Goal: Information Seeking & Learning: Check status

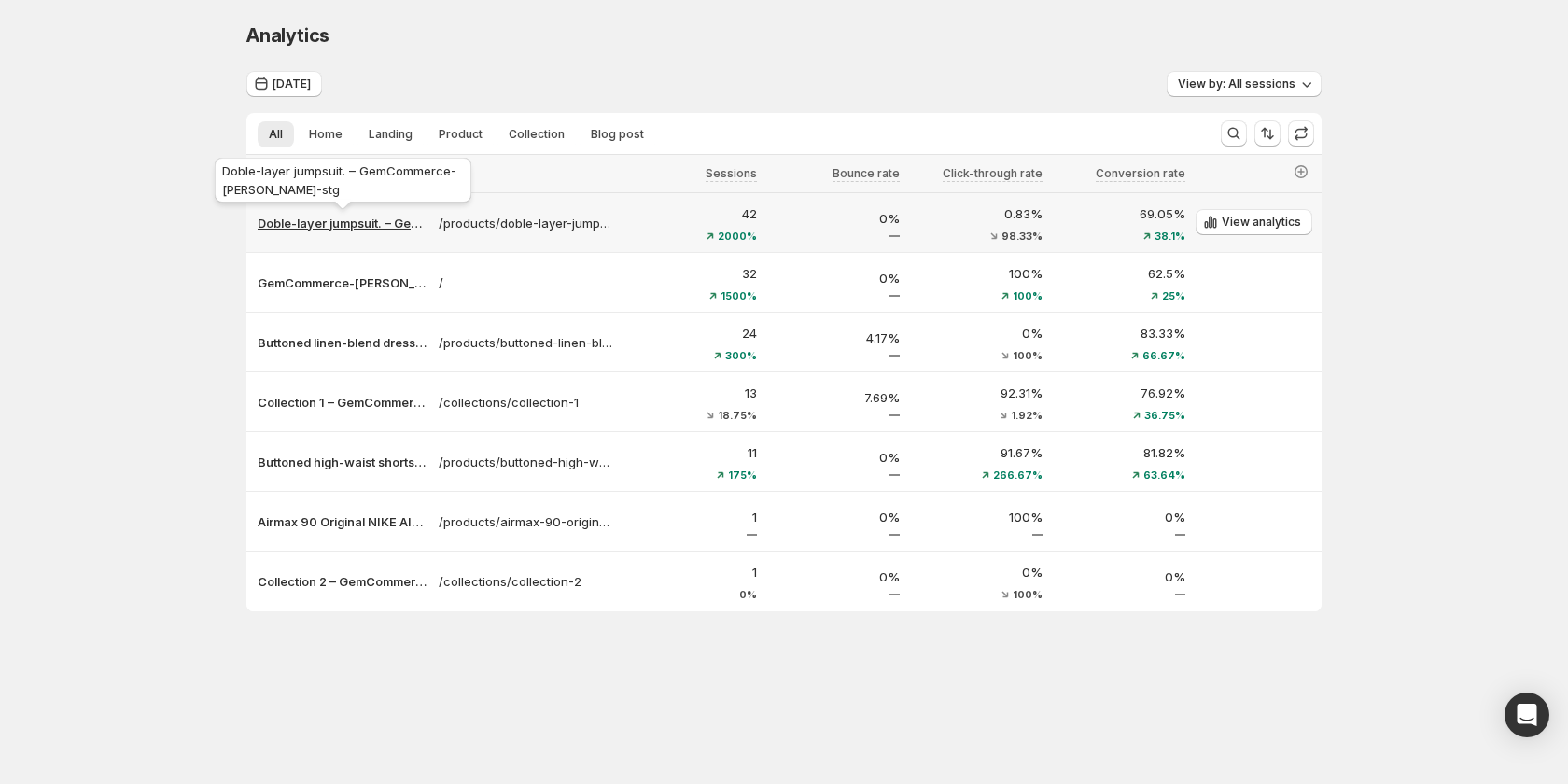
click at [350, 218] on p "Doble-layer jumpsuit. – GemCommerce-[PERSON_NAME]-stg" at bounding box center [343, 222] width 170 height 19
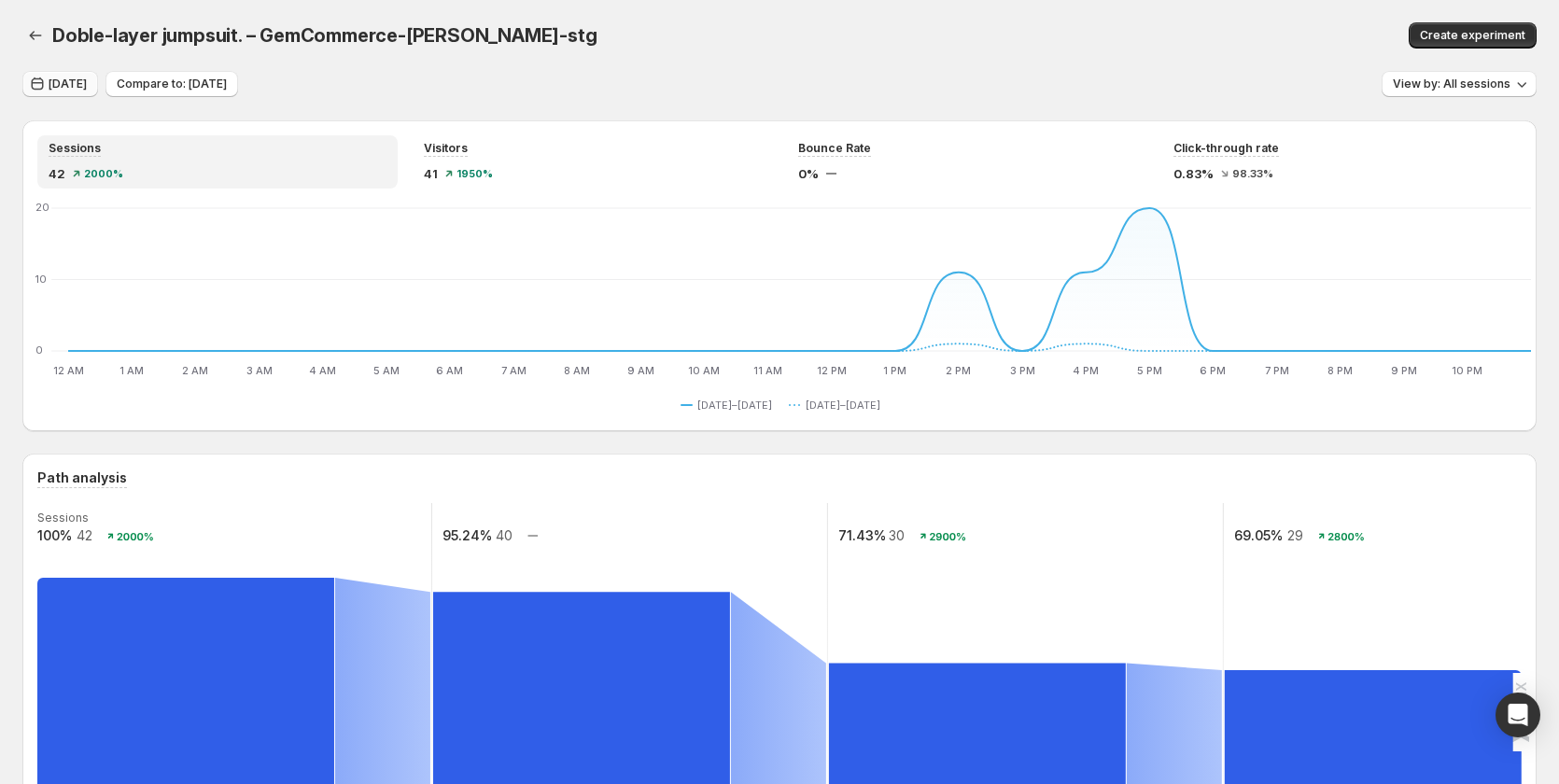
click at [87, 84] on span "Aug 22, 2025" at bounding box center [67, 83] width 39 height 15
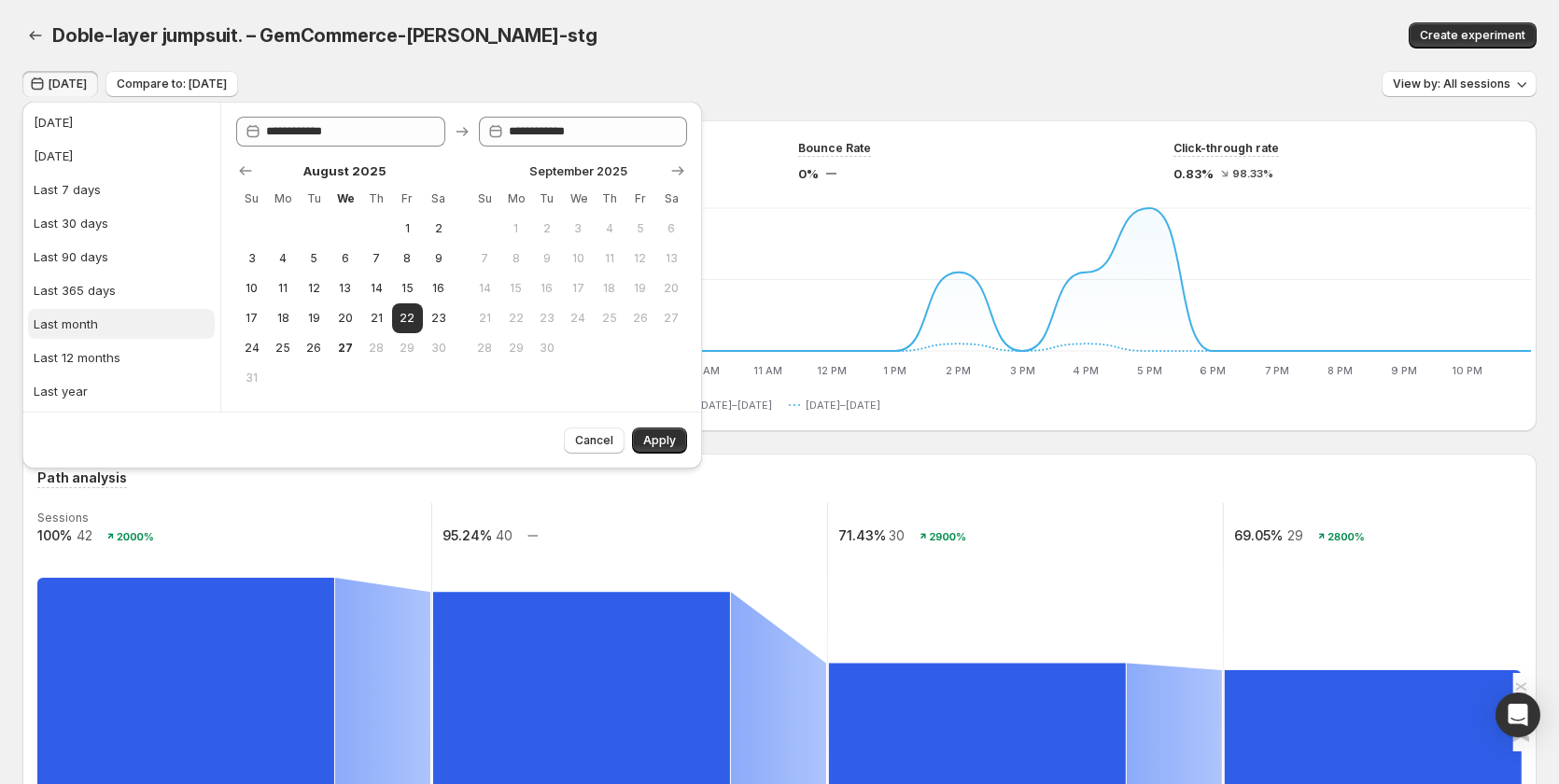
click at [96, 317] on div "Last month" at bounding box center [65, 323] width 64 height 19
type input "**********"
click at [663, 441] on span "Apply" at bounding box center [659, 439] width 33 height 15
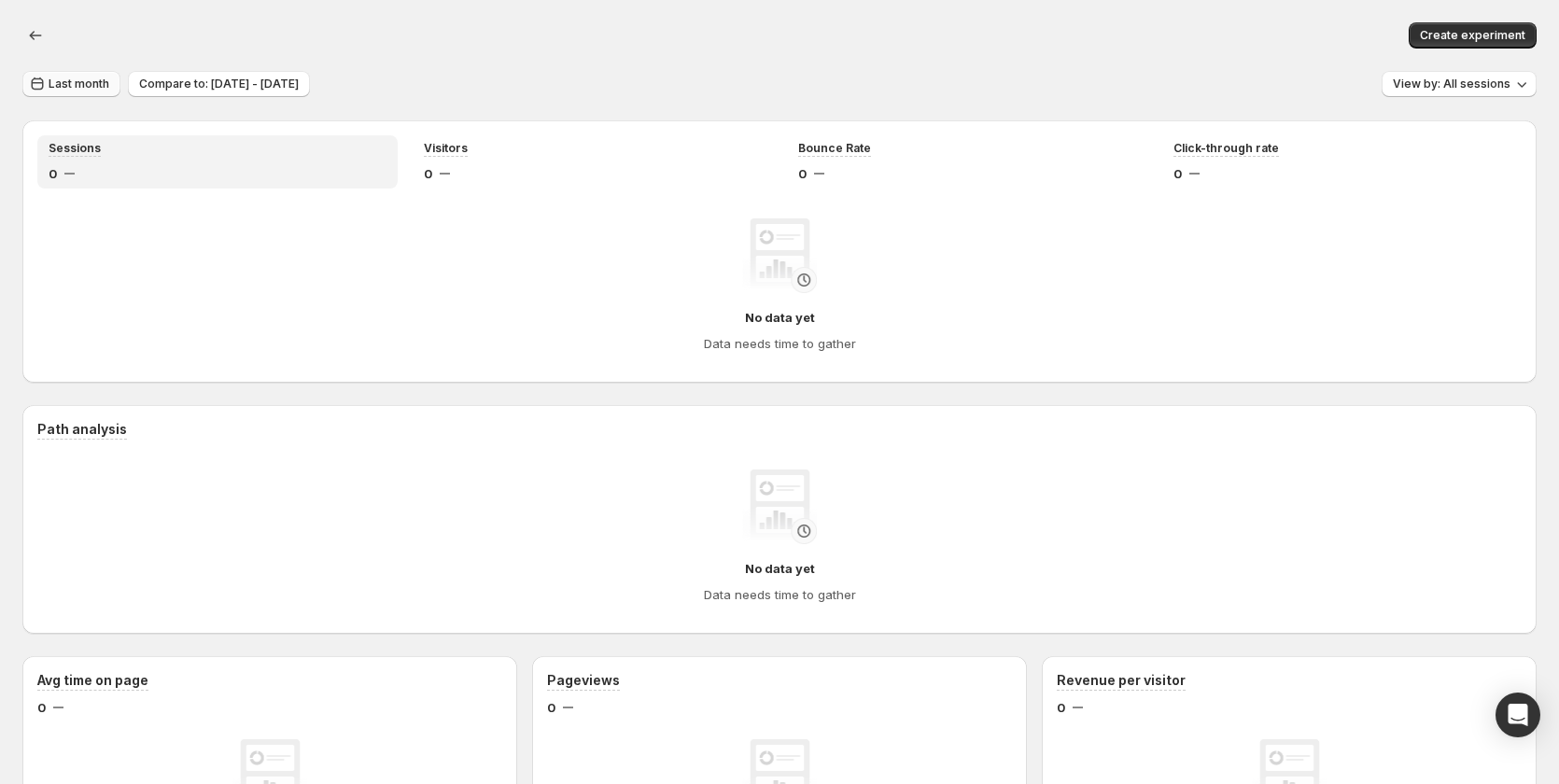
click at [63, 71] on button "Last month" at bounding box center [71, 84] width 98 height 26
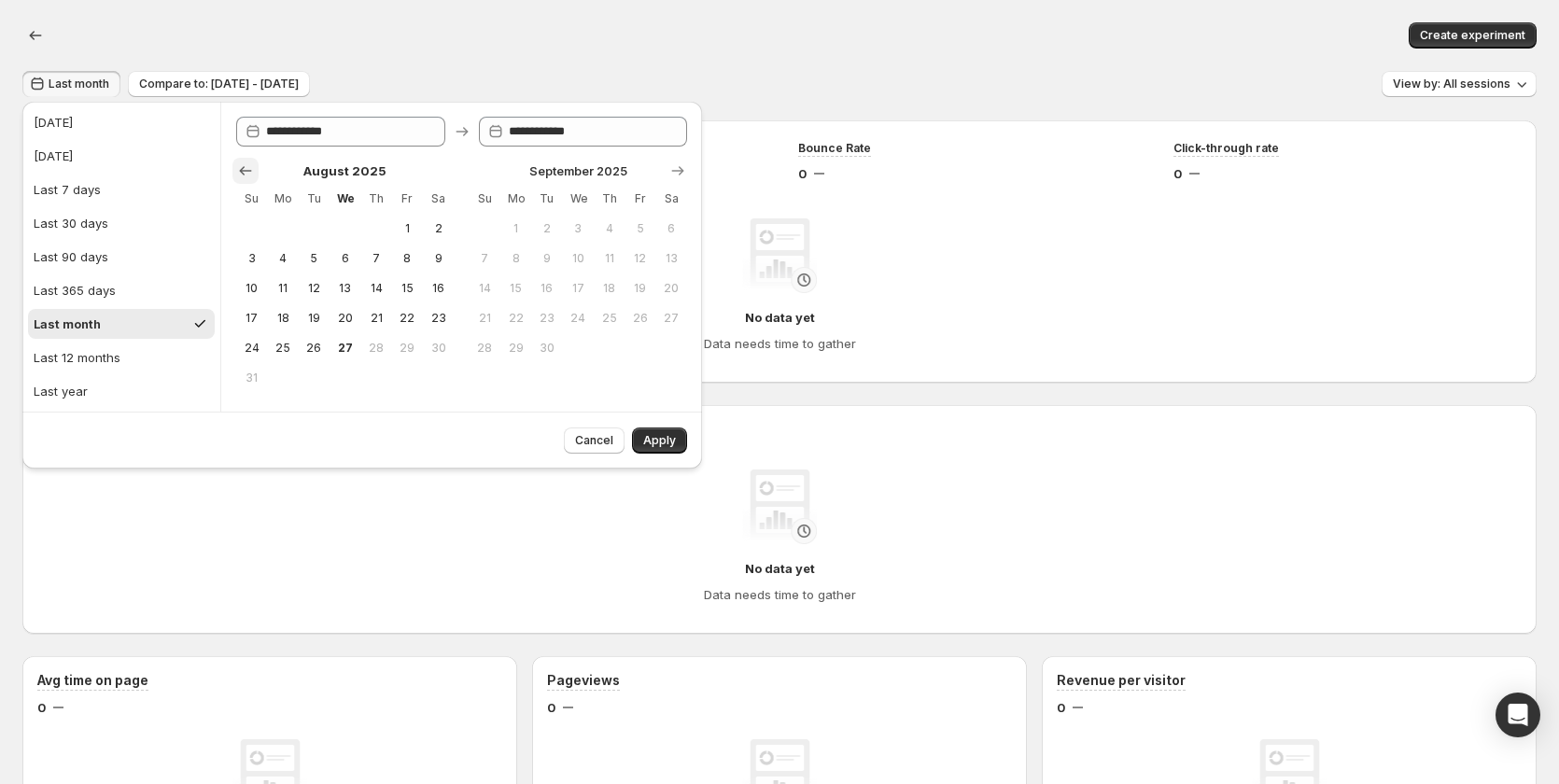
click at [238, 168] on icon "Show previous month, July 2025" at bounding box center [245, 170] width 19 height 19
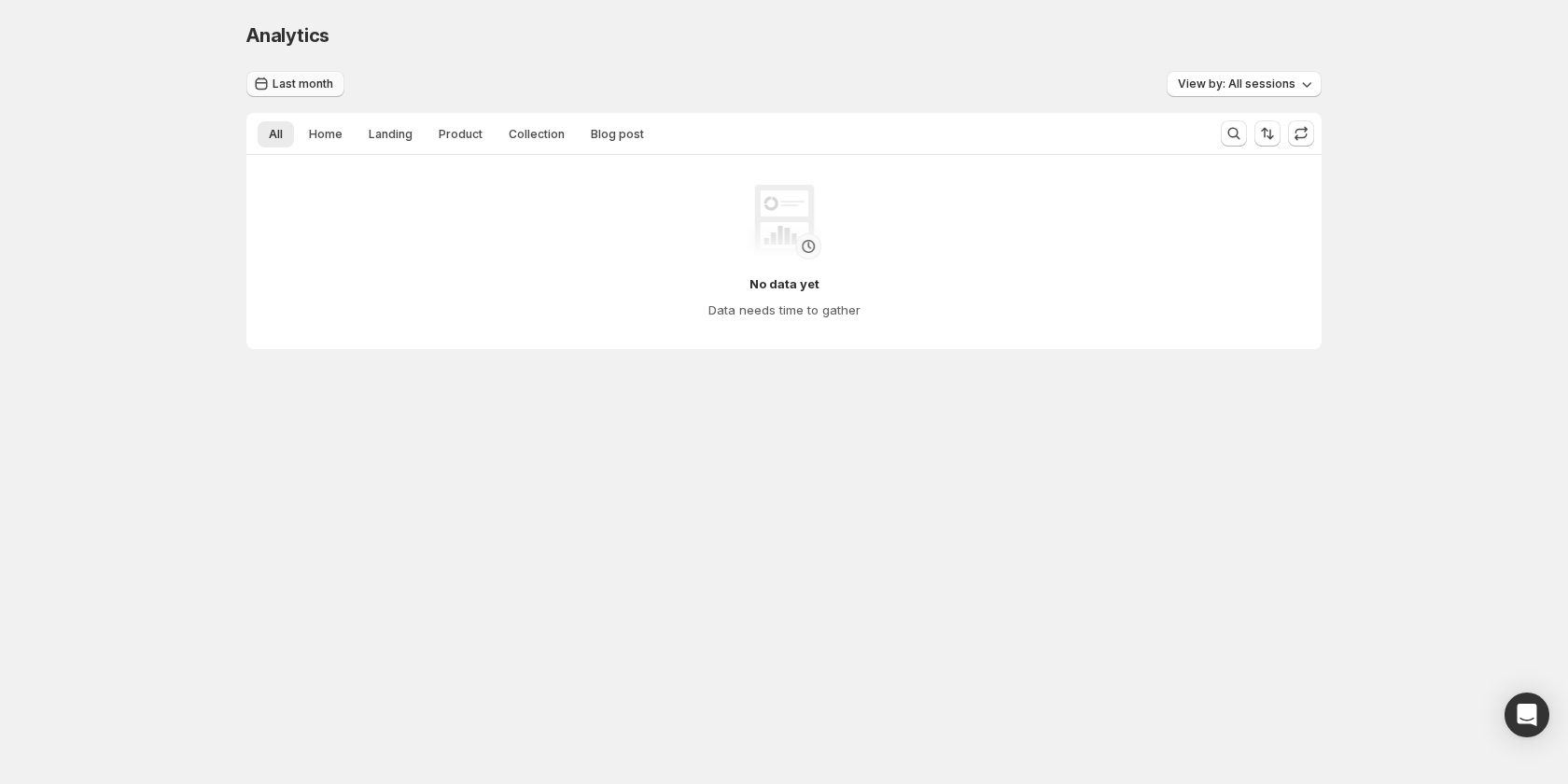
click at [308, 81] on span "Last month" at bounding box center [302, 83] width 60 height 15
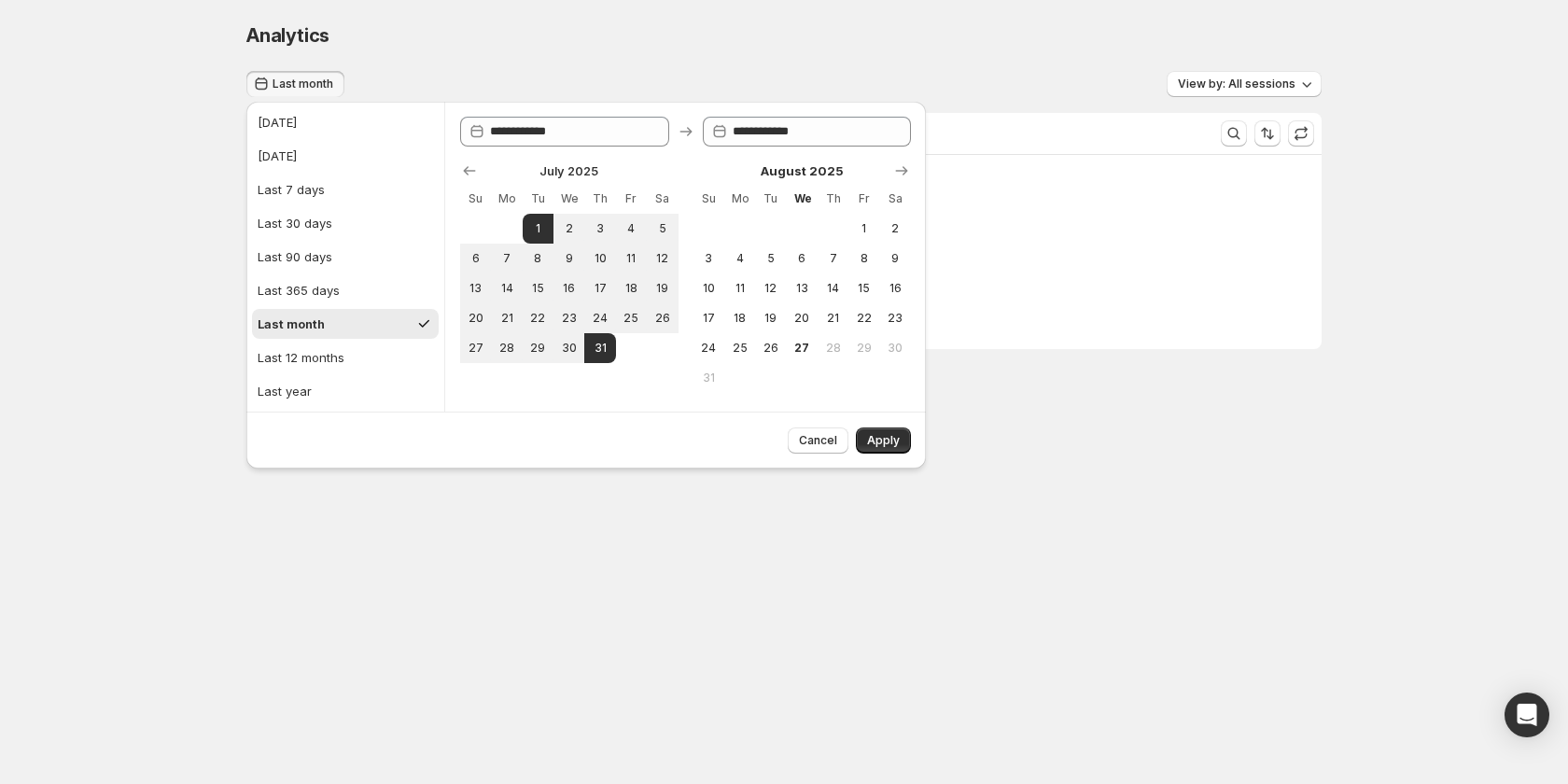
click at [540, 17] on div "Analytics. This page is ready Analytics" at bounding box center [784, 36] width 1076 height 71
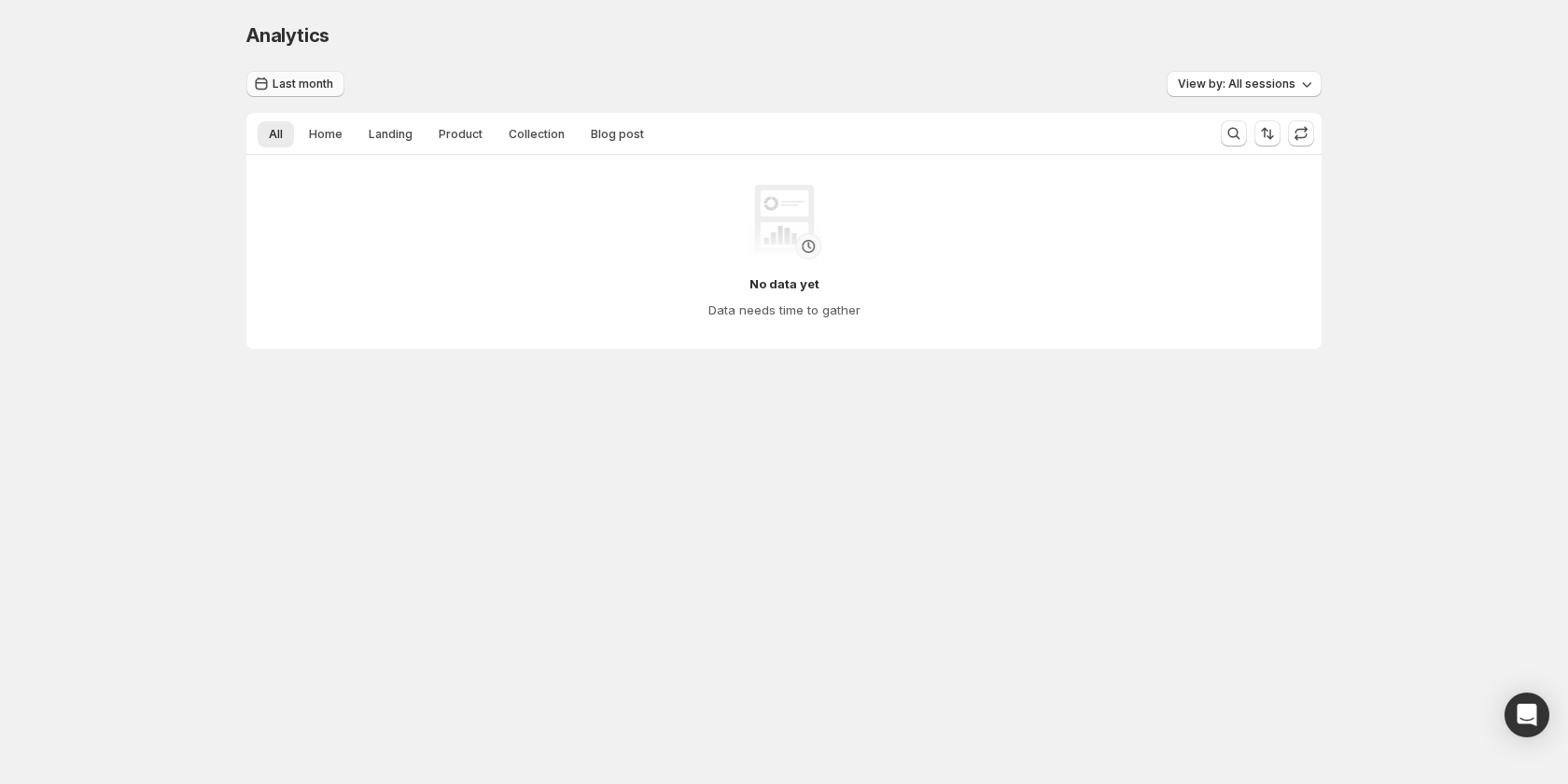
click at [296, 76] on button "Last month" at bounding box center [294, 84] width 98 height 26
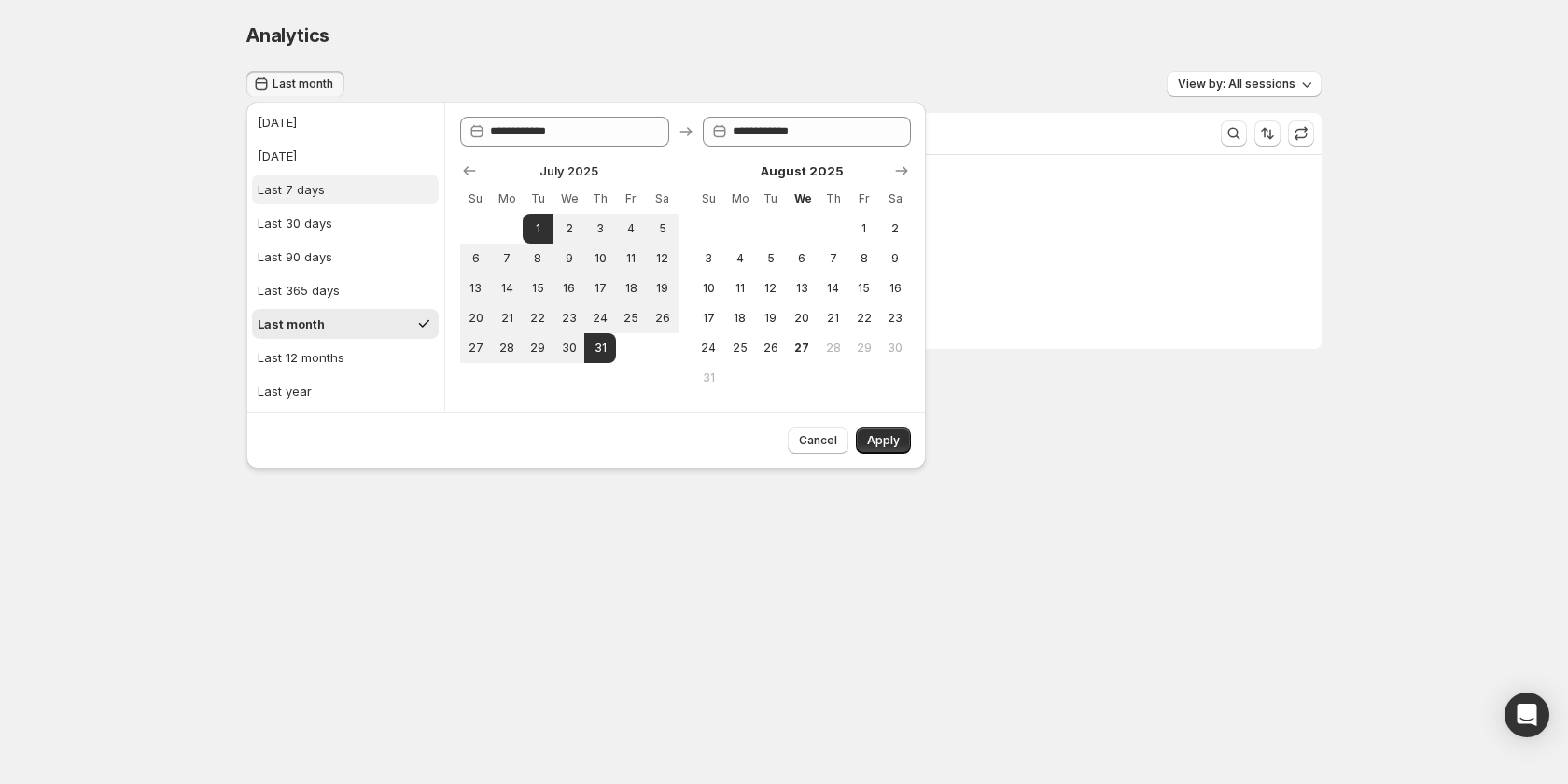
click at [313, 199] on button "Last 7 days" at bounding box center [345, 190] width 187 height 30
type input "**********"
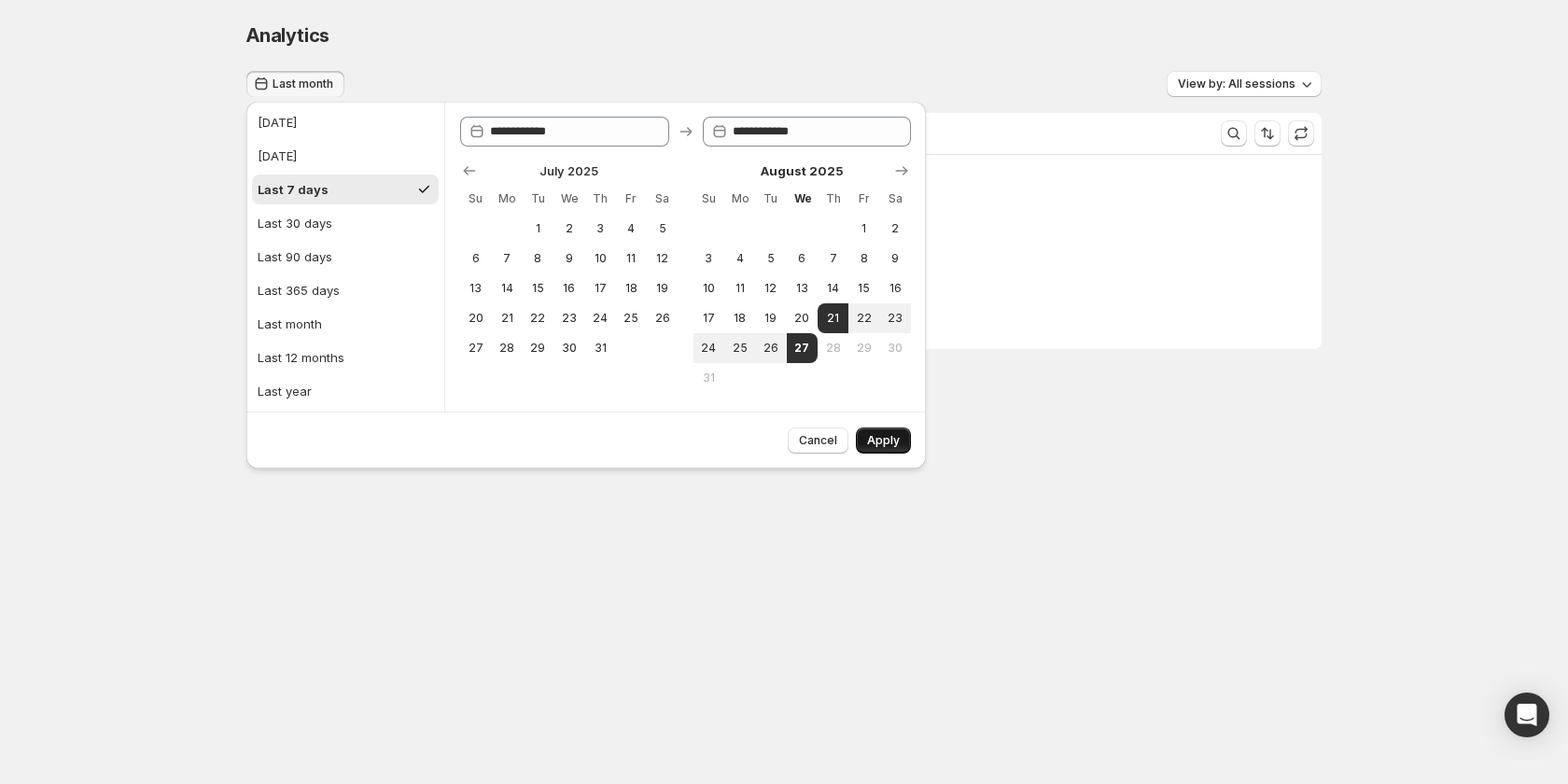
click at [886, 433] on span "Apply" at bounding box center [883, 439] width 33 height 15
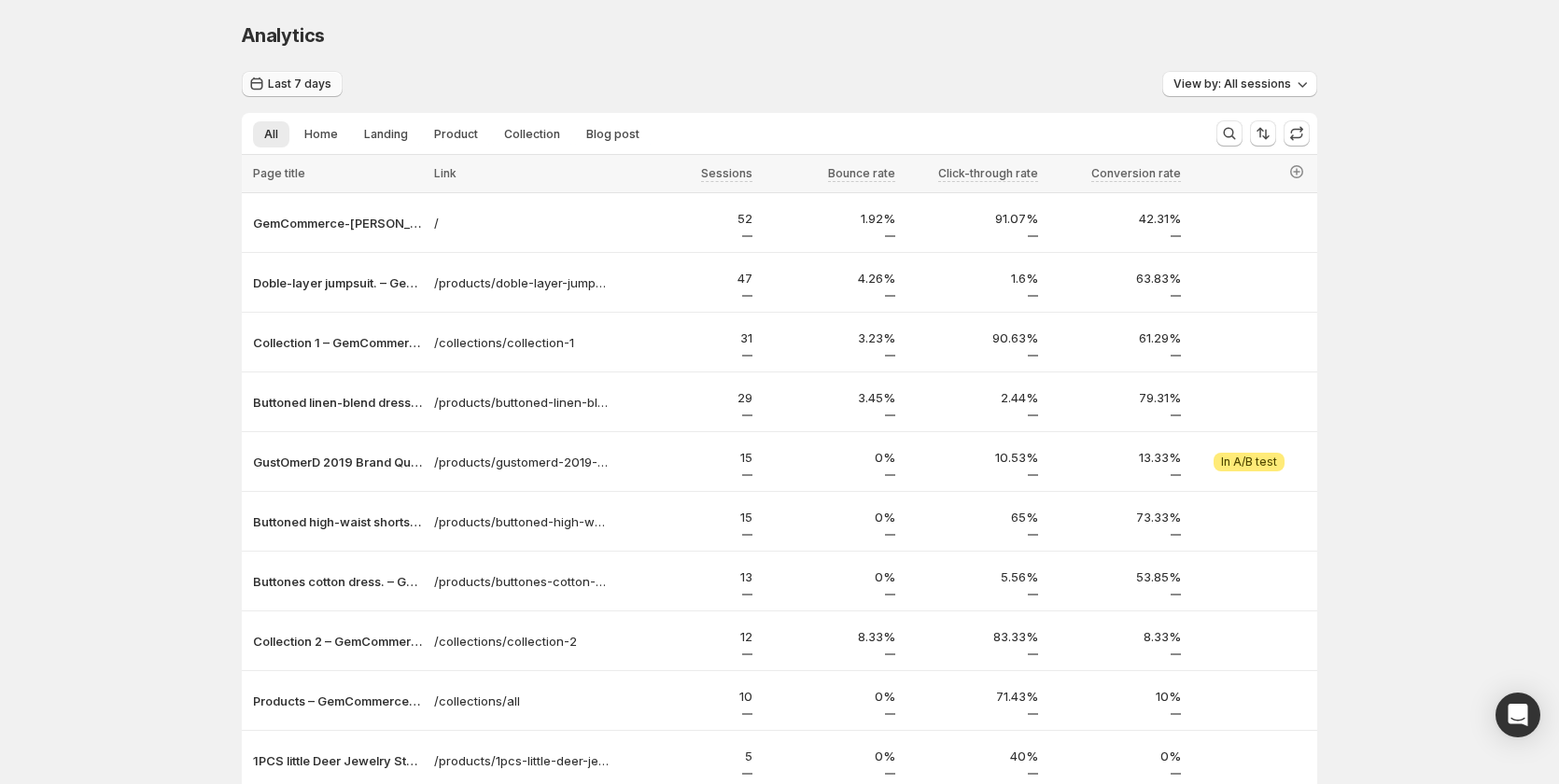
click at [273, 87] on span "Last 7 days" at bounding box center [299, 83] width 63 height 15
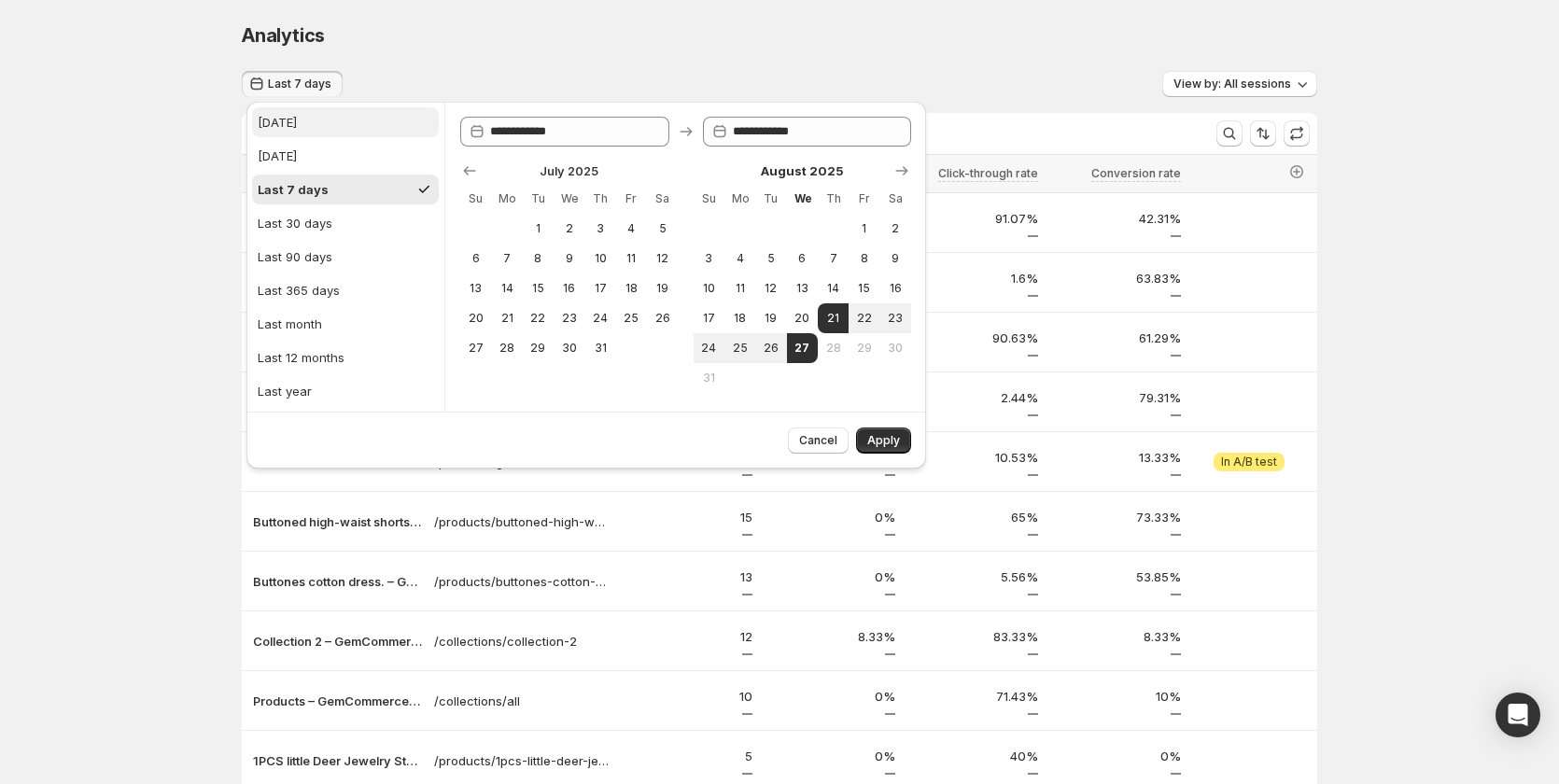
click at [291, 120] on div "Today" at bounding box center [278, 121] width 40 height 19
type input "**********"
click at [847, 436] on button "Cancel" at bounding box center [817, 440] width 60 height 26
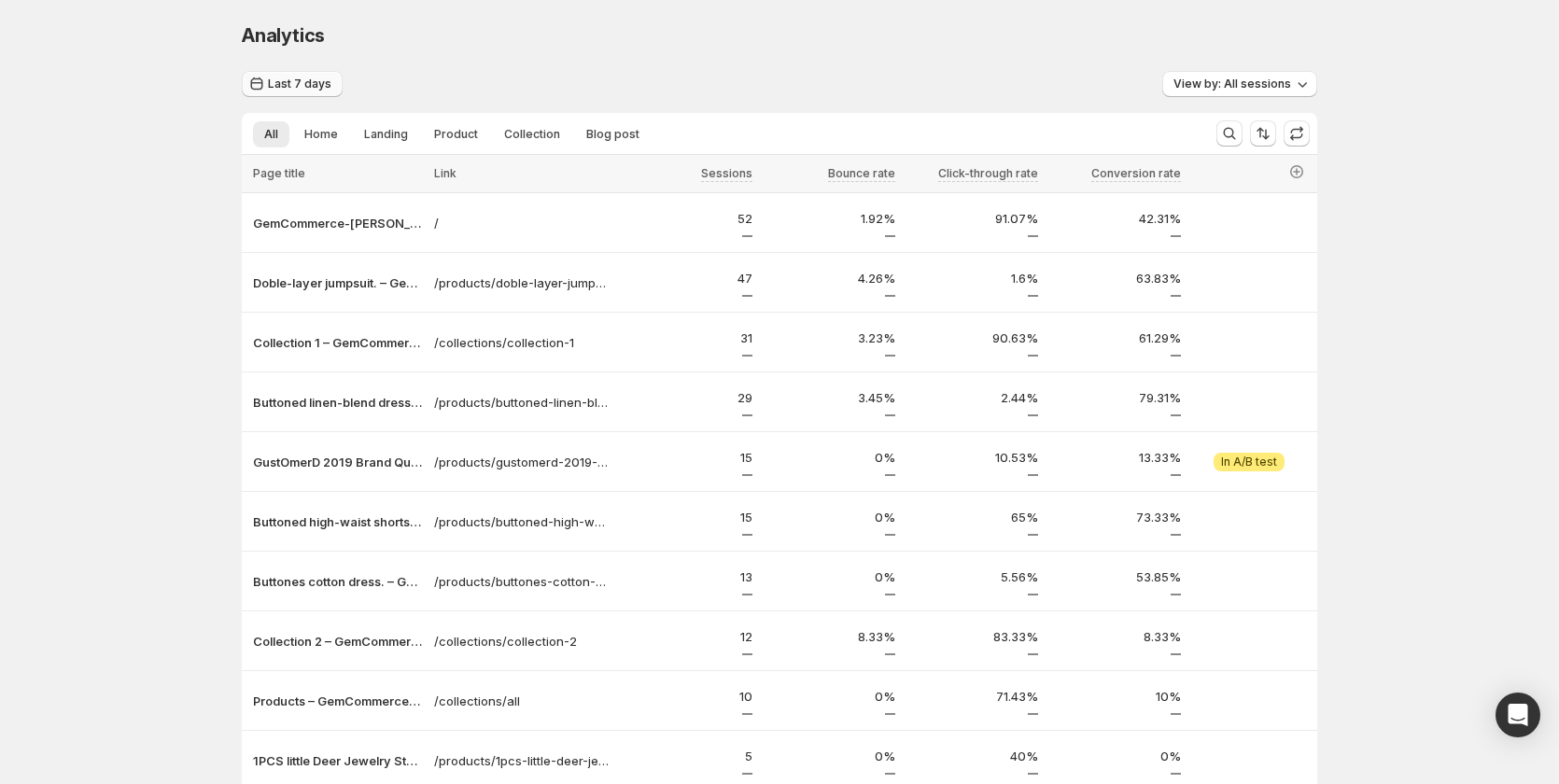
click at [305, 86] on span "Last 7 days" at bounding box center [299, 83] width 63 height 15
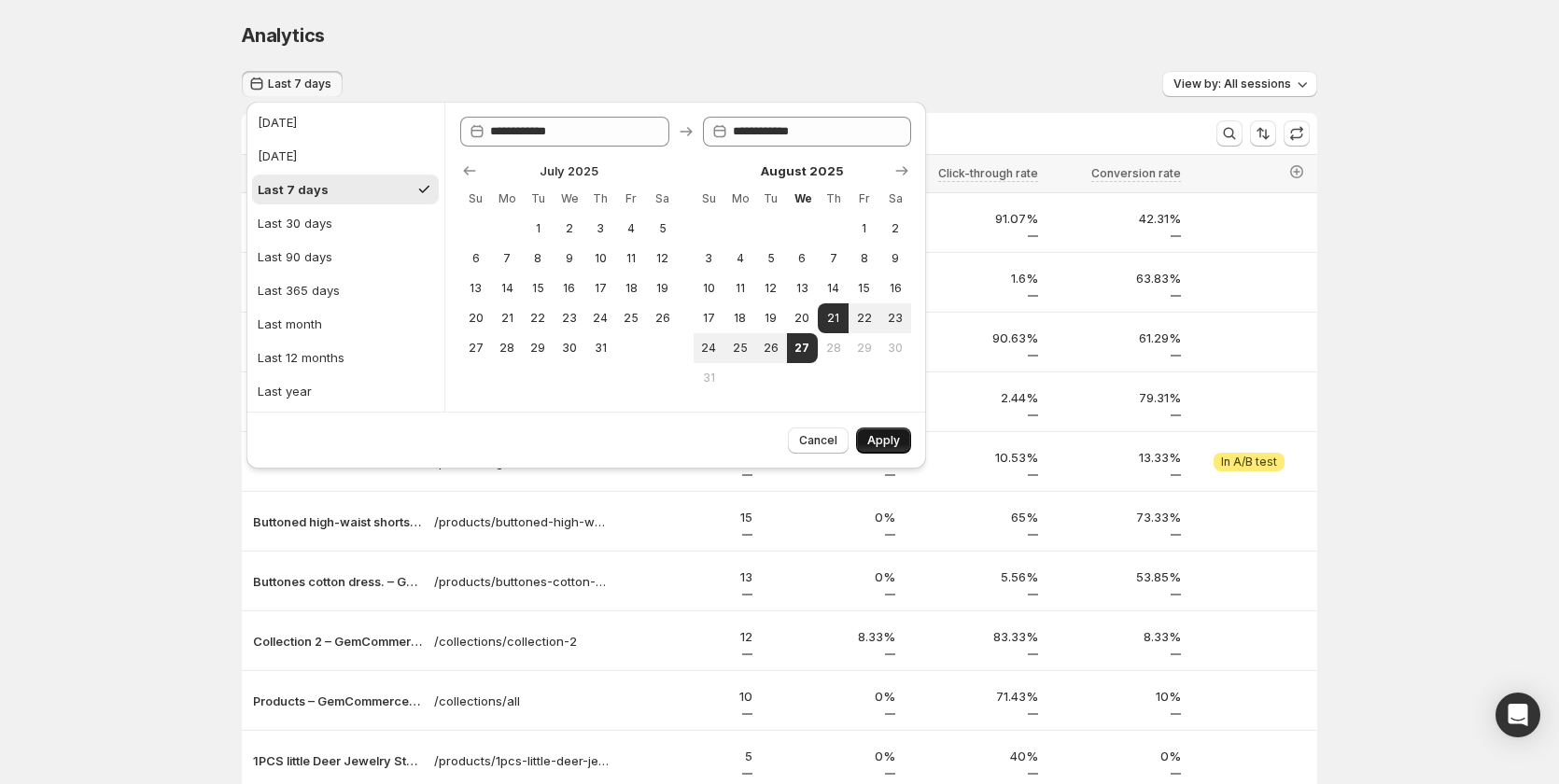
click at [907, 440] on button "Apply" at bounding box center [883, 440] width 55 height 26
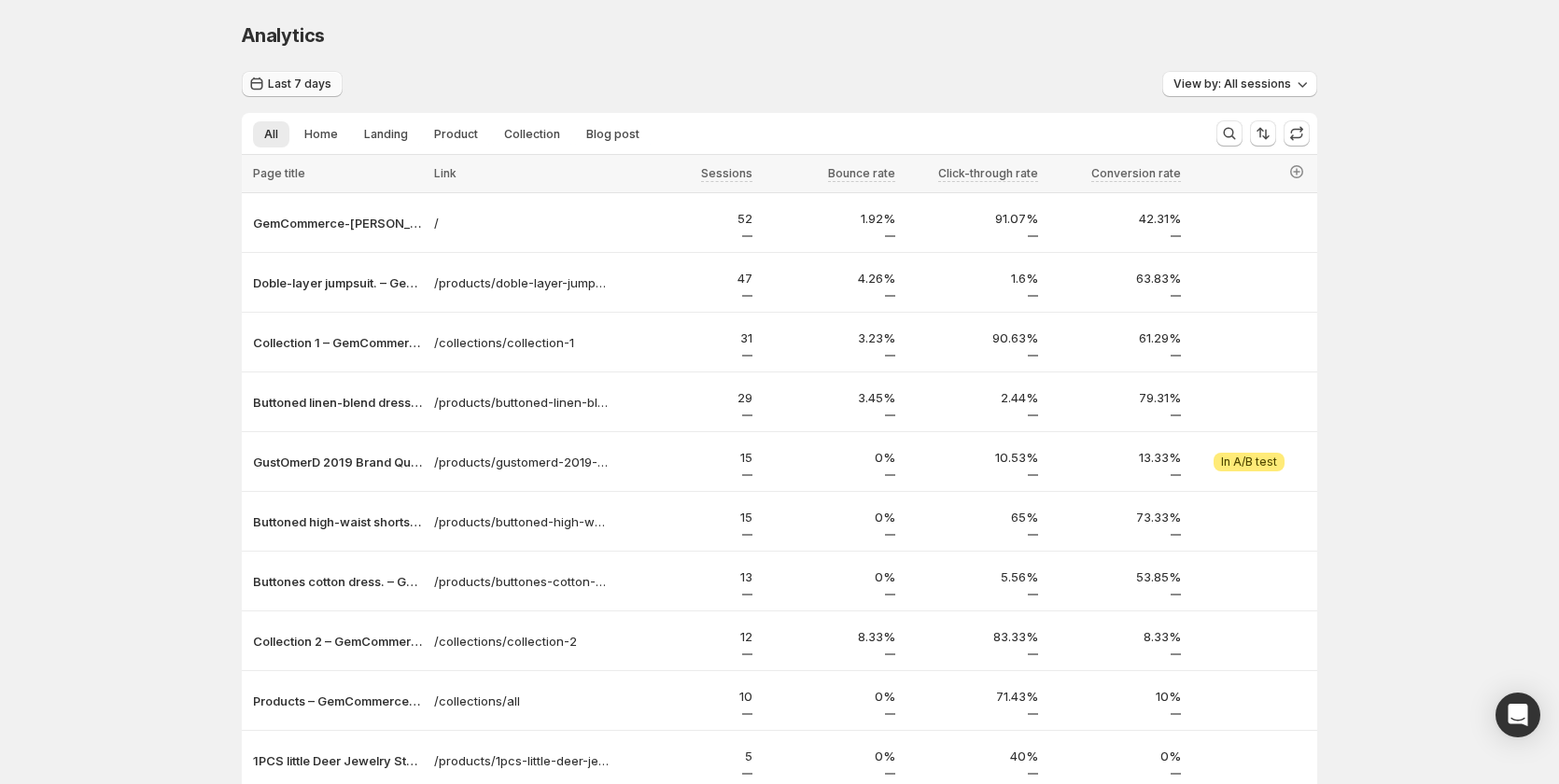
click at [261, 82] on icon "button" at bounding box center [256, 84] width 19 height 19
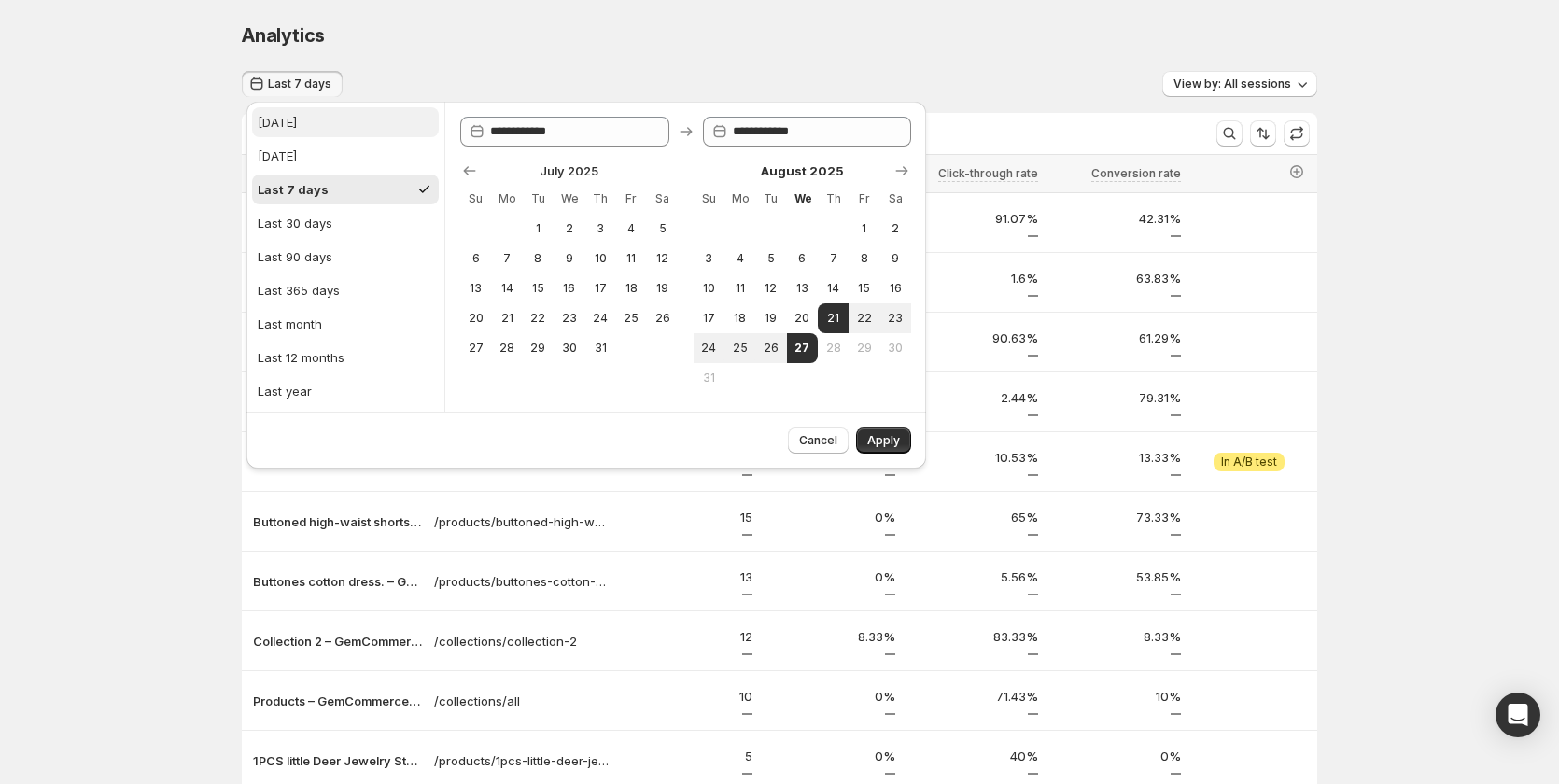
click at [267, 127] on div "Today" at bounding box center [278, 121] width 40 height 19
type input "**********"
click at [875, 437] on span "Apply" at bounding box center [883, 439] width 33 height 15
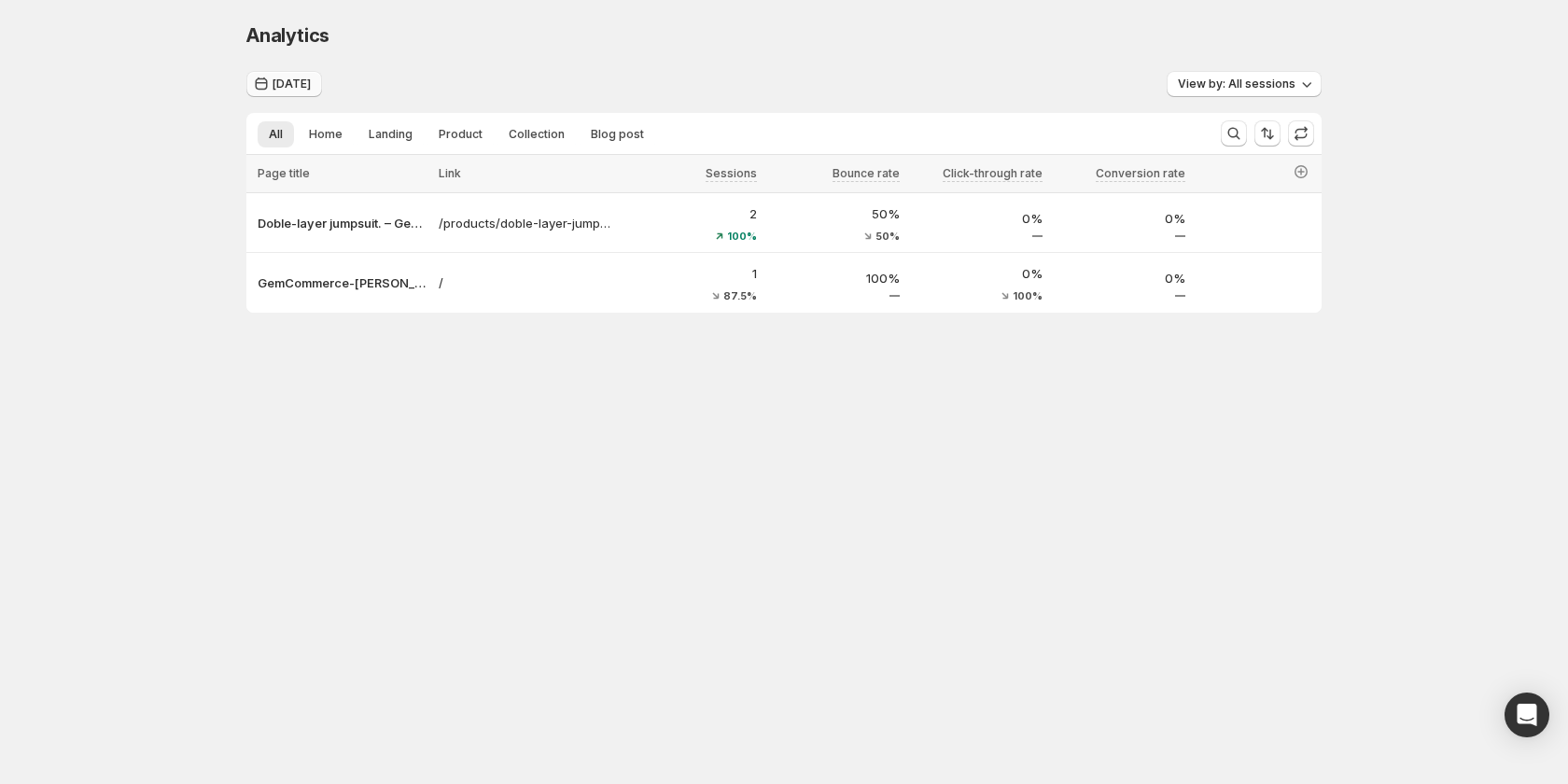
click at [274, 80] on span "Today" at bounding box center [291, 83] width 39 height 15
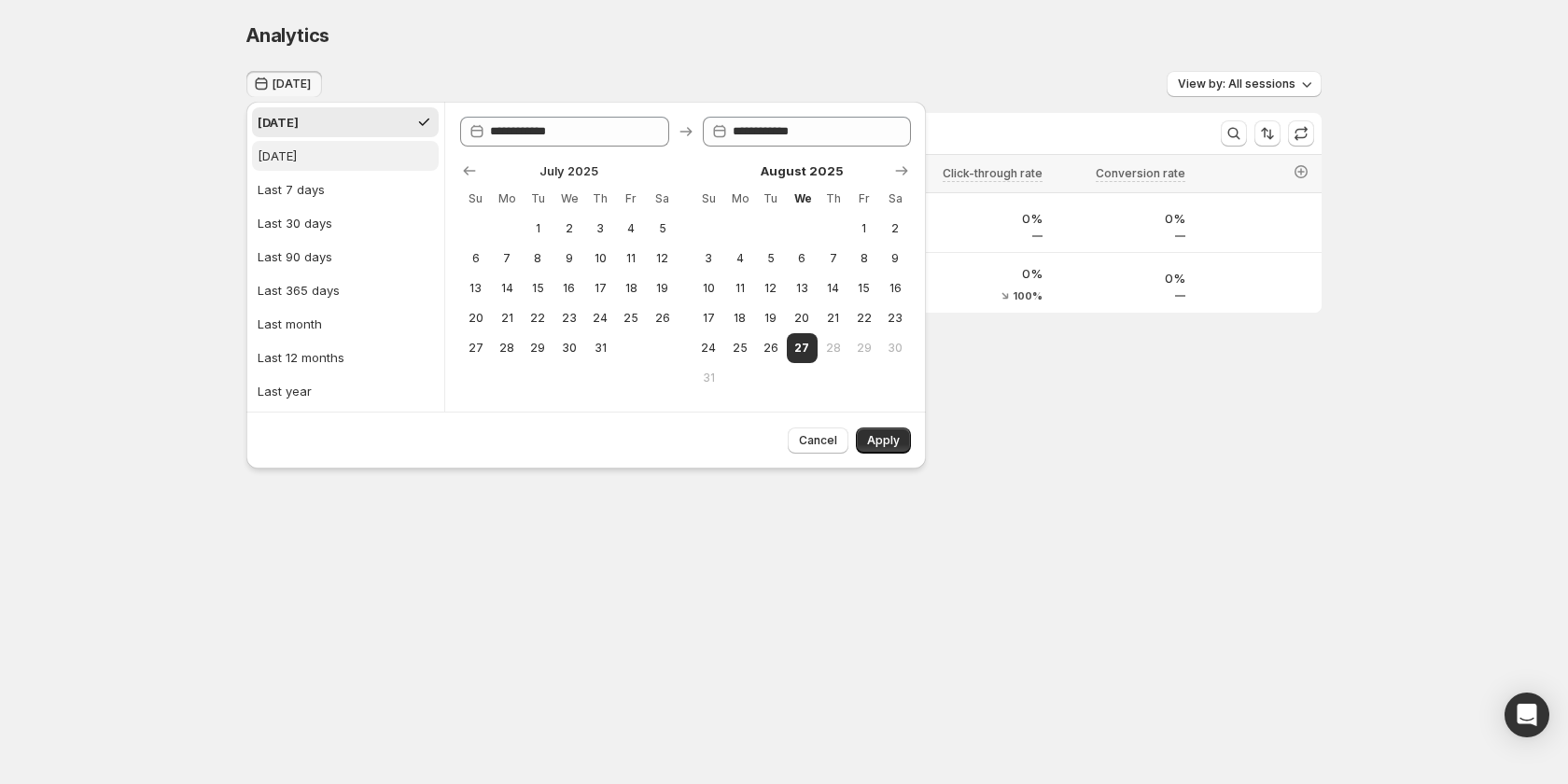
click at [296, 155] on div "Yesterday" at bounding box center [278, 155] width 40 height 19
type input "**********"
click at [876, 439] on span "Apply" at bounding box center [883, 439] width 33 height 15
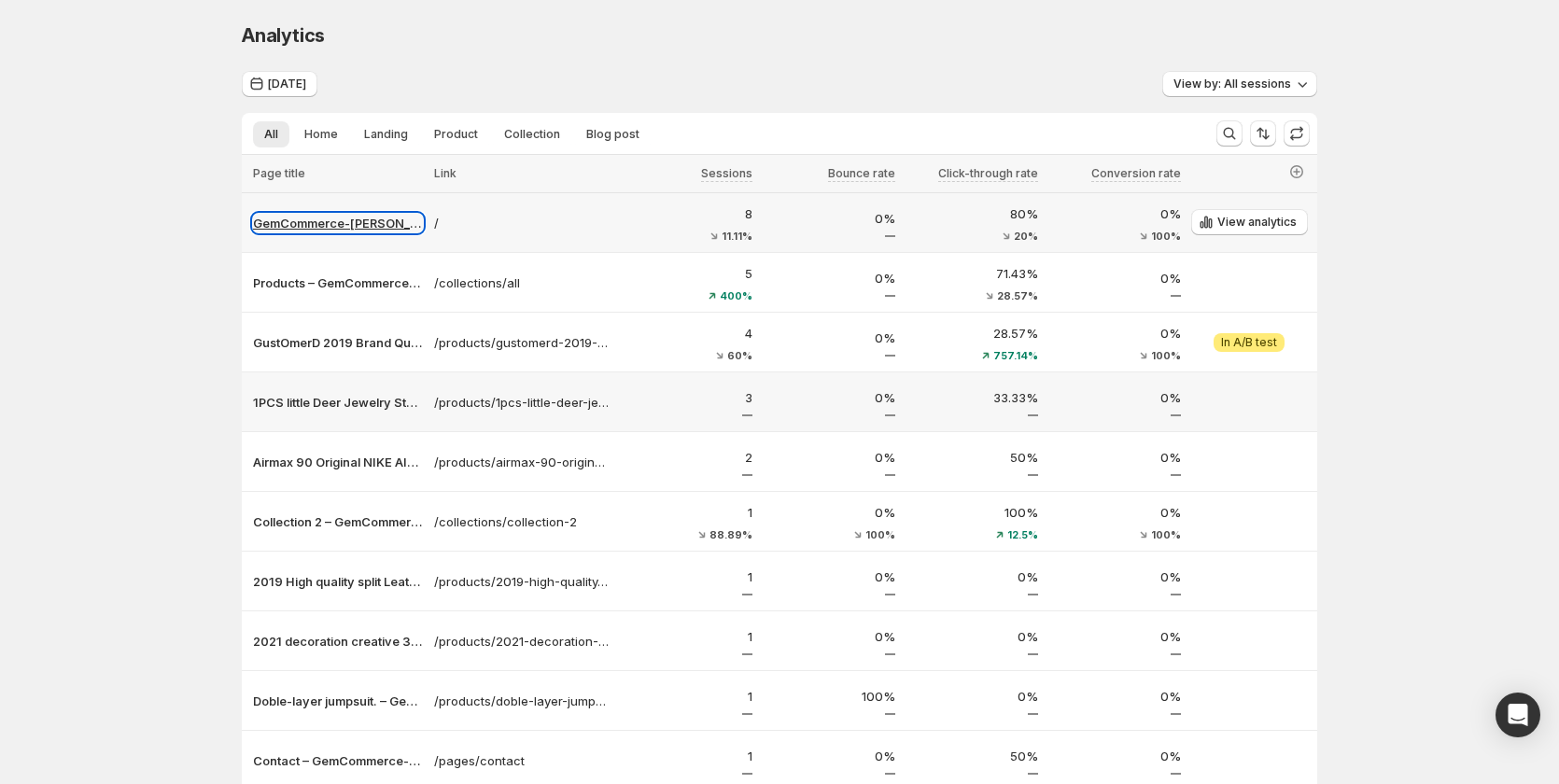
click at [357, 219] on p "GemCommerce-sandy-stg" at bounding box center [338, 222] width 170 height 19
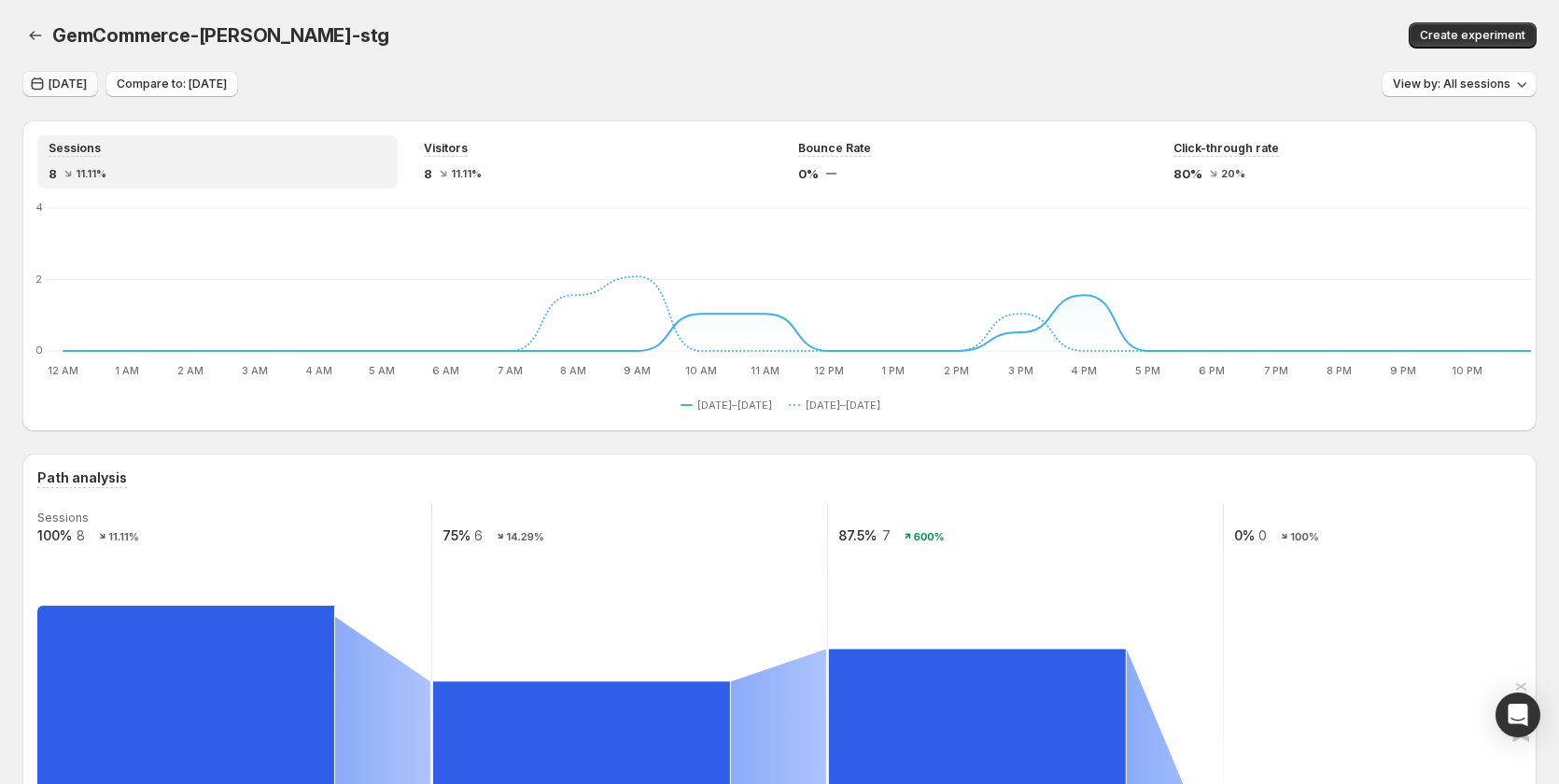
click at [74, 77] on span "Yesterday" at bounding box center [67, 83] width 39 height 15
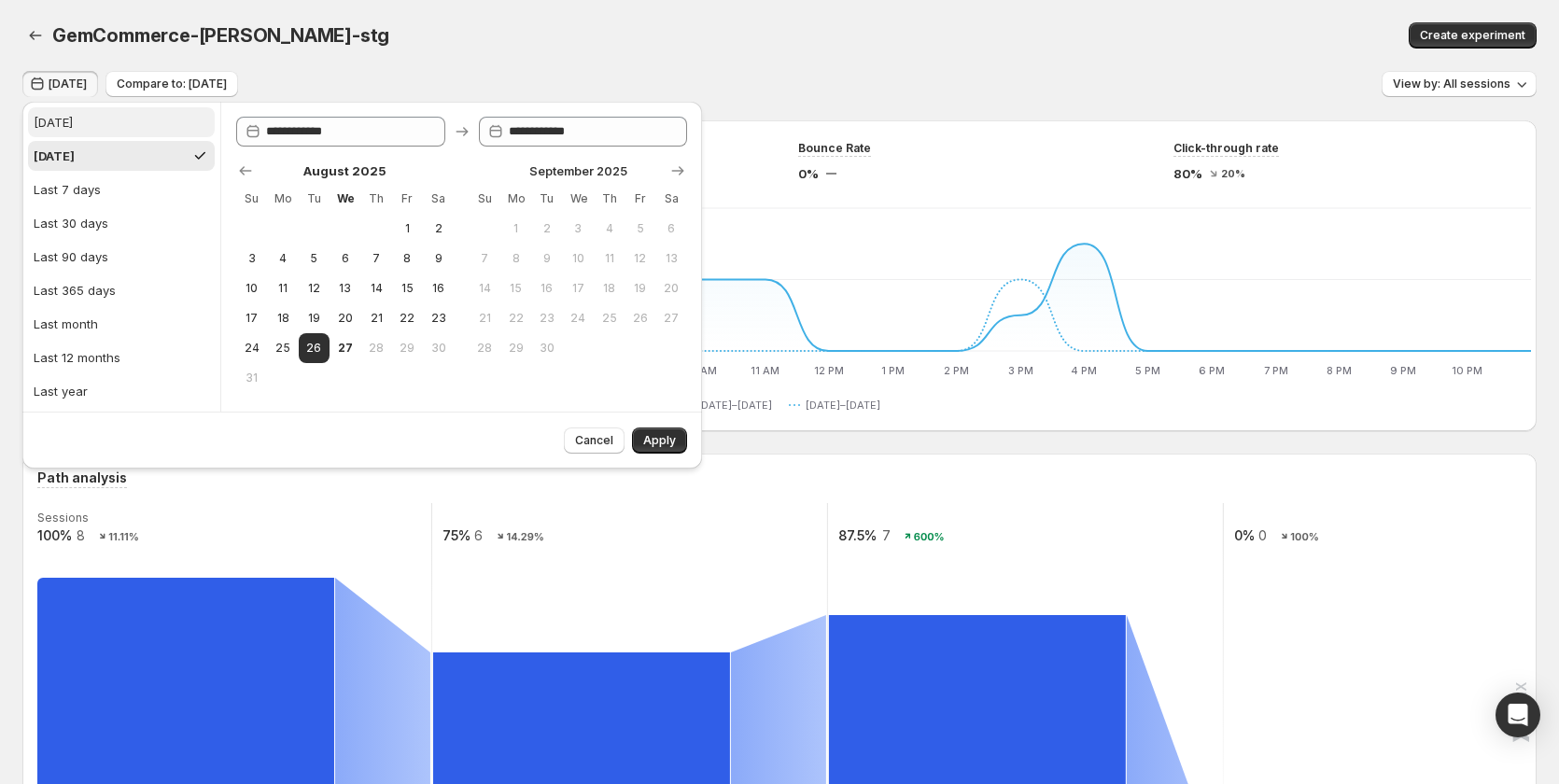
click at [104, 123] on button "Today" at bounding box center [121, 122] width 187 height 30
type input "**********"
click at [651, 434] on span "Apply" at bounding box center [659, 439] width 33 height 15
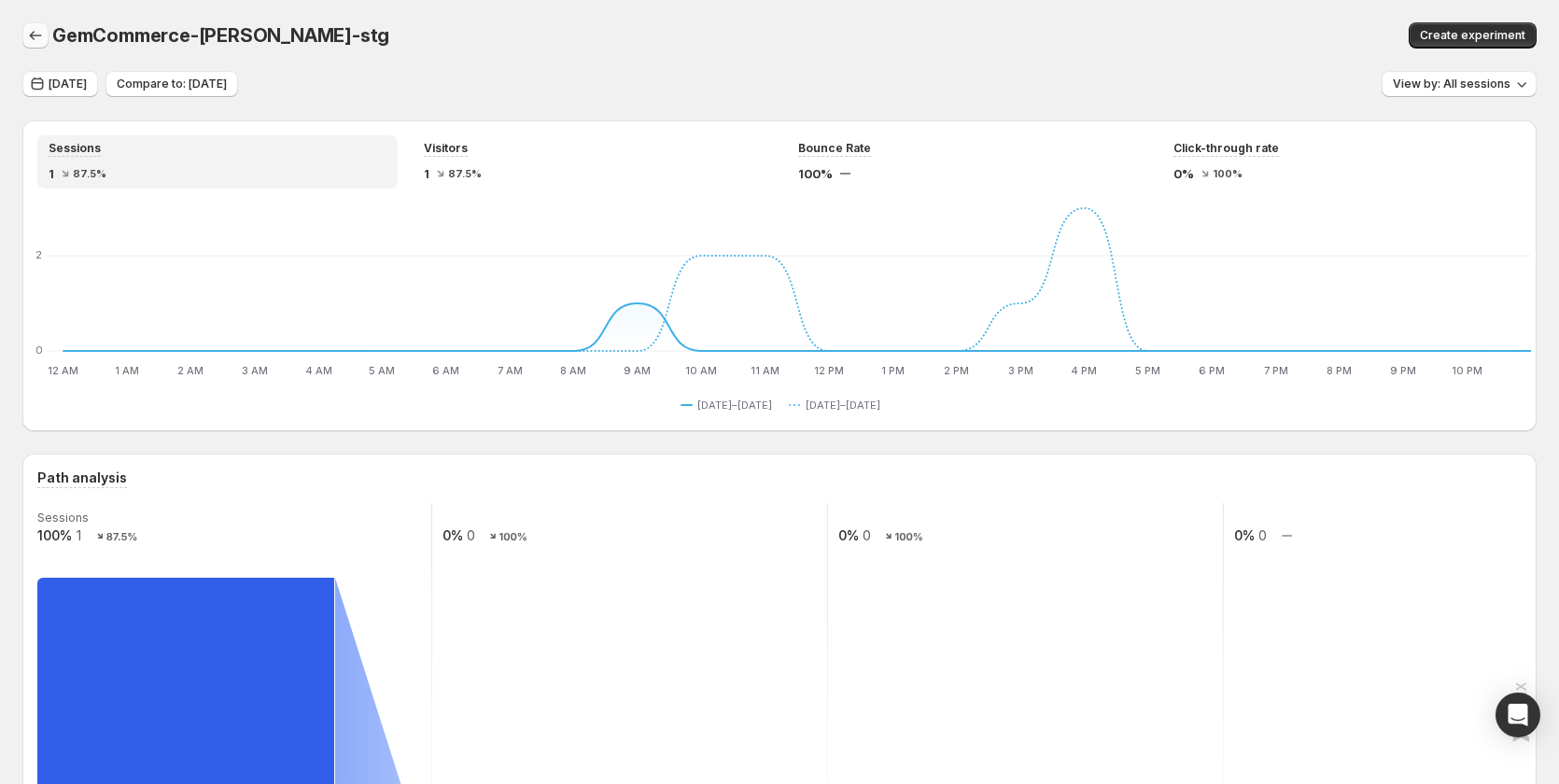
click at [41, 28] on icon "button" at bounding box center [35, 35] width 19 height 19
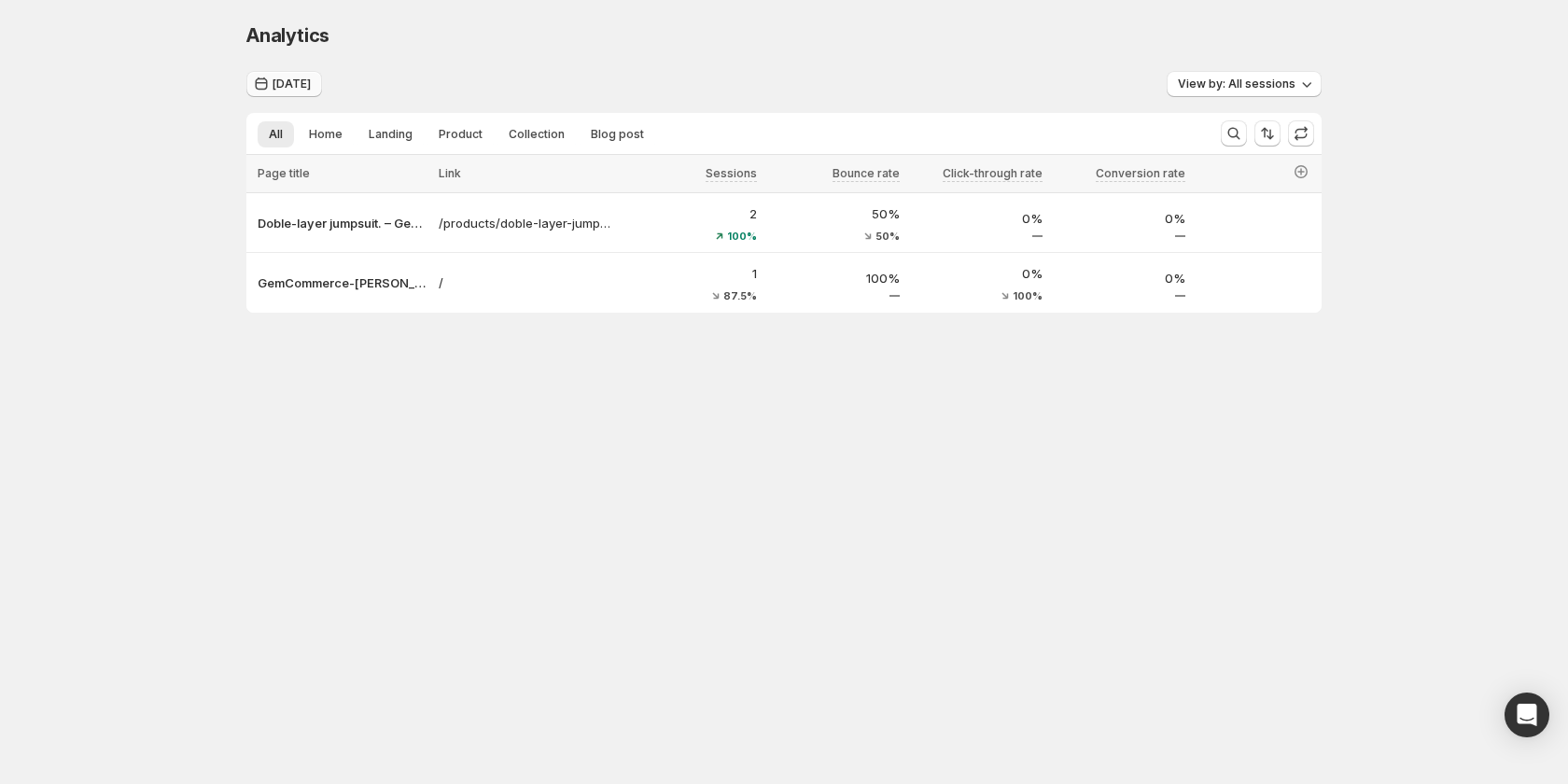
click at [291, 86] on span "Today" at bounding box center [291, 83] width 39 height 15
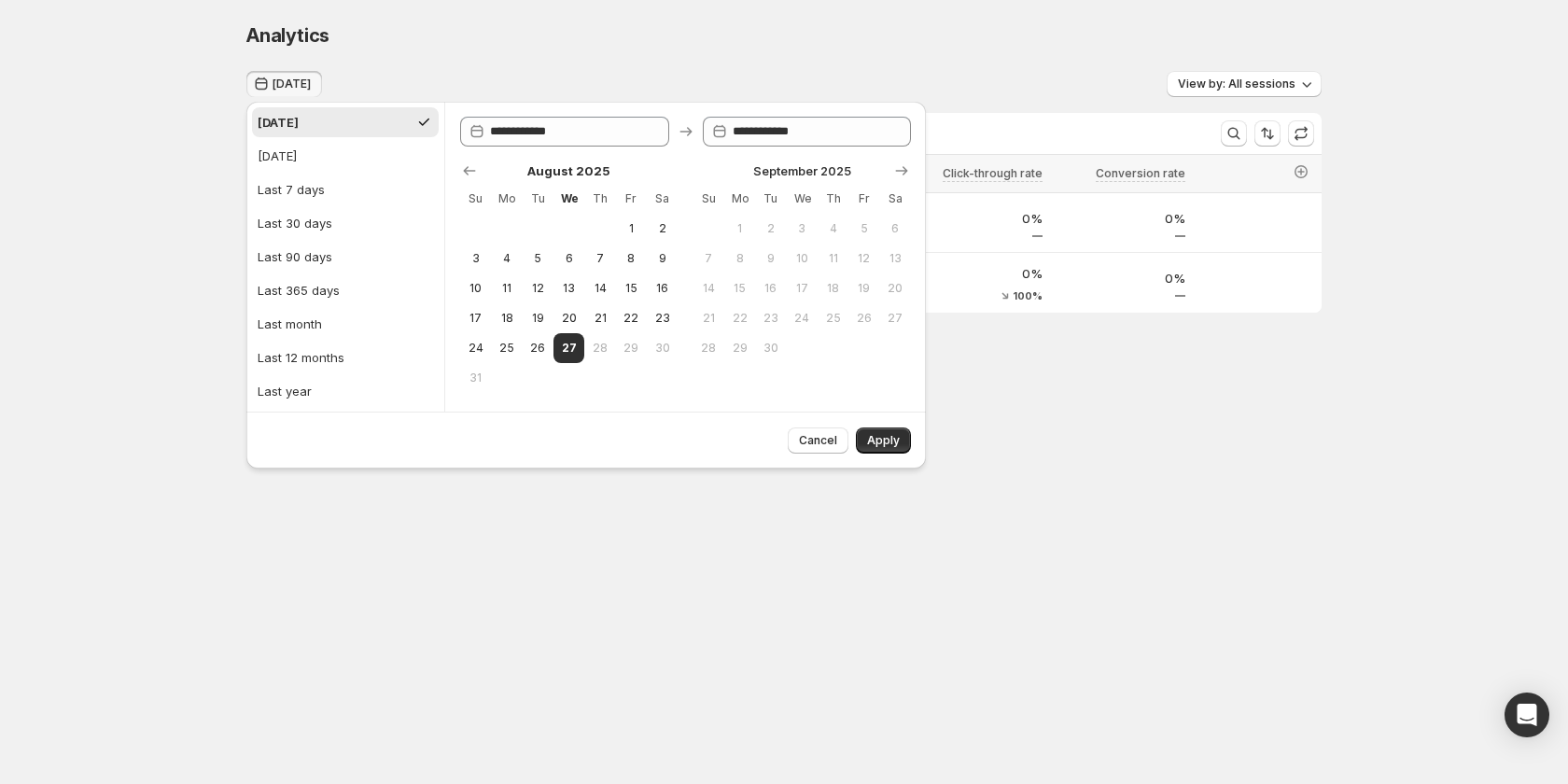
click at [102, 240] on div "**********" at bounding box center [784, 206] width 1568 height 414
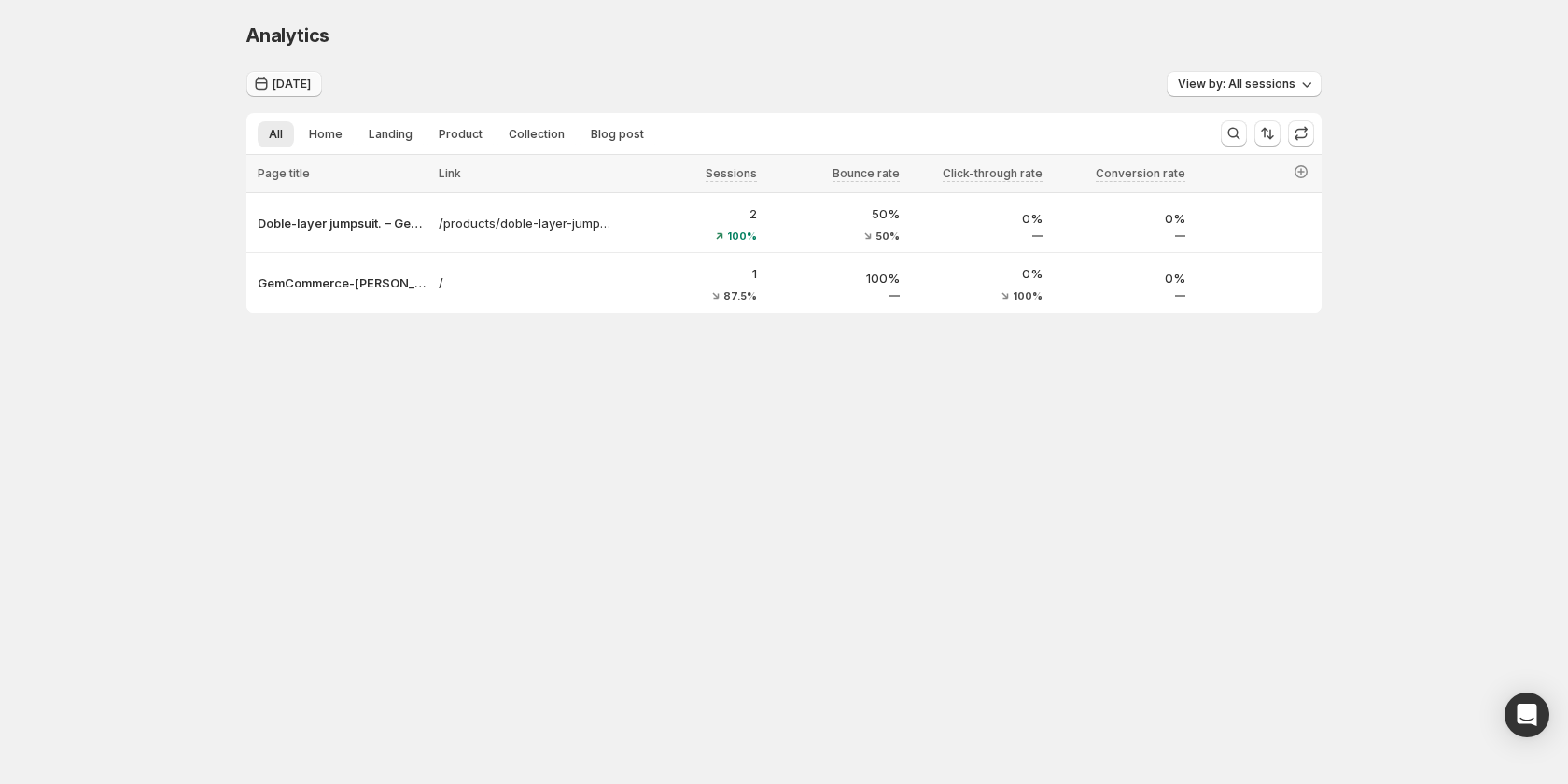
click at [280, 76] on button "Today" at bounding box center [284, 84] width 76 height 26
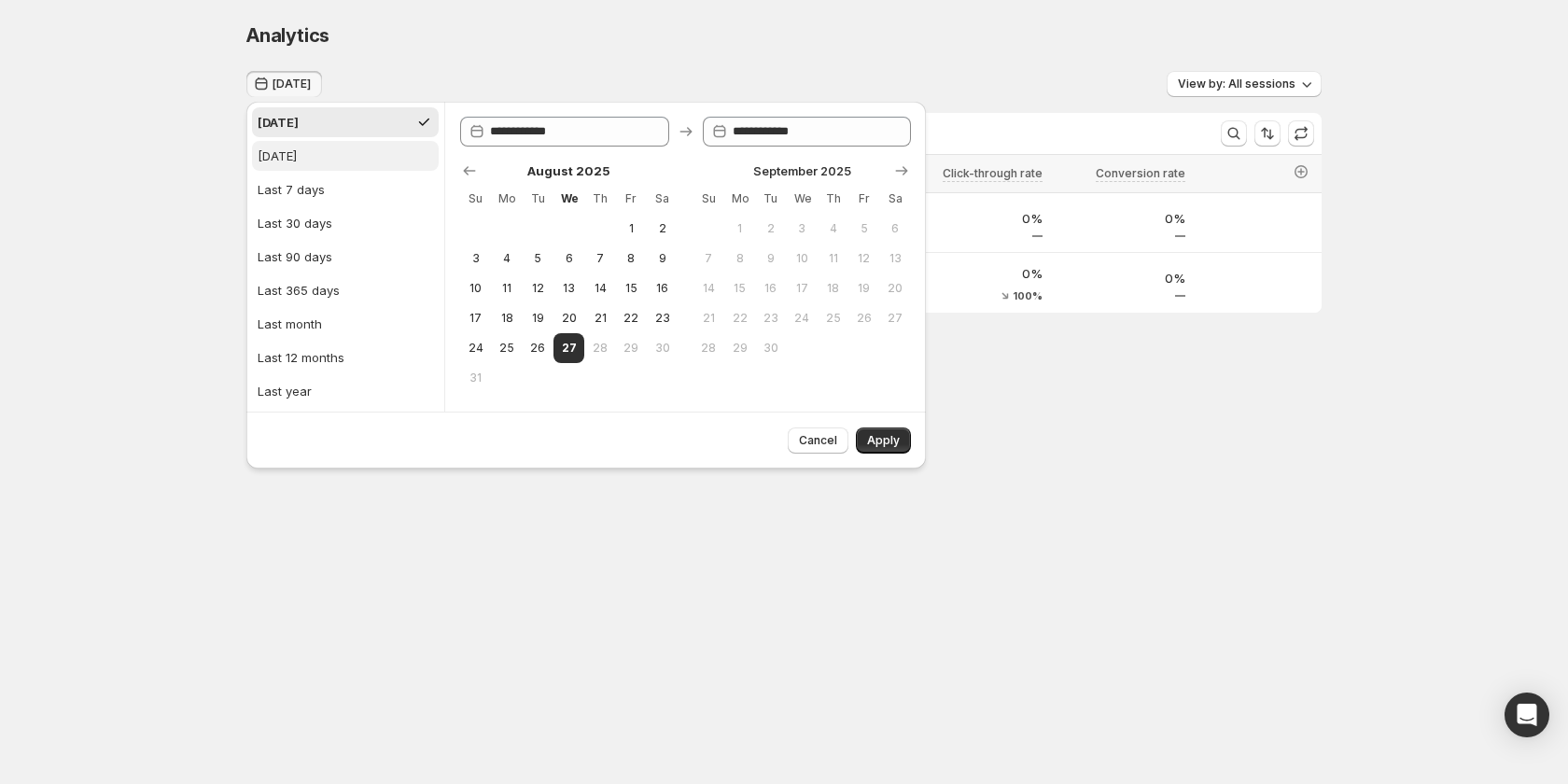
click at [285, 154] on div "Yesterday" at bounding box center [278, 155] width 40 height 19
type input "**********"
click at [903, 438] on button "Apply" at bounding box center [883, 440] width 55 height 26
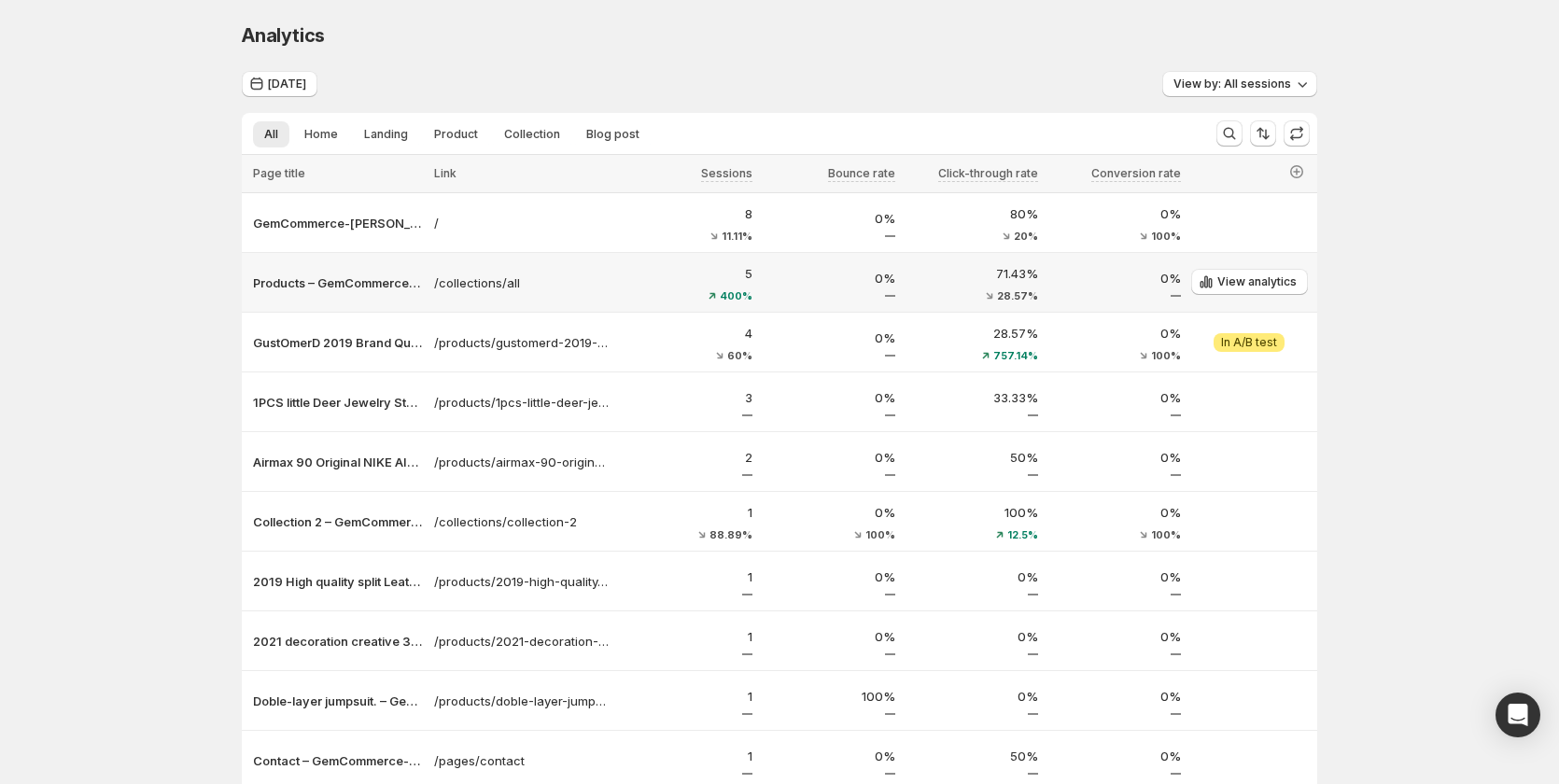
click at [352, 295] on div "Products – GemCommerce-sandy-stg" at bounding box center [335, 282] width 187 height 30
click at [352, 286] on p "Products – GemCommerce-sandy-stg" at bounding box center [338, 282] width 170 height 19
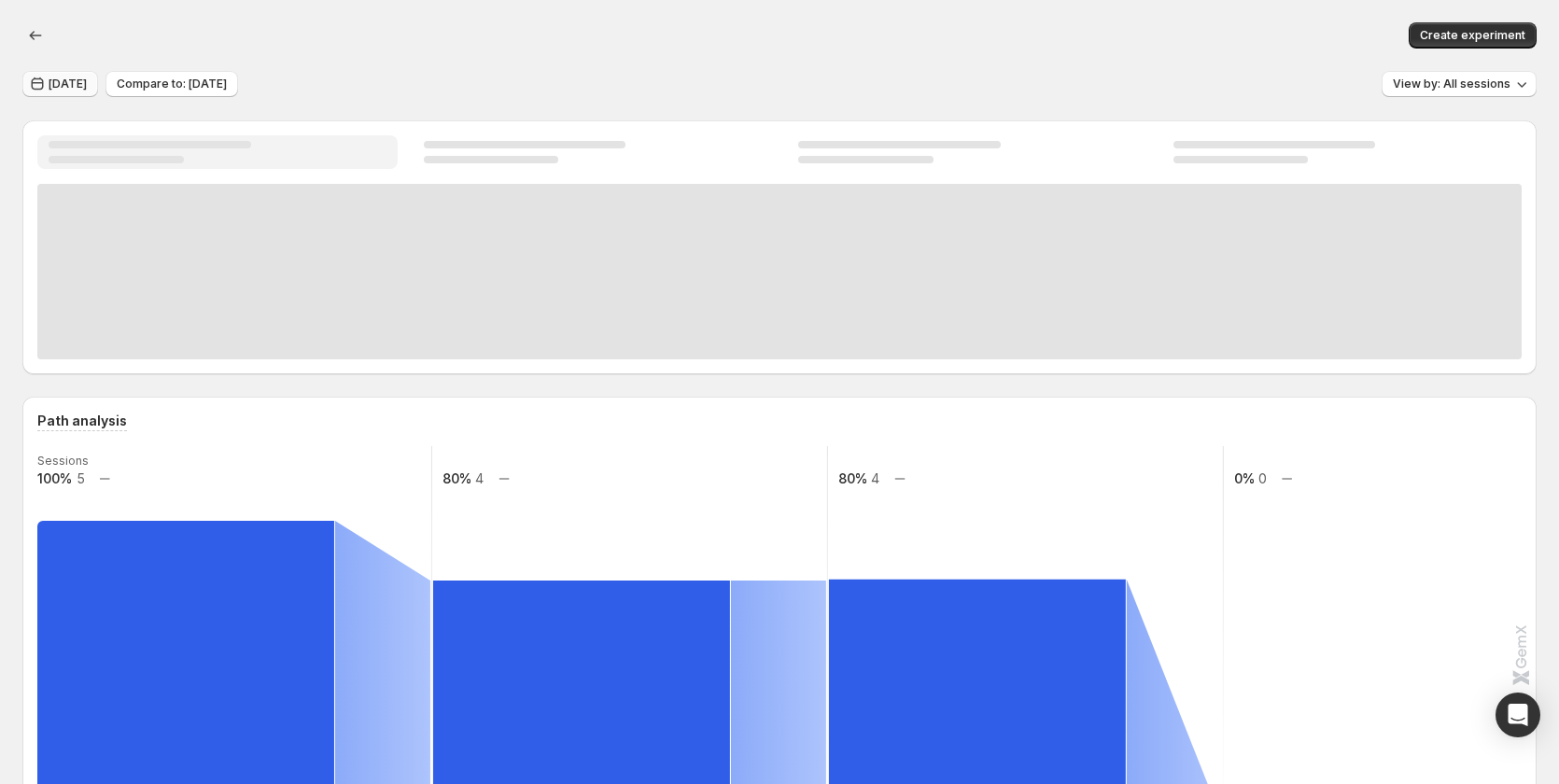
click at [79, 83] on span "Yesterday" at bounding box center [67, 83] width 39 height 15
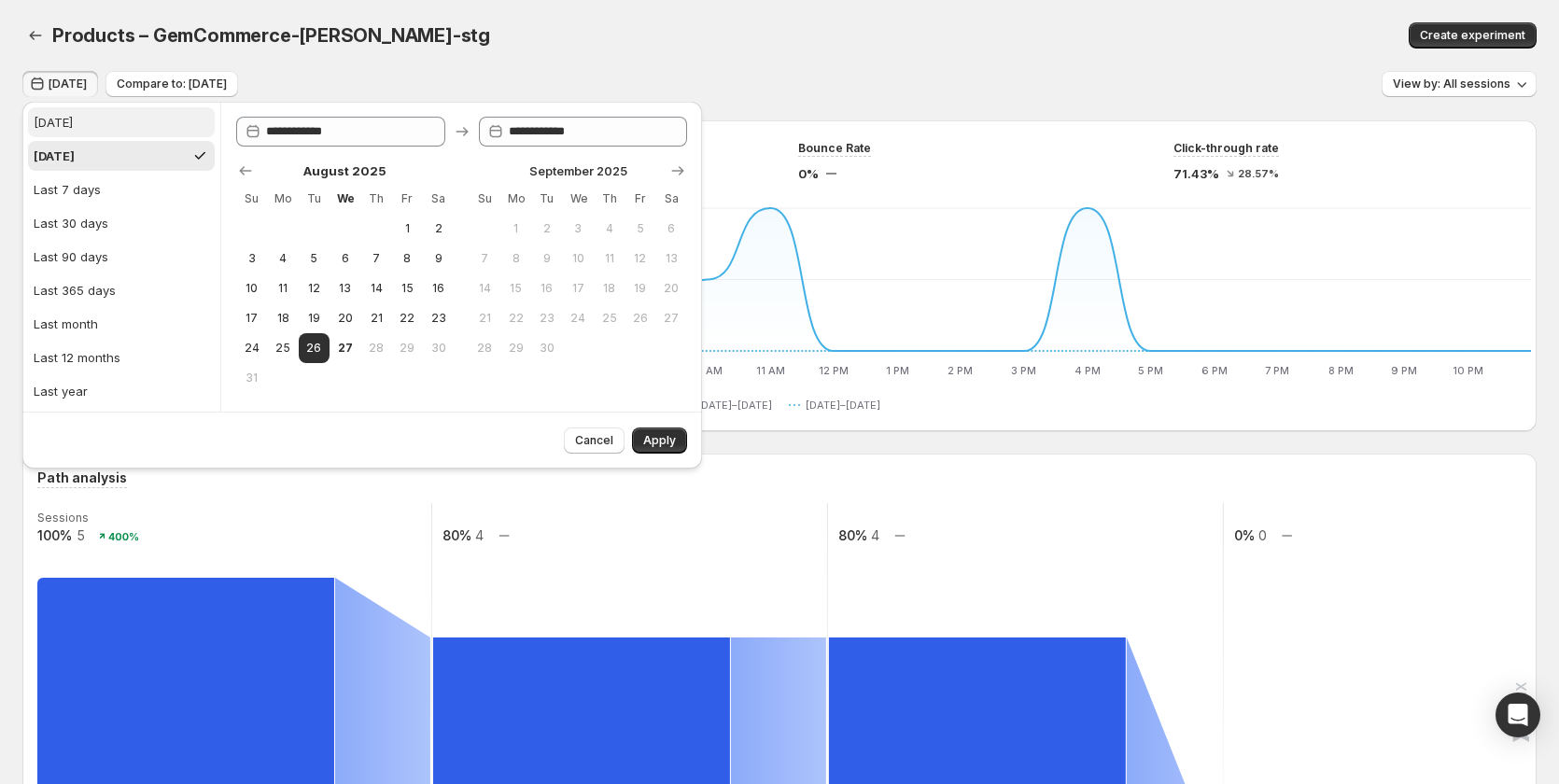
click at [100, 131] on button "Today" at bounding box center [121, 122] width 187 height 30
type input "**********"
click at [668, 437] on span "Apply" at bounding box center [659, 439] width 33 height 15
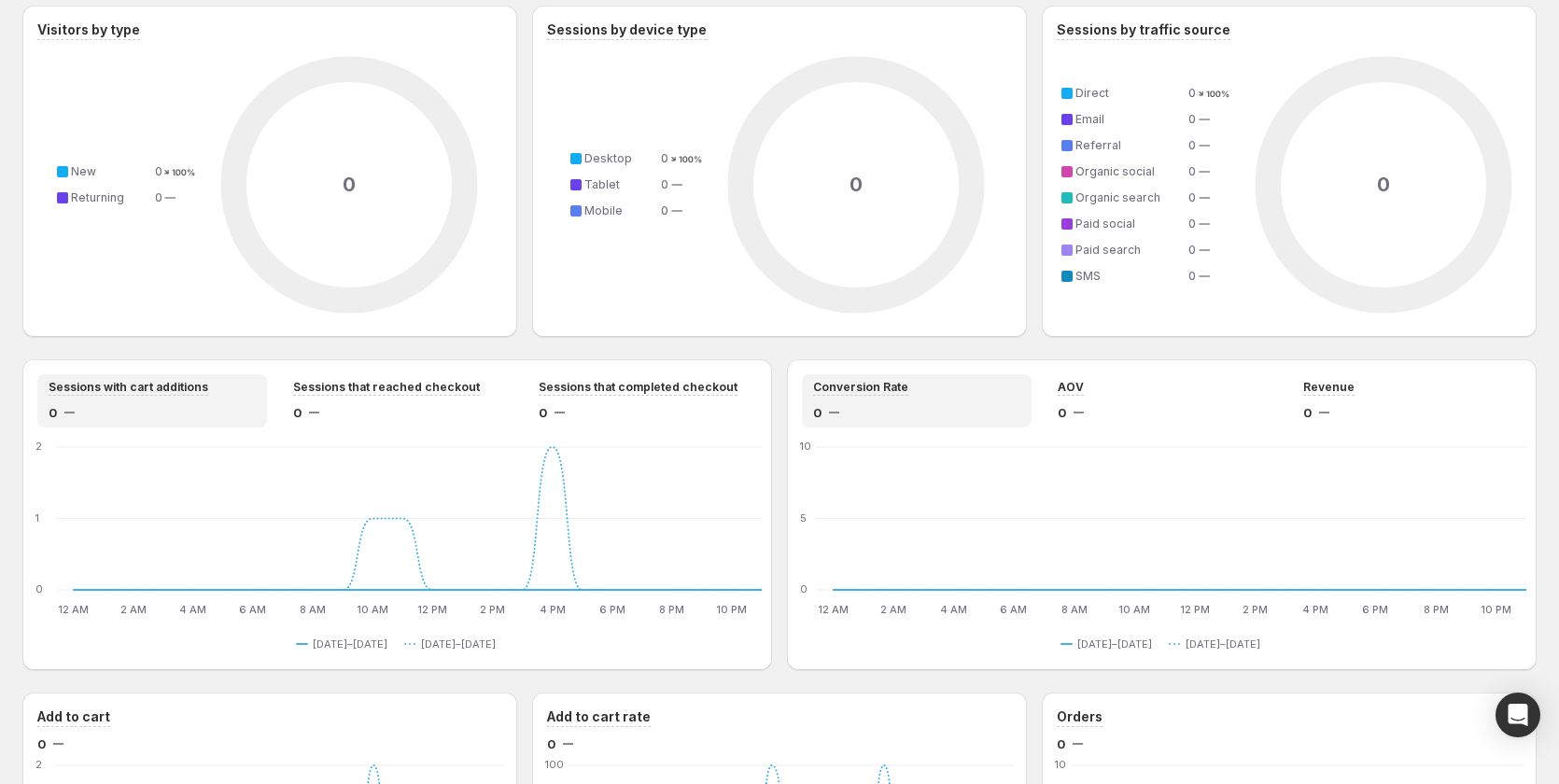
scroll to position [1026, 0]
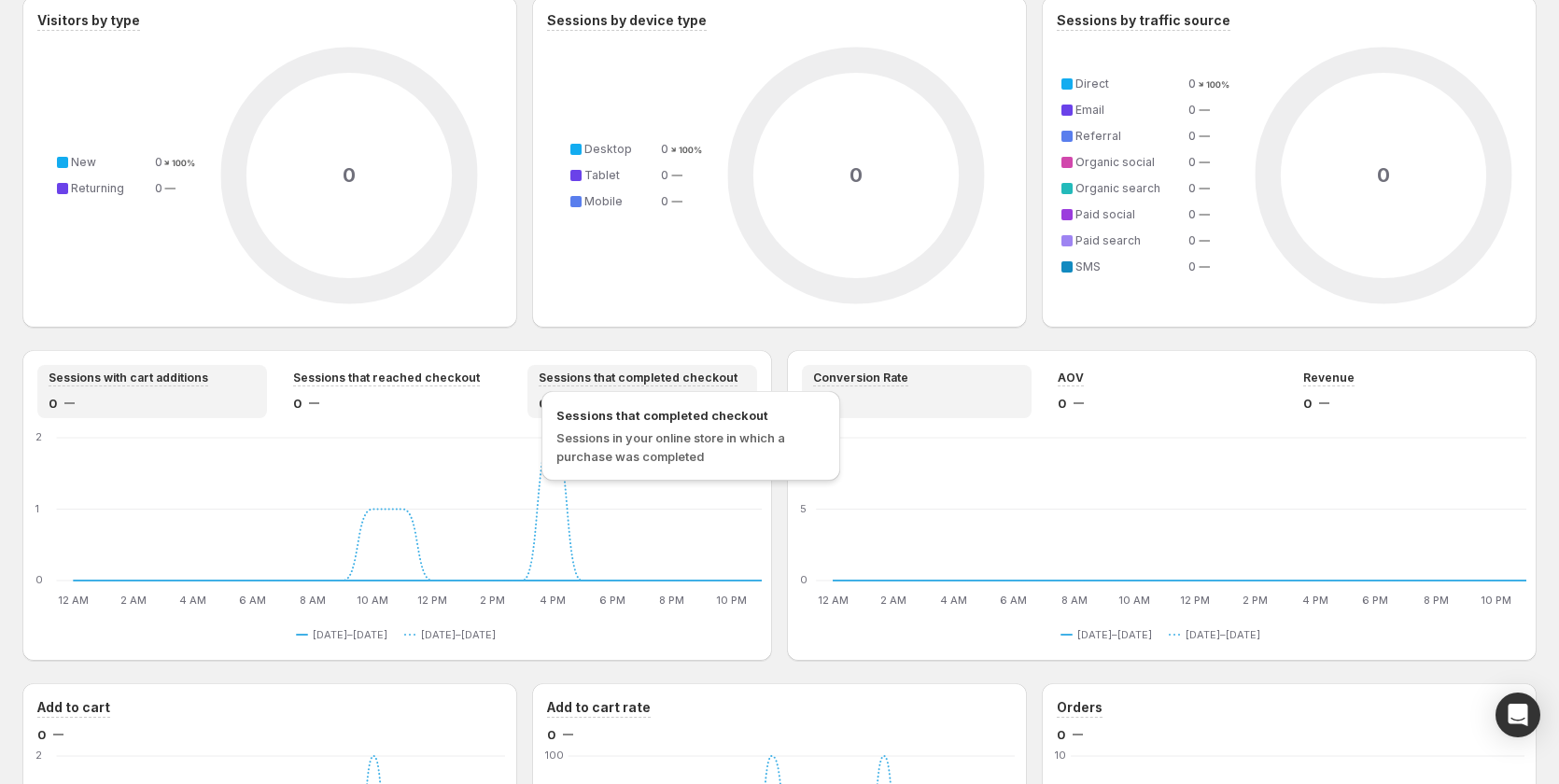
click at [698, 380] on span "Sessions that completed checkout" at bounding box center [637, 377] width 199 height 15
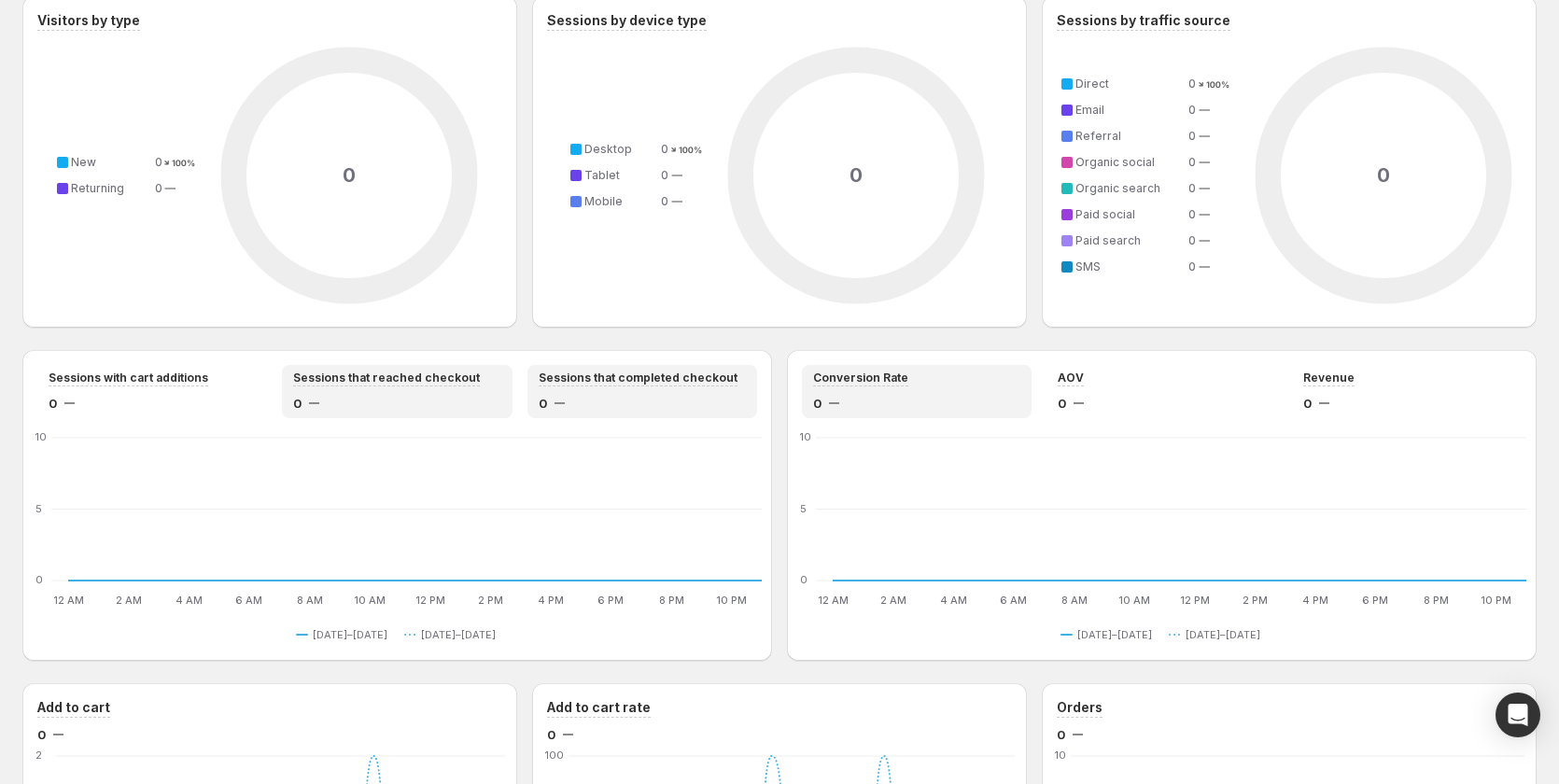
click at [474, 380] on div "Sessions that reached checkout" at bounding box center [397, 378] width 207 height 16
click at [202, 388] on div "Sessions with cart additions 0" at bounding box center [152, 391] width 207 height 42
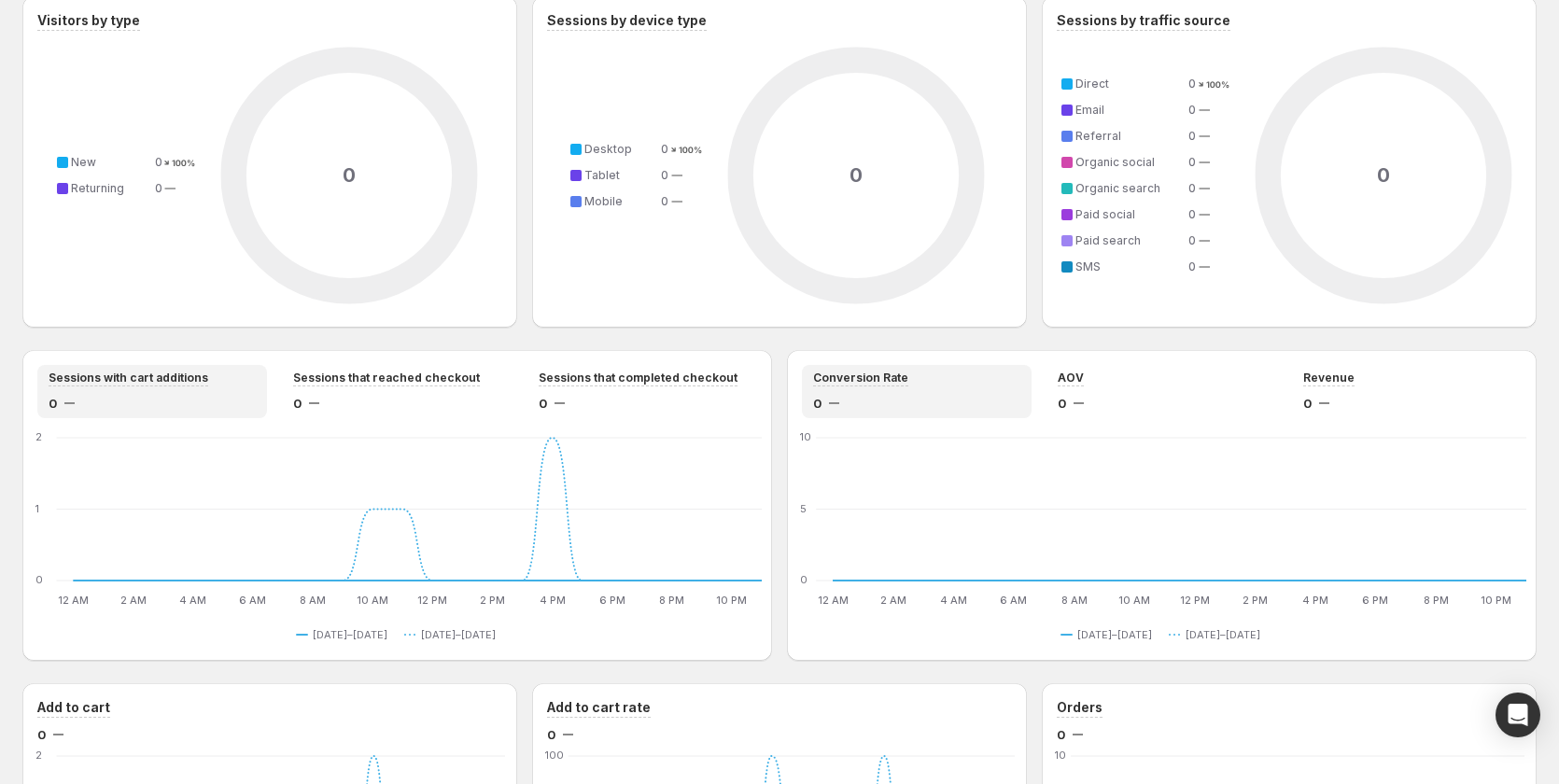
drag, startPoint x: 904, startPoint y: 391, endPoint x: 891, endPoint y: 391, distance: 13.0
click at [894, 391] on div "Conversion Rate 0" at bounding box center [917, 391] width 207 height 42
click at [1101, 399] on div "0" at bounding box center [1162, 403] width 207 height 19
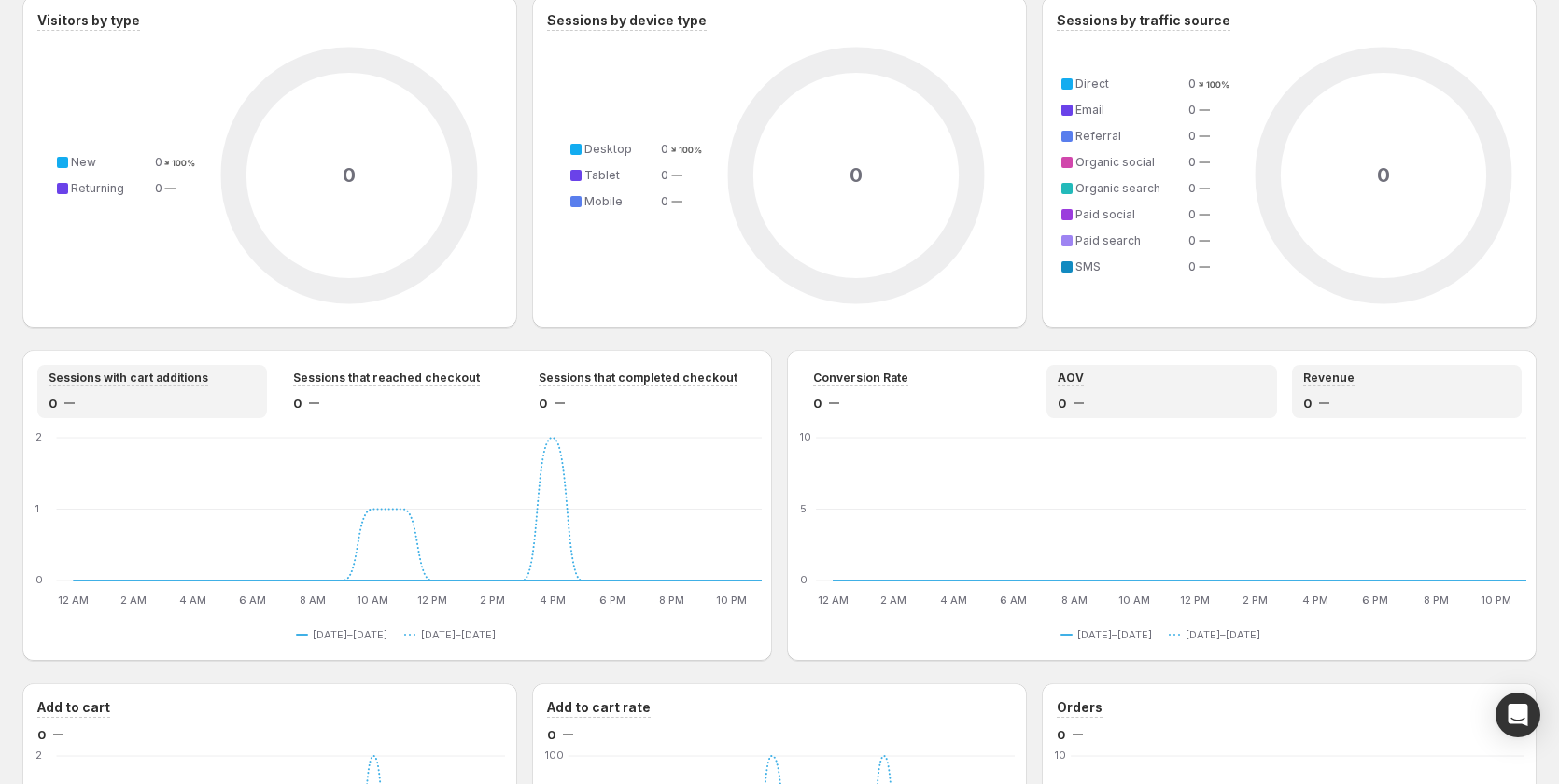
click at [1336, 394] on div "0" at bounding box center [1407, 403] width 207 height 19
click at [1127, 405] on div "0" at bounding box center [1162, 403] width 207 height 19
click at [948, 401] on div "0" at bounding box center [917, 403] width 207 height 19
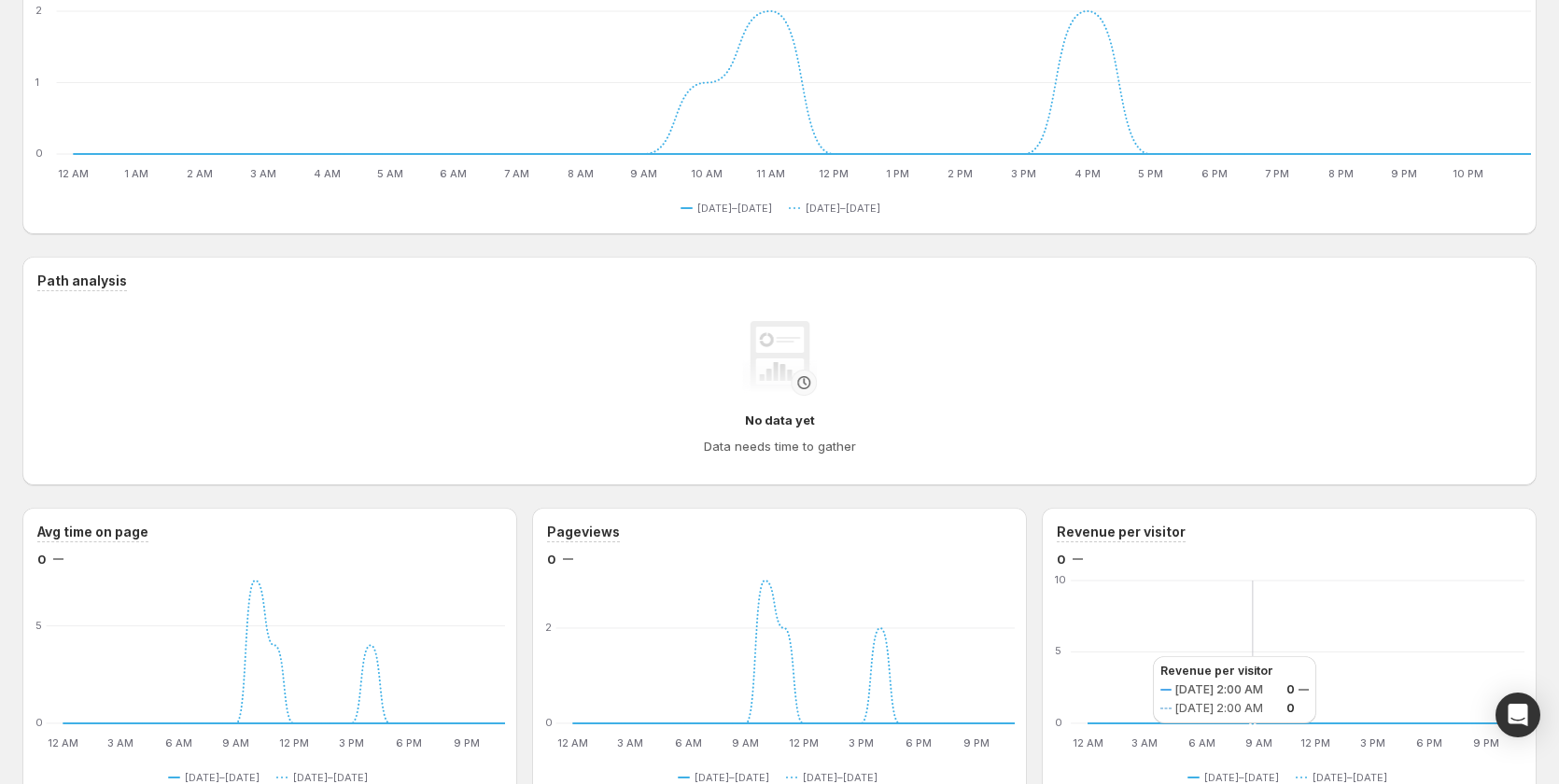
scroll to position [0, 0]
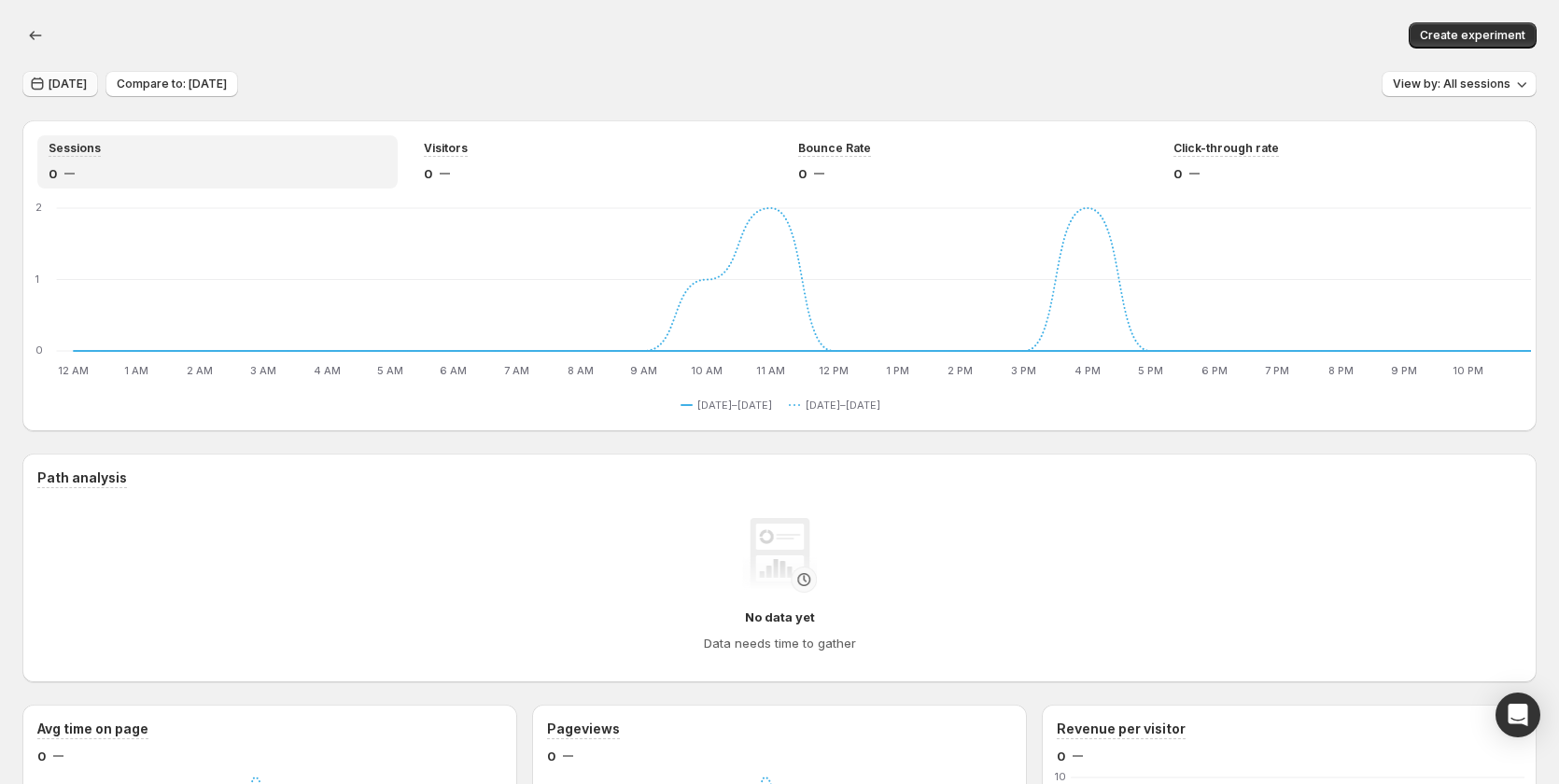
click at [62, 95] on button "Today" at bounding box center [60, 84] width 76 height 26
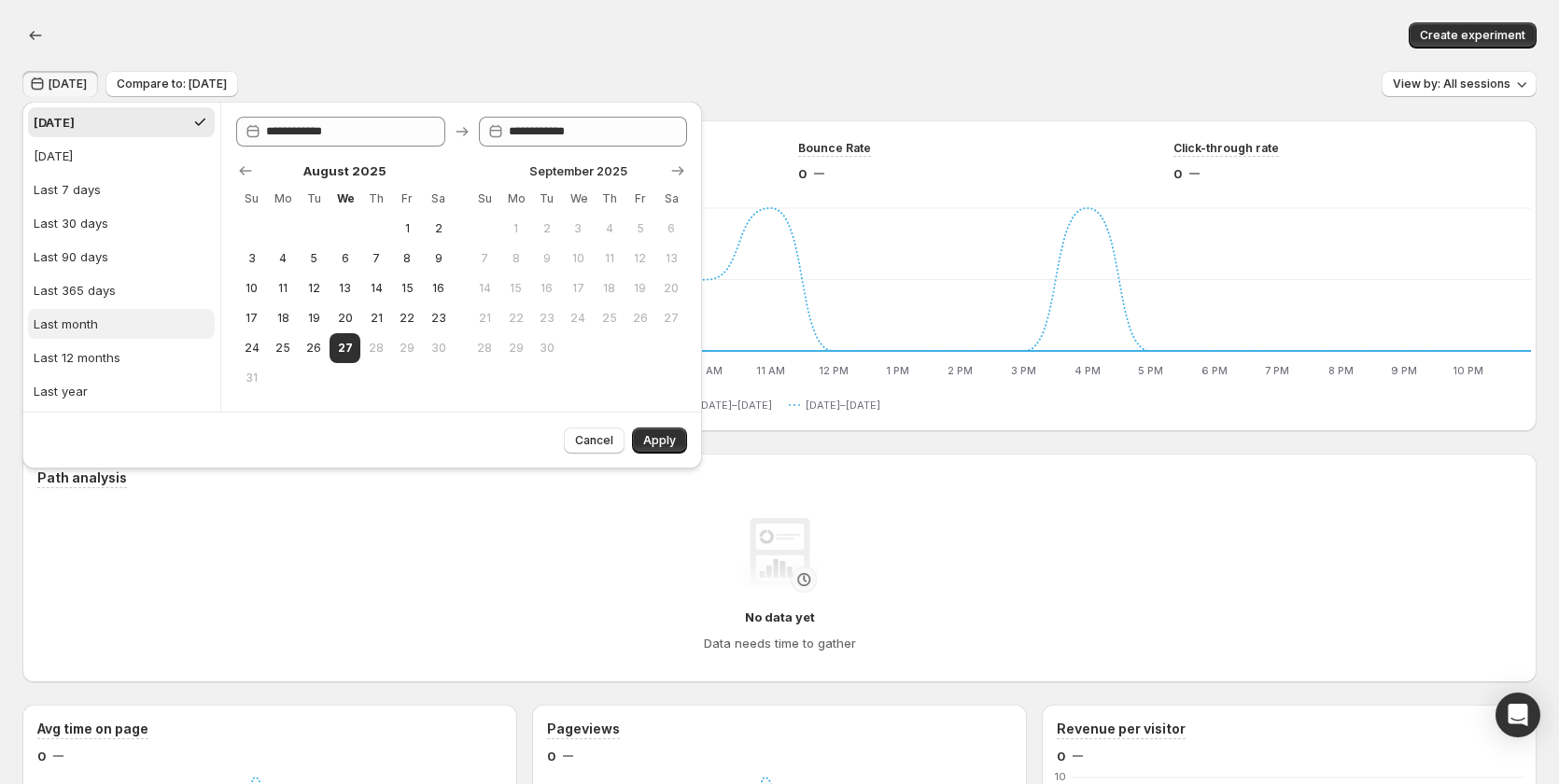
click at [108, 313] on button "Last month" at bounding box center [121, 324] width 187 height 30
type input "**********"
click at [663, 437] on span "Apply" at bounding box center [659, 439] width 33 height 15
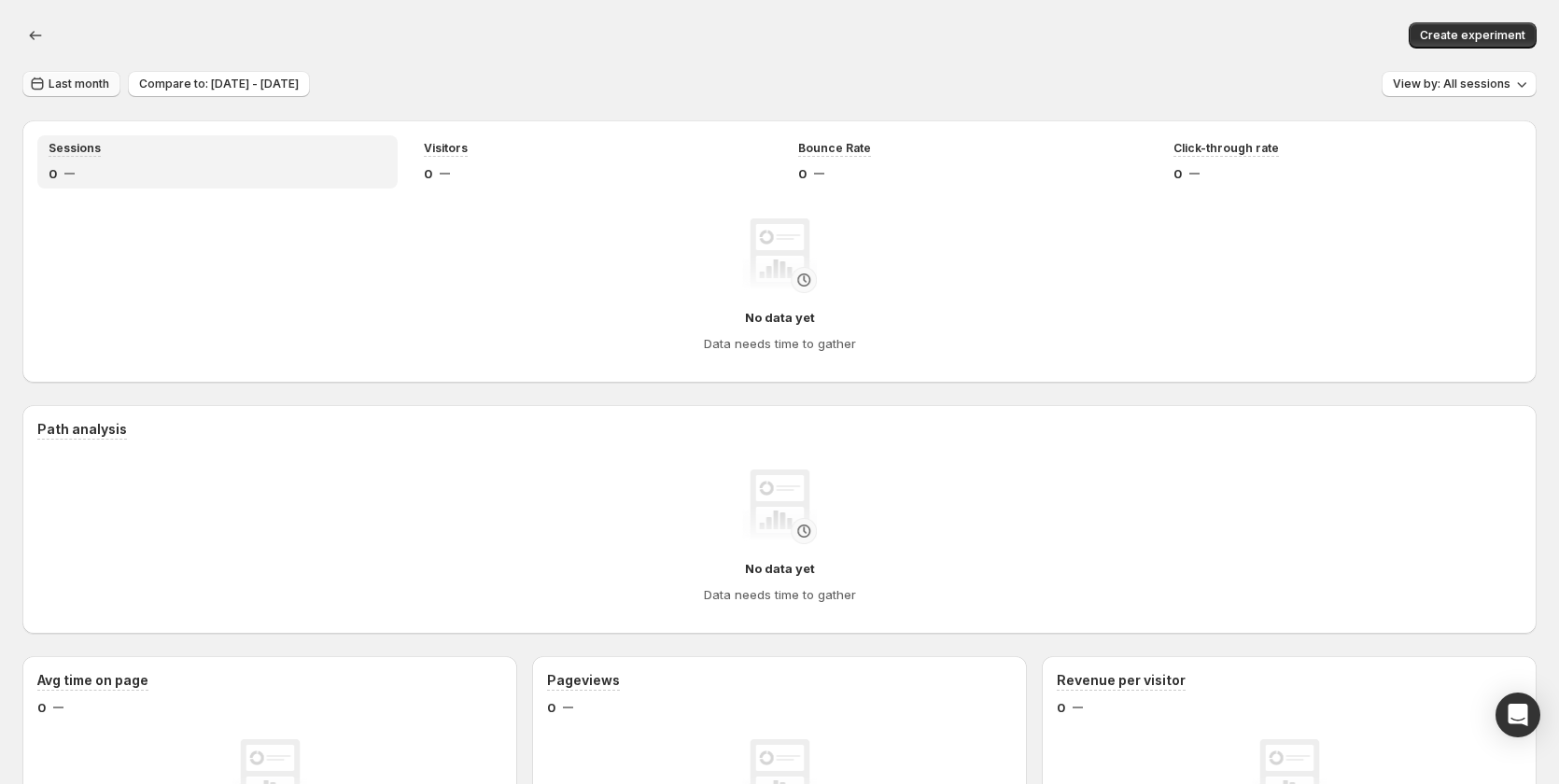
click at [82, 86] on span "Last month" at bounding box center [78, 83] width 60 height 15
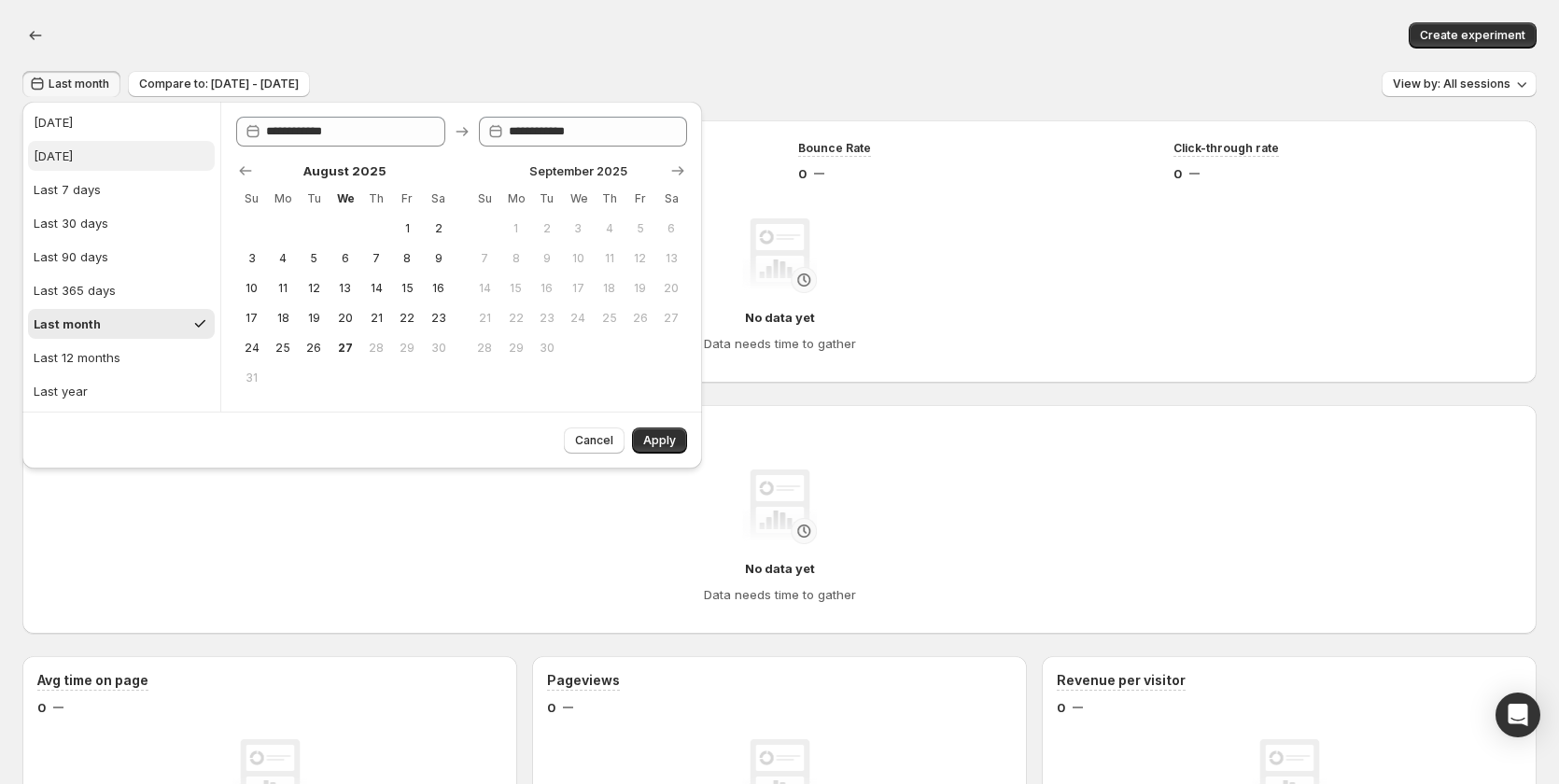
click at [93, 161] on button "Yesterday" at bounding box center [121, 156] width 187 height 30
type input "**********"
click at [655, 431] on button "Apply" at bounding box center [660, 440] width 55 height 26
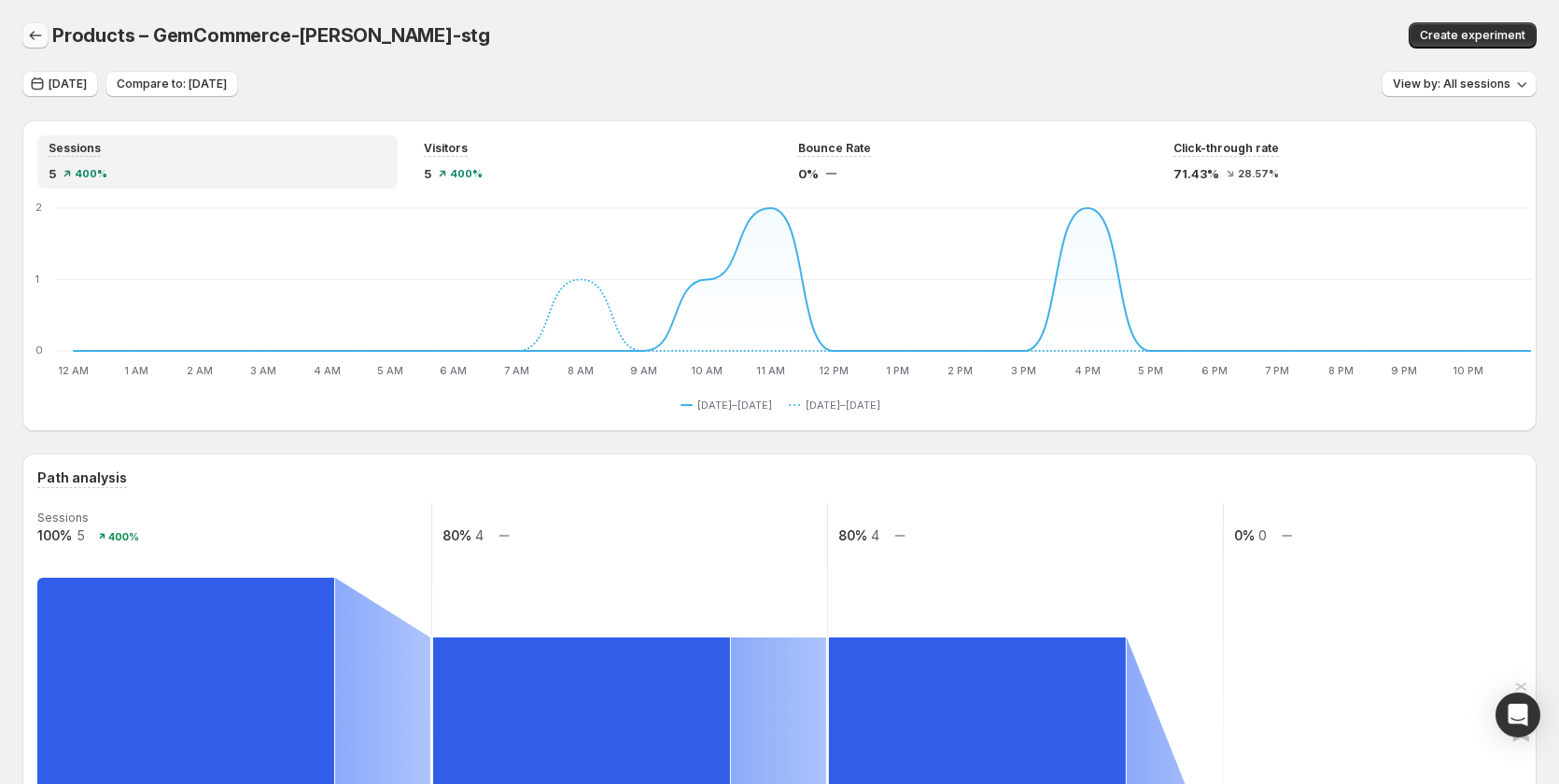
click at [39, 37] on icon "button" at bounding box center [35, 35] width 19 height 19
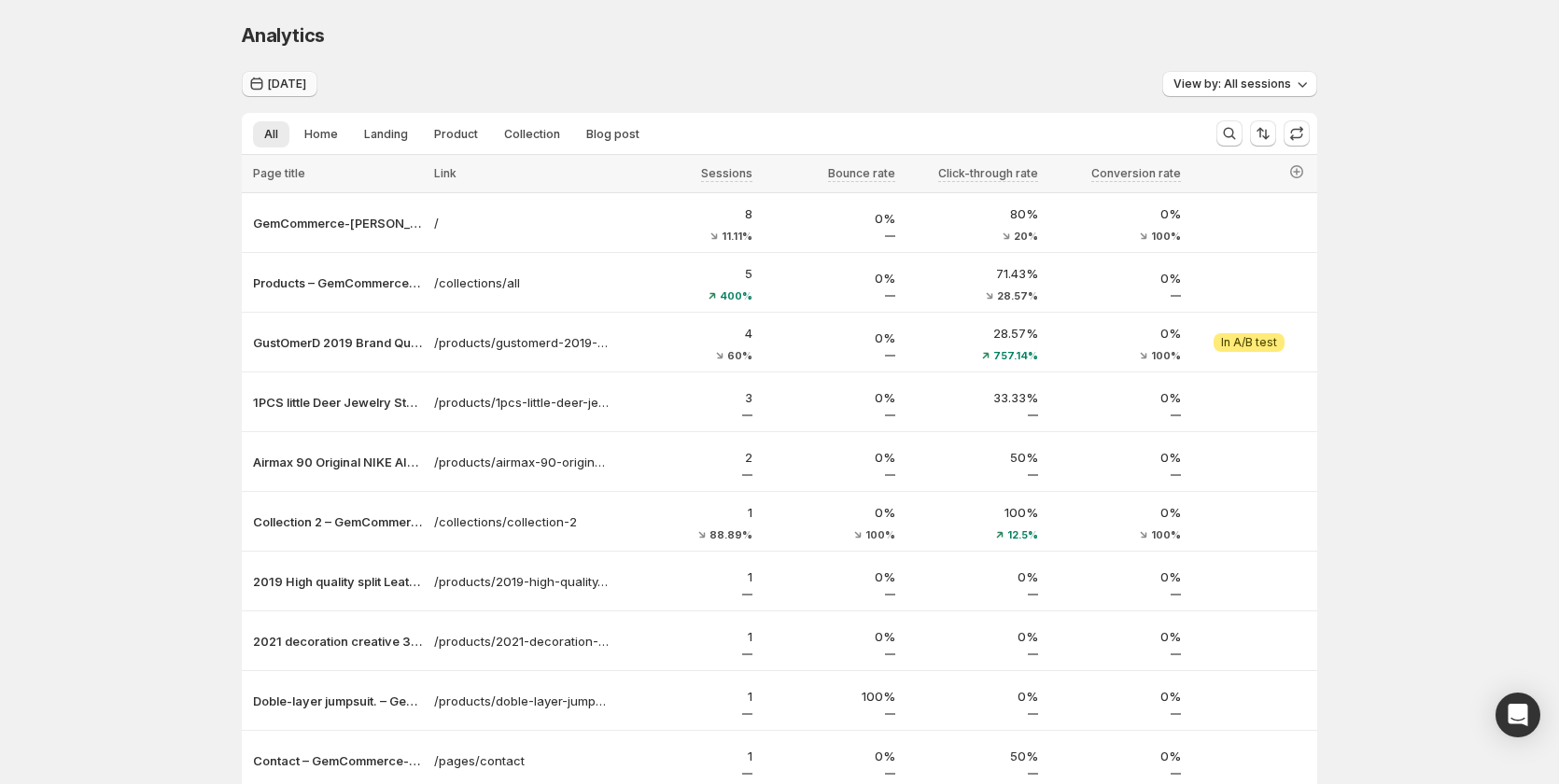
click at [302, 79] on span "Yesterday" at bounding box center [287, 83] width 39 height 15
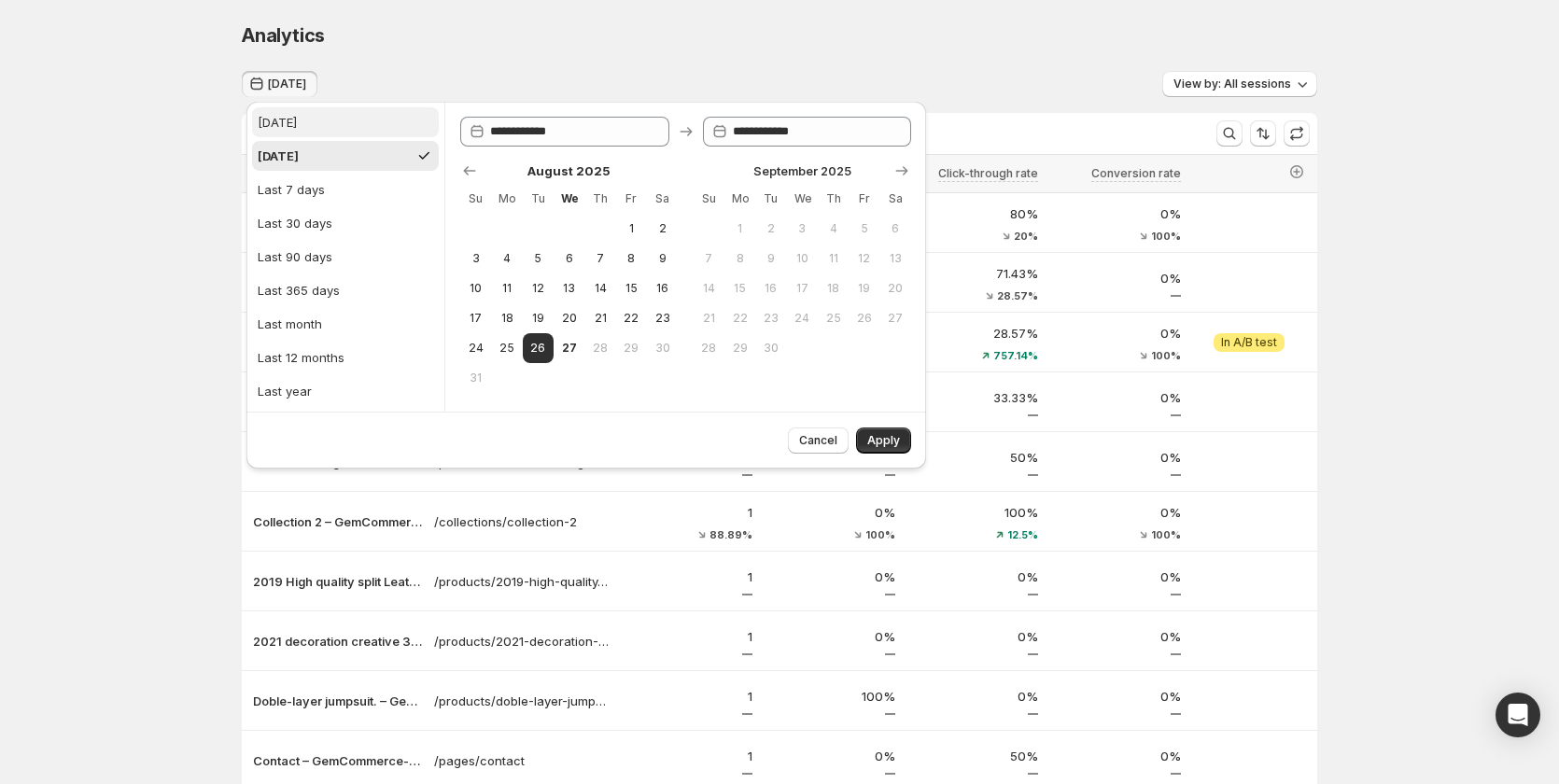
click at [321, 127] on button "Today" at bounding box center [345, 122] width 187 height 30
type input "**********"
click at [885, 431] on button "Apply" at bounding box center [883, 440] width 55 height 26
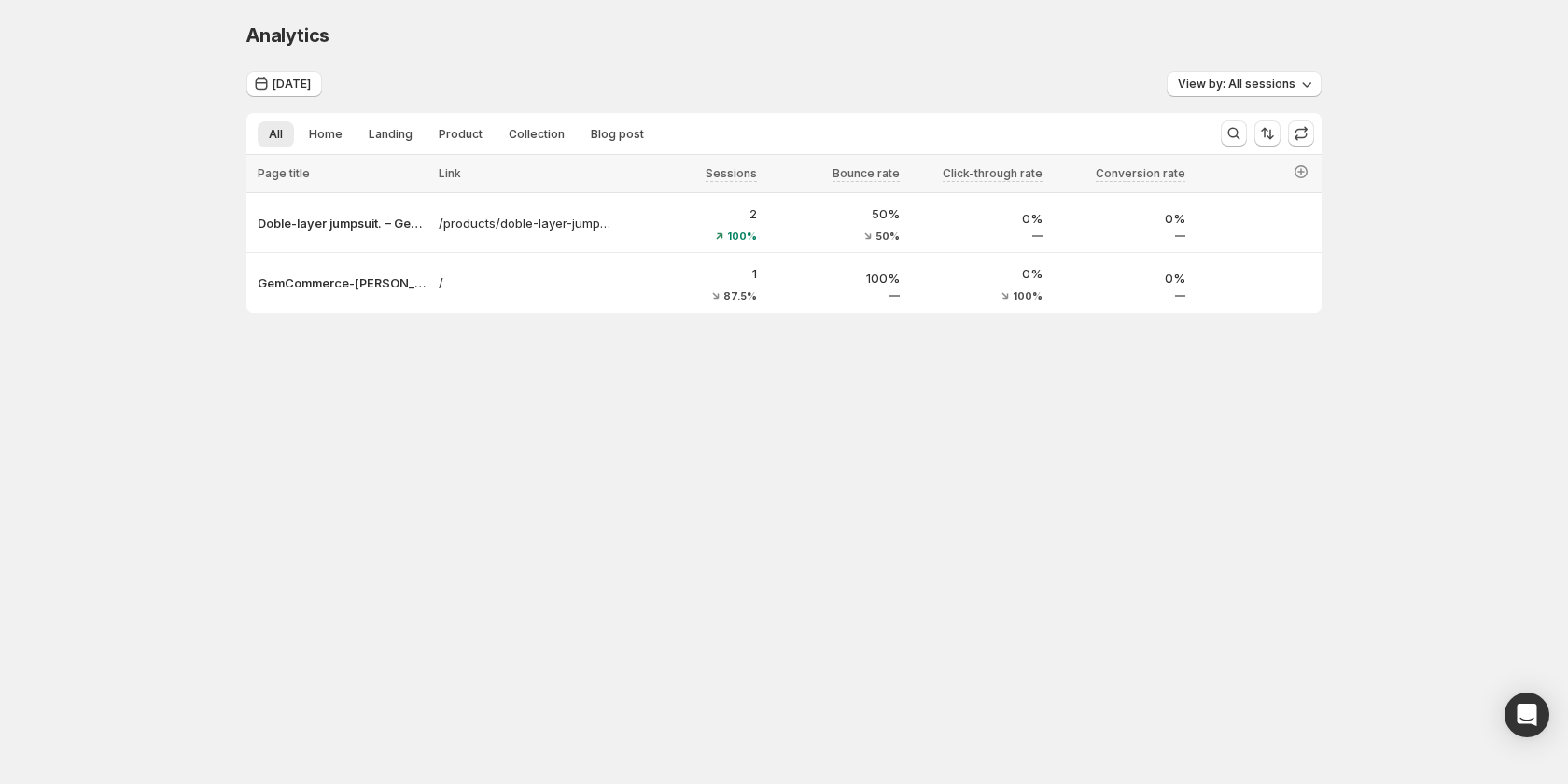
click at [386, 430] on body "Analytics. This page is ready Analytics Today View by: All sessions All Home La…" at bounding box center [784, 392] width 1568 height 784
click at [355, 213] on p "Doble-layer jumpsuit. – GemCommerce-sandy-stg" at bounding box center [343, 222] width 170 height 19
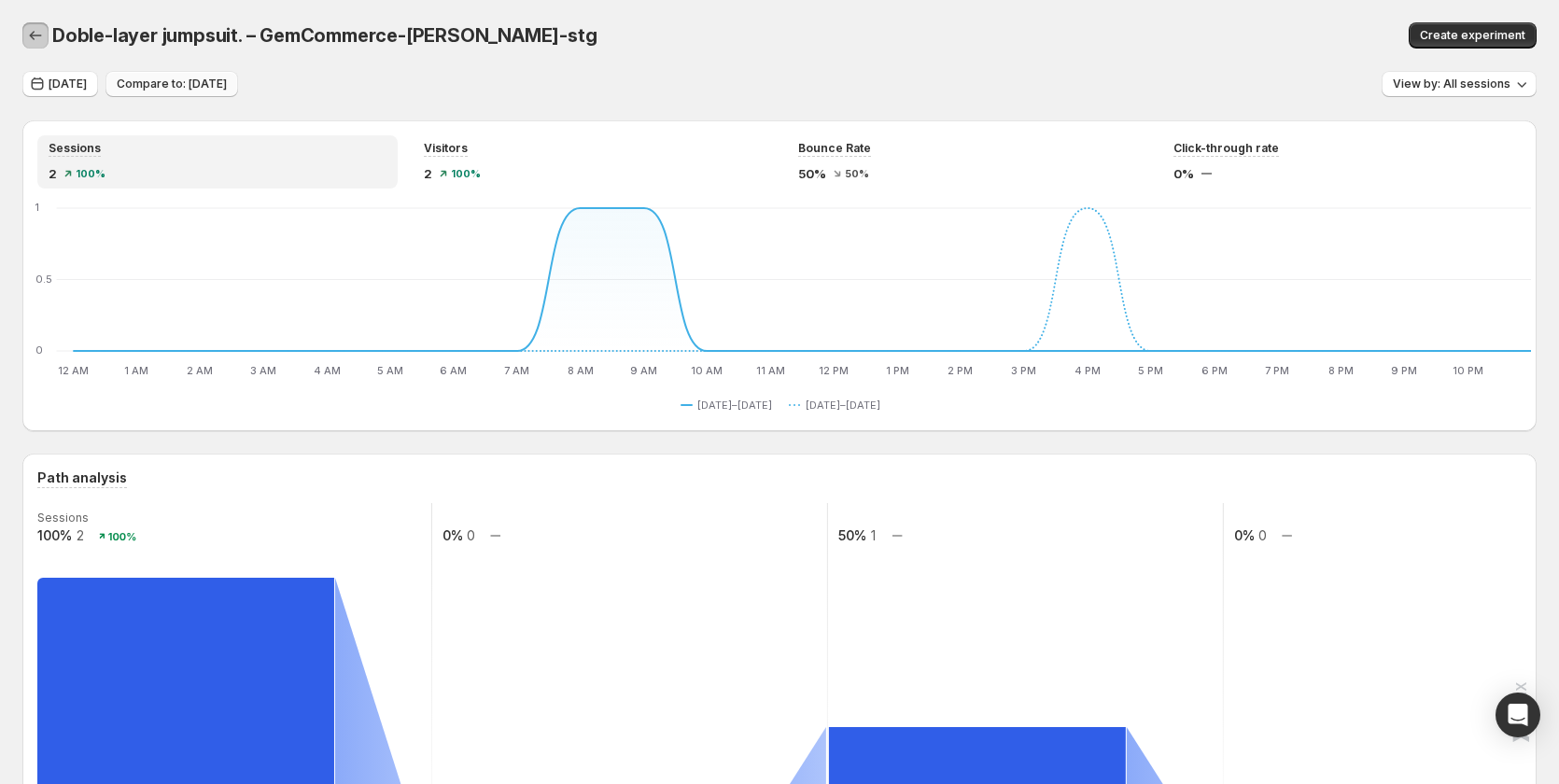
drag, startPoint x: 40, startPoint y: 39, endPoint x: 232, endPoint y: 94, distance: 199.7
click at [40, 39] on icon "button" at bounding box center [35, 35] width 19 height 19
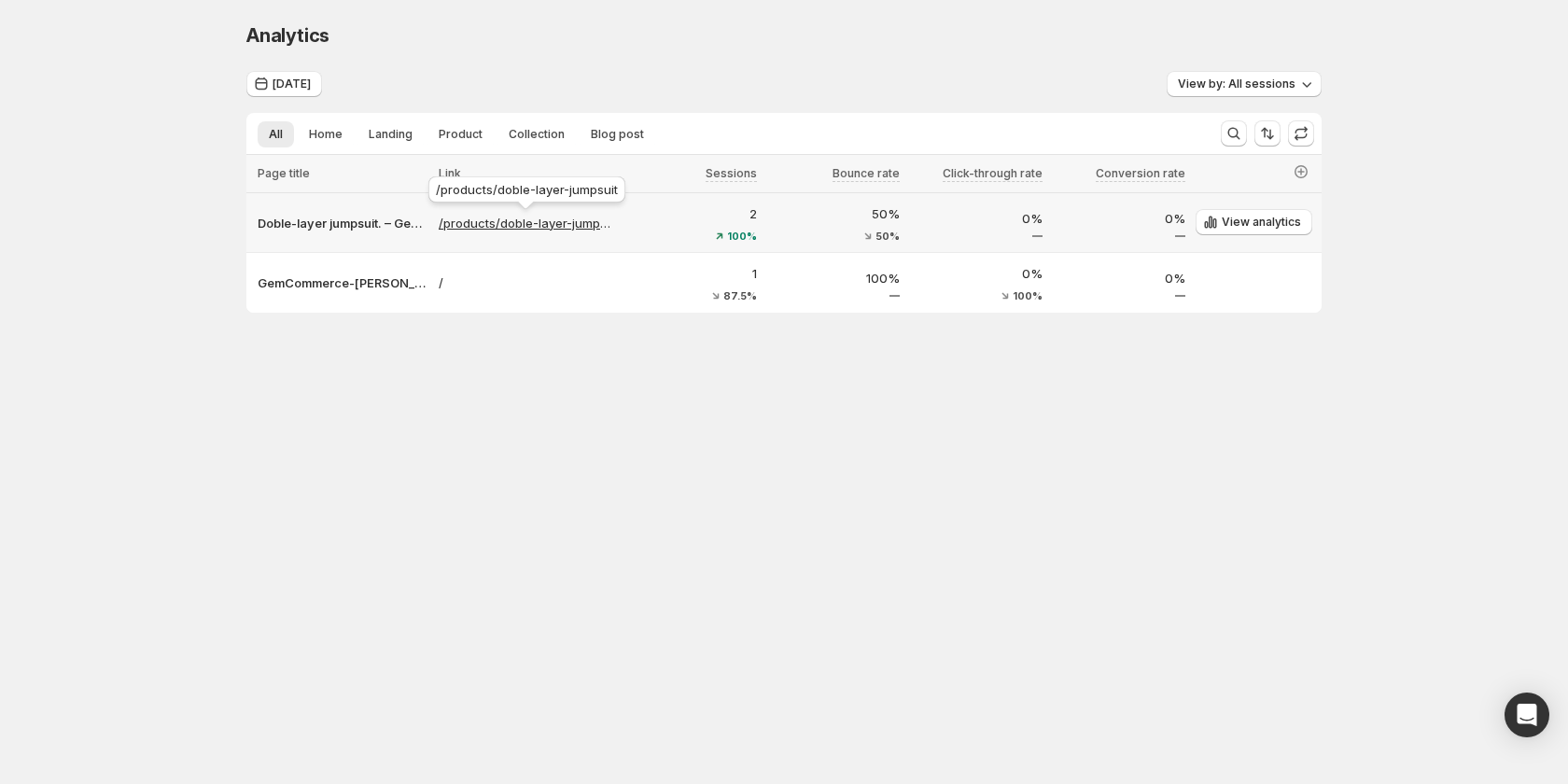
click at [495, 226] on p "/products/doble-layer-jumpsuit" at bounding box center [527, 222] width 176 height 19
click at [485, 228] on p "/products/doble-layer-jumpsuit" at bounding box center [527, 222] width 176 height 19
click at [412, 539] on body "Analytics. This page is ready Analytics Today View by: All sessions All Home La…" at bounding box center [784, 392] width 1568 height 784
click at [286, 82] on span "Today" at bounding box center [291, 83] width 39 height 15
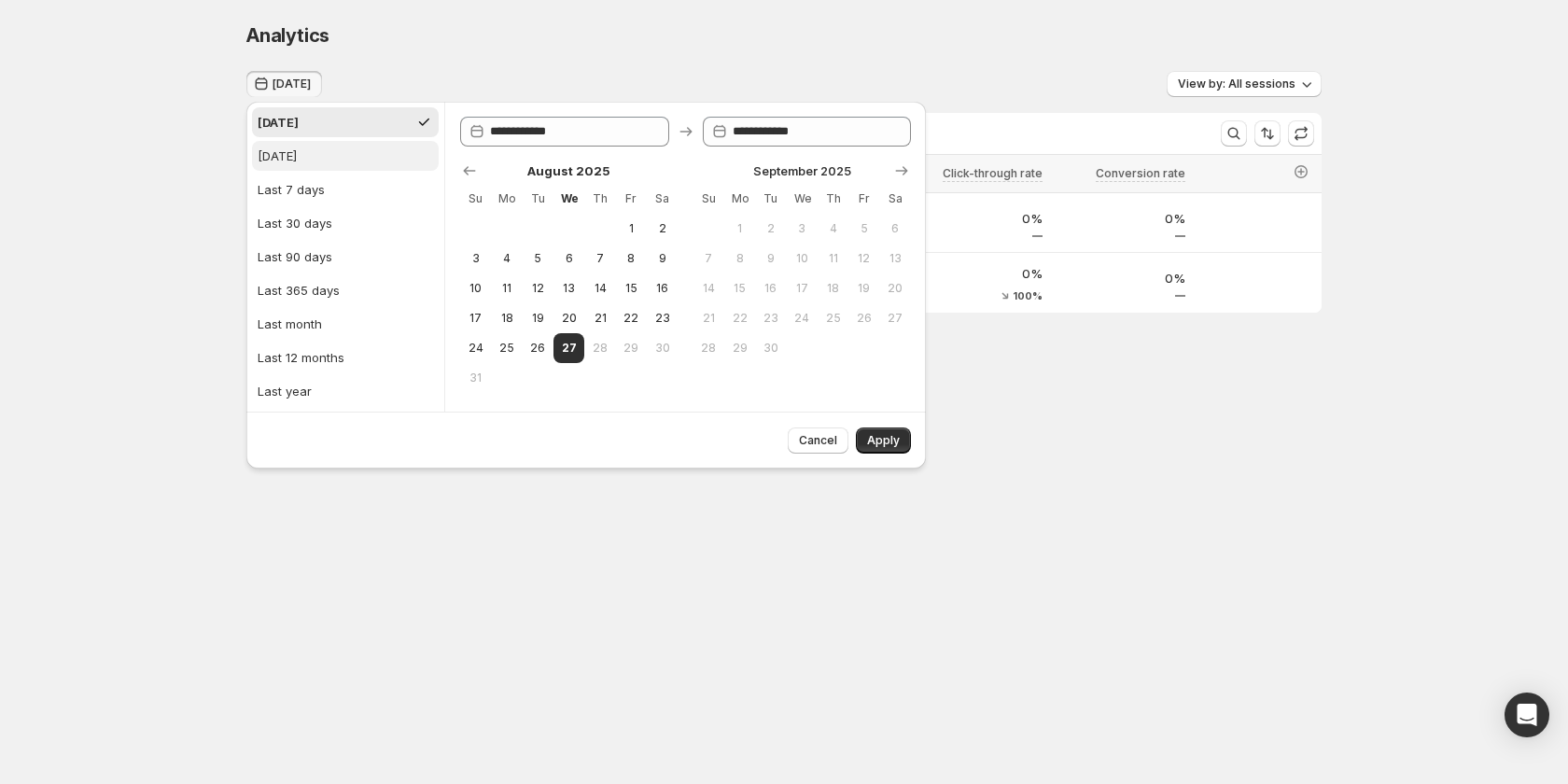
click at [295, 150] on div "Yesterday" at bounding box center [278, 155] width 40 height 19
type input "**********"
click at [877, 428] on button "Apply" at bounding box center [883, 440] width 55 height 26
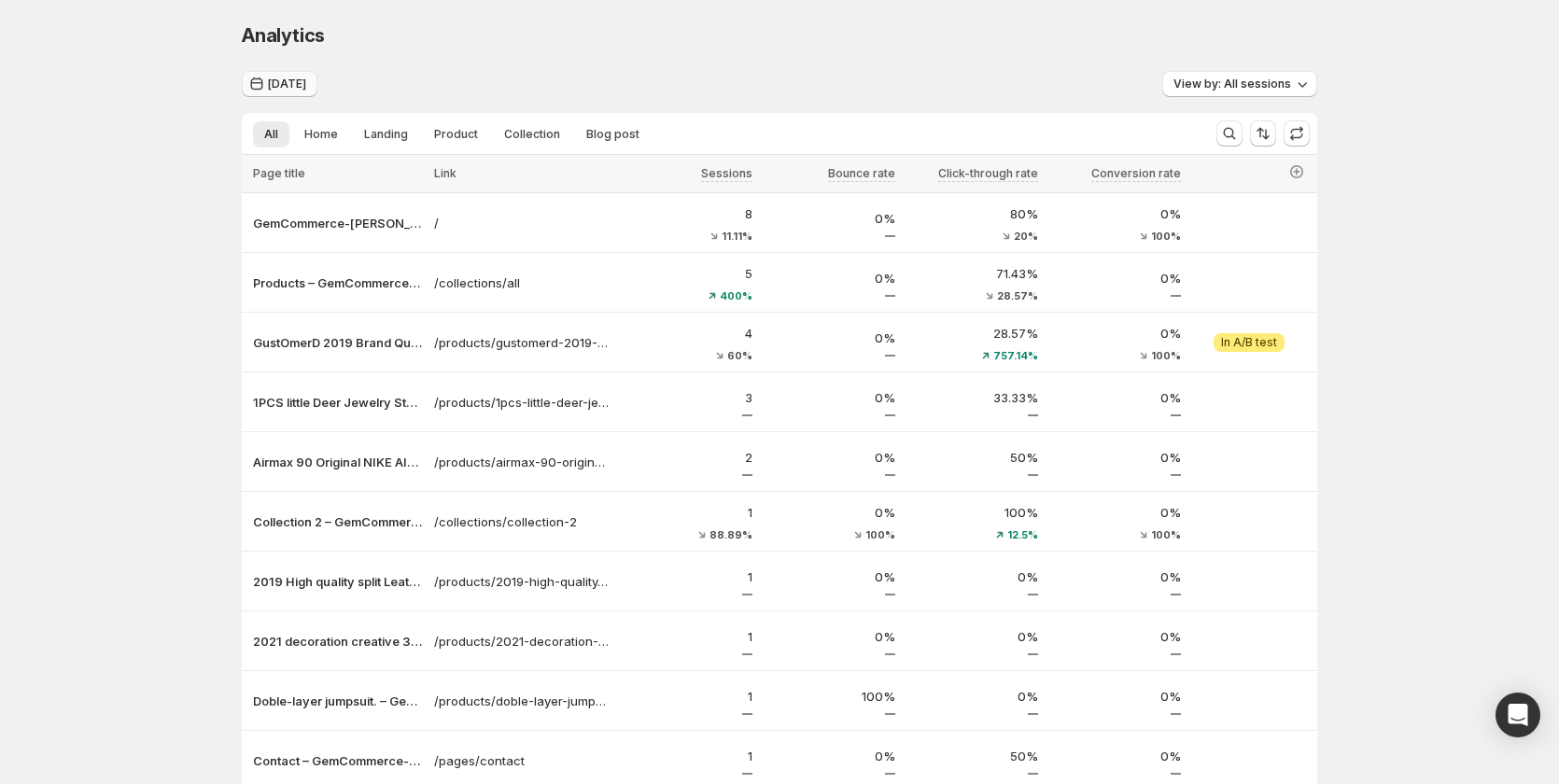
click at [280, 72] on button "Yesterday" at bounding box center [280, 84] width 76 height 26
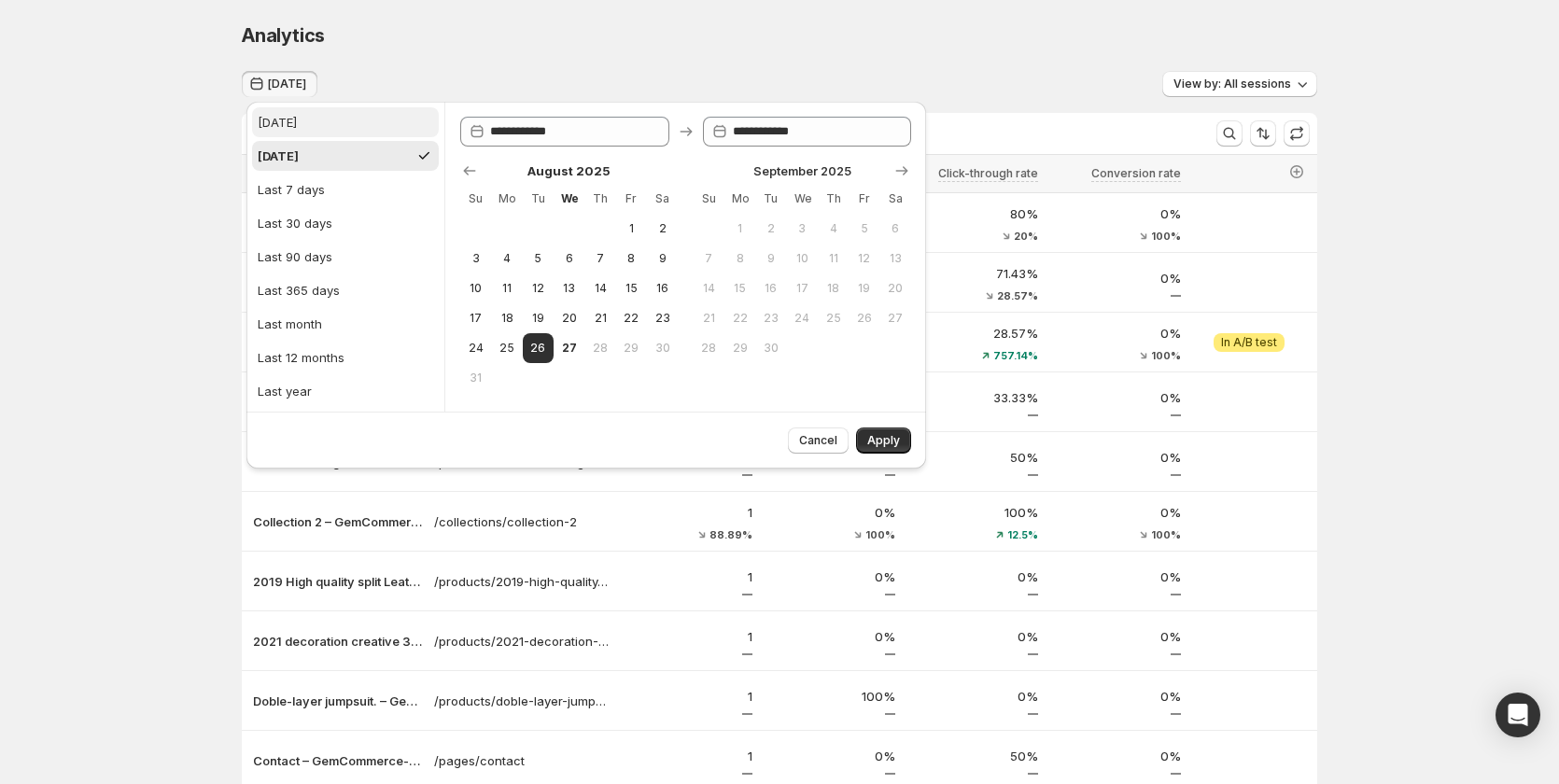
click at [284, 110] on button "Today" at bounding box center [345, 122] width 187 height 30
type input "**********"
click at [877, 440] on span "Apply" at bounding box center [883, 439] width 33 height 15
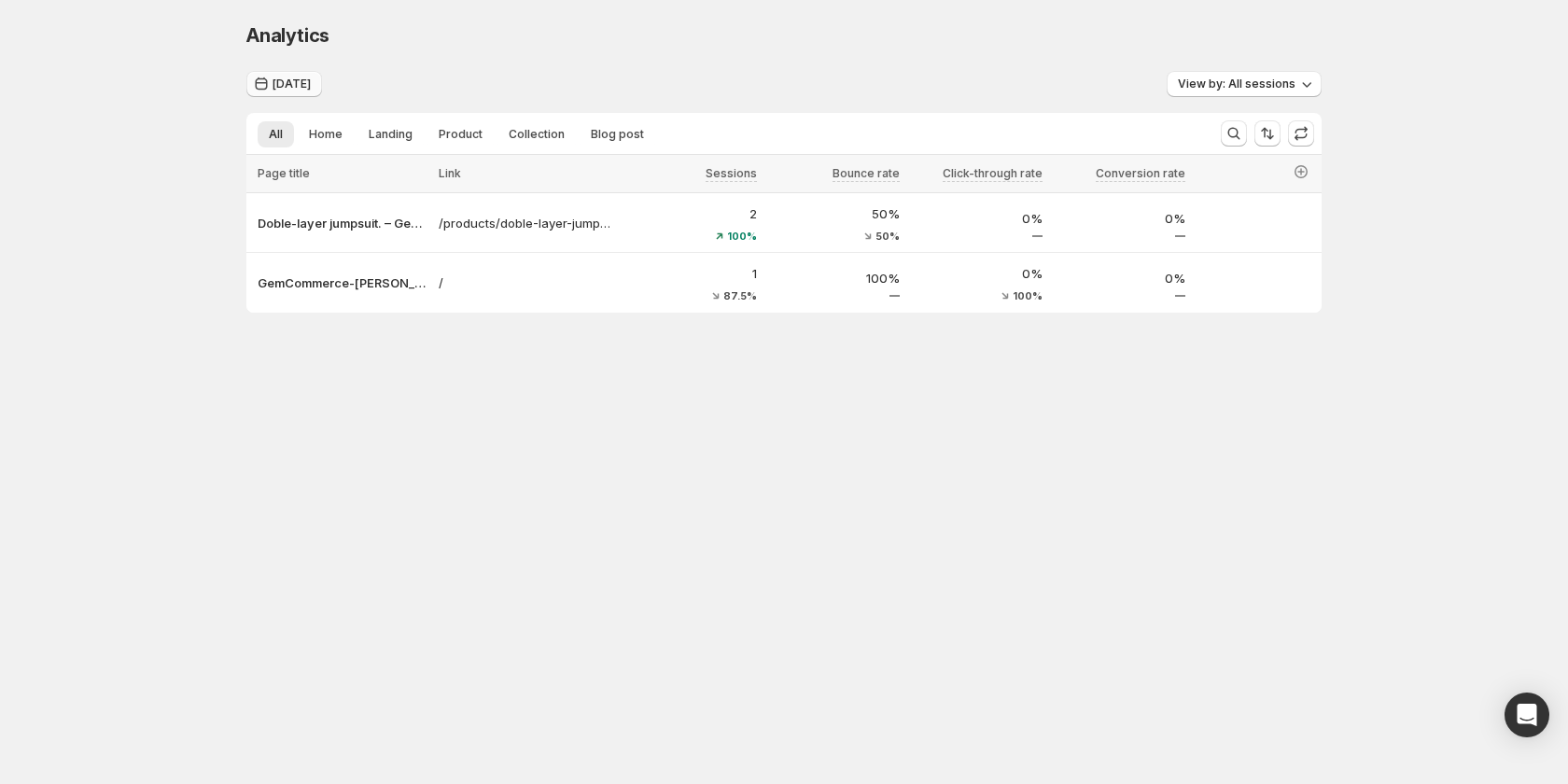
click at [286, 84] on span "[DATE]" at bounding box center [291, 83] width 39 height 15
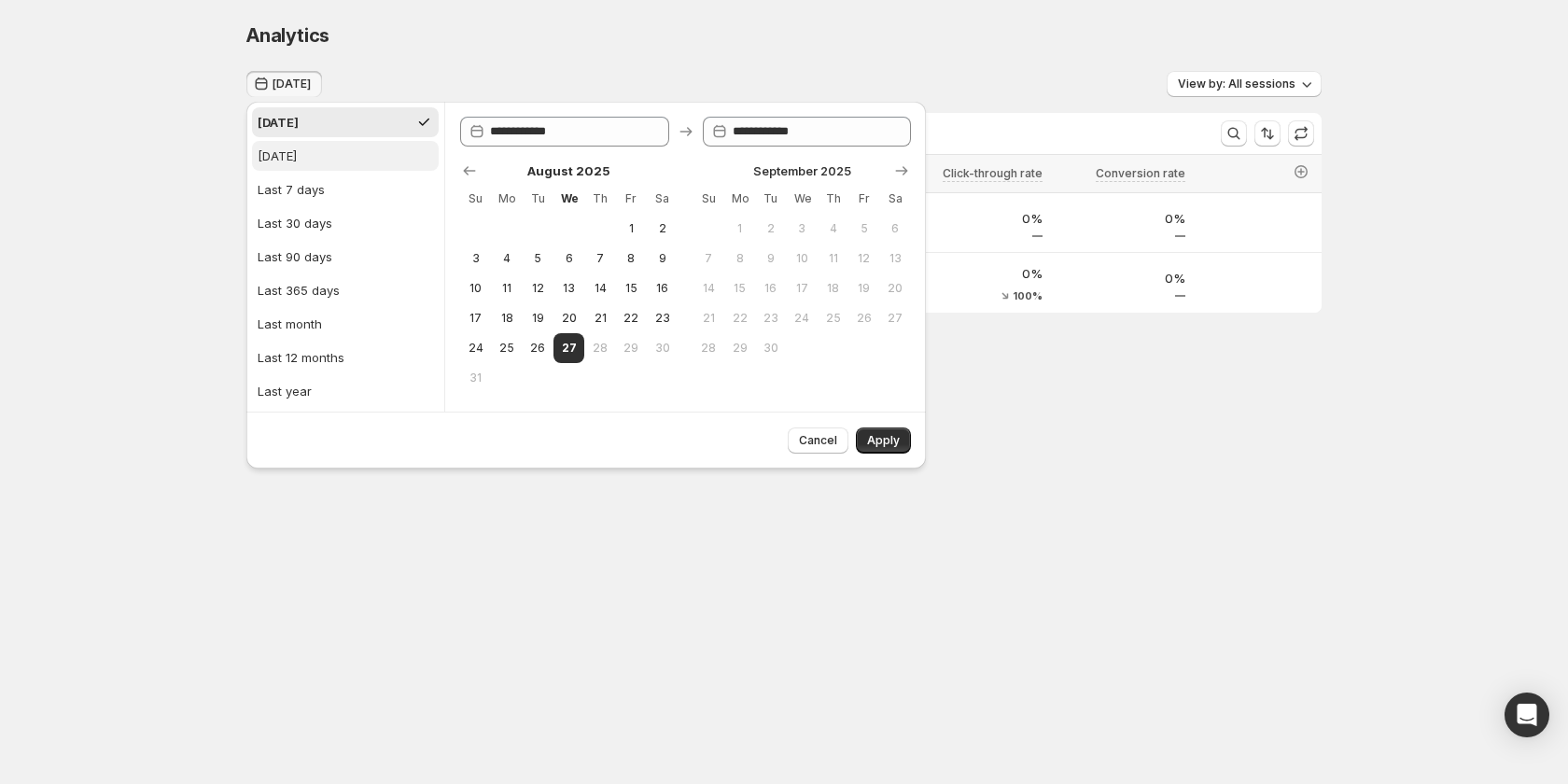
click at [304, 144] on button "[DATE]" at bounding box center [345, 156] width 187 height 30
type input "**********"
click at [868, 435] on span "Apply" at bounding box center [883, 439] width 33 height 15
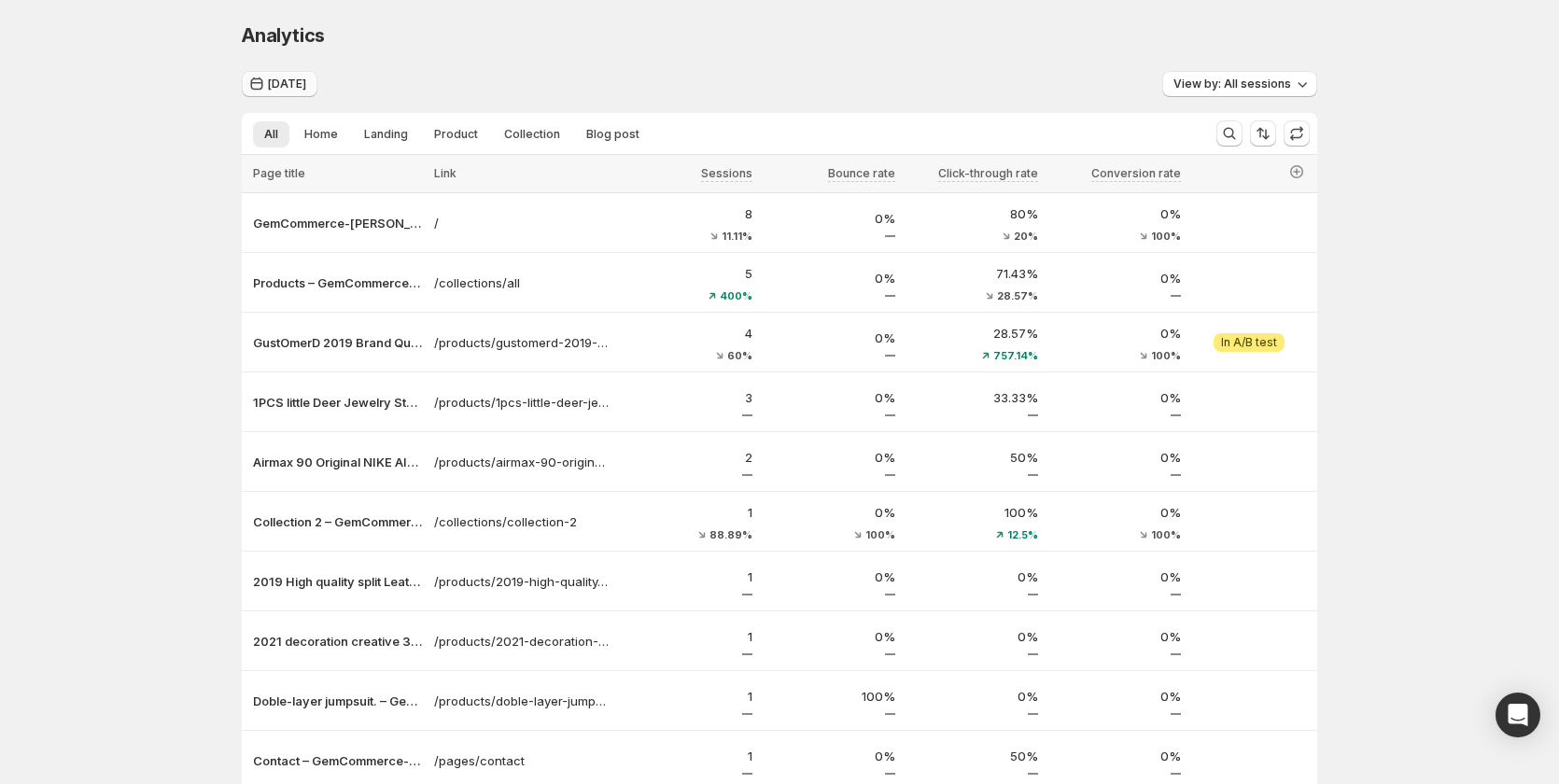
click at [308, 93] on button "Yesterday" at bounding box center [280, 84] width 76 height 26
click at [305, 94] on button "Yesterday" at bounding box center [280, 84] width 76 height 26
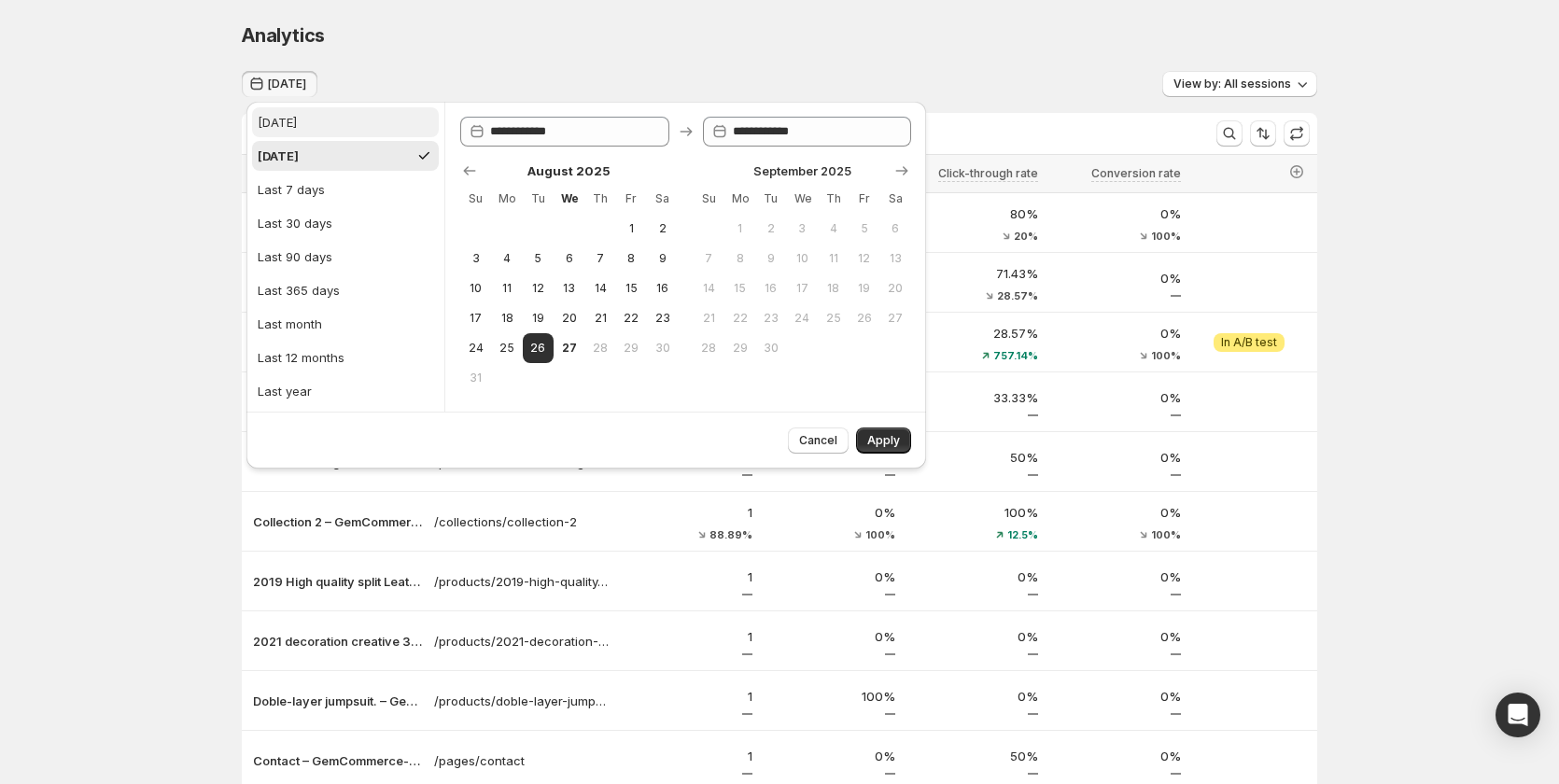
click at [285, 113] on div "Today" at bounding box center [278, 121] width 40 height 19
type input "**********"
click at [886, 431] on button "Apply" at bounding box center [883, 440] width 55 height 26
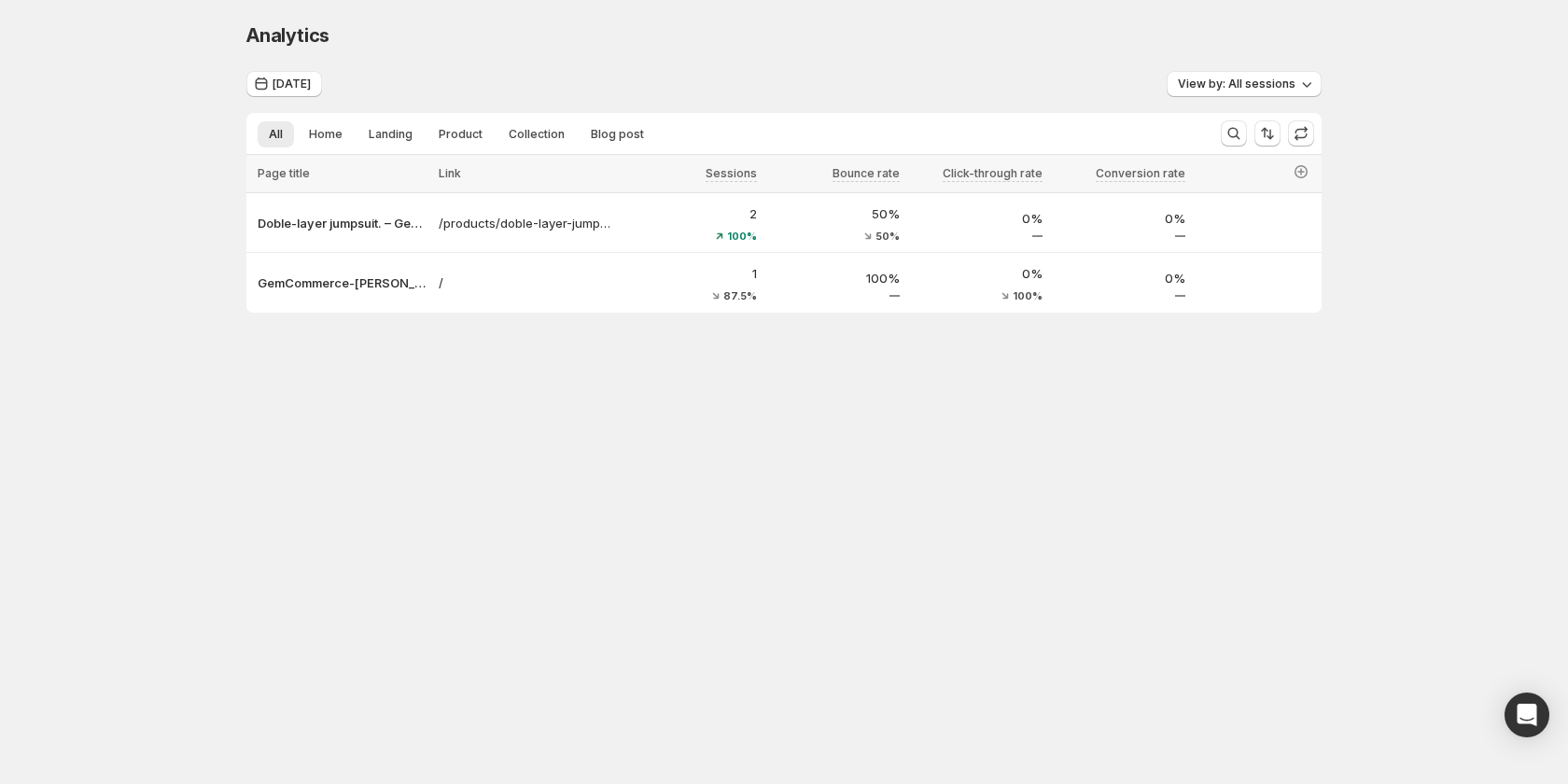
drag, startPoint x: 143, startPoint y: 91, endPoint x: 179, endPoint y: 57, distance: 49.5
click at [179, 57] on div "Analytics. This page is ready Analytics [DATE] View by: All sessions All Home L…" at bounding box center [784, 206] width 1568 height 414
click at [261, 79] on icon "button" at bounding box center [262, 83] width 12 height 13
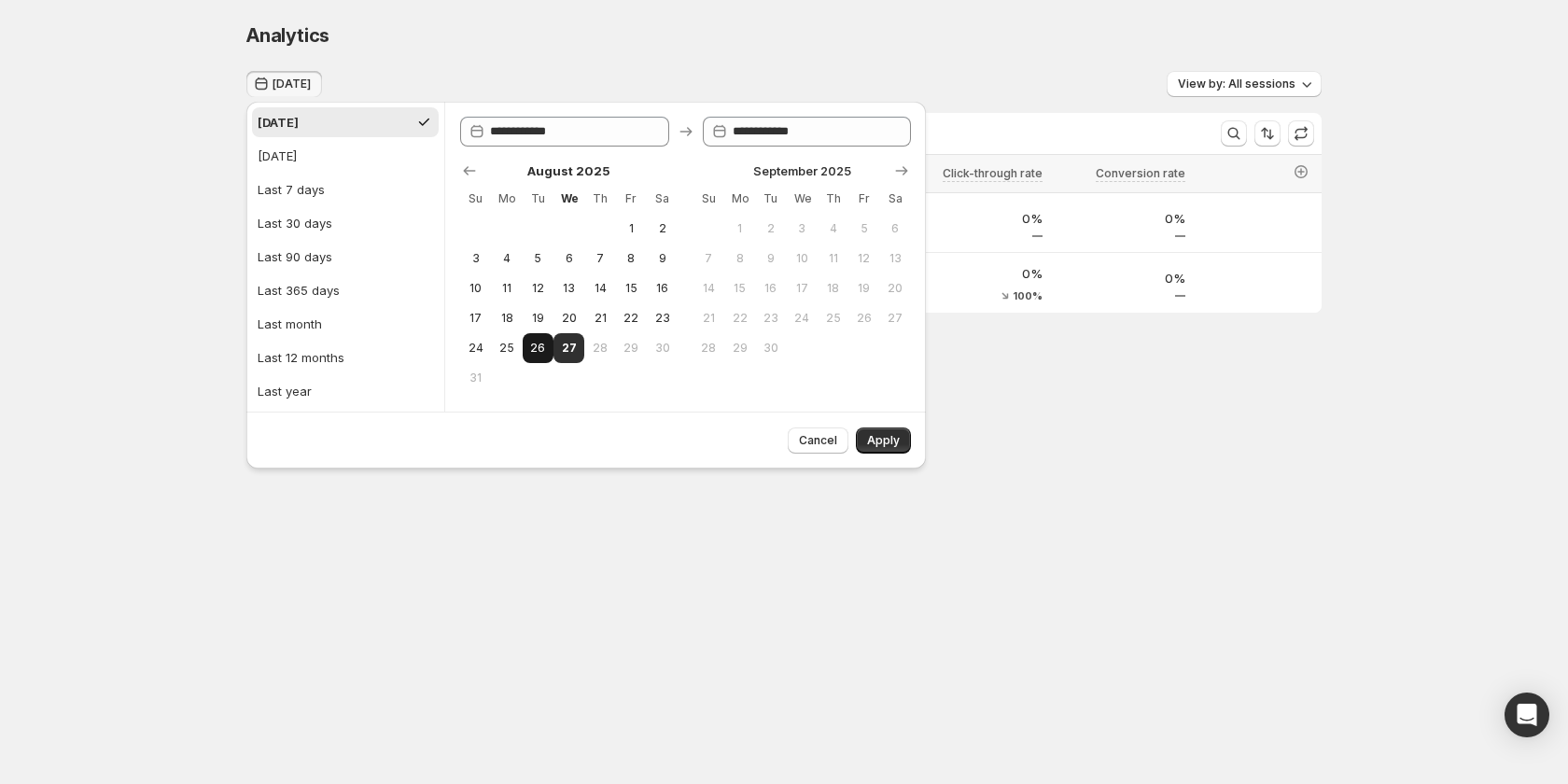
click at [534, 348] on span "26" at bounding box center [538, 348] width 16 height 15
type input "**********"
click at [903, 438] on button "Apply" at bounding box center [883, 440] width 55 height 26
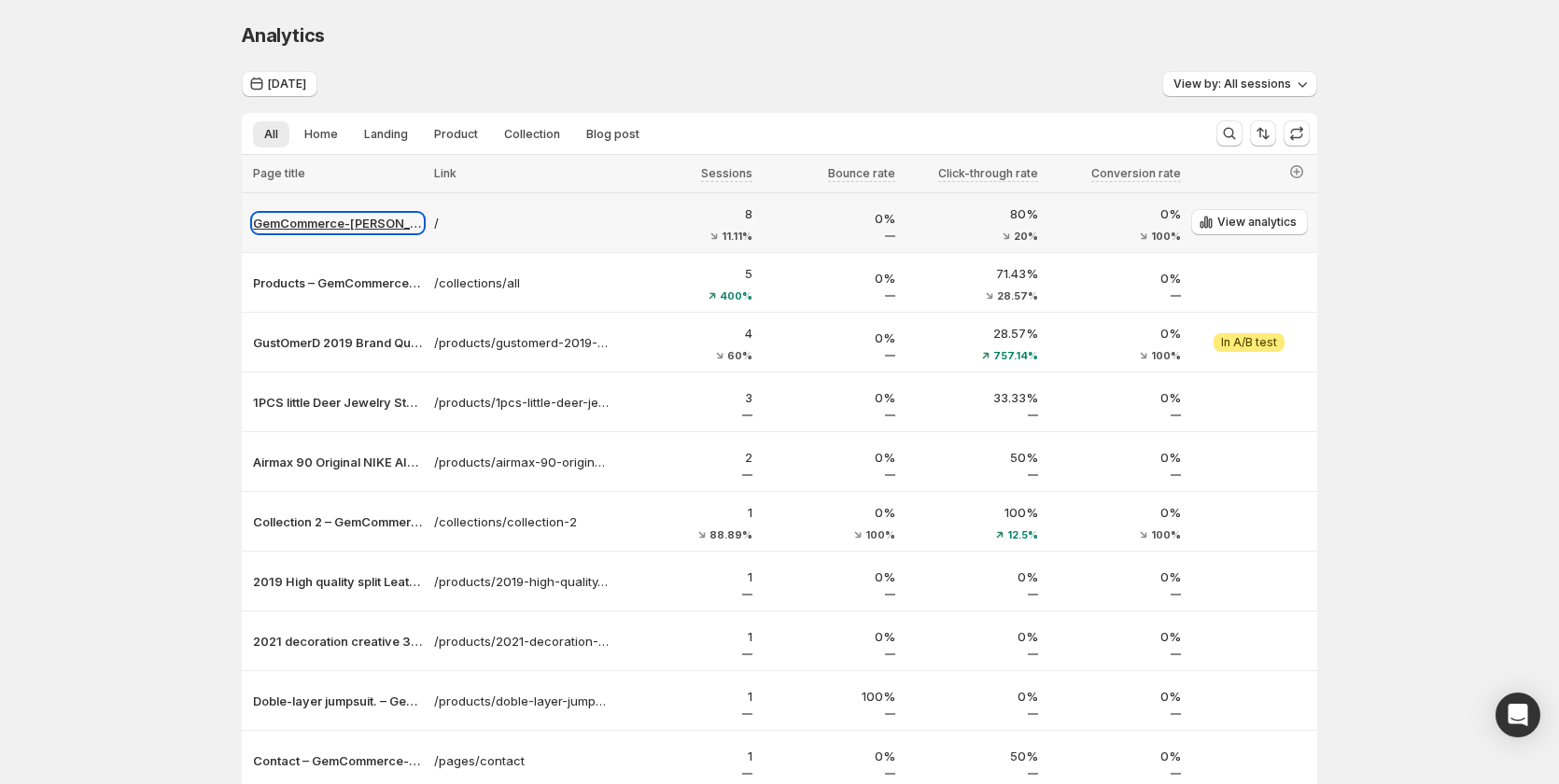
click at [331, 229] on p "GemCommerce-sandy-stg" at bounding box center [338, 222] width 170 height 19
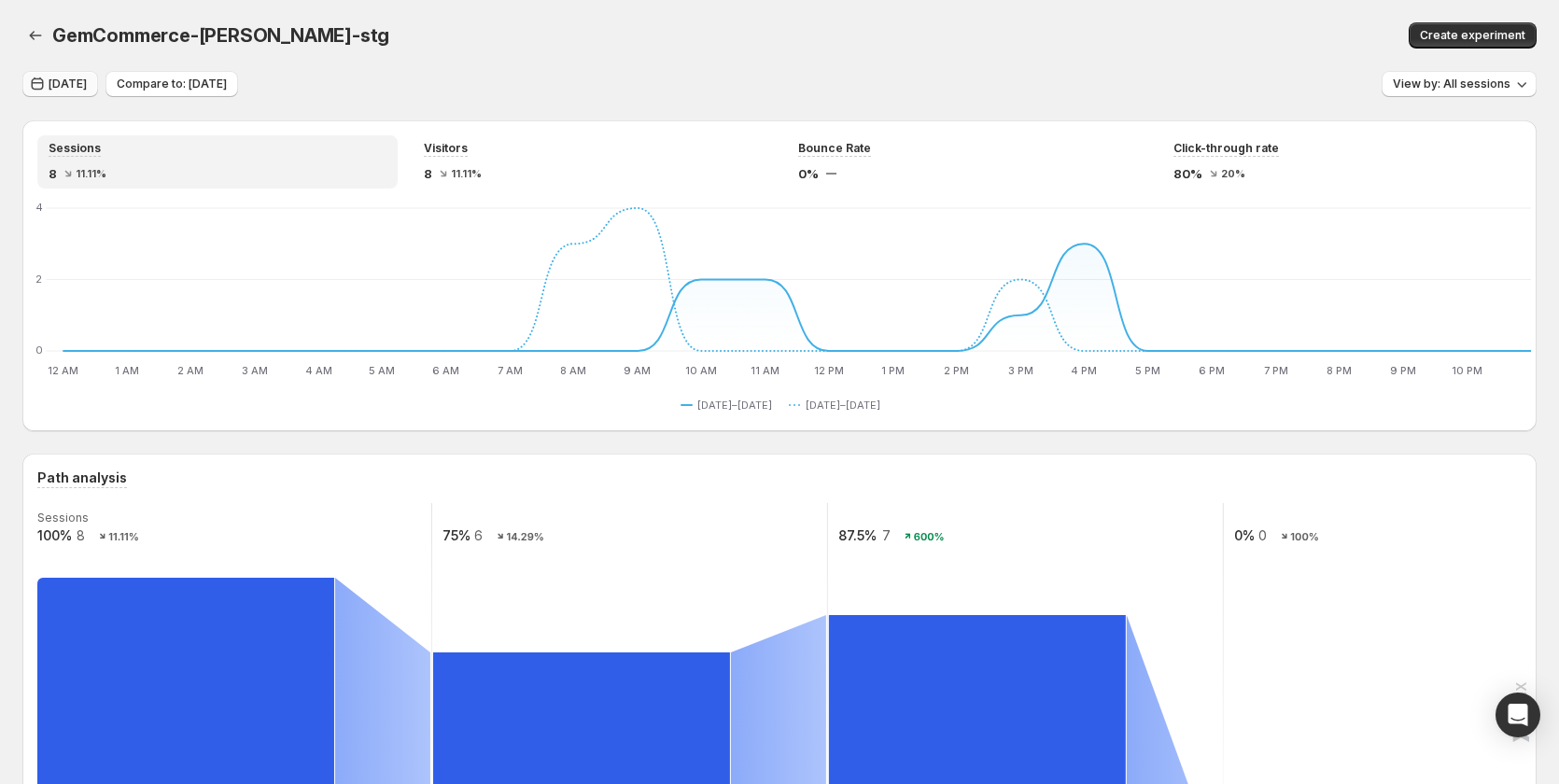
click at [55, 85] on span "Yesterday" at bounding box center [67, 83] width 39 height 15
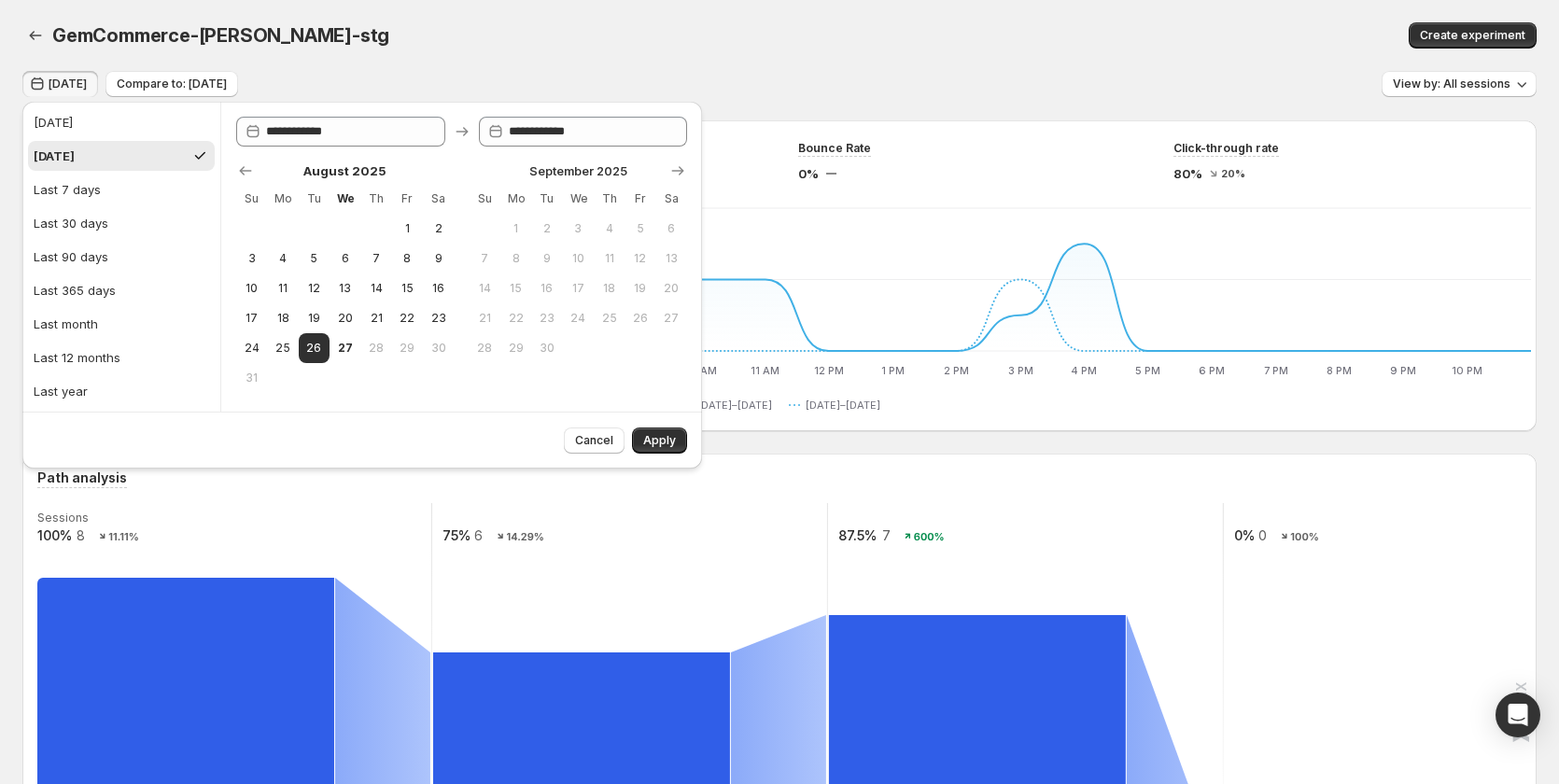
click at [340, 74] on div "Yesterday Compare to: Aug 25, 2025 View by: All sessions" at bounding box center [780, 84] width 1515 height 27
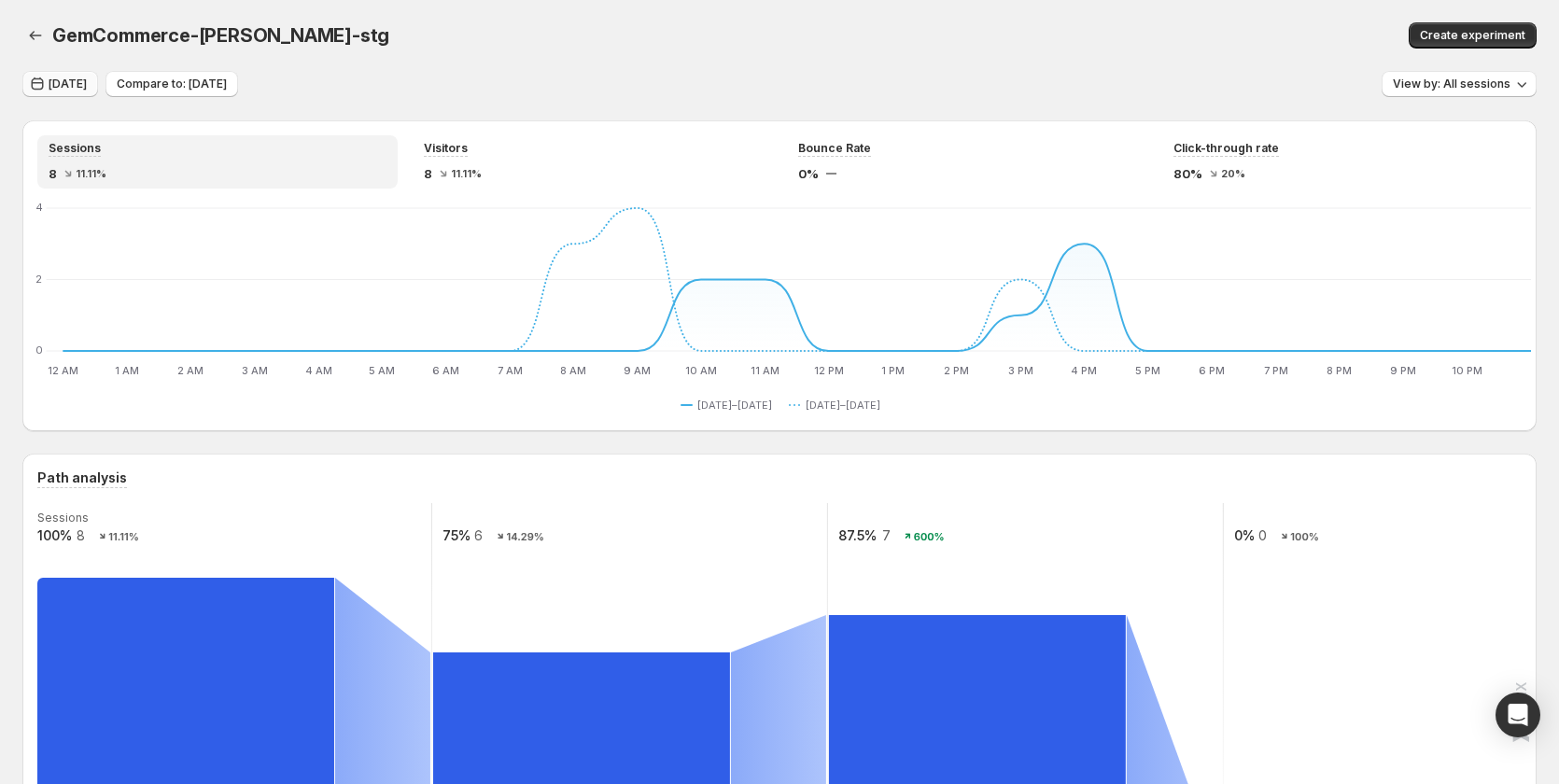
click at [46, 84] on button "Yesterday" at bounding box center [60, 84] width 76 height 26
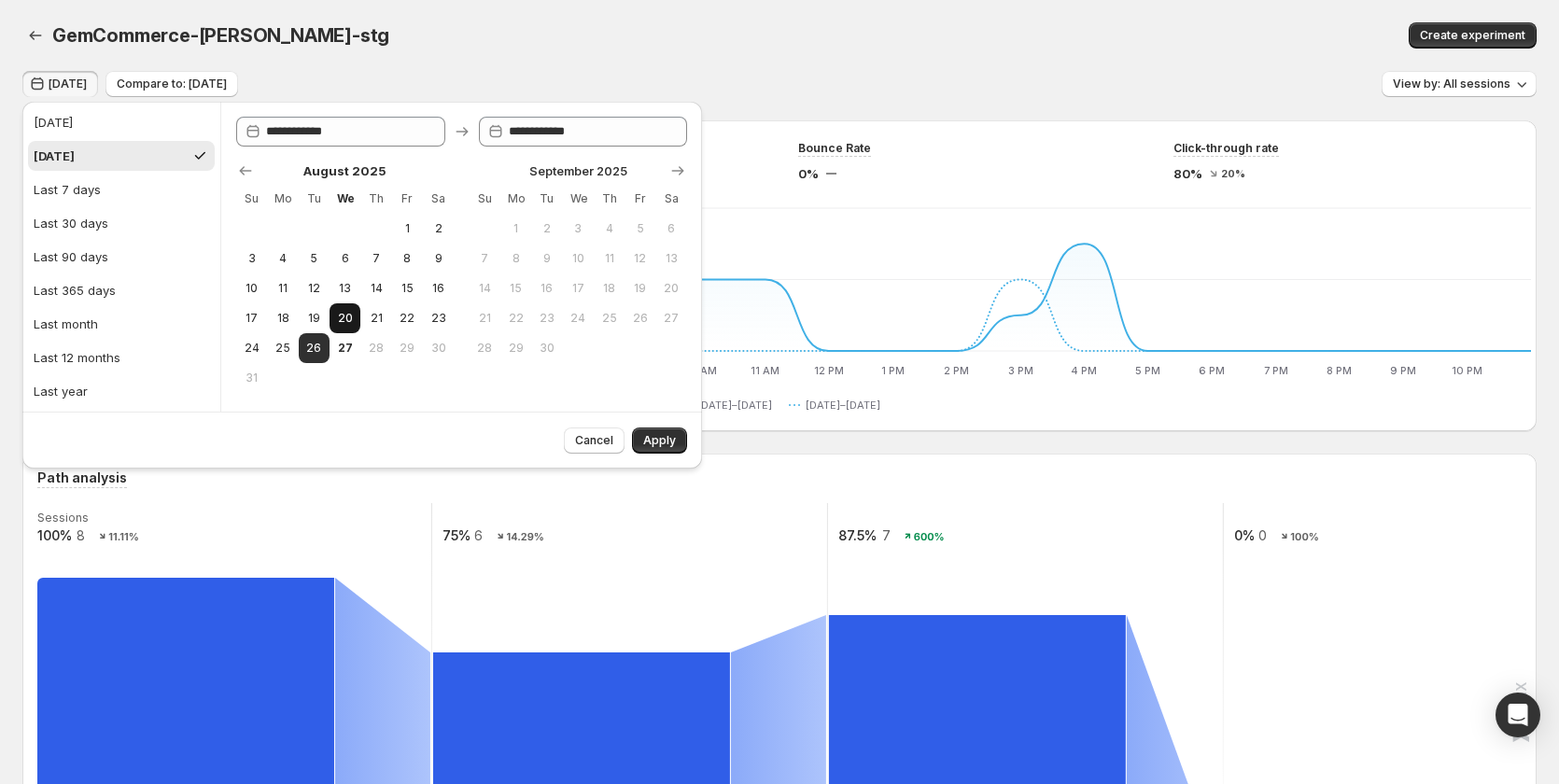
click at [331, 304] on button "20" at bounding box center [345, 318] width 31 height 30
type input "**********"
click at [647, 448] on button "Apply" at bounding box center [660, 440] width 55 height 26
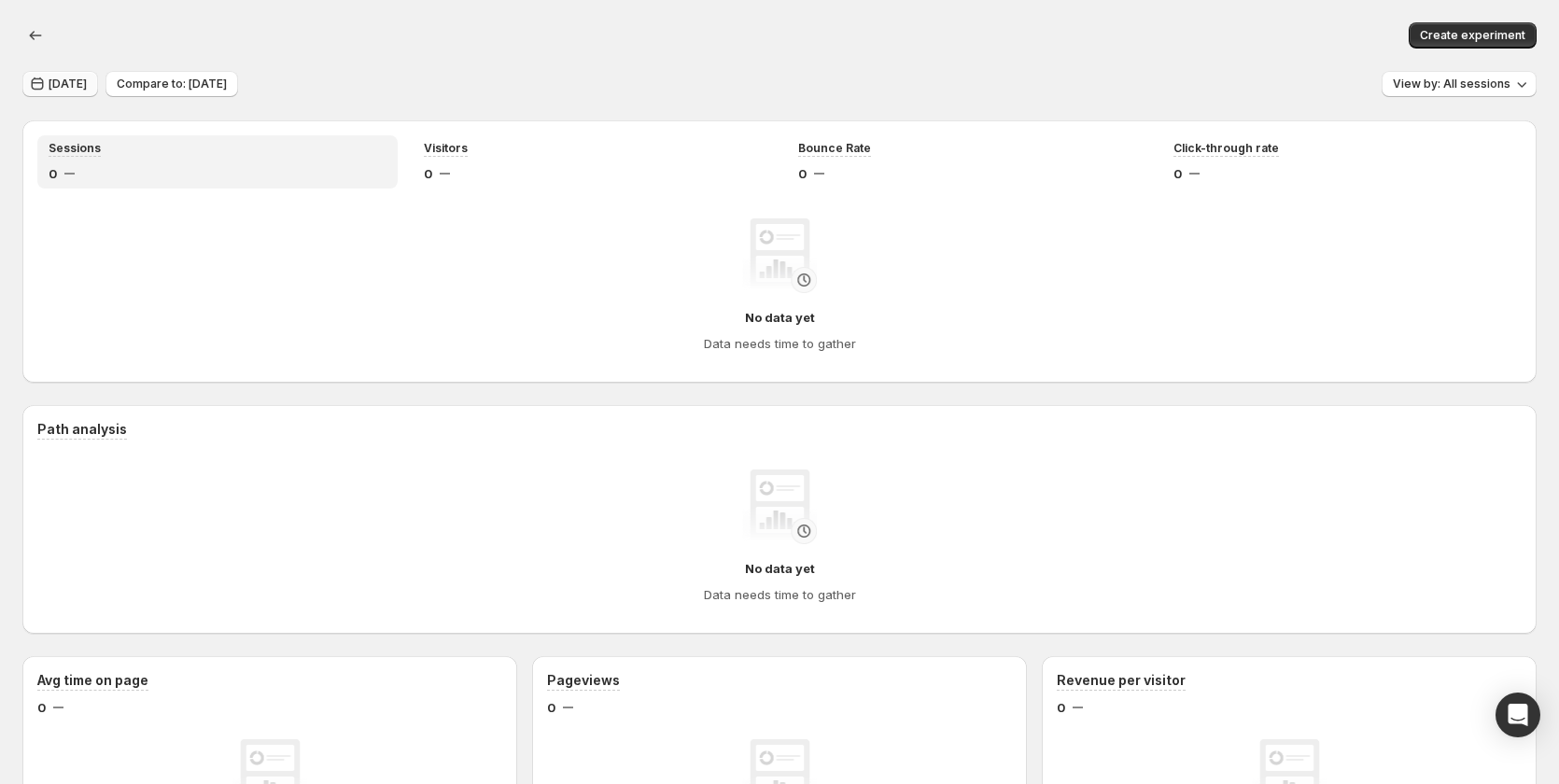
click at [87, 85] on span "Aug 20, 2025" at bounding box center [67, 83] width 39 height 15
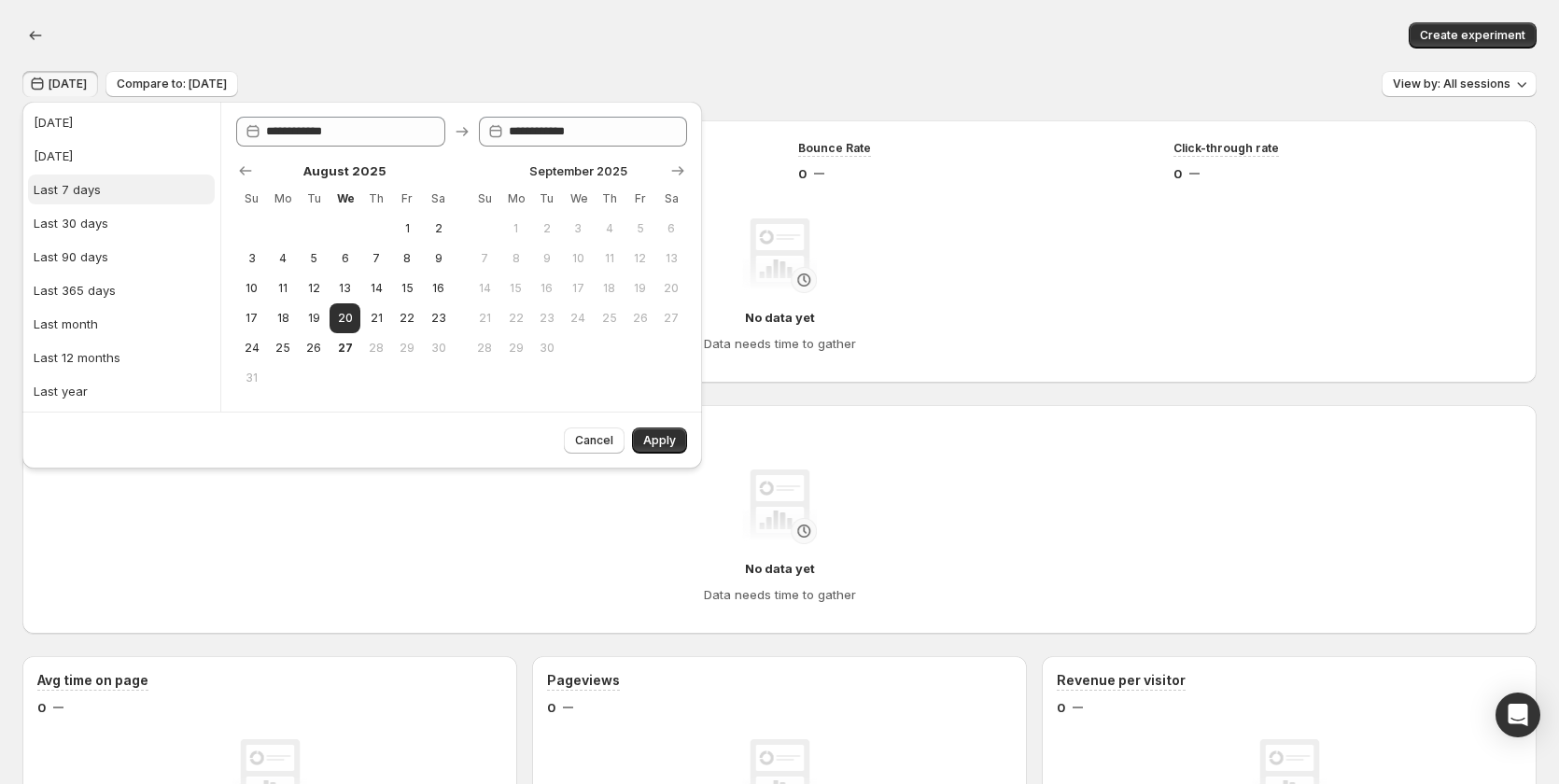
click at [102, 185] on button "Last 7 days" at bounding box center [121, 190] width 187 height 30
type input "**********"
click at [669, 437] on span "Apply" at bounding box center [659, 439] width 33 height 15
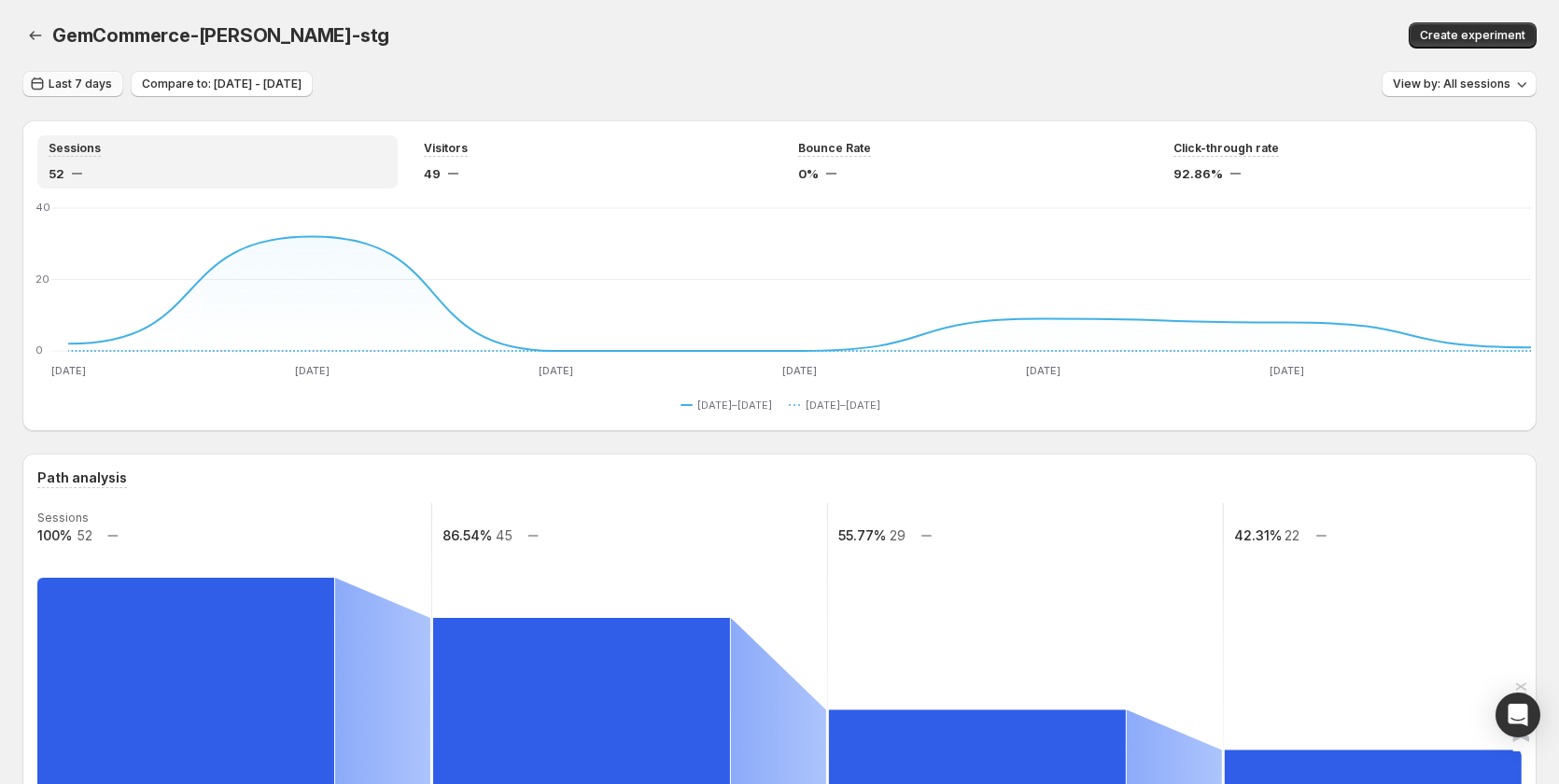
click at [86, 81] on span "Last 7 days" at bounding box center [80, 83] width 63 height 15
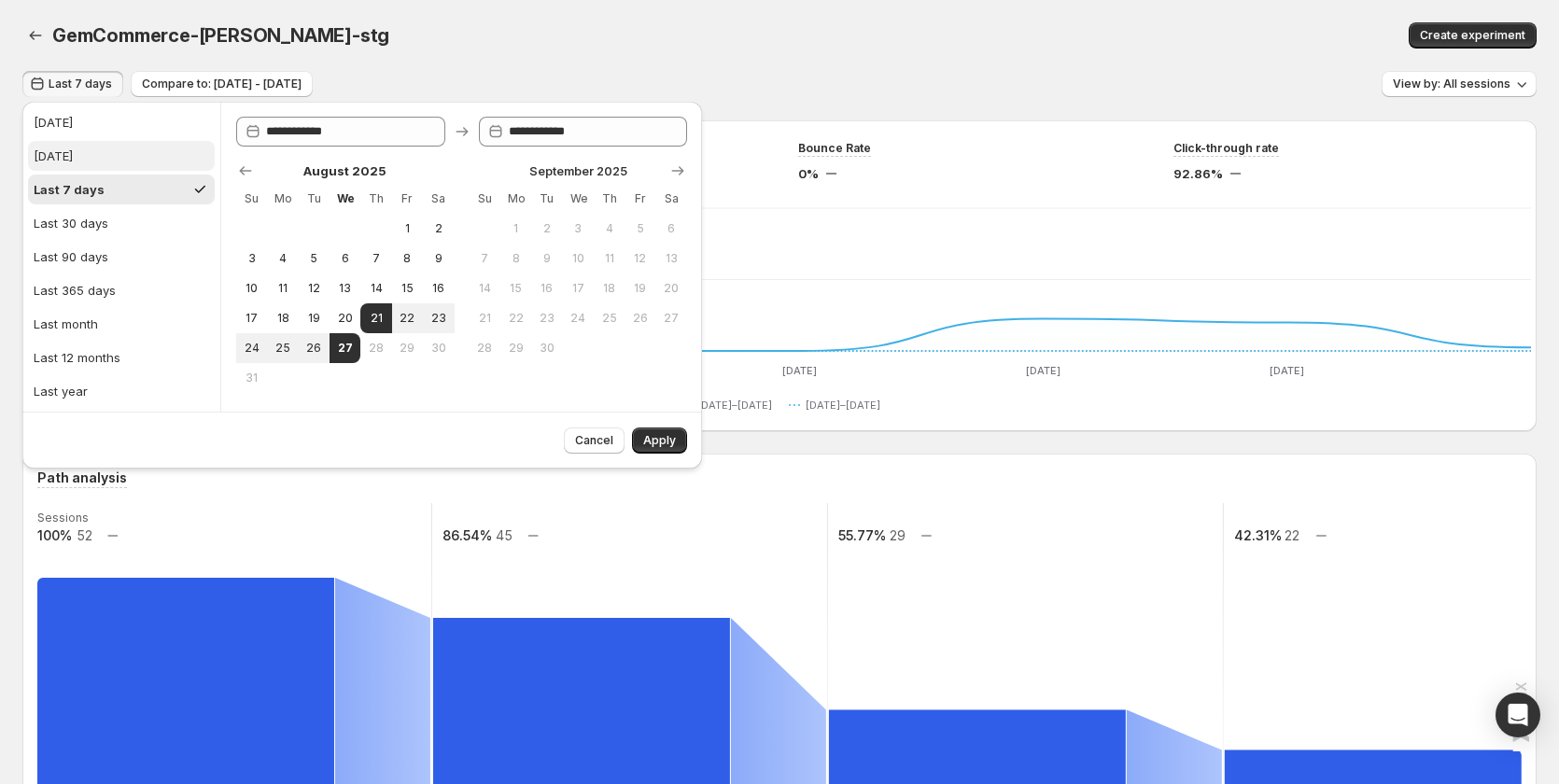
click at [114, 152] on button "Yesterday" at bounding box center [121, 156] width 187 height 30
type input "**********"
click at [669, 439] on span "Apply" at bounding box center [659, 439] width 33 height 15
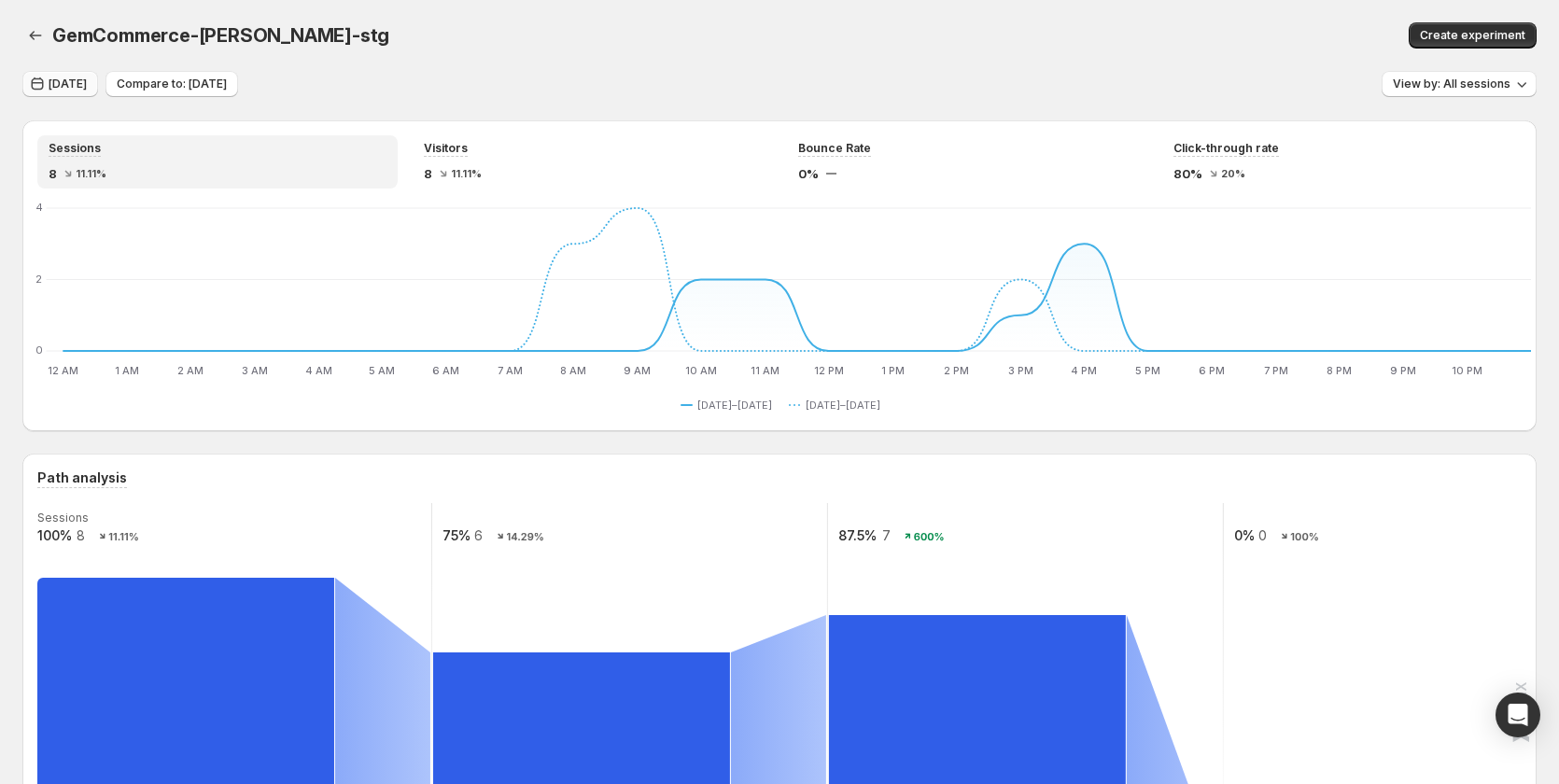
click at [79, 85] on span "Yesterday" at bounding box center [67, 83] width 39 height 15
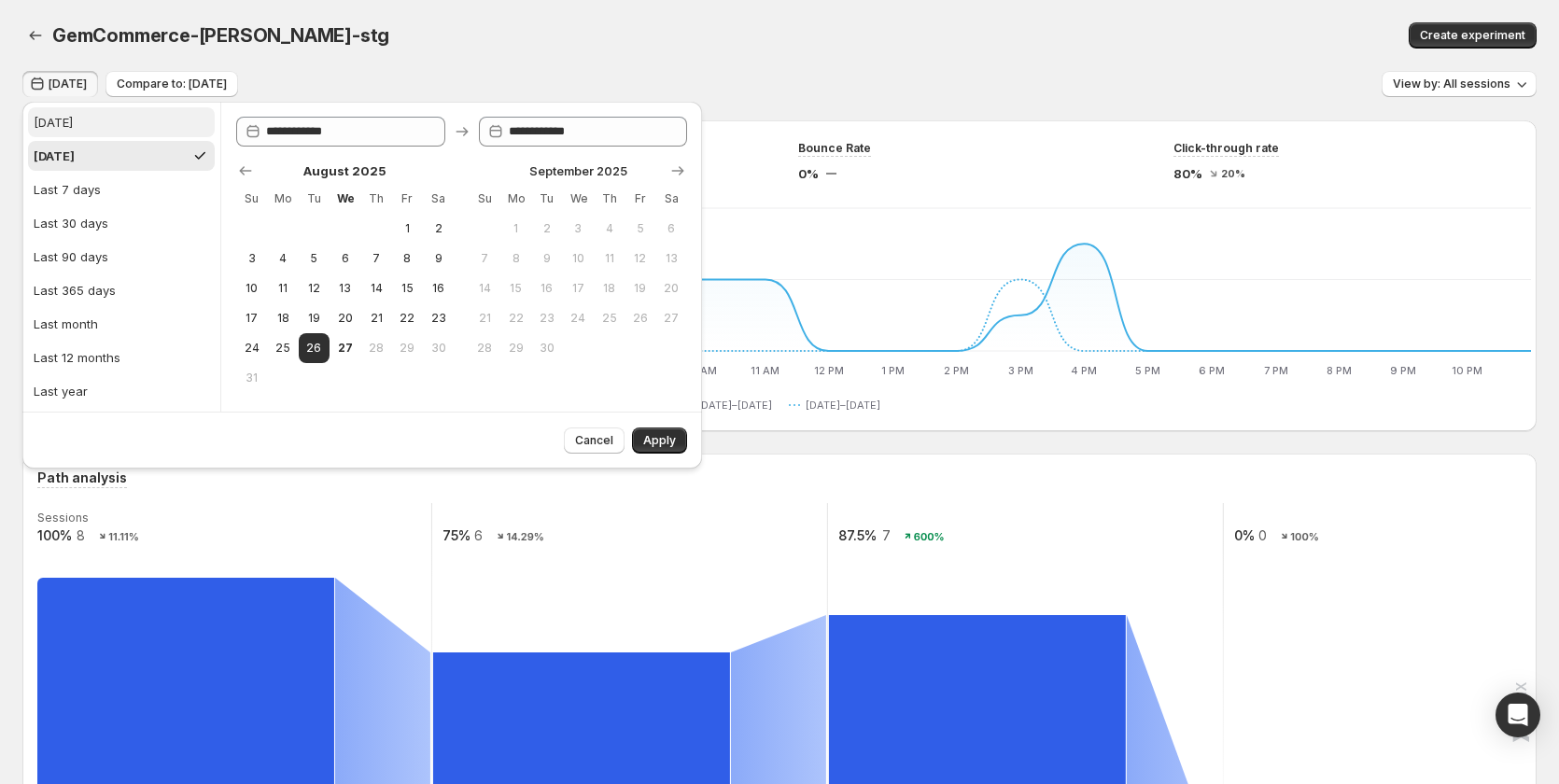
click at [84, 125] on button "Today" at bounding box center [121, 122] width 187 height 30
type input "**********"
click at [663, 448] on button "Apply" at bounding box center [660, 440] width 55 height 26
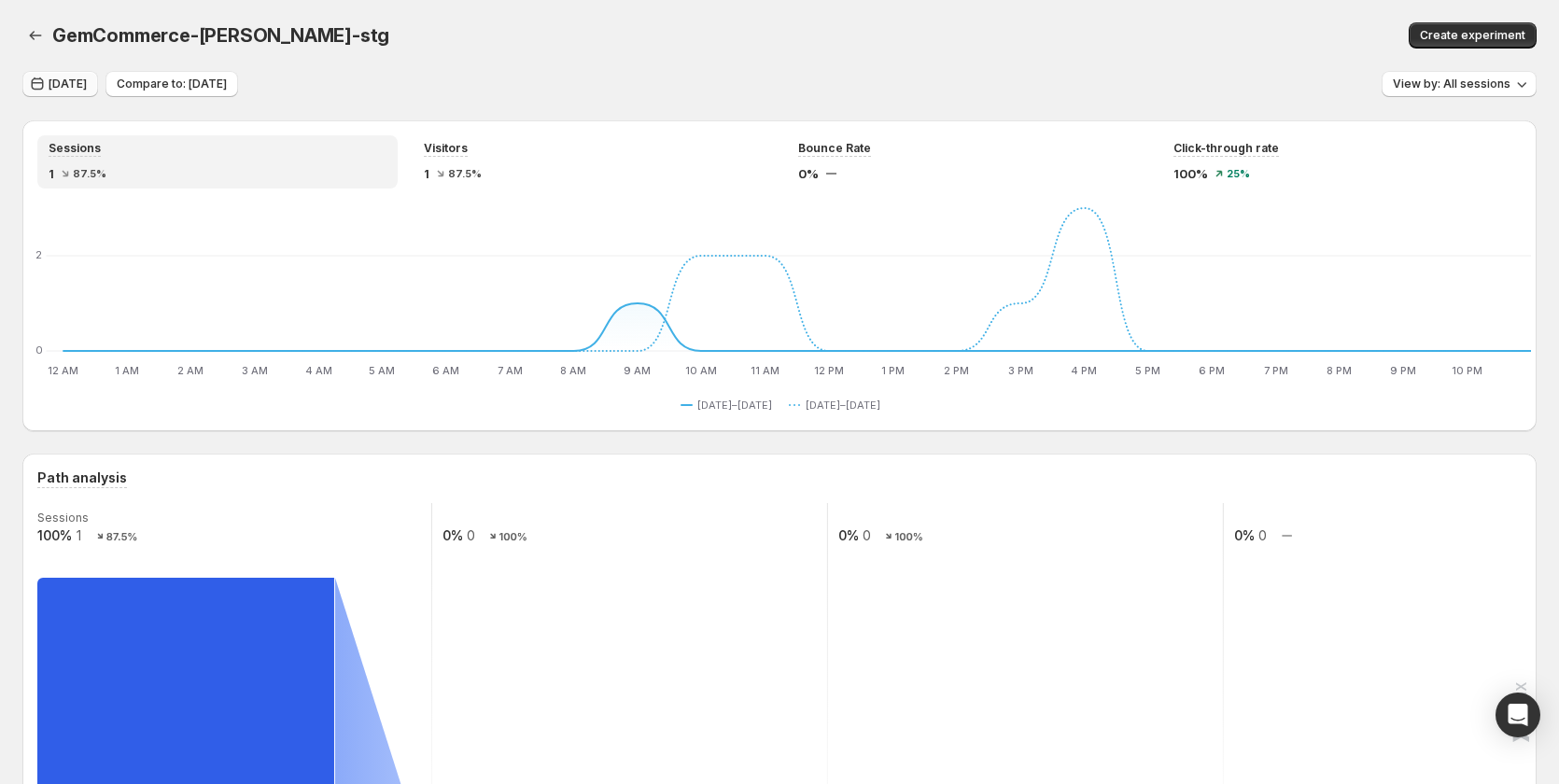
click at [50, 84] on span "Today" at bounding box center [67, 83] width 39 height 15
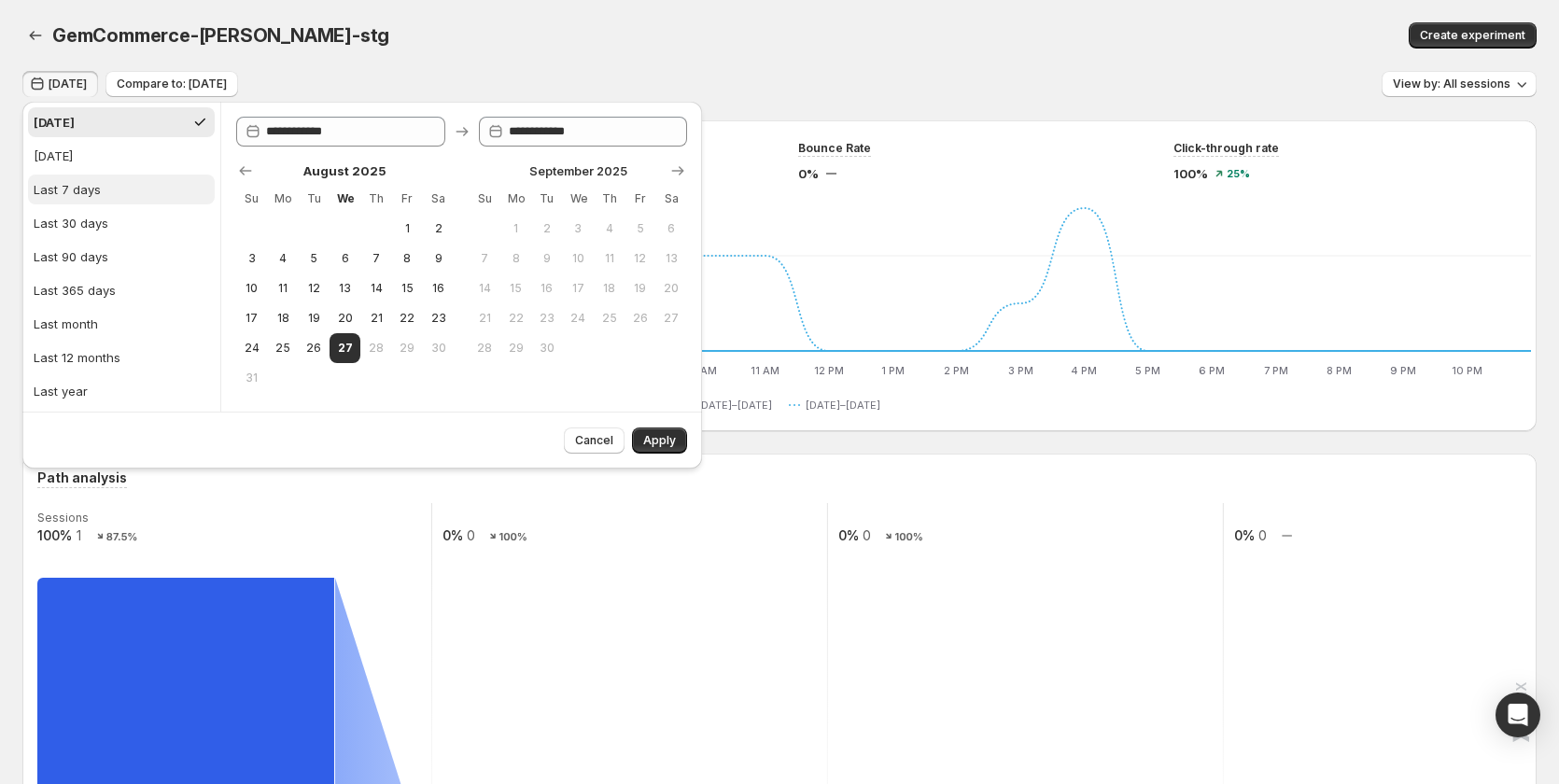
click at [61, 184] on div "Last 7 days" at bounding box center [67, 189] width 67 height 19
type input "**********"
click at [671, 438] on span "Apply" at bounding box center [659, 439] width 33 height 15
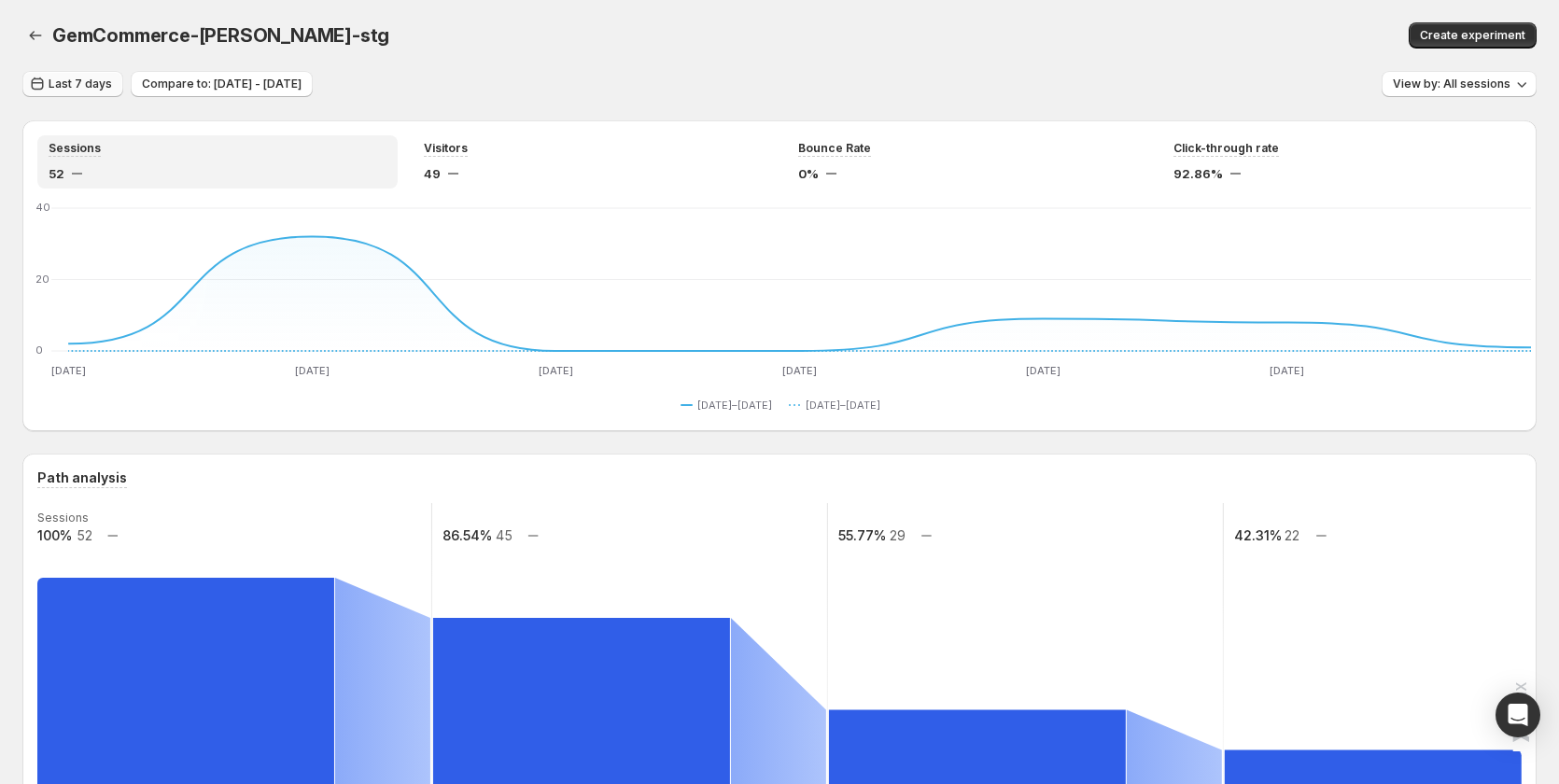
click at [84, 82] on span "Last 7 days" at bounding box center [80, 83] width 63 height 15
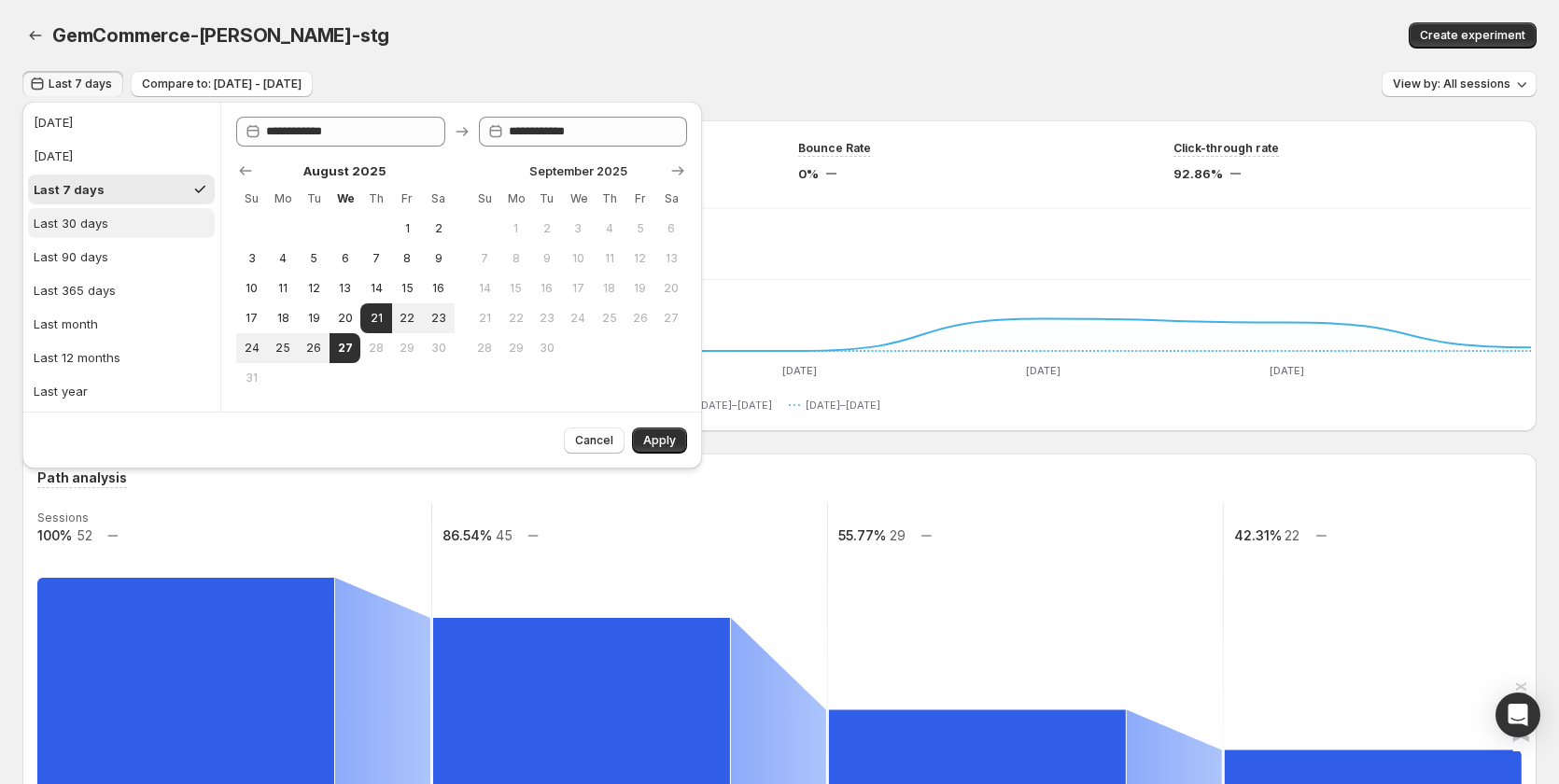
click at [113, 214] on button "Last 30 days" at bounding box center [121, 223] width 187 height 30
type input "**********"
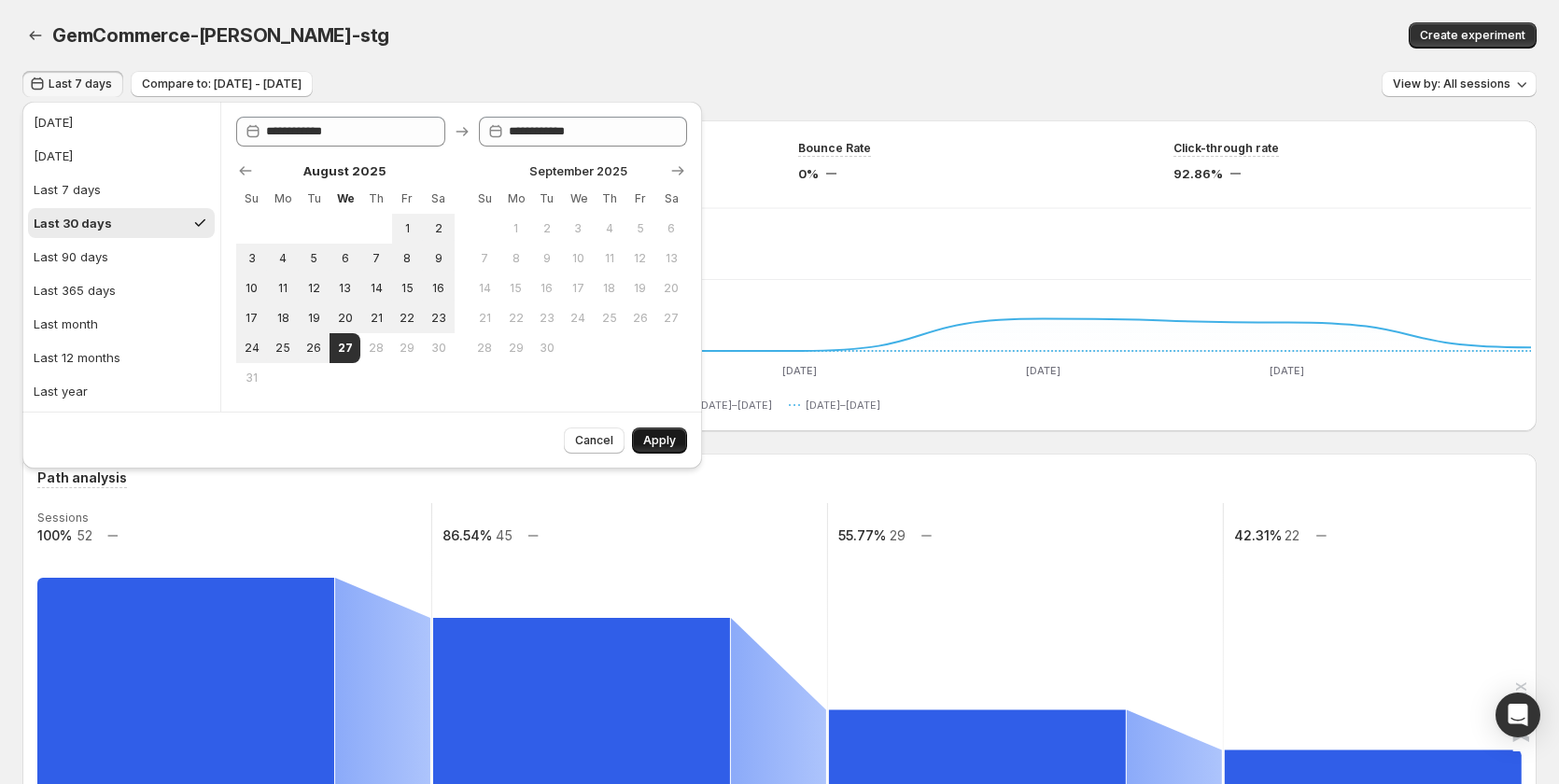
click at [666, 436] on span "Apply" at bounding box center [659, 439] width 33 height 15
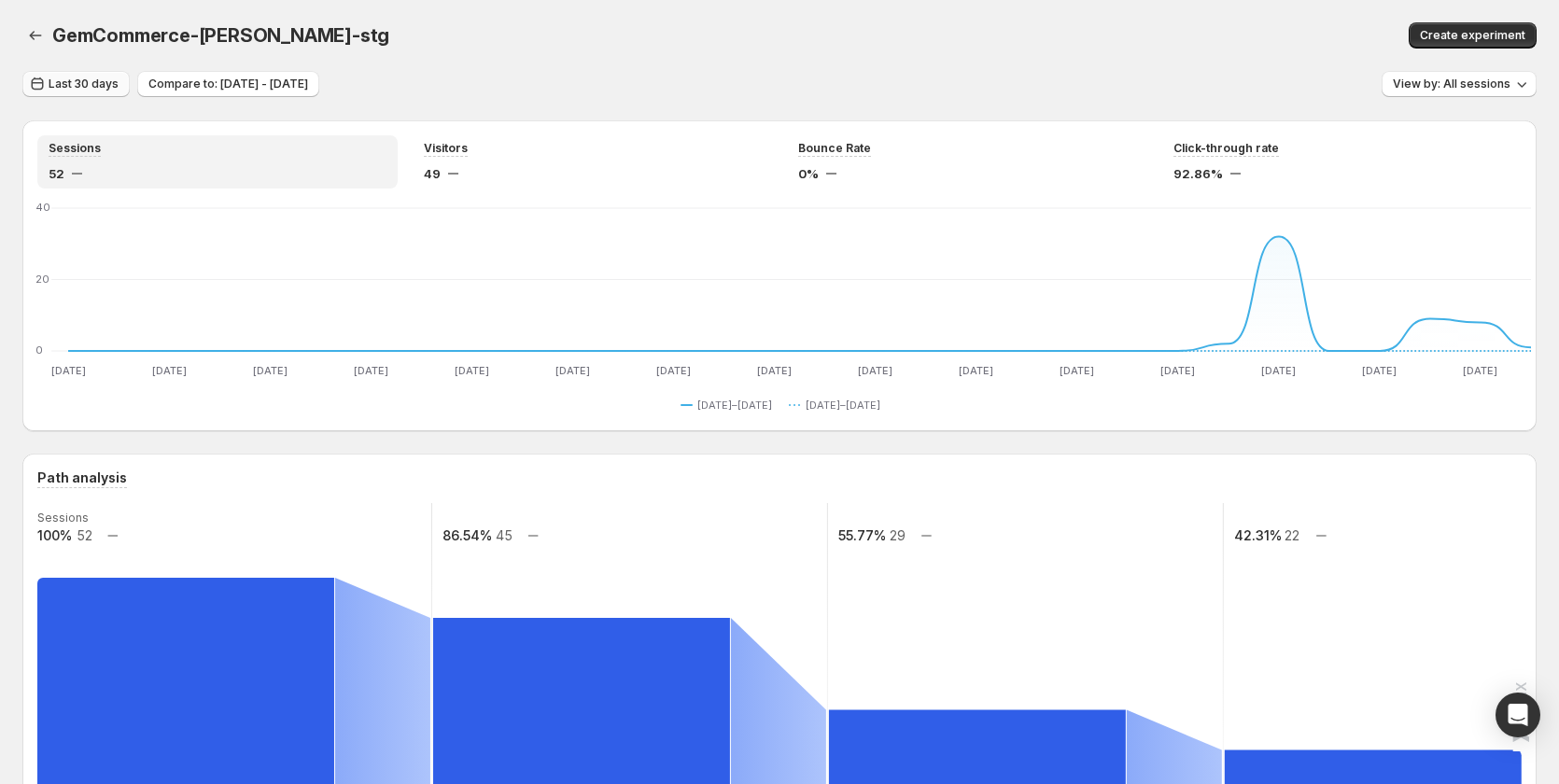
click at [108, 92] on button "Last 30 days" at bounding box center [76, 84] width 108 height 26
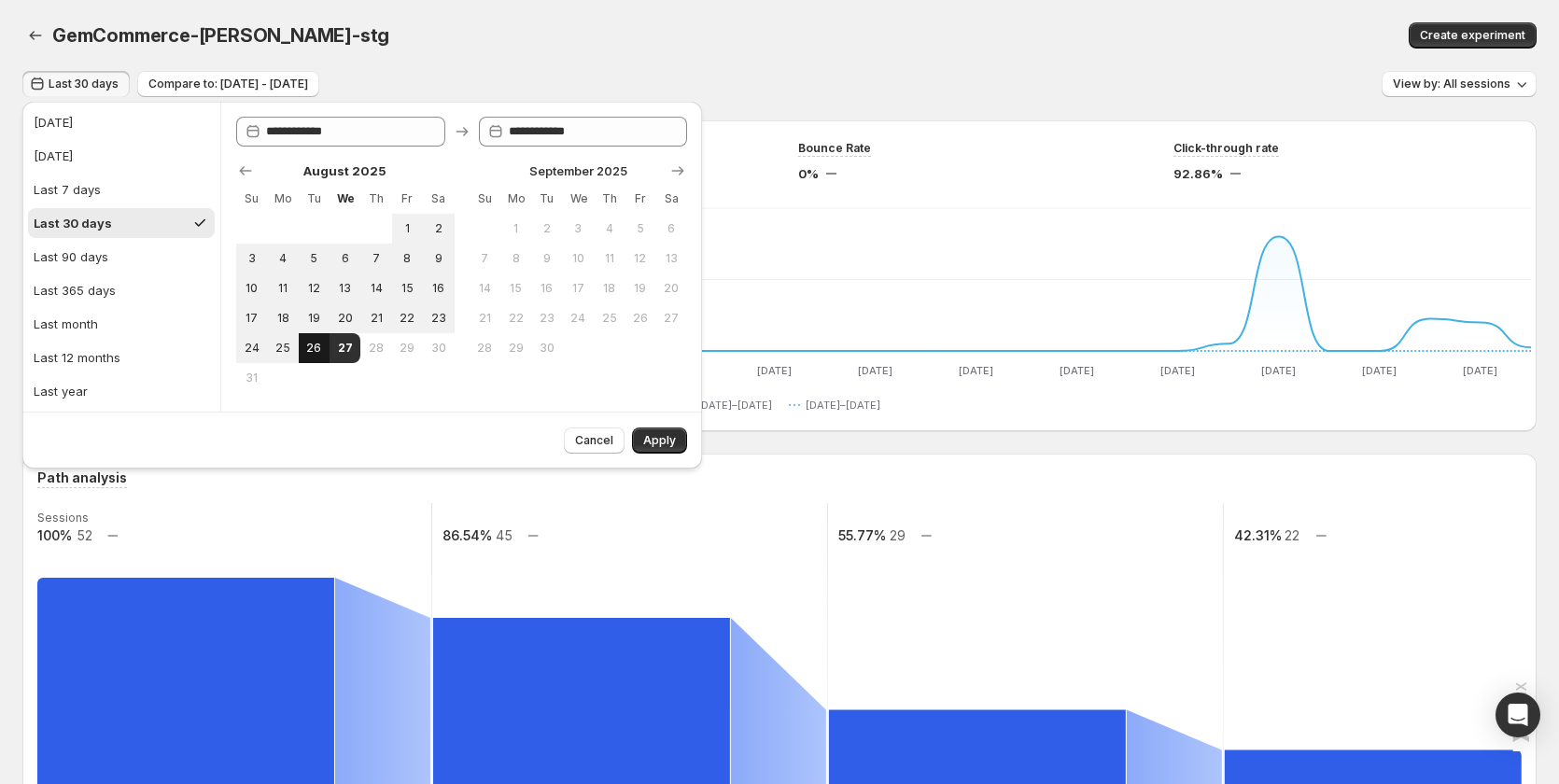
drag, startPoint x: 308, startPoint y: 356, endPoint x: 331, endPoint y: 339, distance: 28.6
click at [308, 355] on button "26" at bounding box center [313, 348] width 31 height 30
type input "**********"
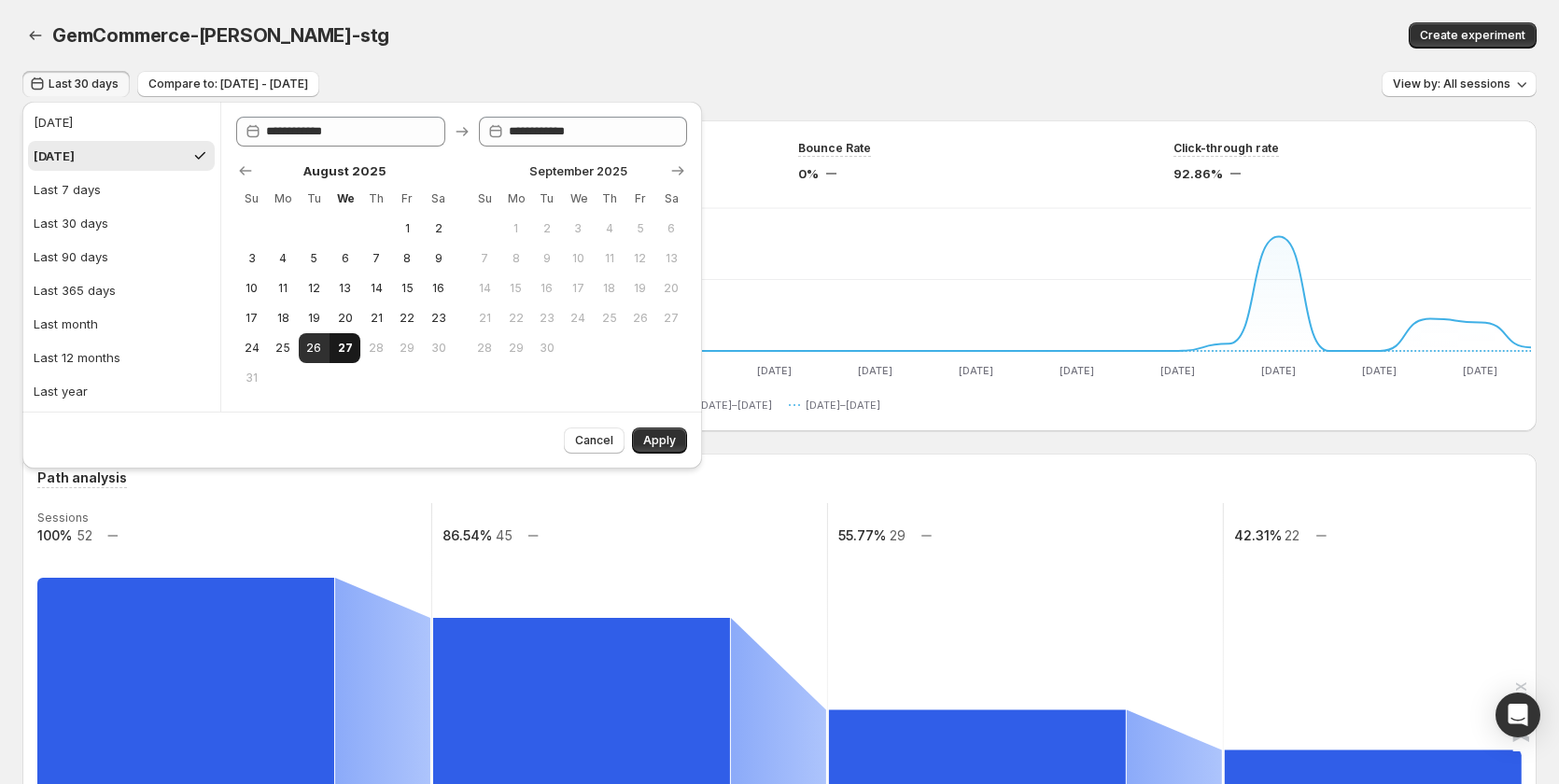
click at [332, 339] on button "27" at bounding box center [345, 348] width 31 height 30
type input "**********"
click at [686, 441] on button "Apply" at bounding box center [660, 440] width 55 height 26
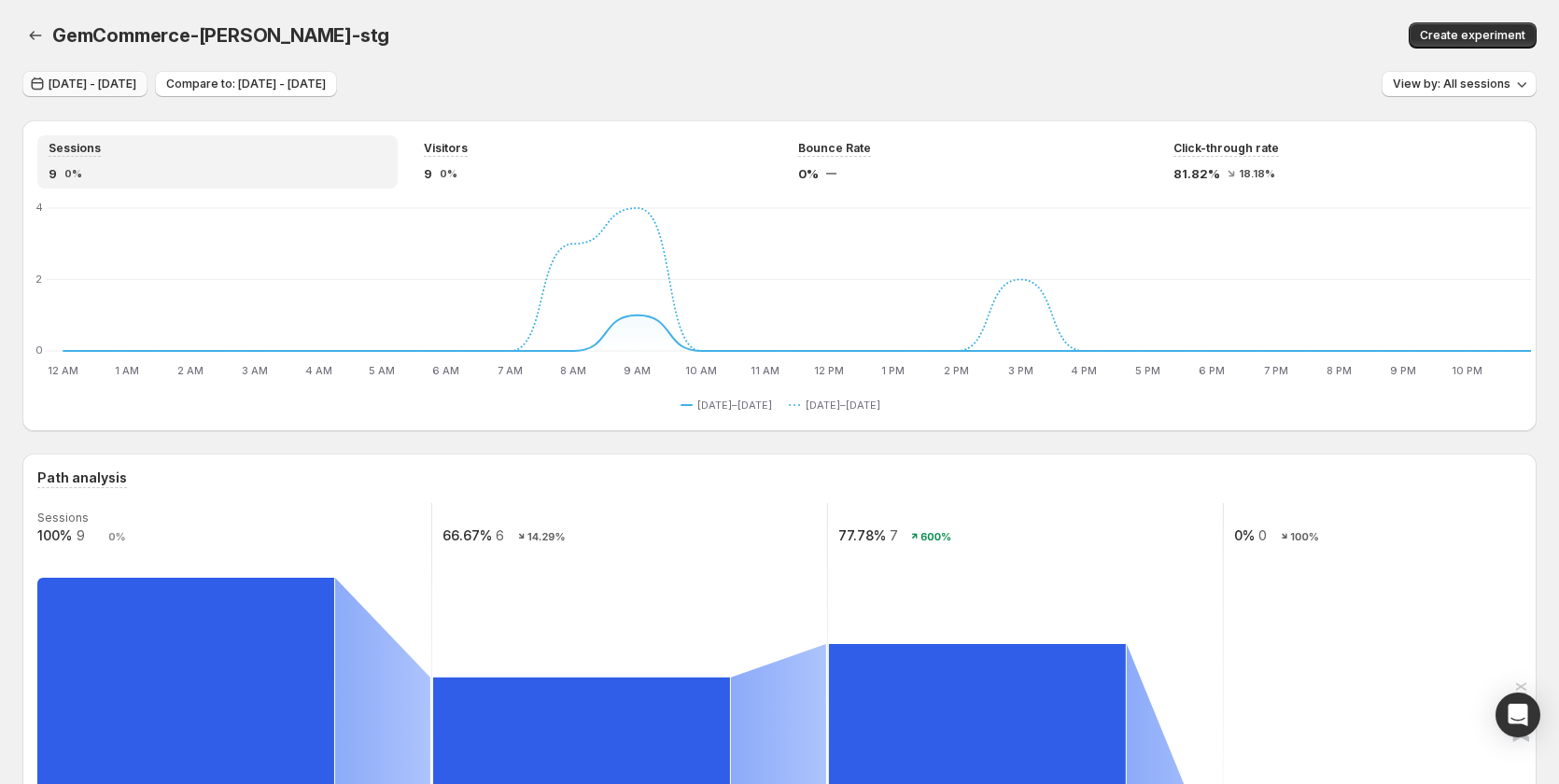
click at [114, 93] on button "Aug 26, 2025 - Aug 27, 2025" at bounding box center [85, 84] width 125 height 26
click at [136, 86] on span "Aug 26, 2025 - Aug 27, 2025" at bounding box center [92, 83] width 88 height 15
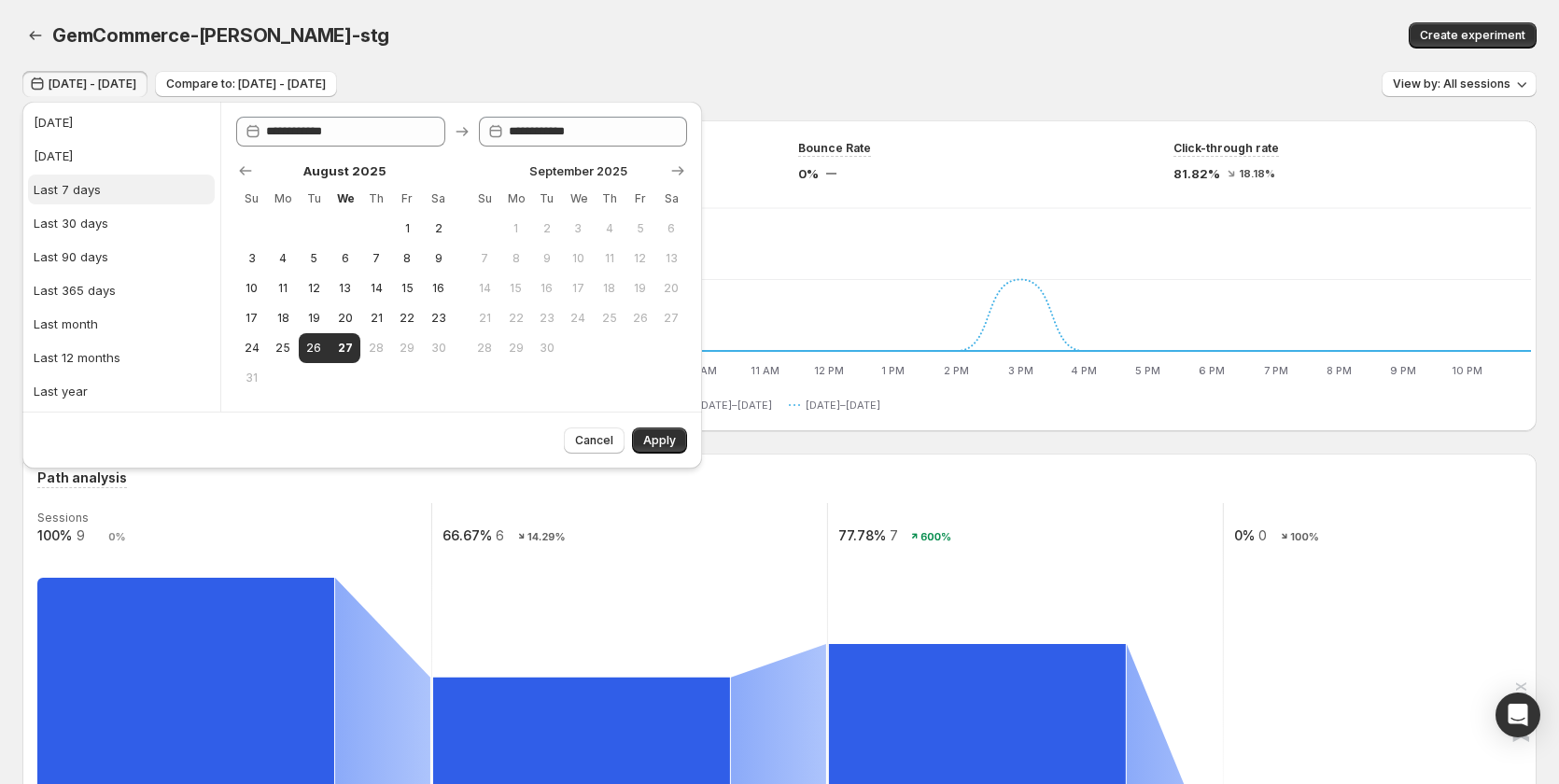
click at [115, 196] on button "Last 7 days" at bounding box center [121, 190] width 187 height 30
type input "**********"
click at [683, 449] on button "Apply" at bounding box center [660, 440] width 55 height 26
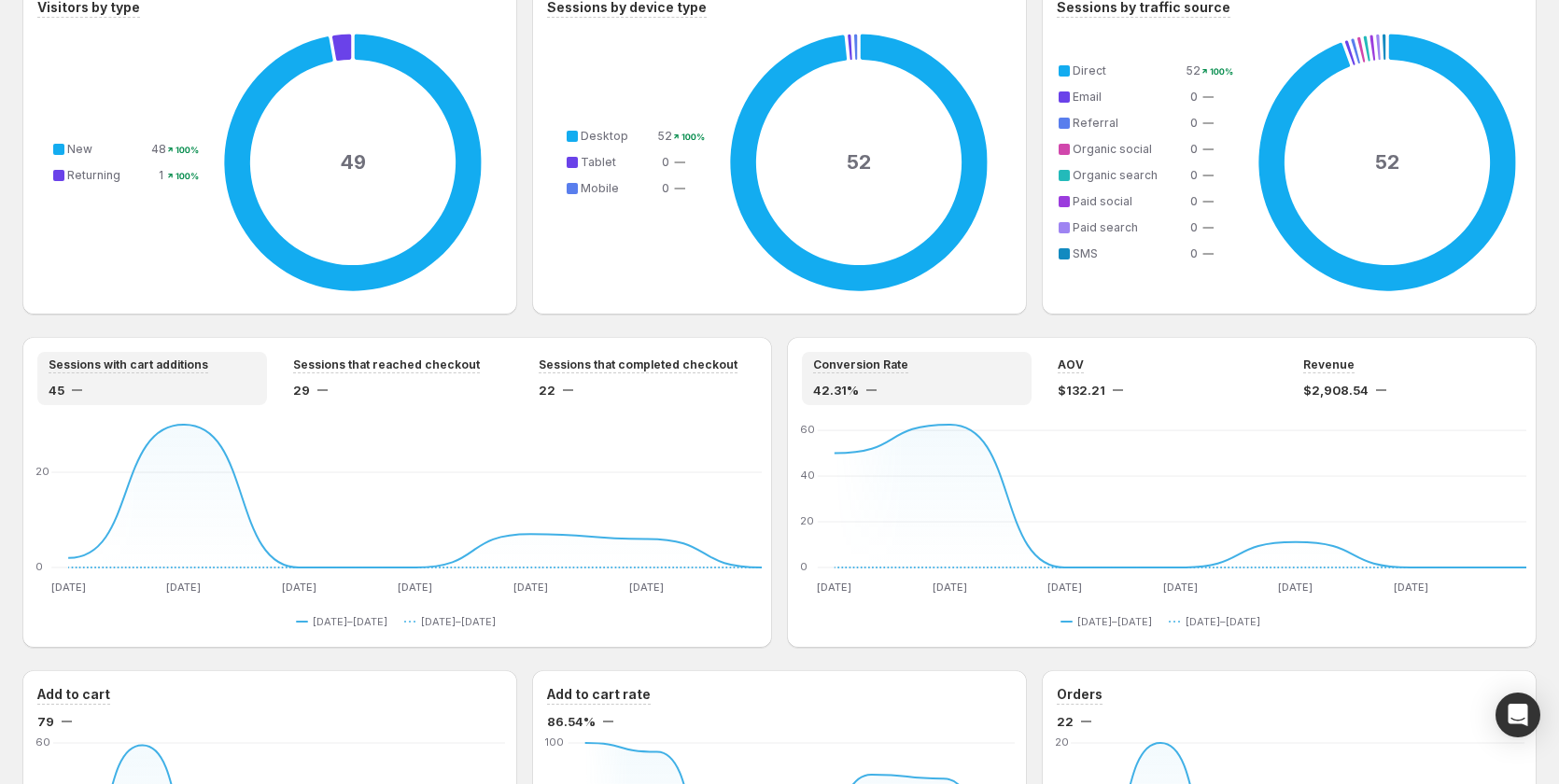
scroll to position [1306, 0]
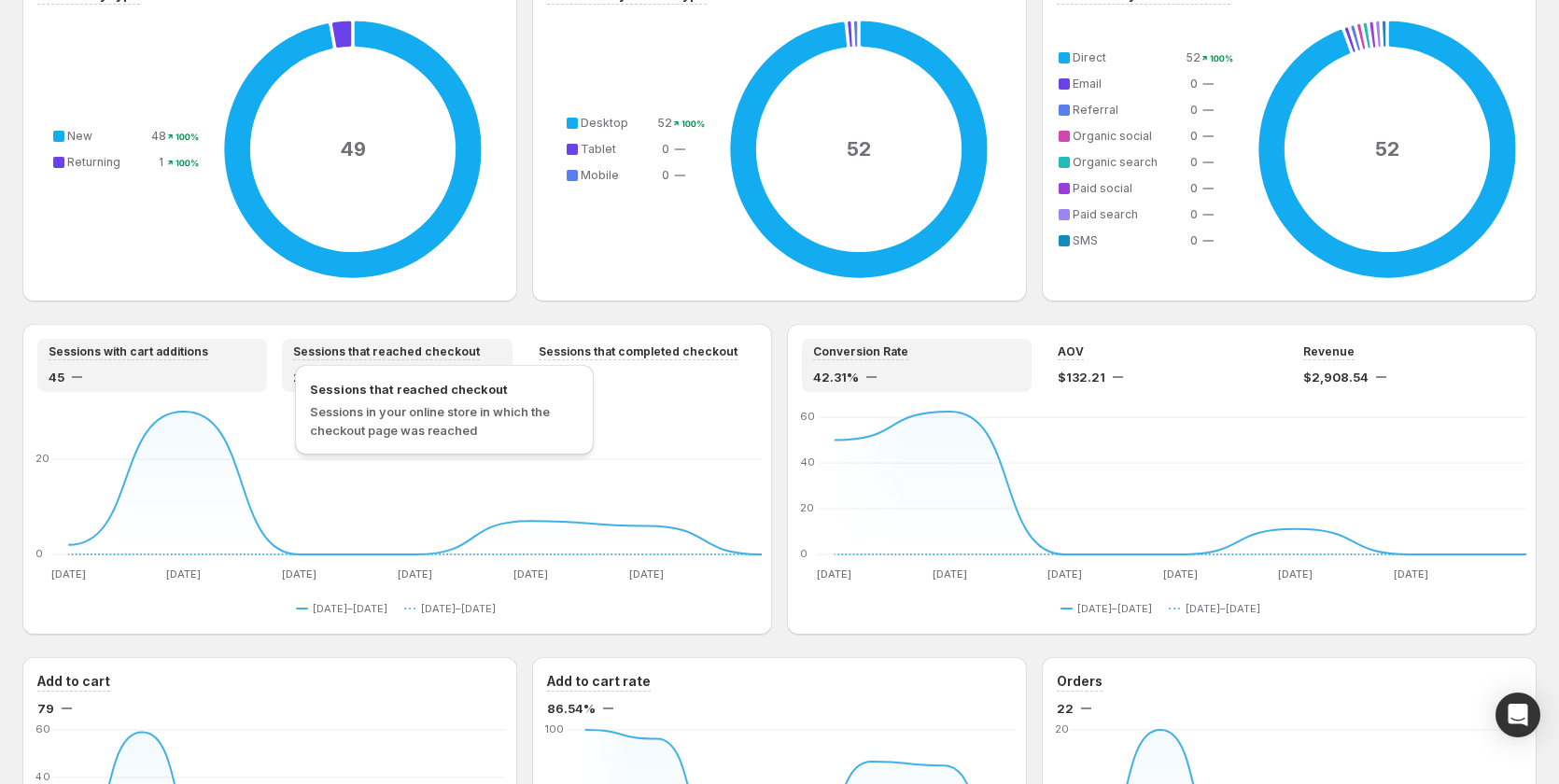
click at [365, 355] on span "Sessions that reached checkout" at bounding box center [386, 352] width 187 height 15
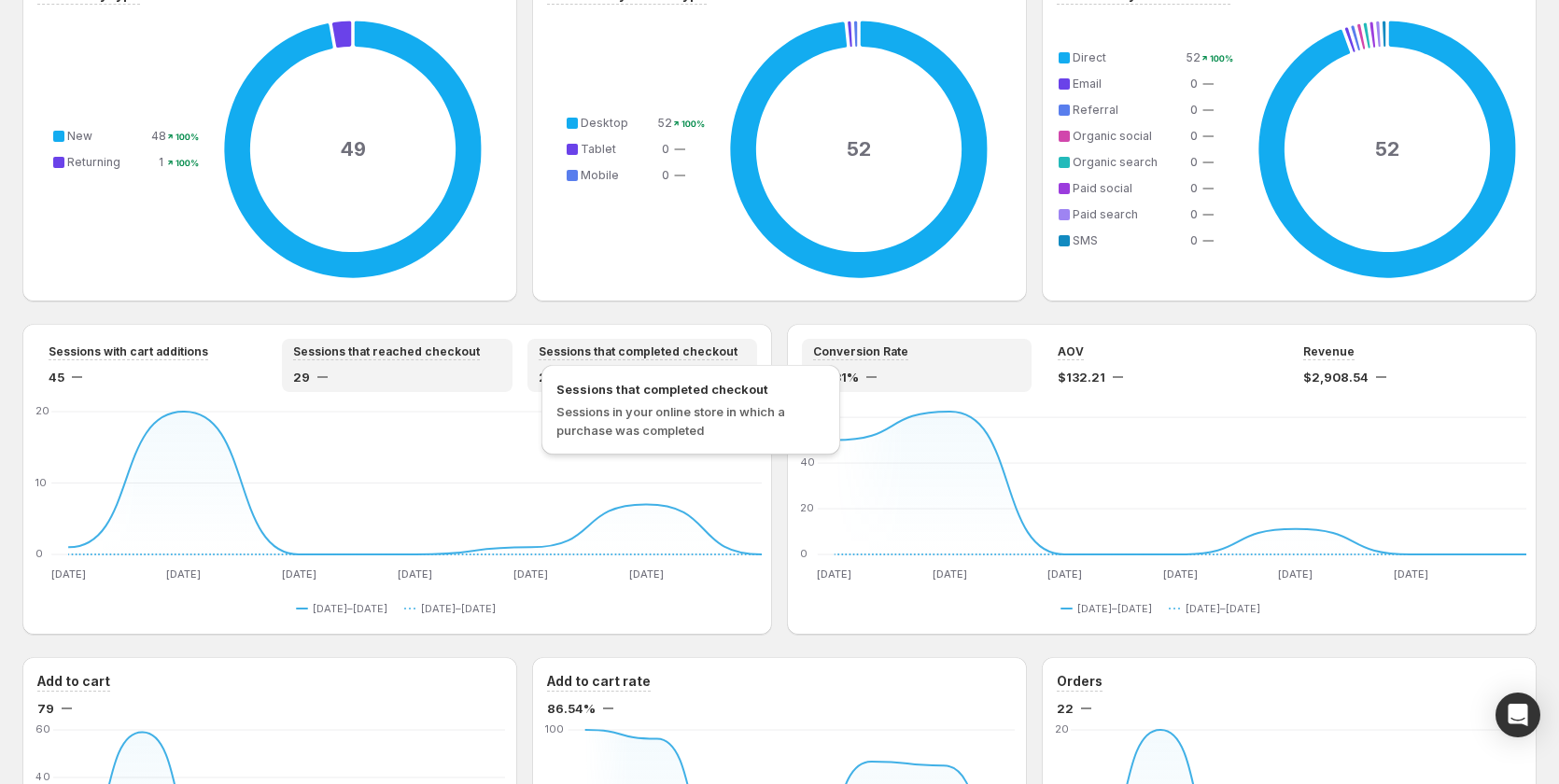
click at [596, 355] on span "Sessions that completed checkout" at bounding box center [637, 352] width 199 height 15
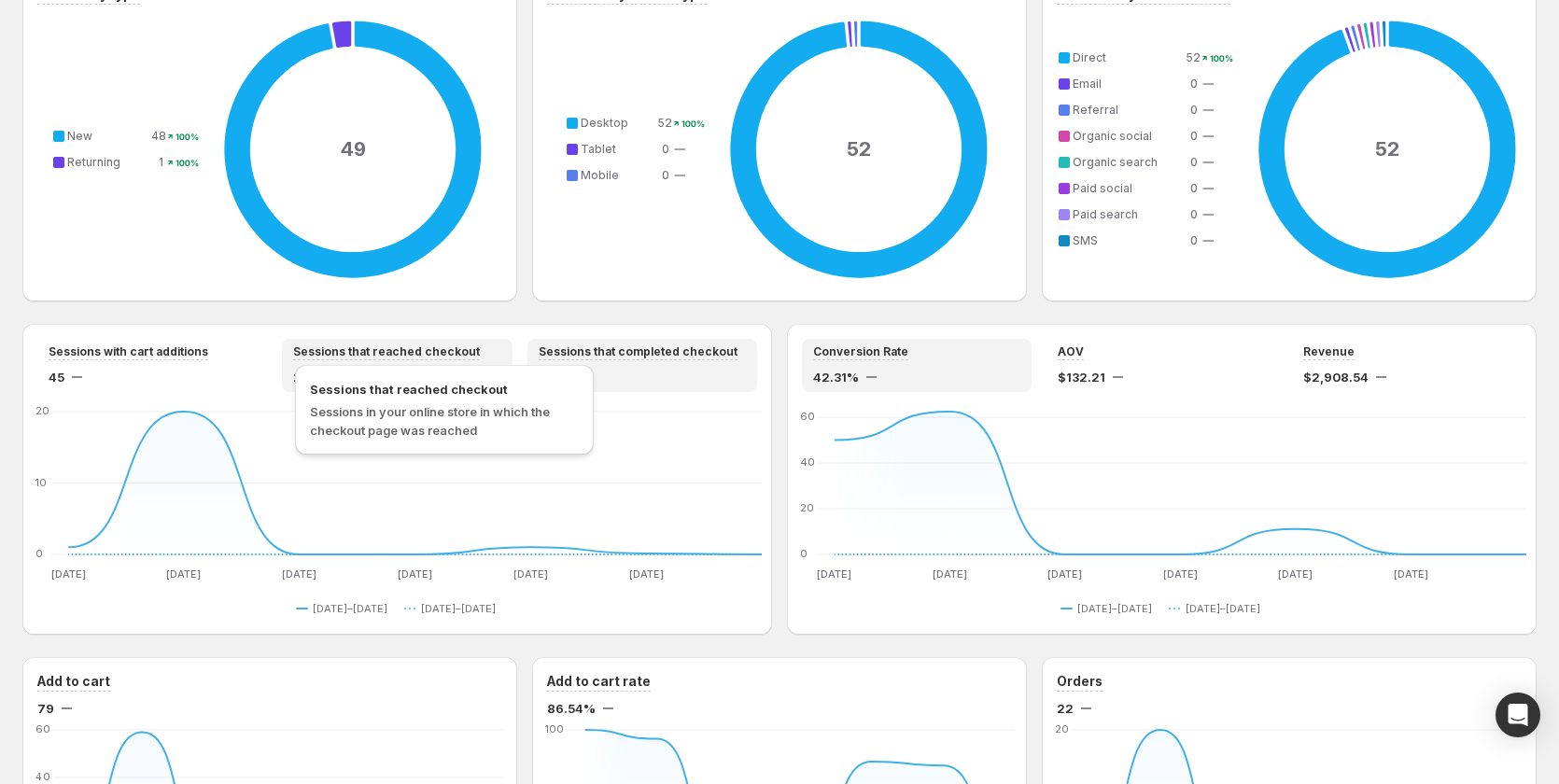
click at [428, 358] on span "Sessions that reached checkout" at bounding box center [386, 352] width 187 height 15
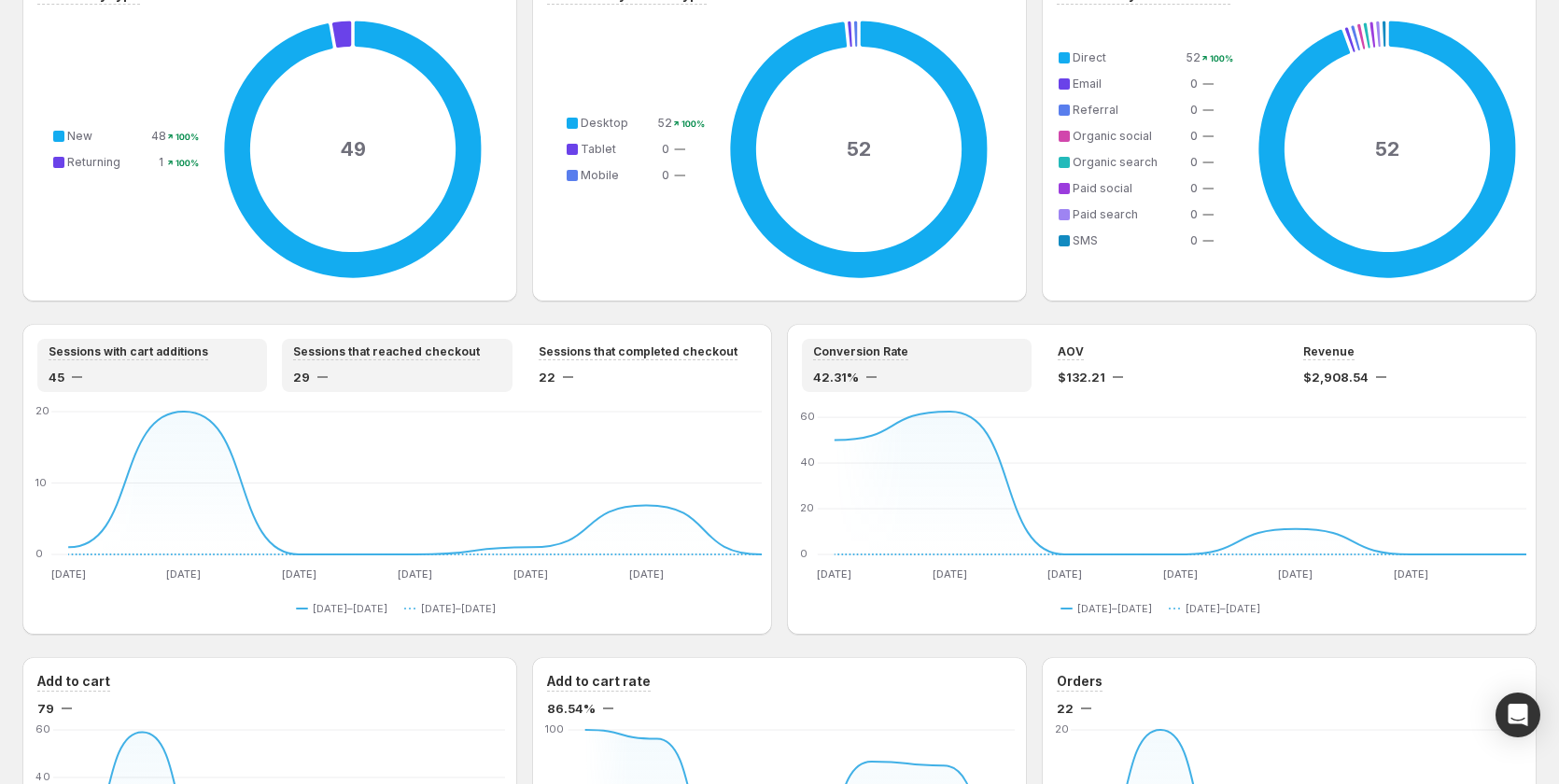
click at [207, 358] on div "Sessions with cart additions" at bounding box center [152, 353] width 207 height 16
click at [449, 364] on div "Sessions that reached checkout 29" at bounding box center [397, 365] width 207 height 42
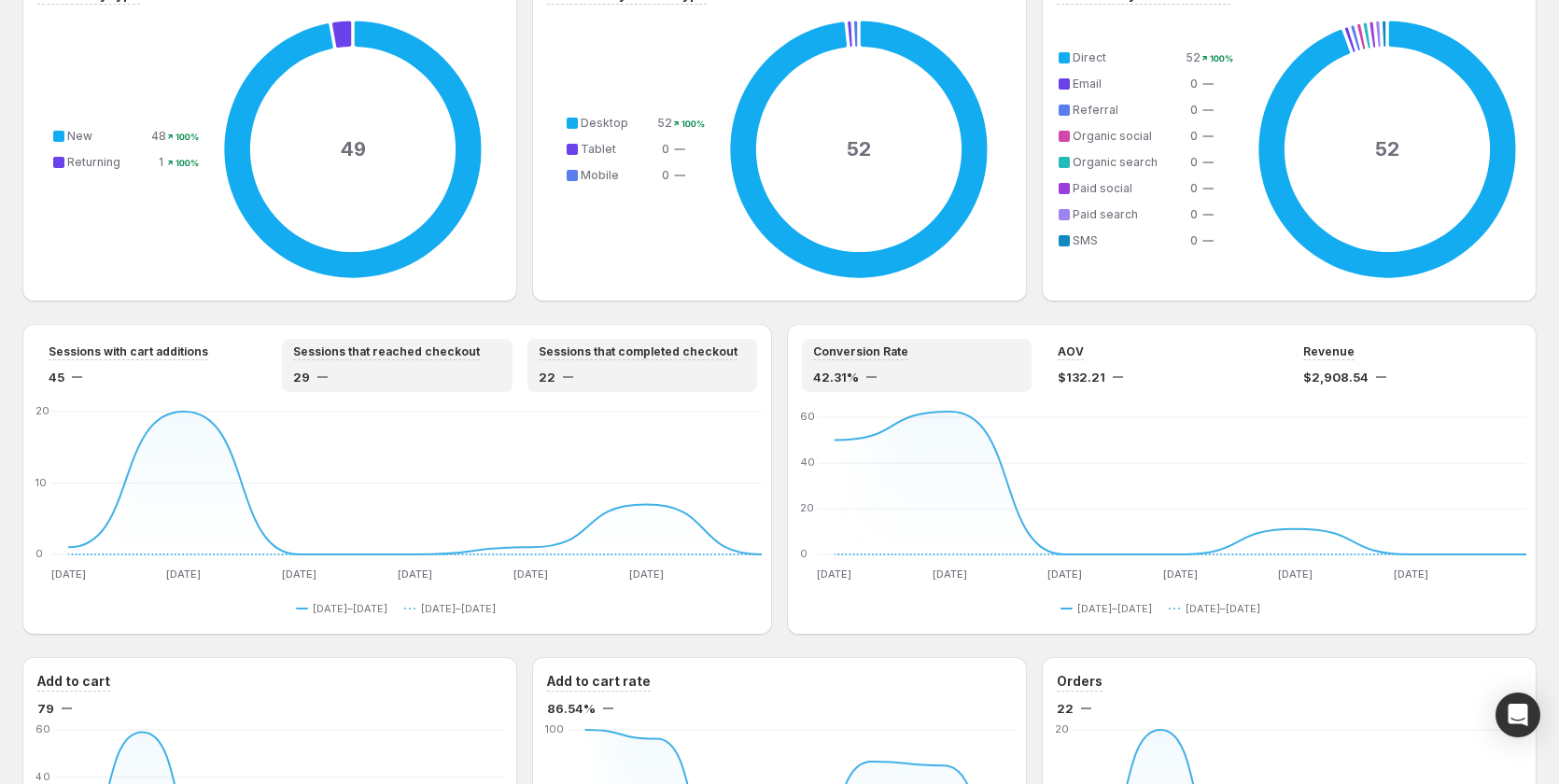
click at [578, 364] on div "Sessions that completed checkout 22" at bounding box center [642, 365] width 207 height 42
click at [297, 371] on span "29" at bounding box center [301, 376] width 17 height 19
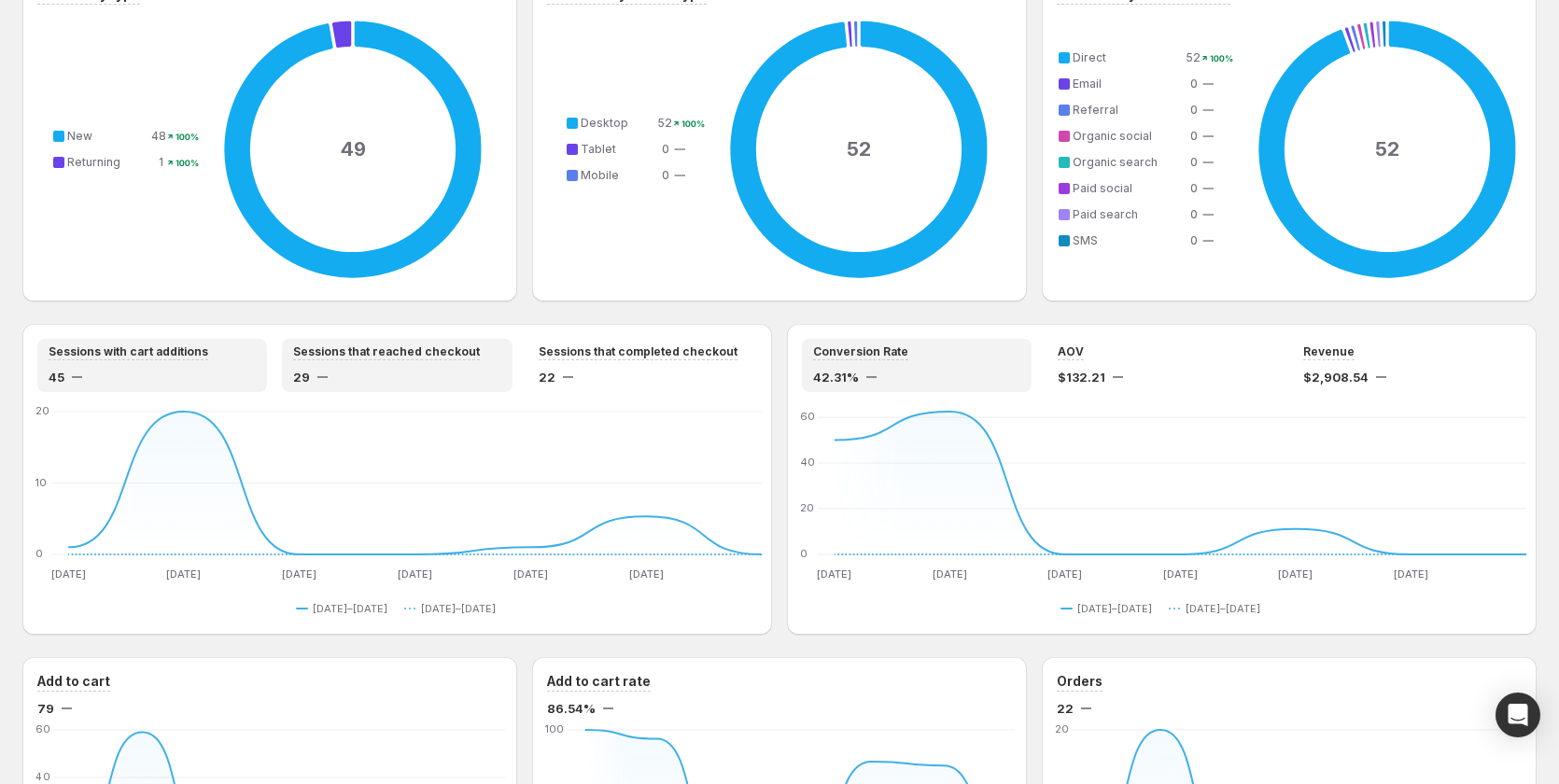
click at [114, 361] on div "Sessions with cart additions 45" at bounding box center [152, 365] width 207 height 42
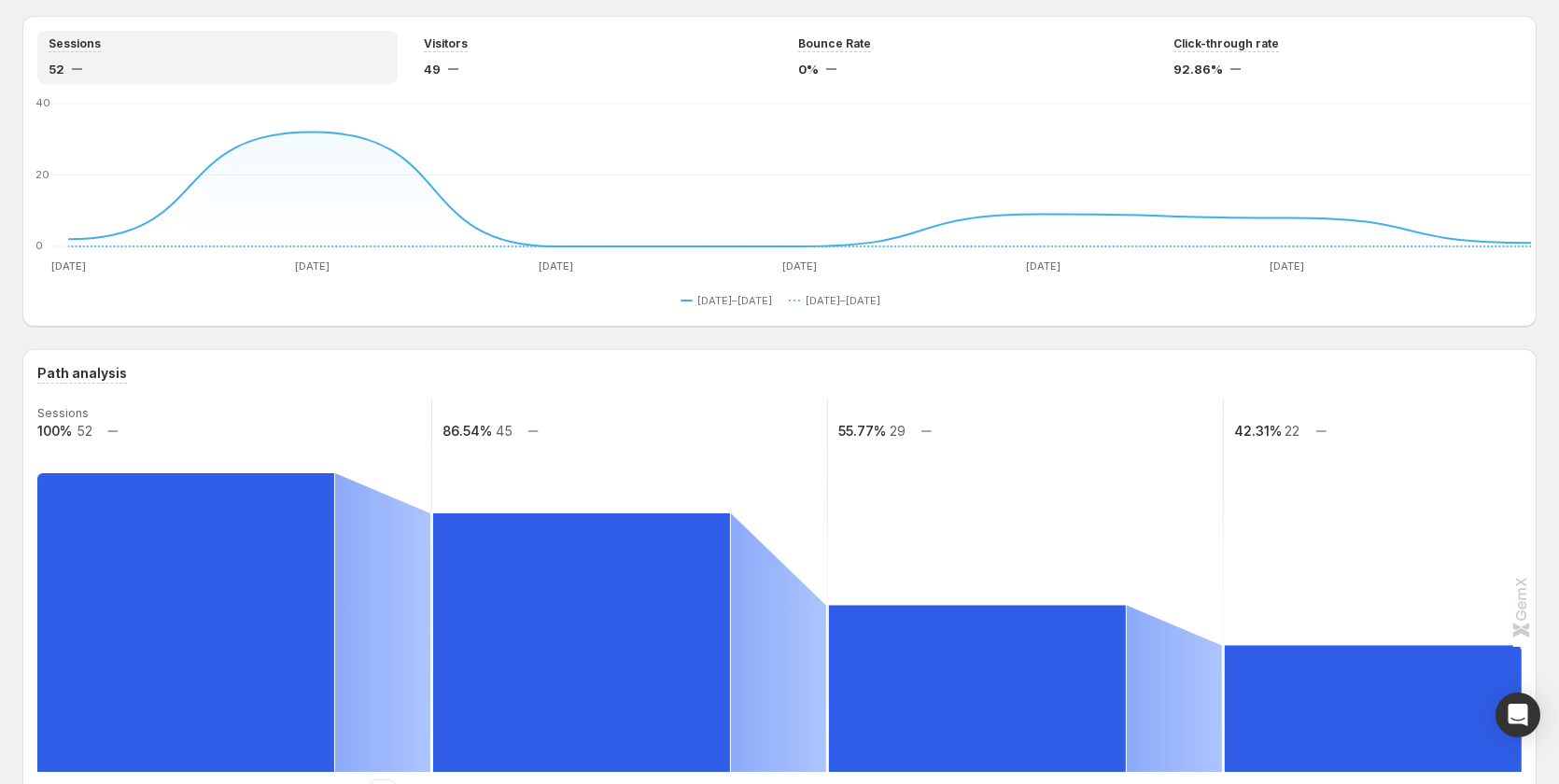
scroll to position [373, 0]
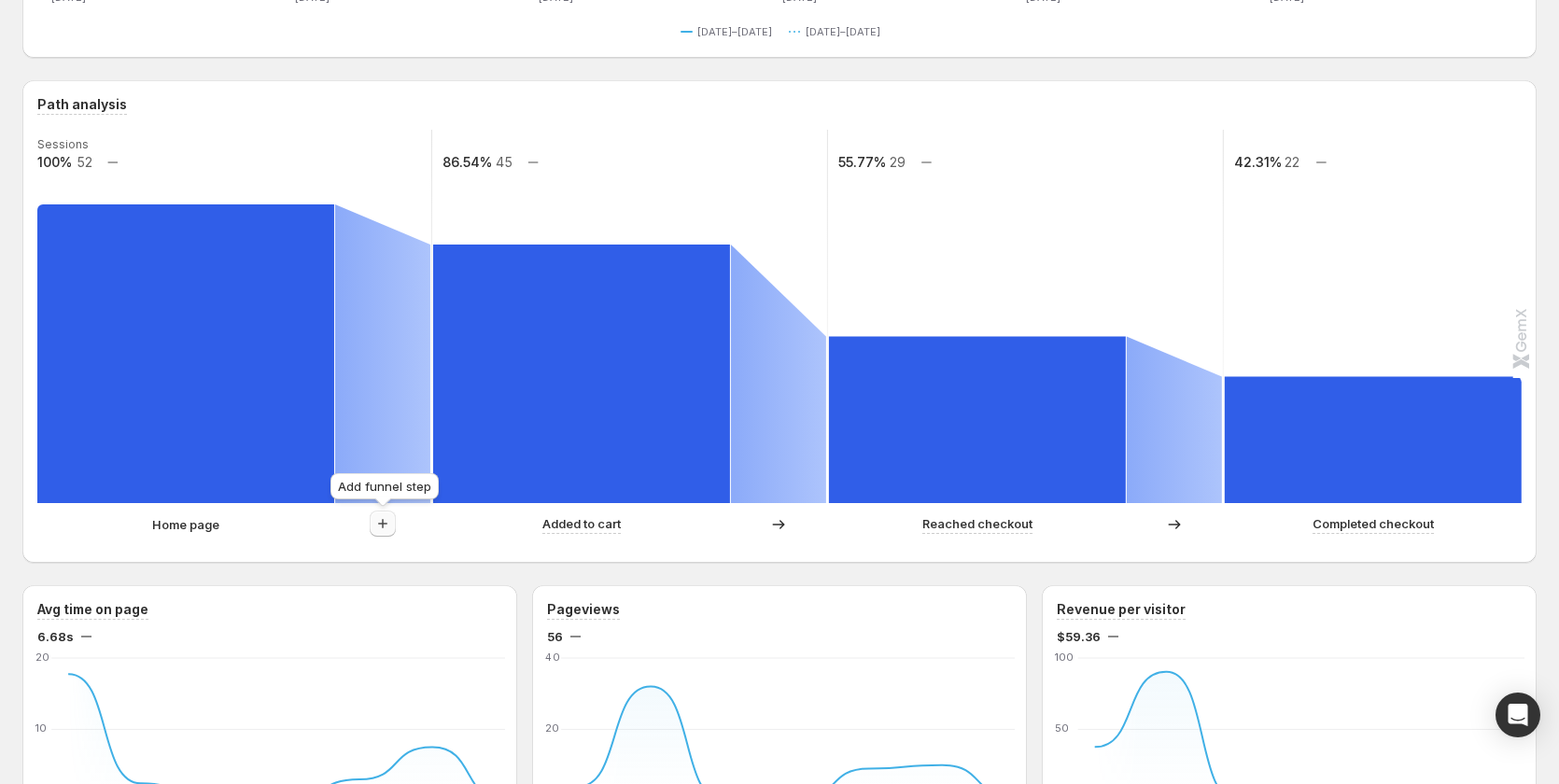
click at [392, 521] on icon "button" at bounding box center [382, 523] width 19 height 19
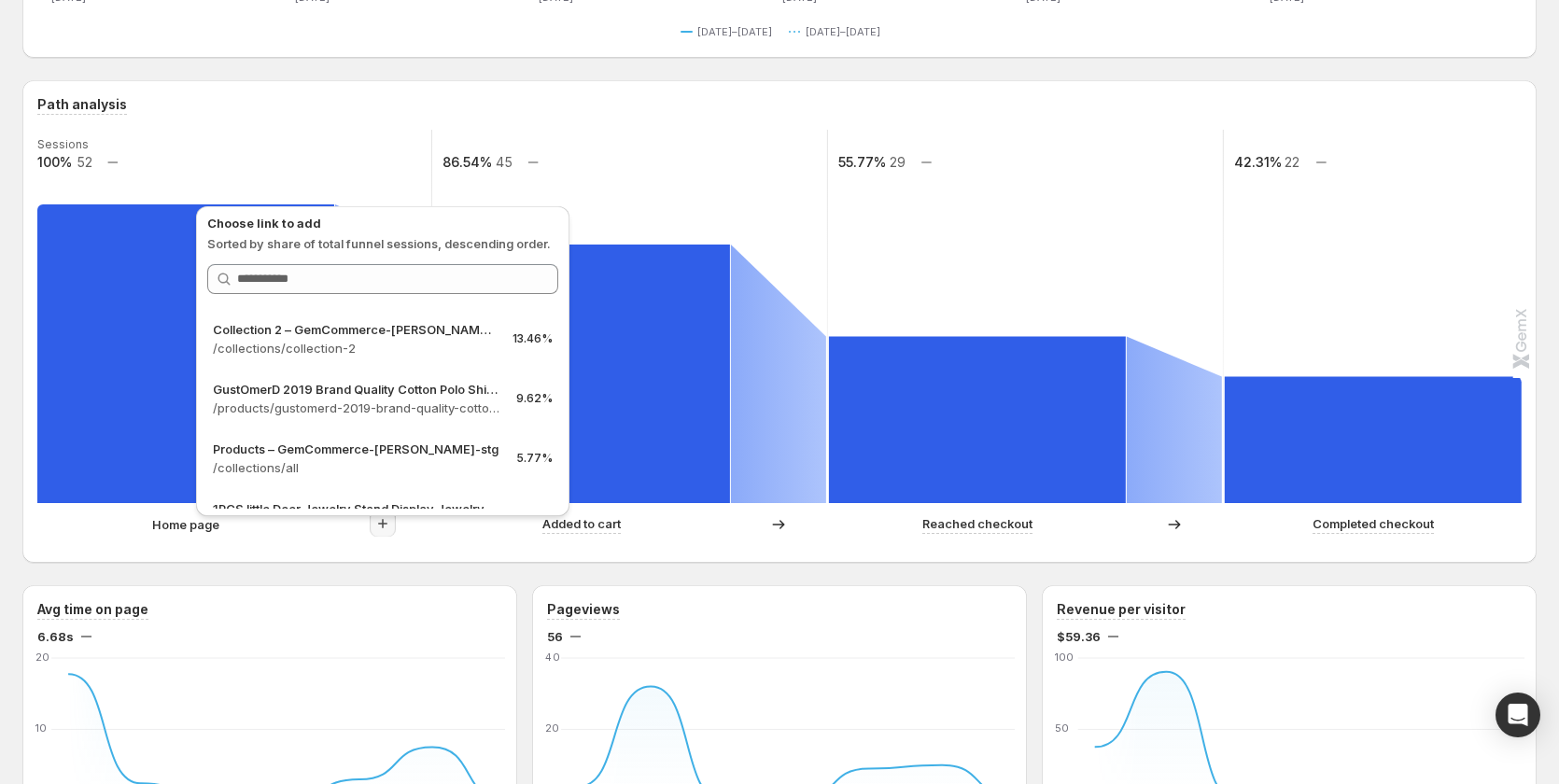
scroll to position [0, 0]
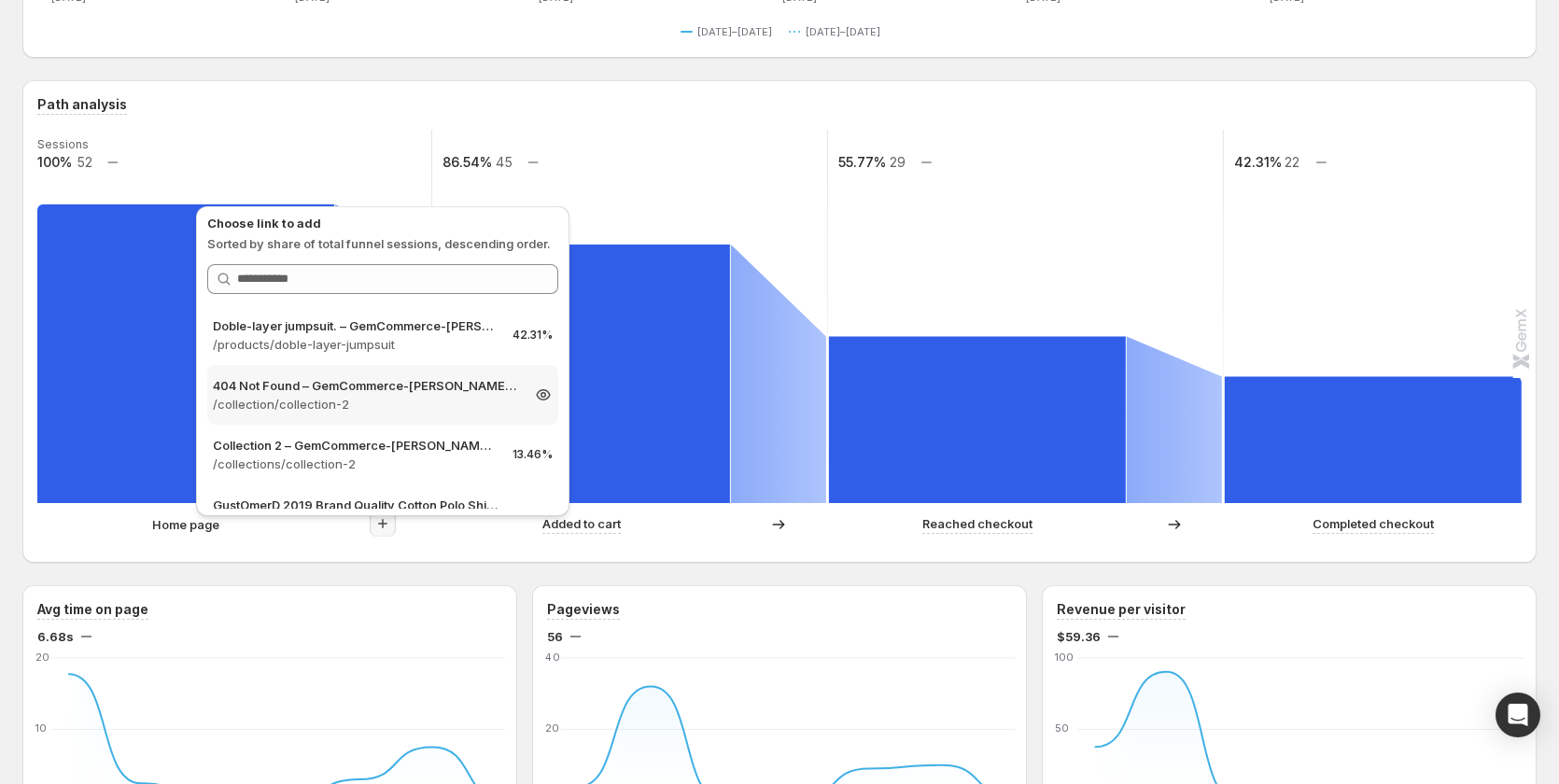
click at [404, 409] on p "/collection/collection-2" at bounding box center [366, 404] width 306 height 19
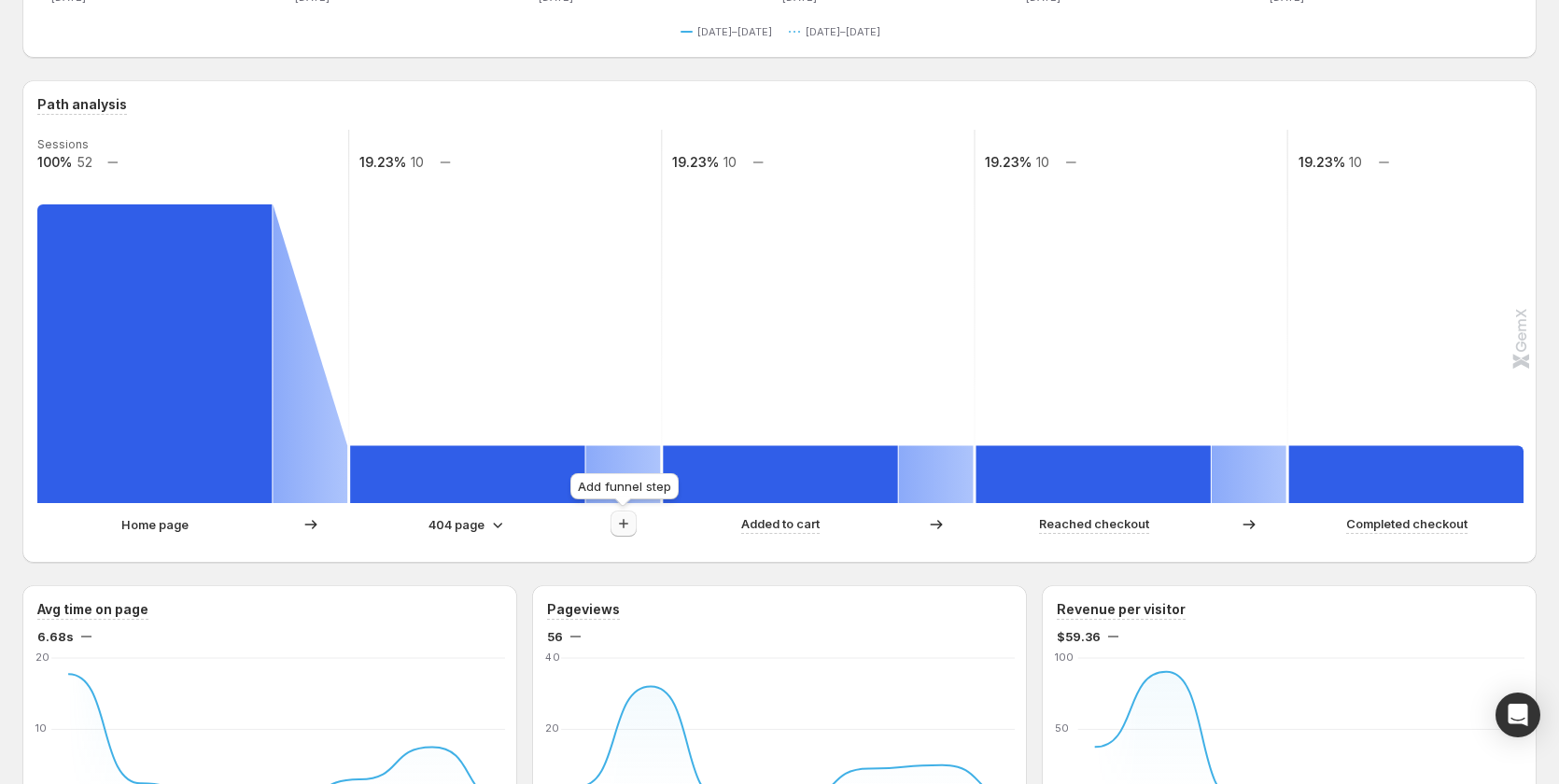
click at [622, 523] on icon "button" at bounding box center [623, 523] width 19 height 19
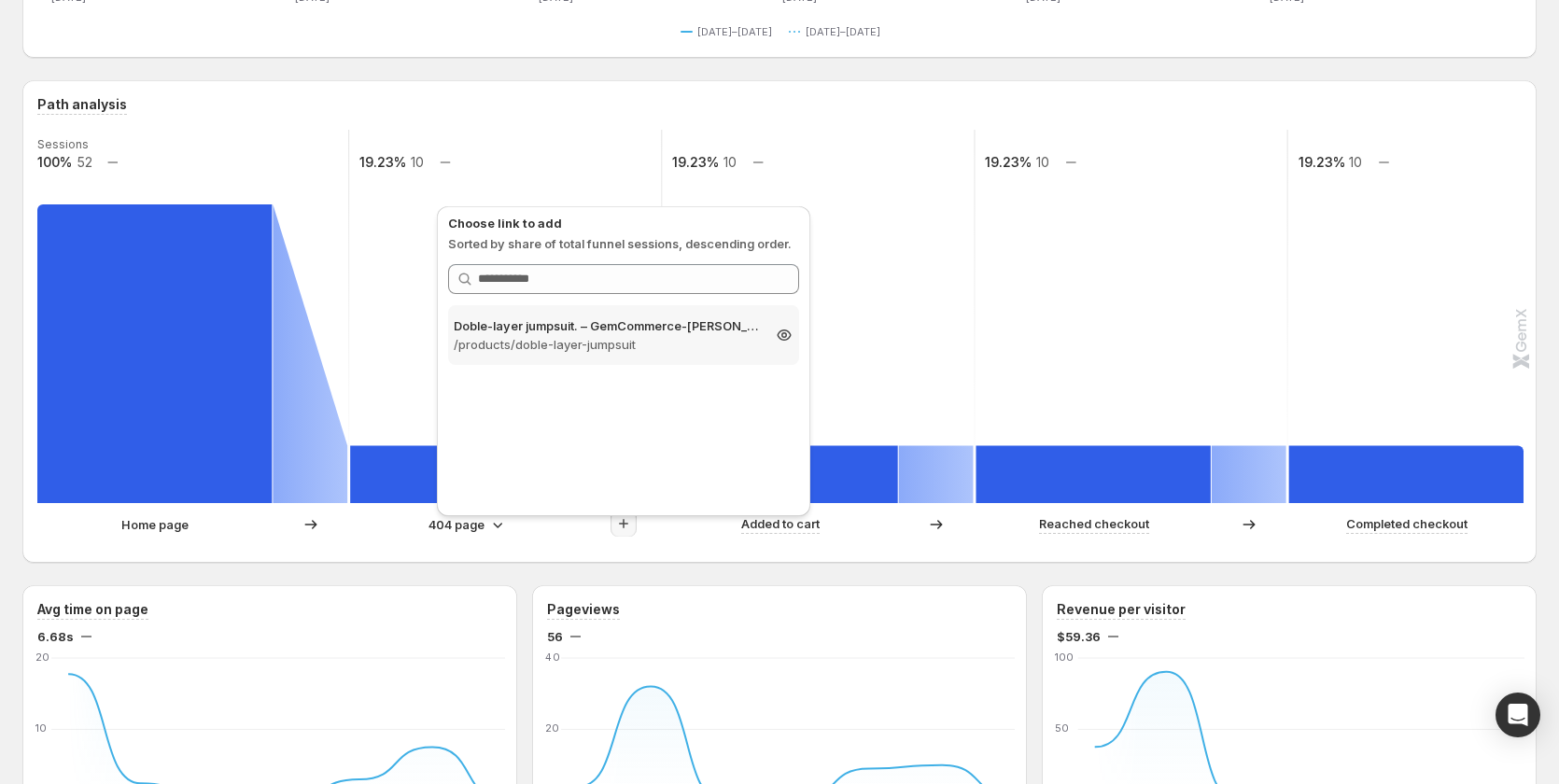
click at [538, 331] on p "Doble-layer jumpsuit. – GemCommerce-sandy-stg" at bounding box center [607, 325] width 306 height 19
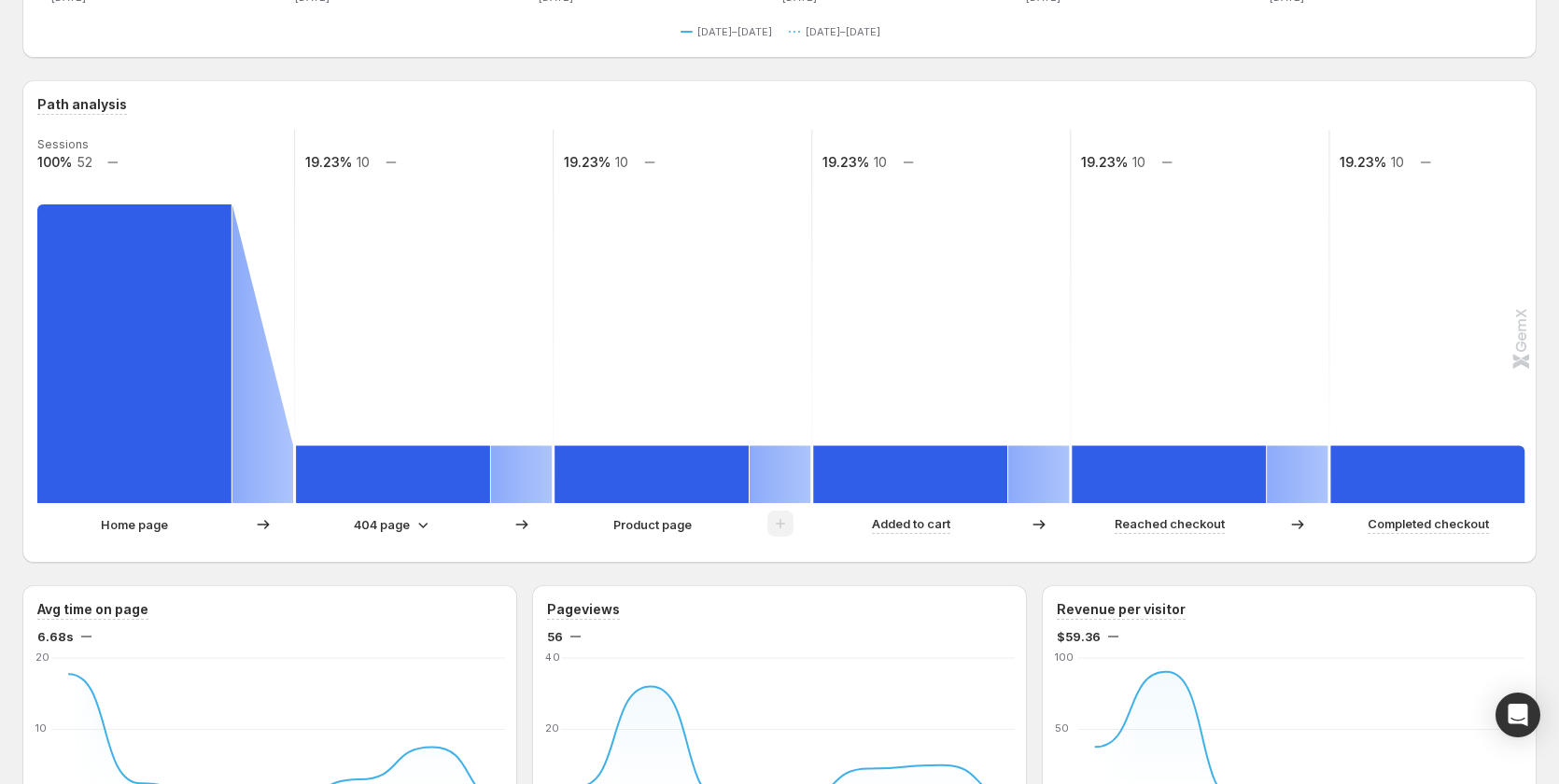
click at [363, 523] on p "404 page" at bounding box center [381, 524] width 56 height 19
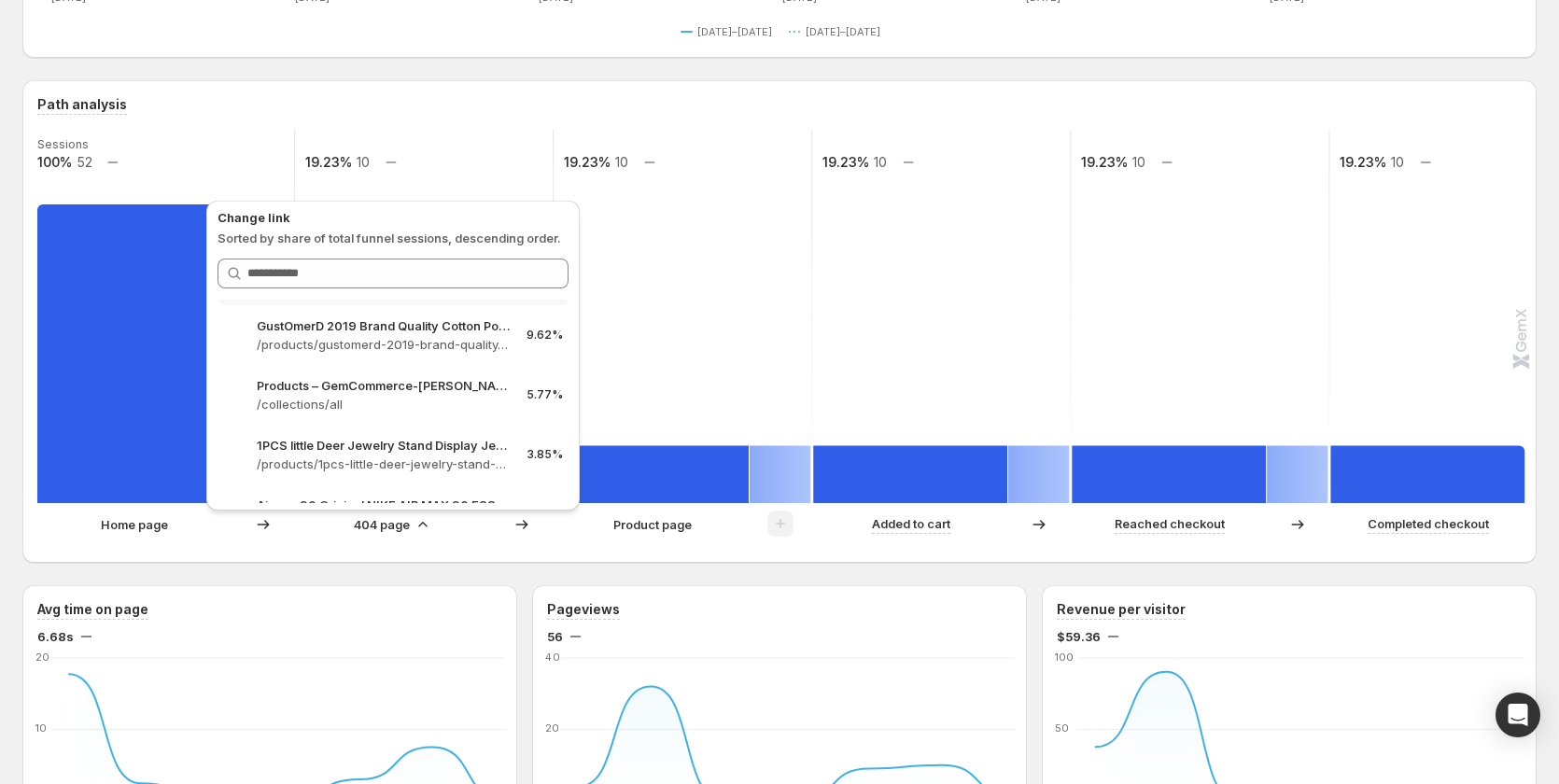
scroll to position [274, 0]
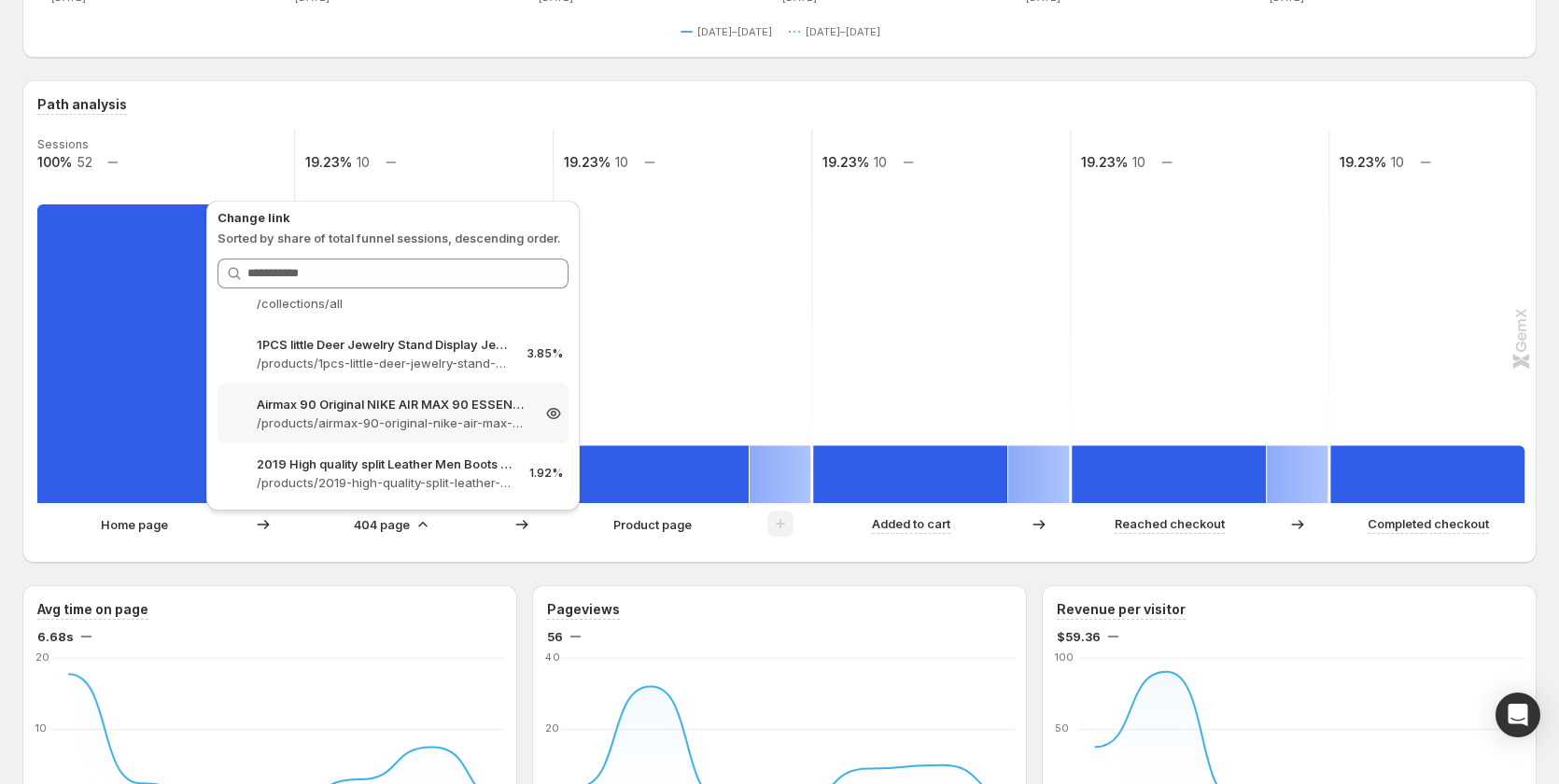
click at [387, 408] on p "Airmax 90 Original NIKE AIR MAX 90 ESSENTIAL men's Running Shoes Sport – GemCom…" at bounding box center [393, 404] width 273 height 19
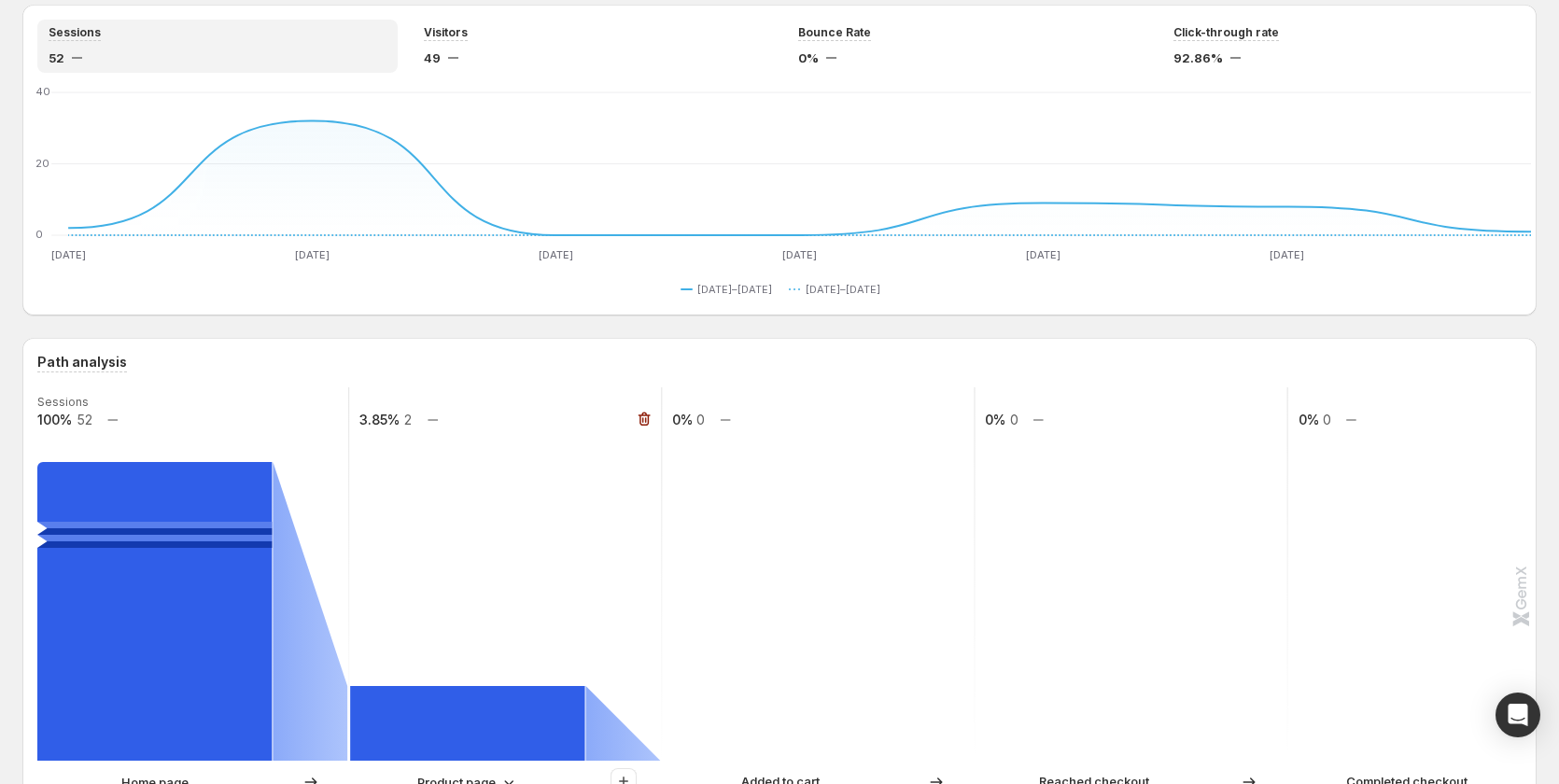
scroll to position [0, 0]
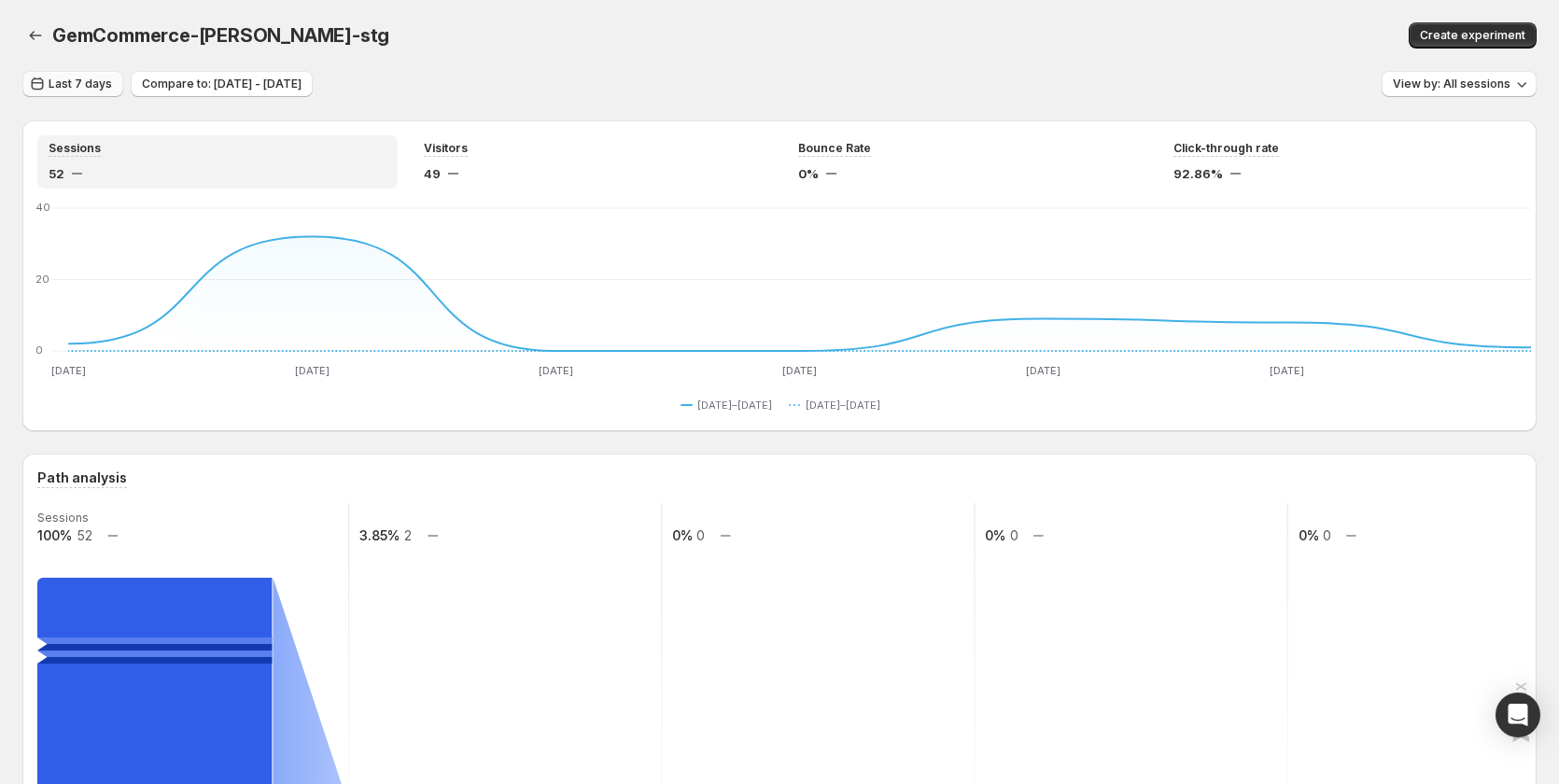
click at [98, 82] on span "Last 7 days" at bounding box center [80, 83] width 63 height 15
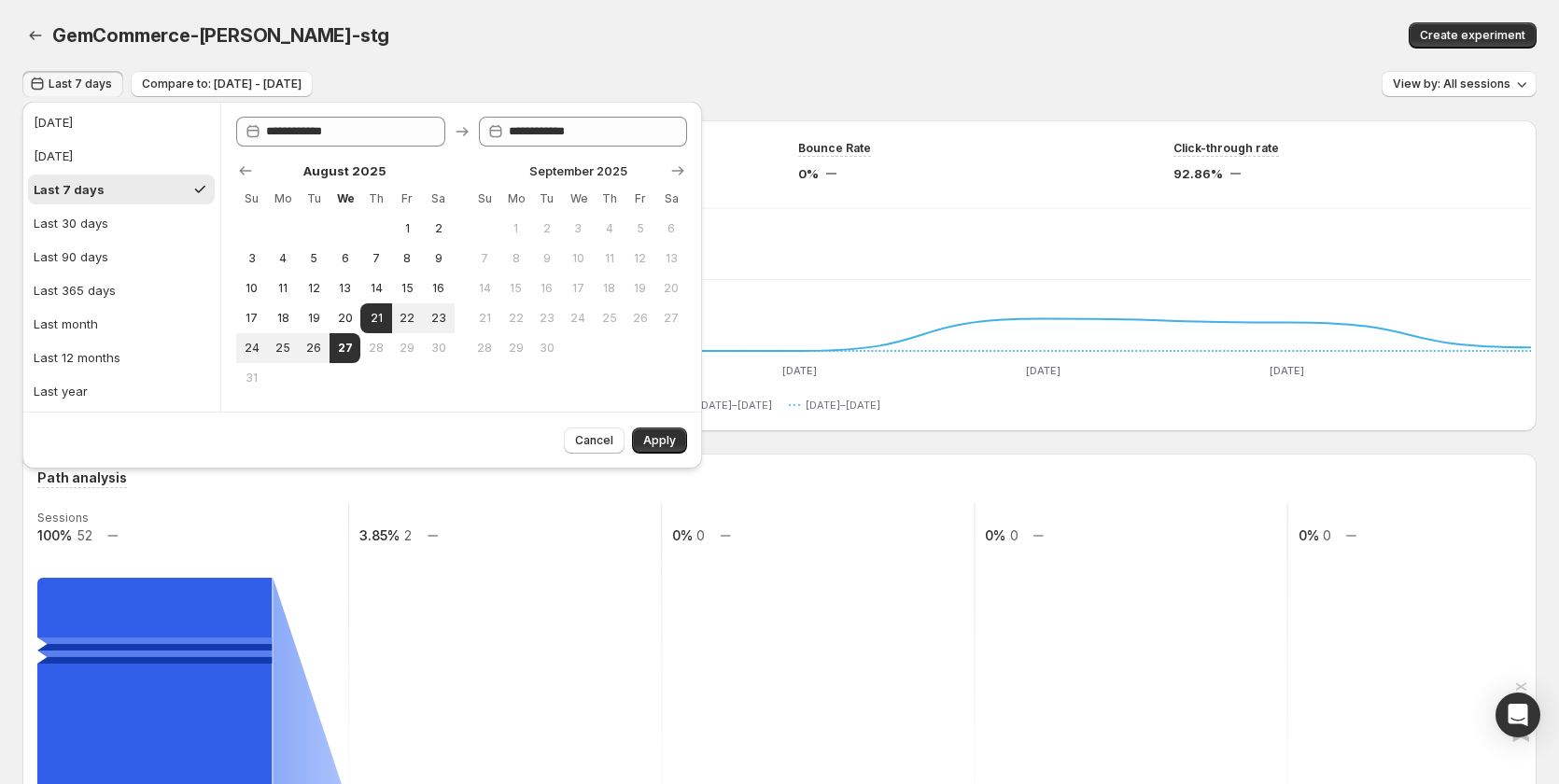
click at [514, 46] on div "GemCommerce-sandy-stg" at bounding box center [471, 36] width 839 height 26
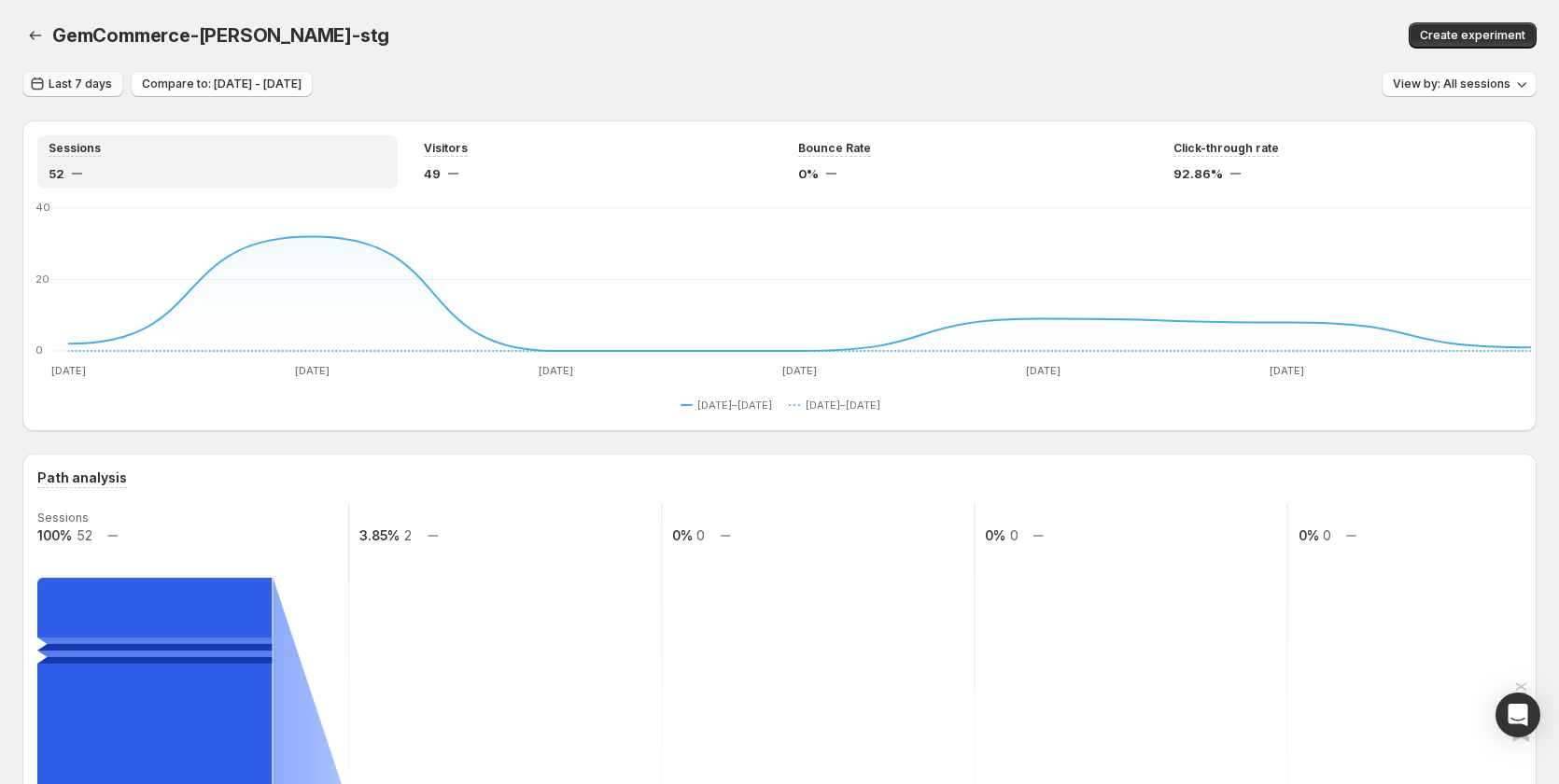
click at [42, 72] on button "Last 7 days" at bounding box center [73, 84] width 101 height 26
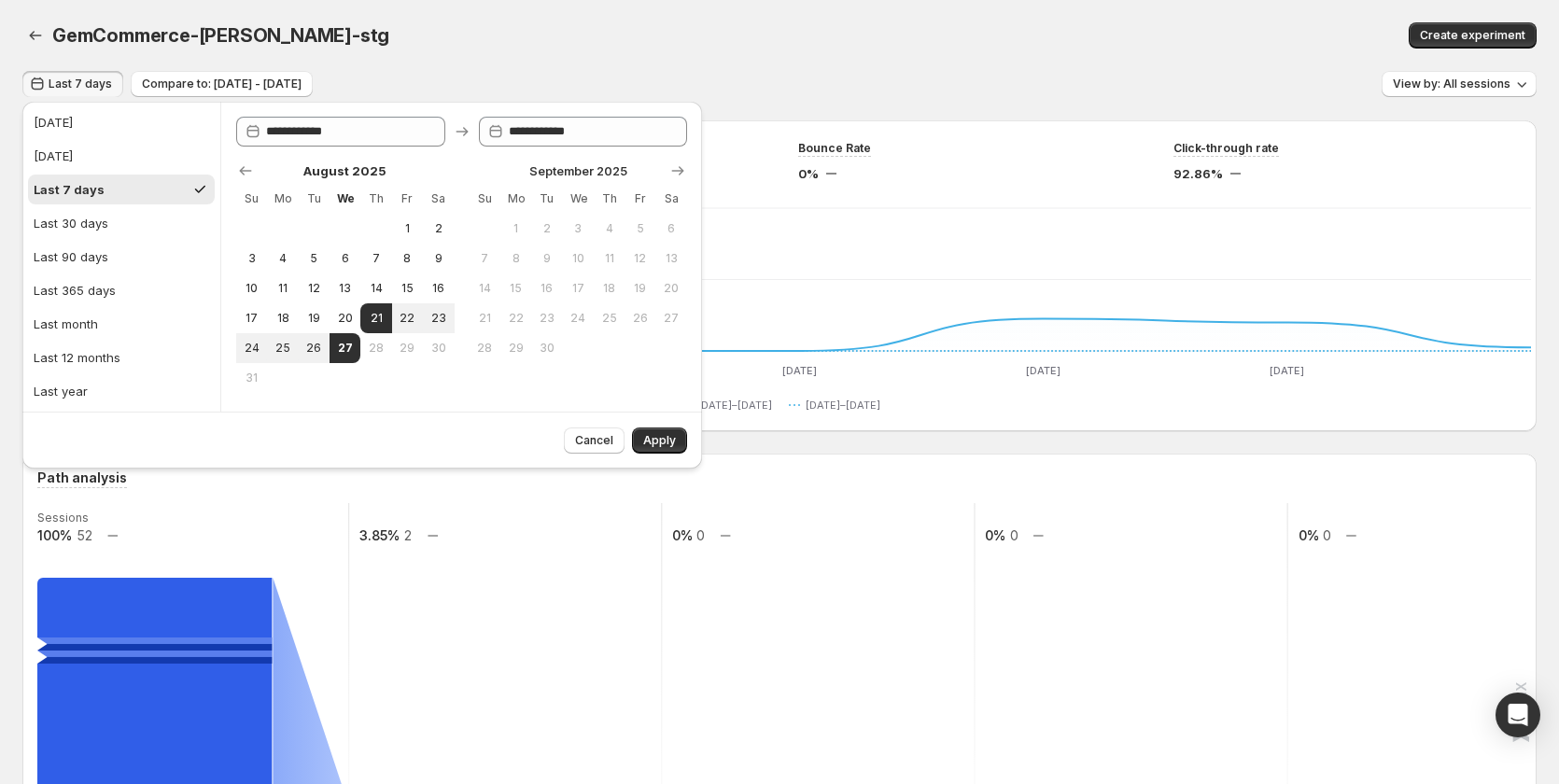
click at [469, 51] on div "GemCommerce-sandy-stg. This page is ready GemCommerce-sandy-stg Create experime…" at bounding box center [780, 36] width 1515 height 71
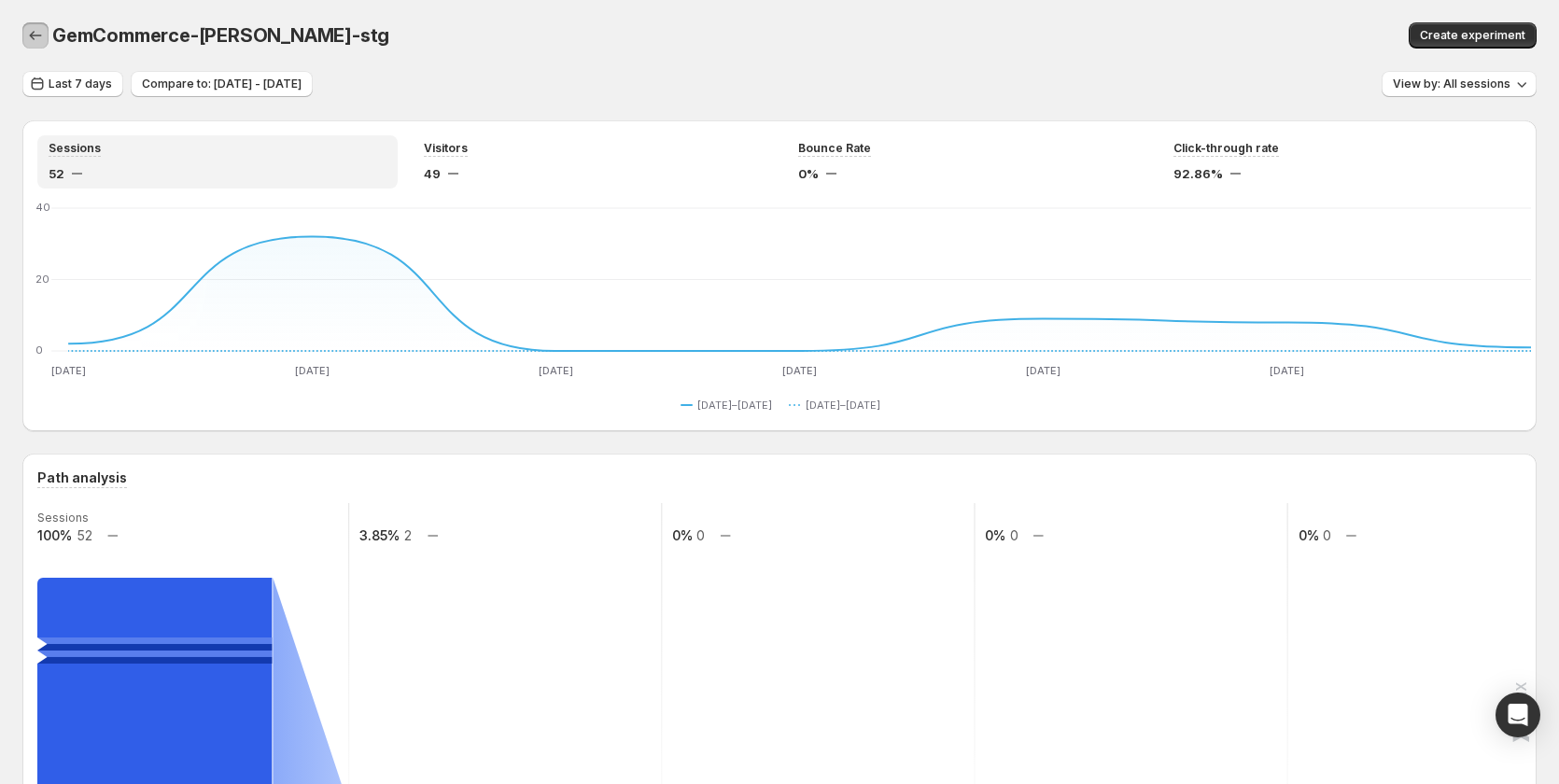
click at [42, 33] on icon "button" at bounding box center [35, 35] width 19 height 19
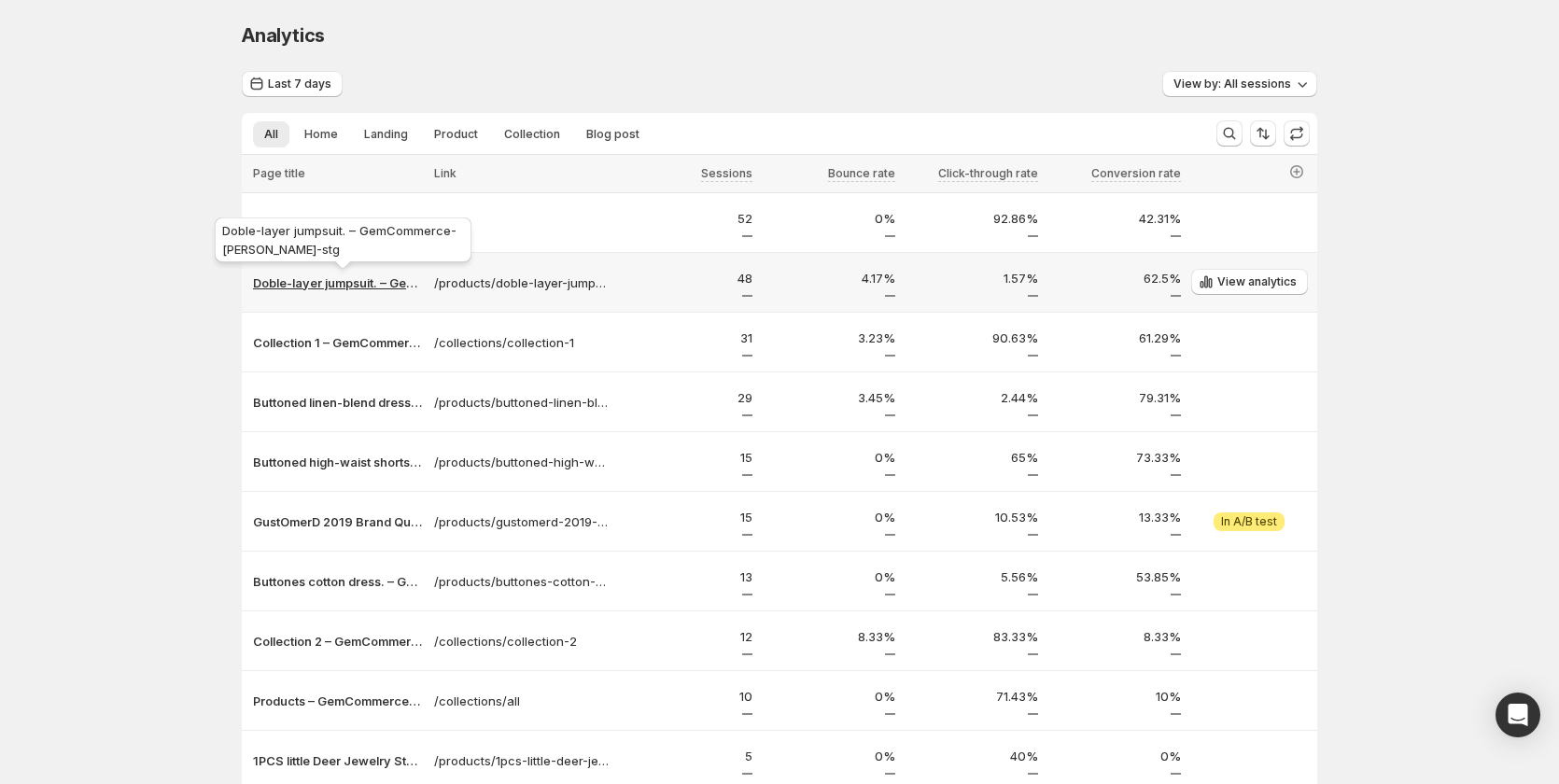
click at [329, 275] on p "Doble-layer jumpsuit. – GemCommerce-sandy-stg" at bounding box center [338, 282] width 170 height 19
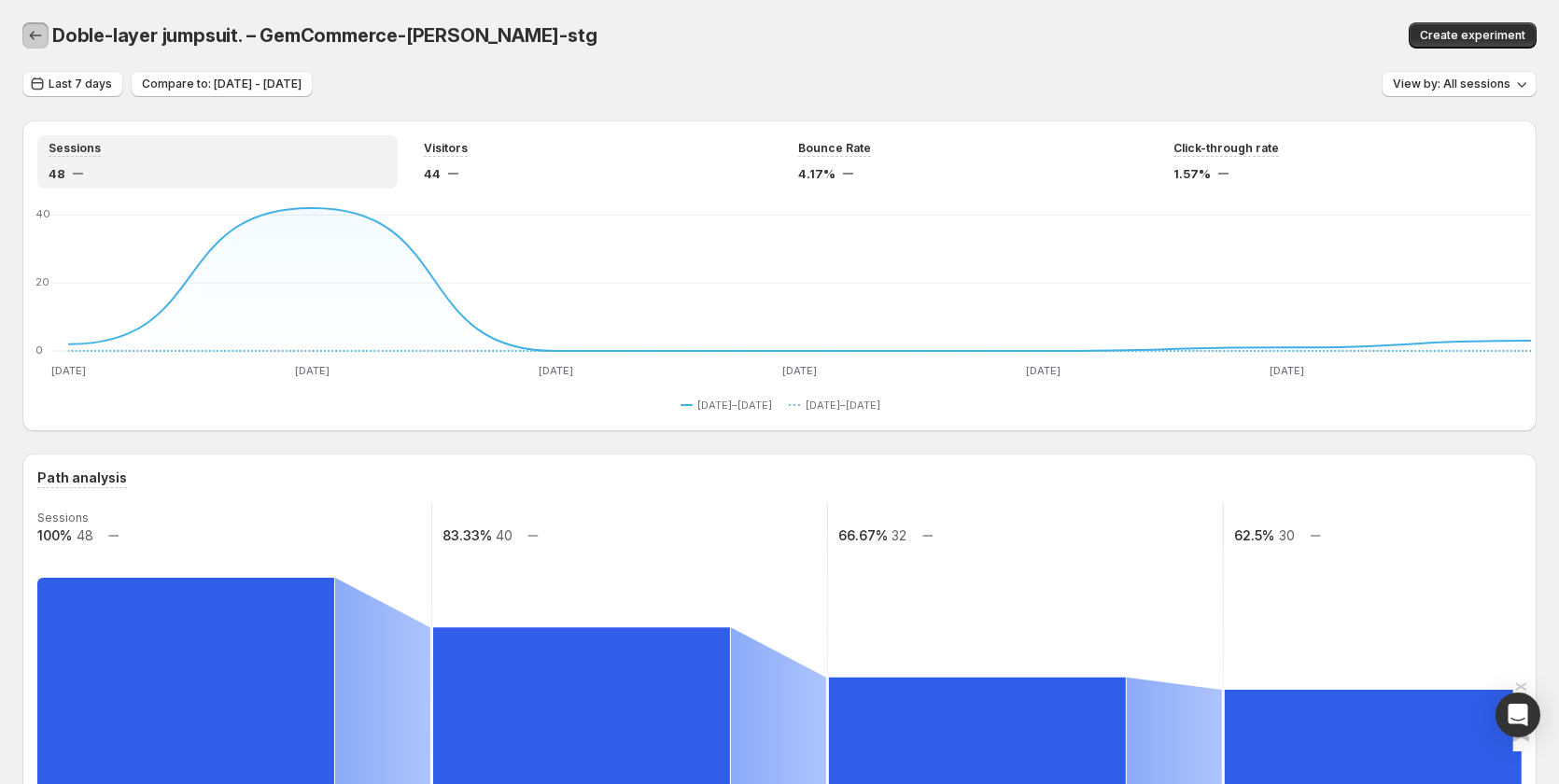
click at [30, 35] on icon "button" at bounding box center [35, 35] width 19 height 19
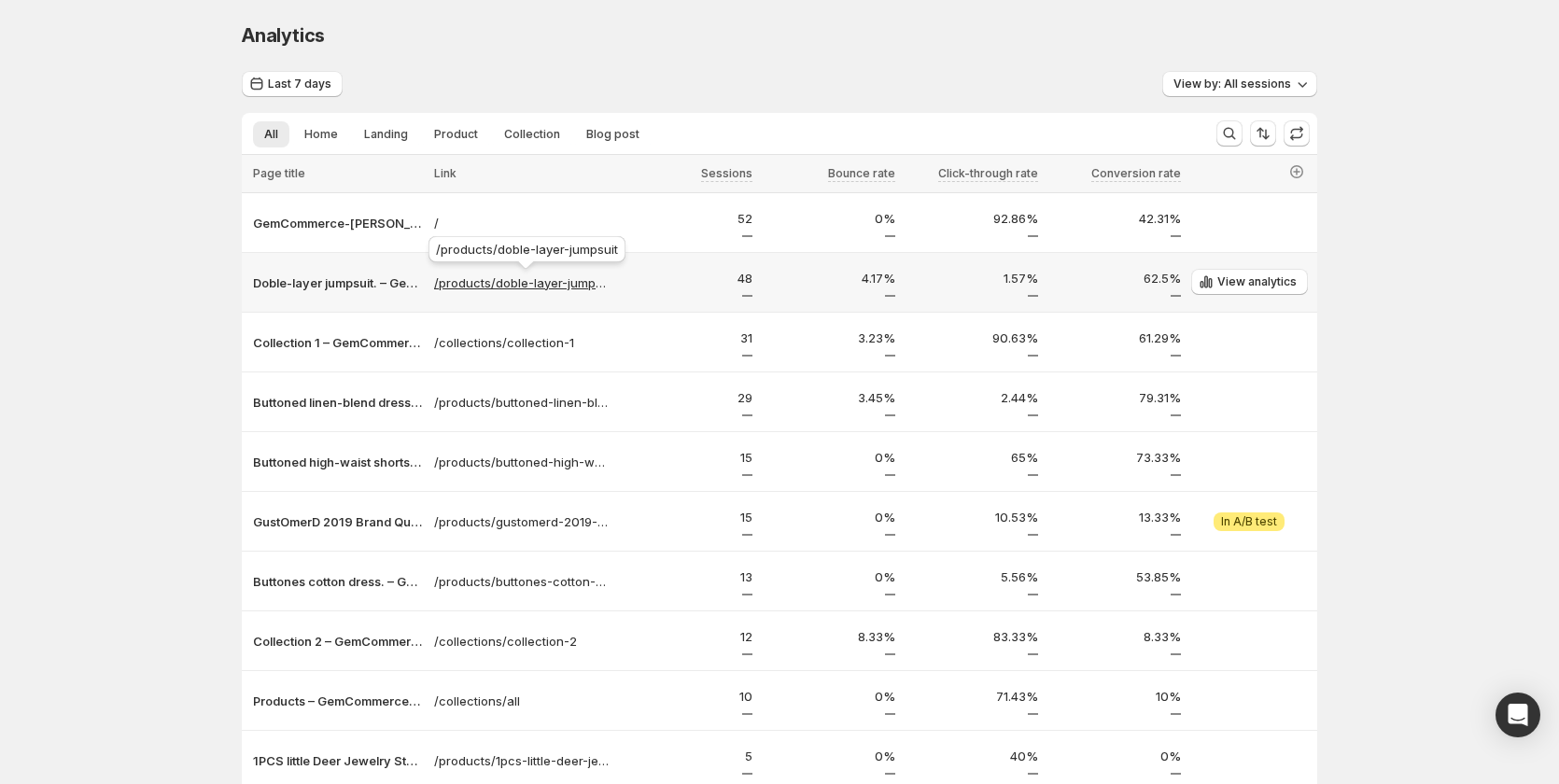
click at [494, 279] on p "/products/doble-layer-jumpsuit" at bounding box center [522, 282] width 176 height 19
click at [358, 275] on p "Doble-layer jumpsuit. – GemCommerce-sandy-stg" at bounding box center [338, 282] width 170 height 19
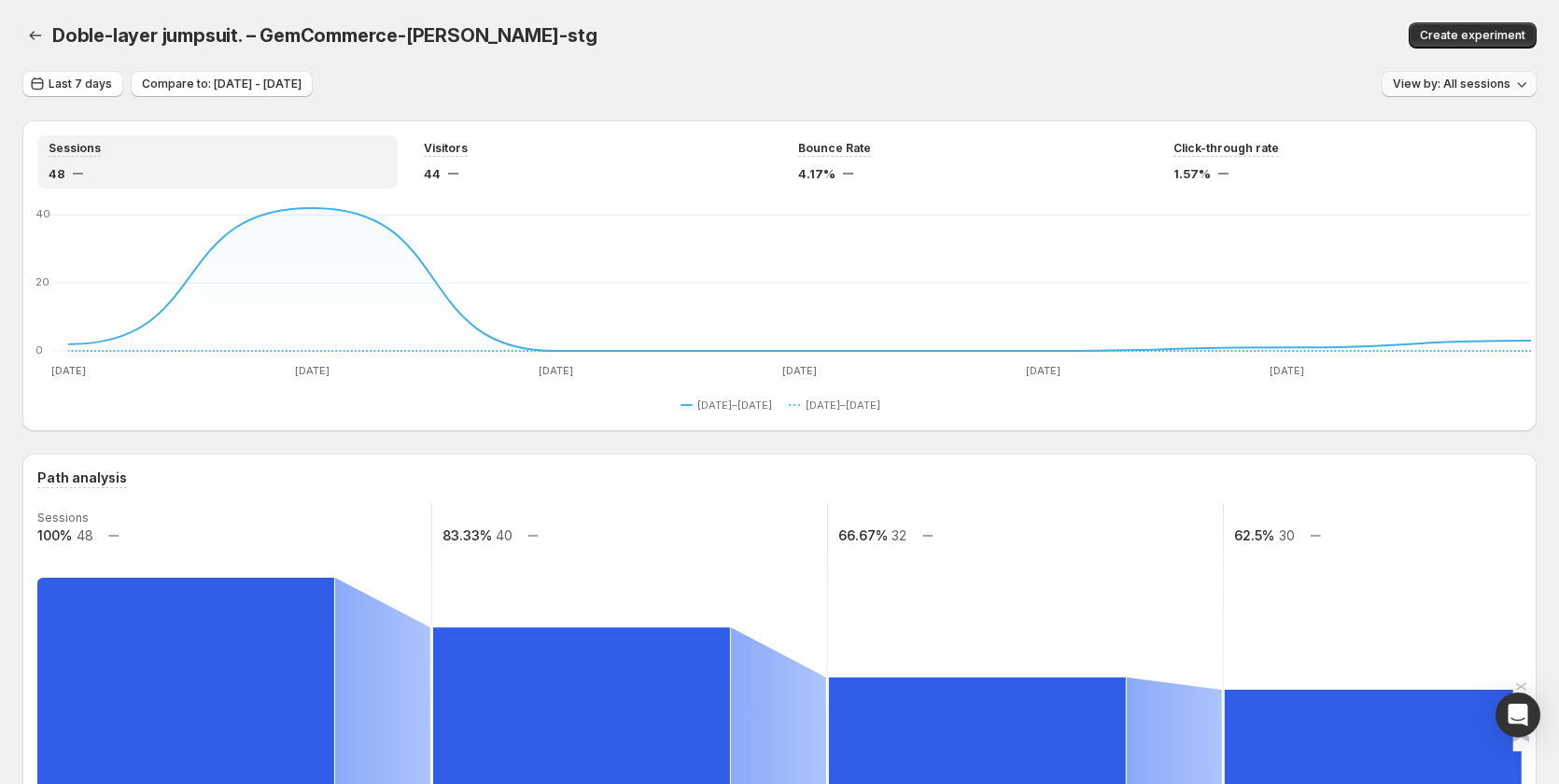
click at [1486, 76] on button "View by: All sessions" at bounding box center [1458, 84] width 155 height 26
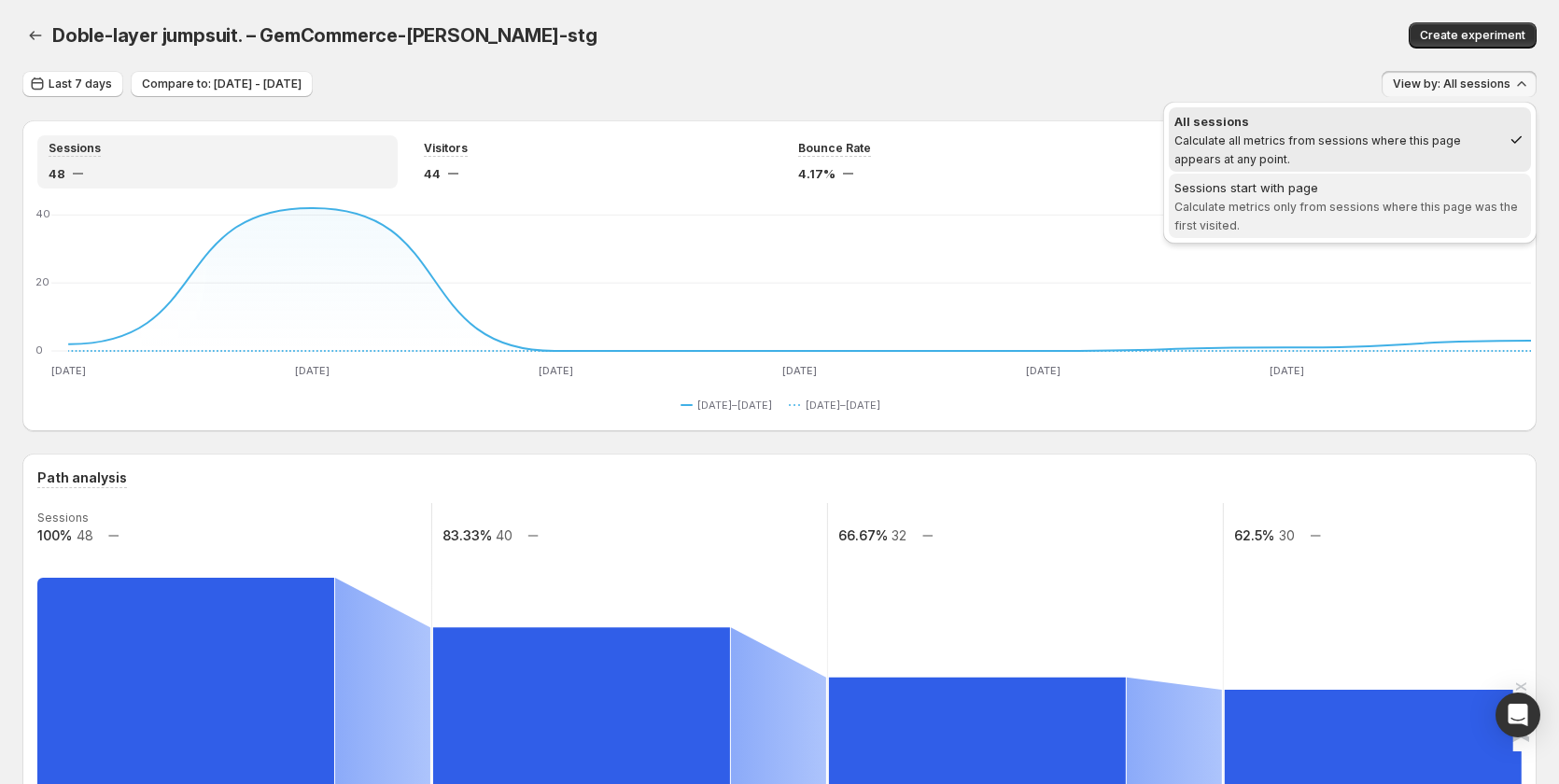
click at [1421, 199] on span "Calculate metrics only from sessions where this page was the first visited." at bounding box center [1347, 215] width 344 height 33
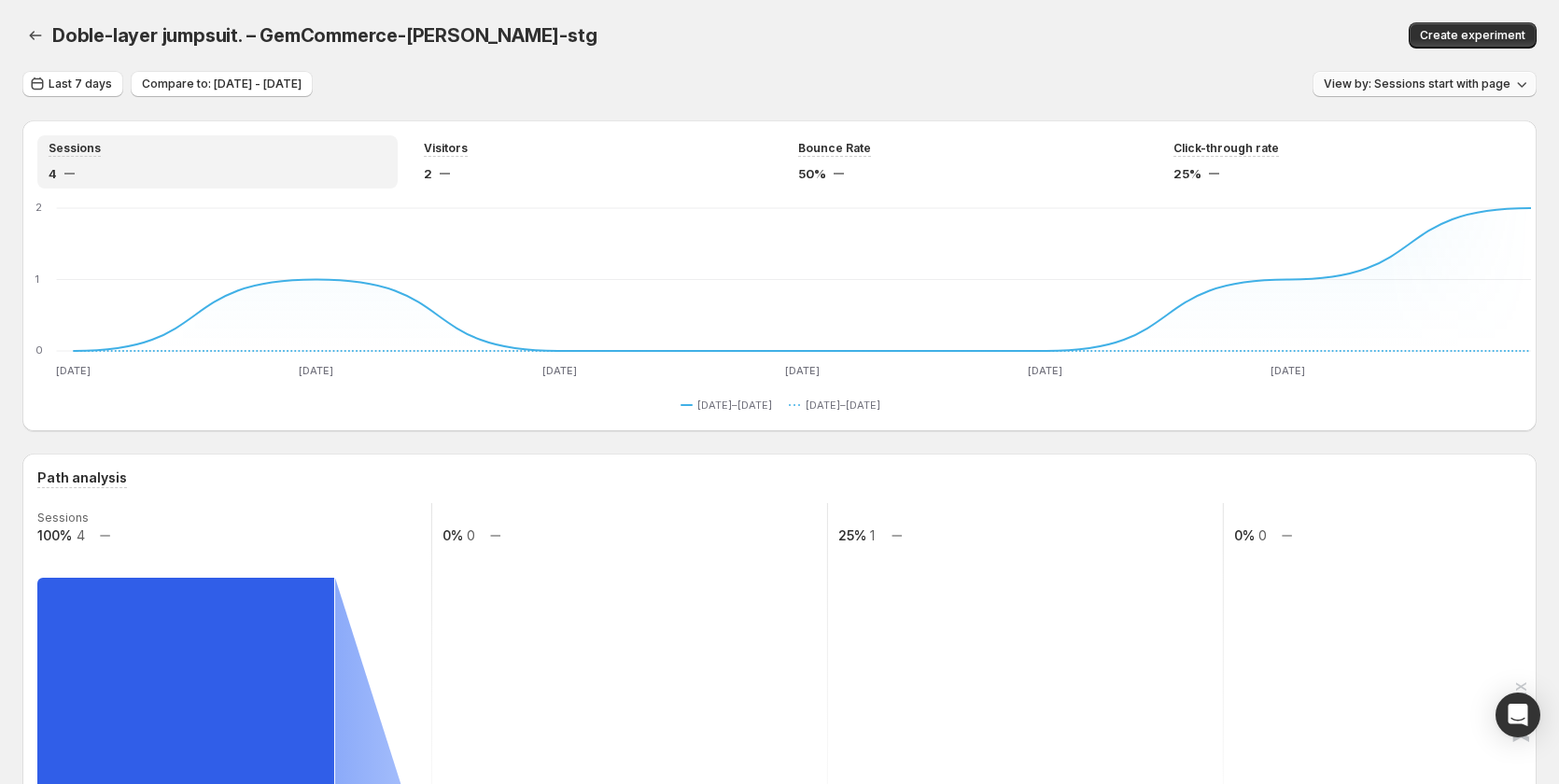
click at [1423, 84] on span "View by: Sessions start with page" at bounding box center [1417, 83] width 187 height 15
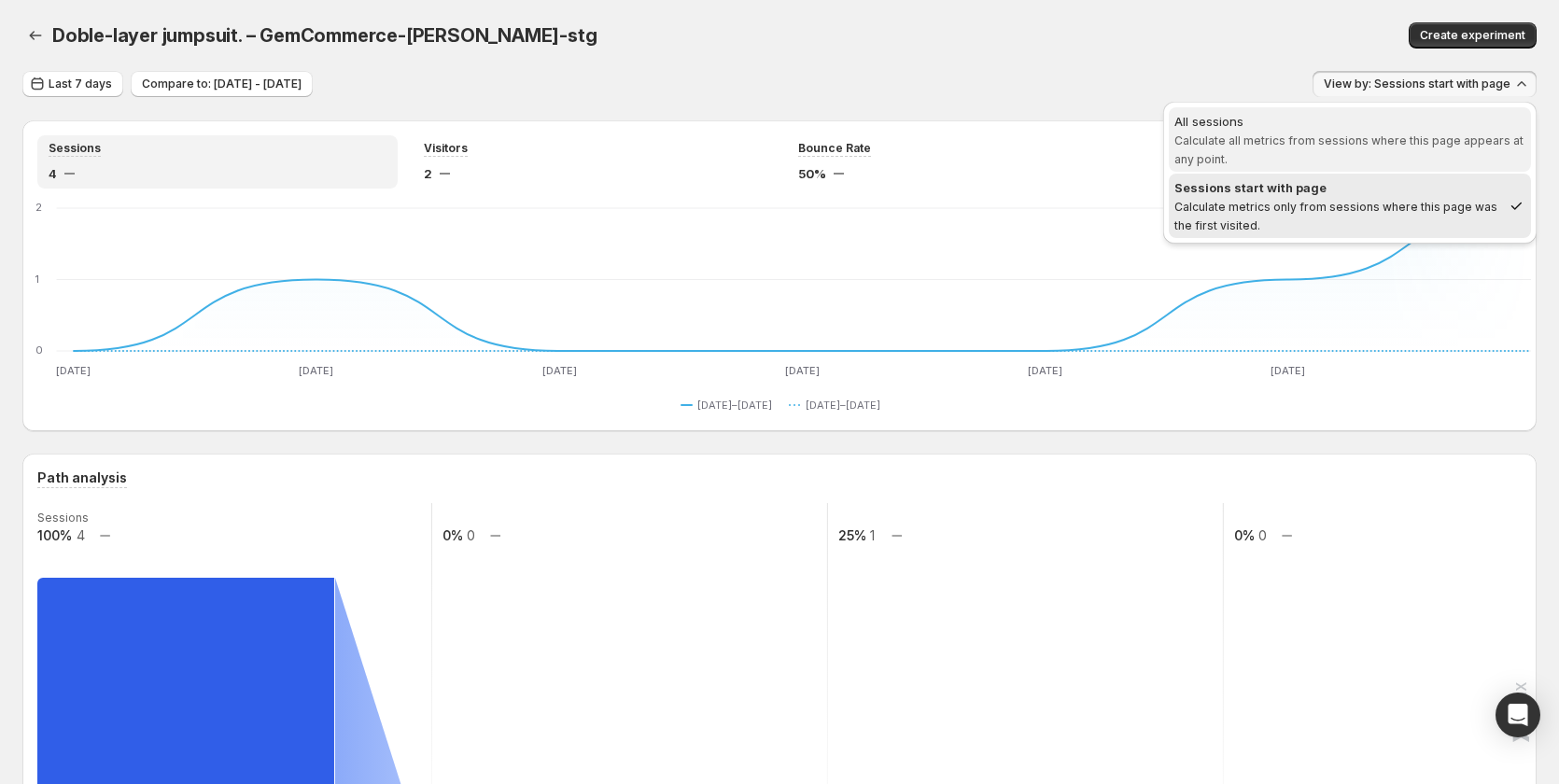
click at [1394, 145] on span "Calculate all metrics from sessions where this page appears at any point." at bounding box center [1349, 149] width 349 height 33
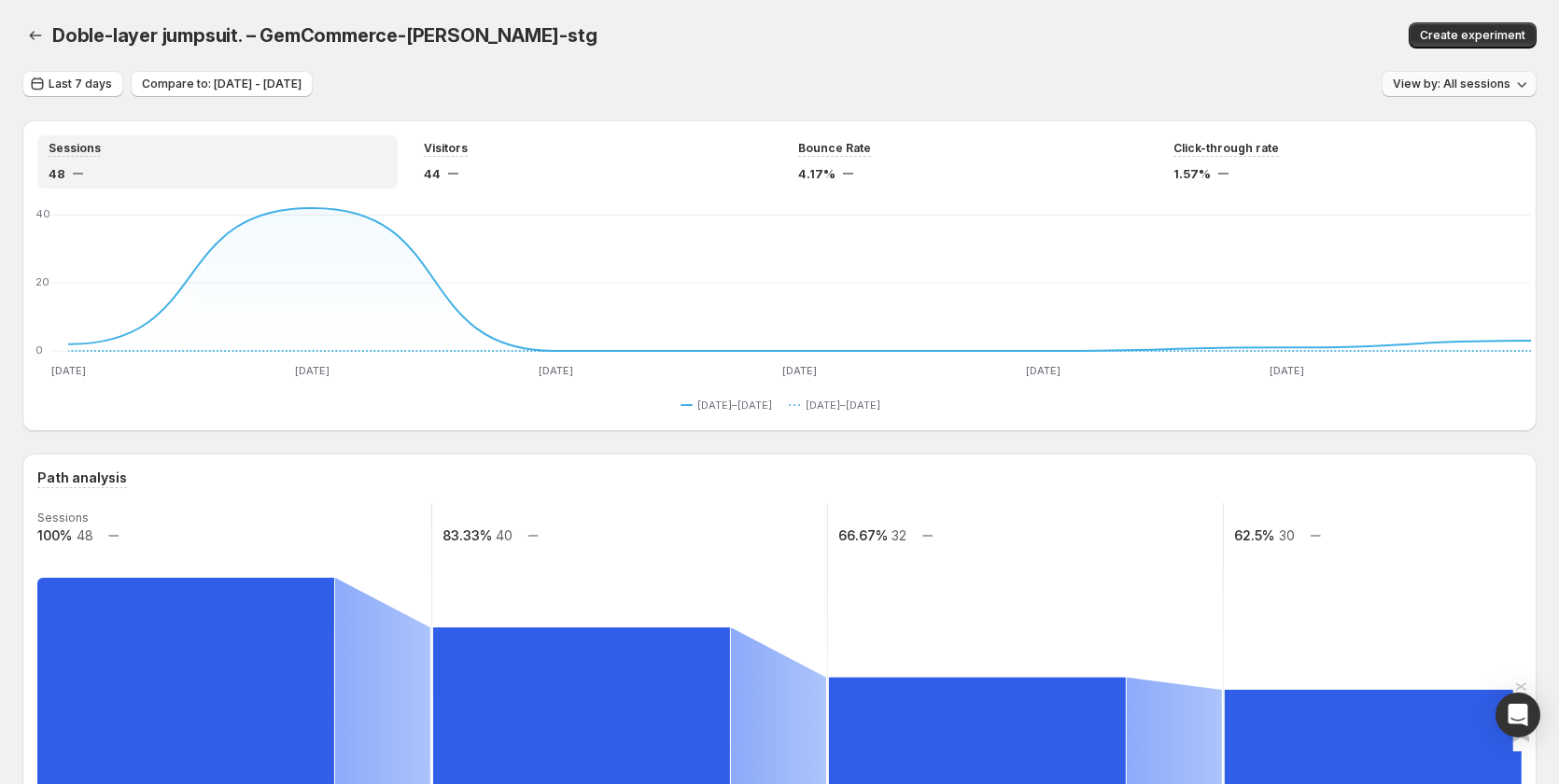
click at [1468, 84] on span "View by: All sessions" at bounding box center [1451, 83] width 118 height 15
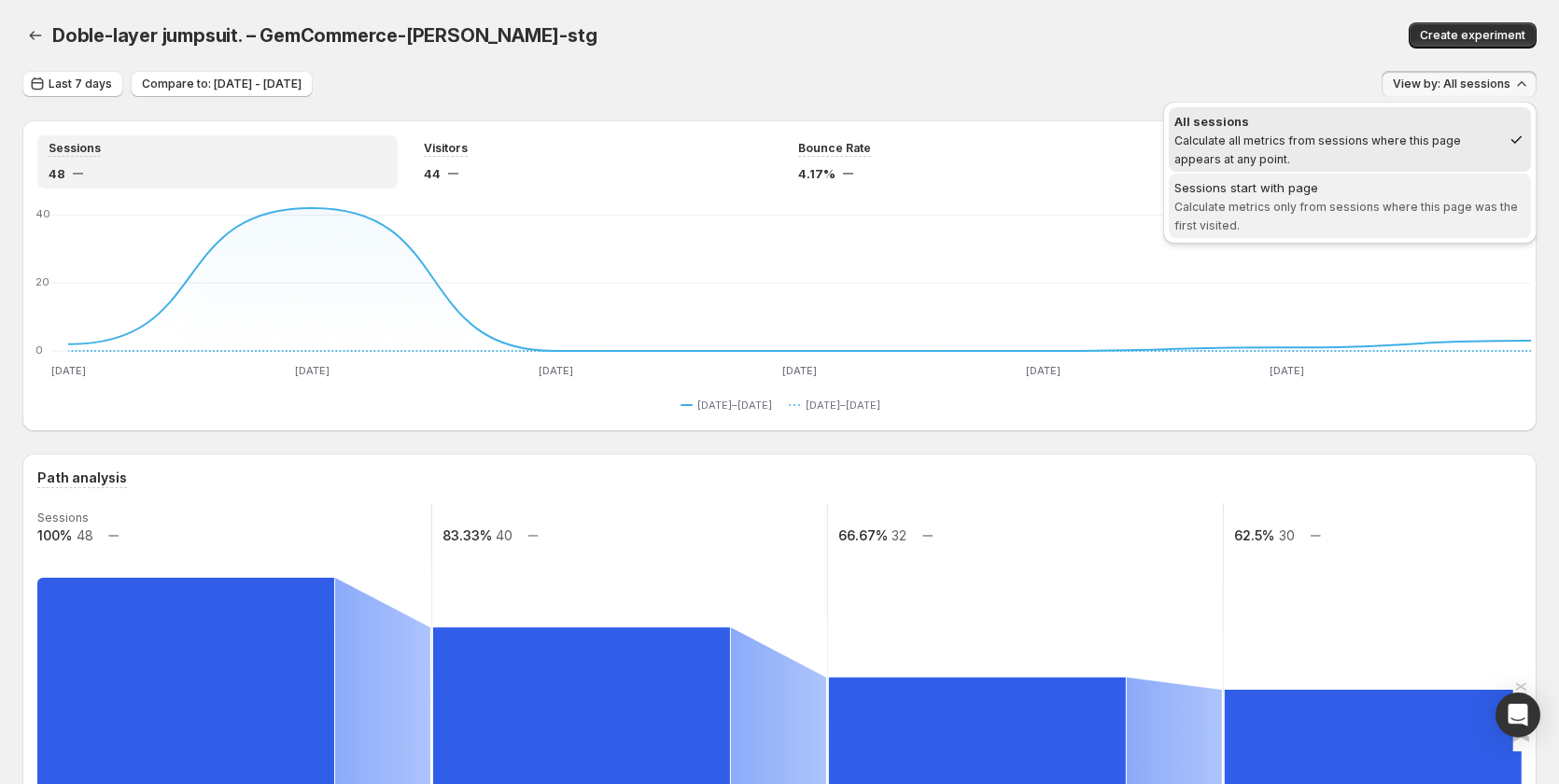
click at [1293, 194] on div "Sessions start with page" at bounding box center [1350, 187] width 351 height 19
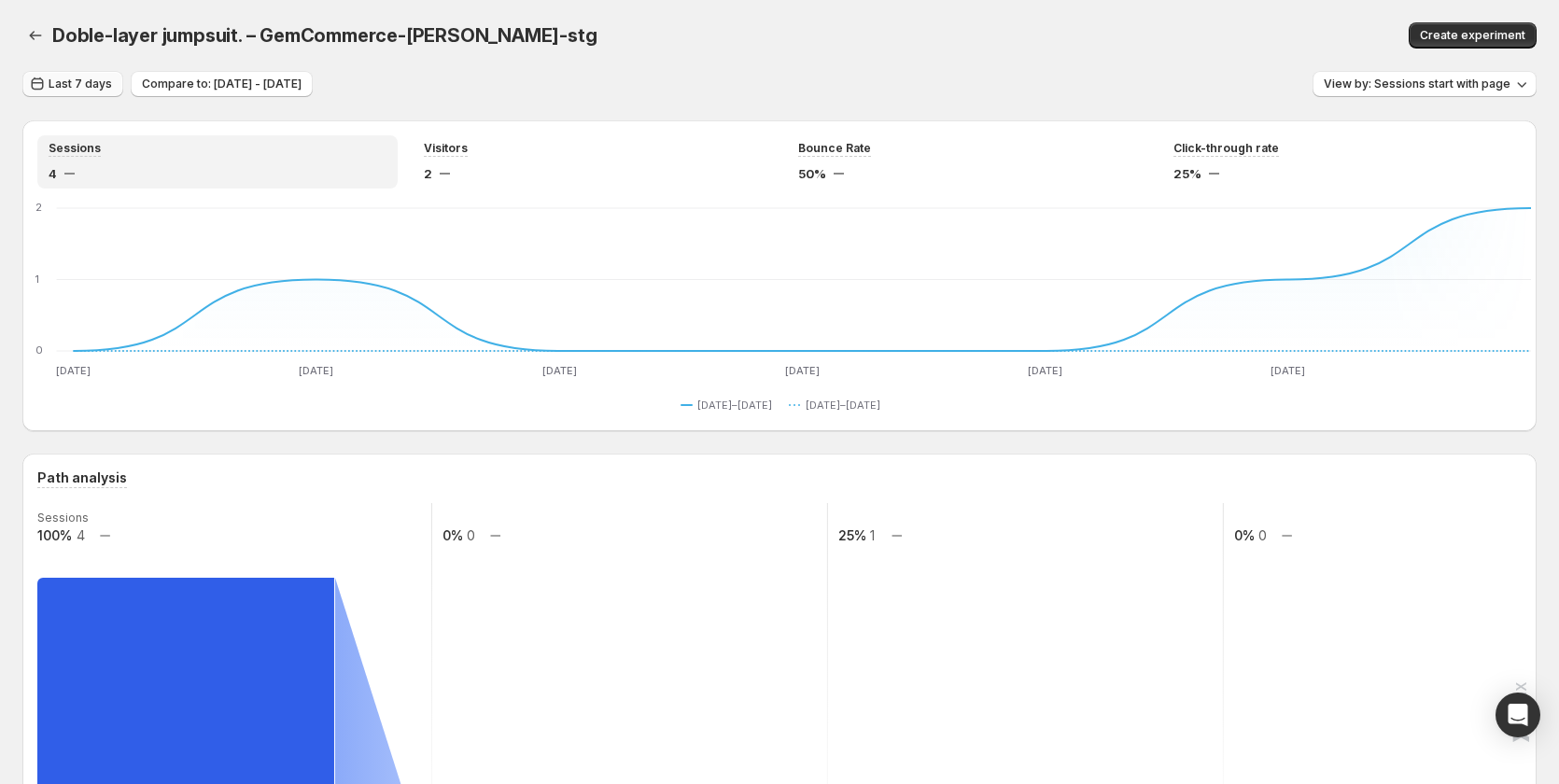
click at [79, 93] on button "Last 7 days" at bounding box center [73, 84] width 101 height 26
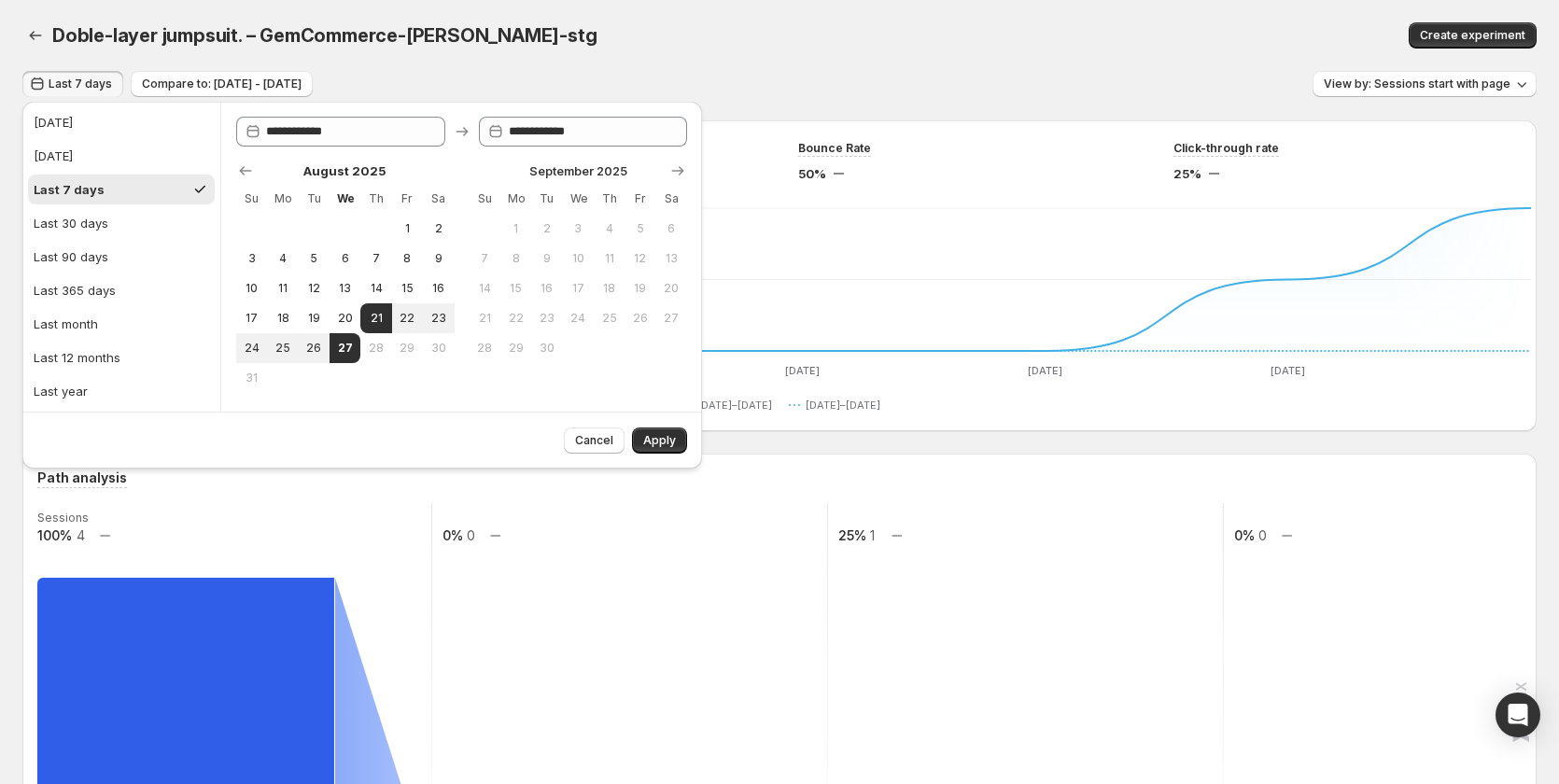
click at [656, 53] on div "Doble-layer jumpsuit. – GemCommerce-sandy-stg. This page is ready Doble-layer j…" at bounding box center [780, 36] width 1515 height 71
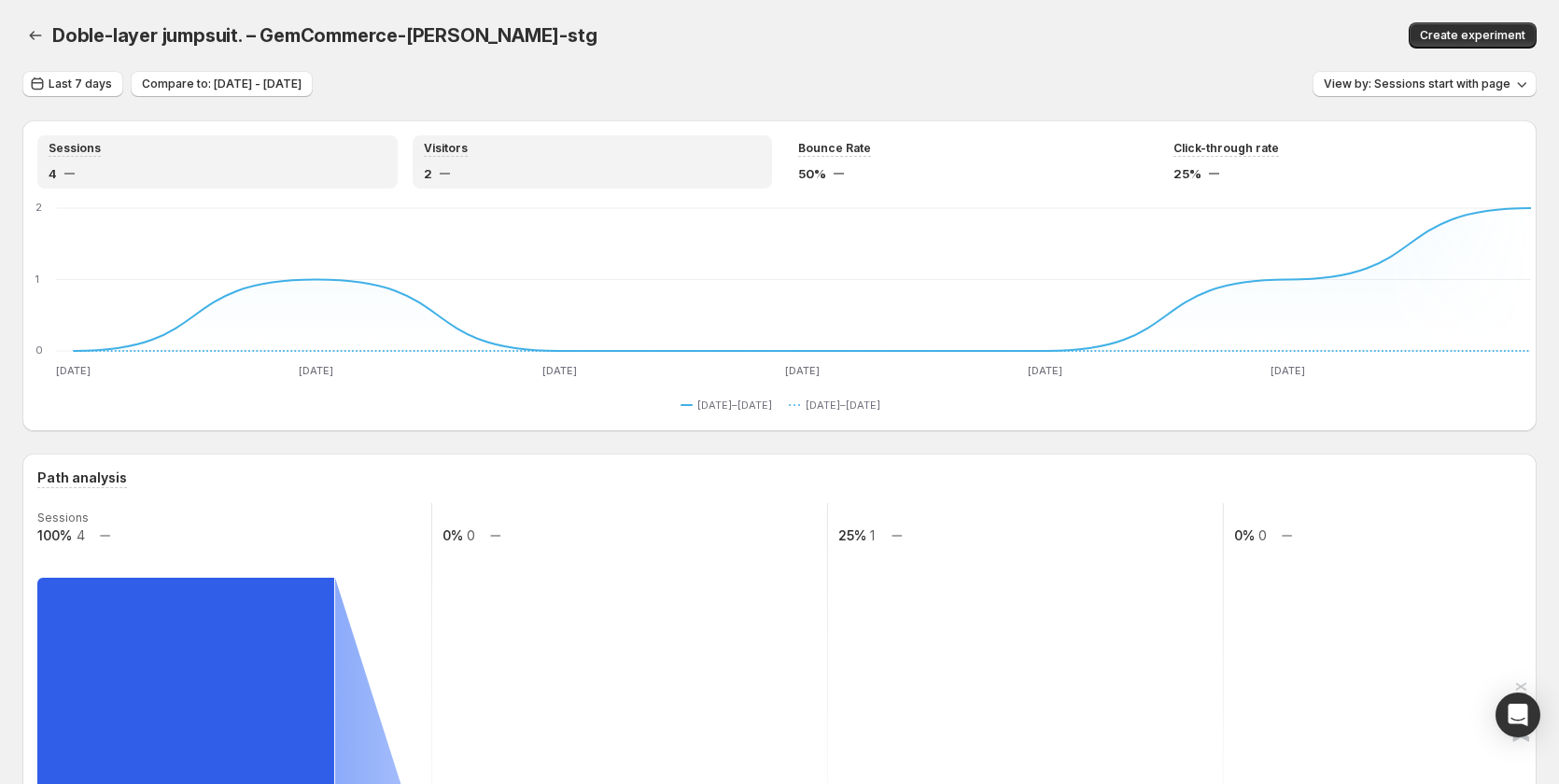
click at [499, 156] on div "Visitors" at bounding box center [593, 149] width 338 height 16
click at [131, 145] on div "Sessions" at bounding box center [217, 149] width 338 height 16
click at [475, 155] on div "Visitors" at bounding box center [593, 149] width 338 height 16
click at [293, 149] on div "Sessions" at bounding box center [217, 149] width 338 height 16
click at [567, 155] on div "Visitors" at bounding box center [593, 149] width 338 height 16
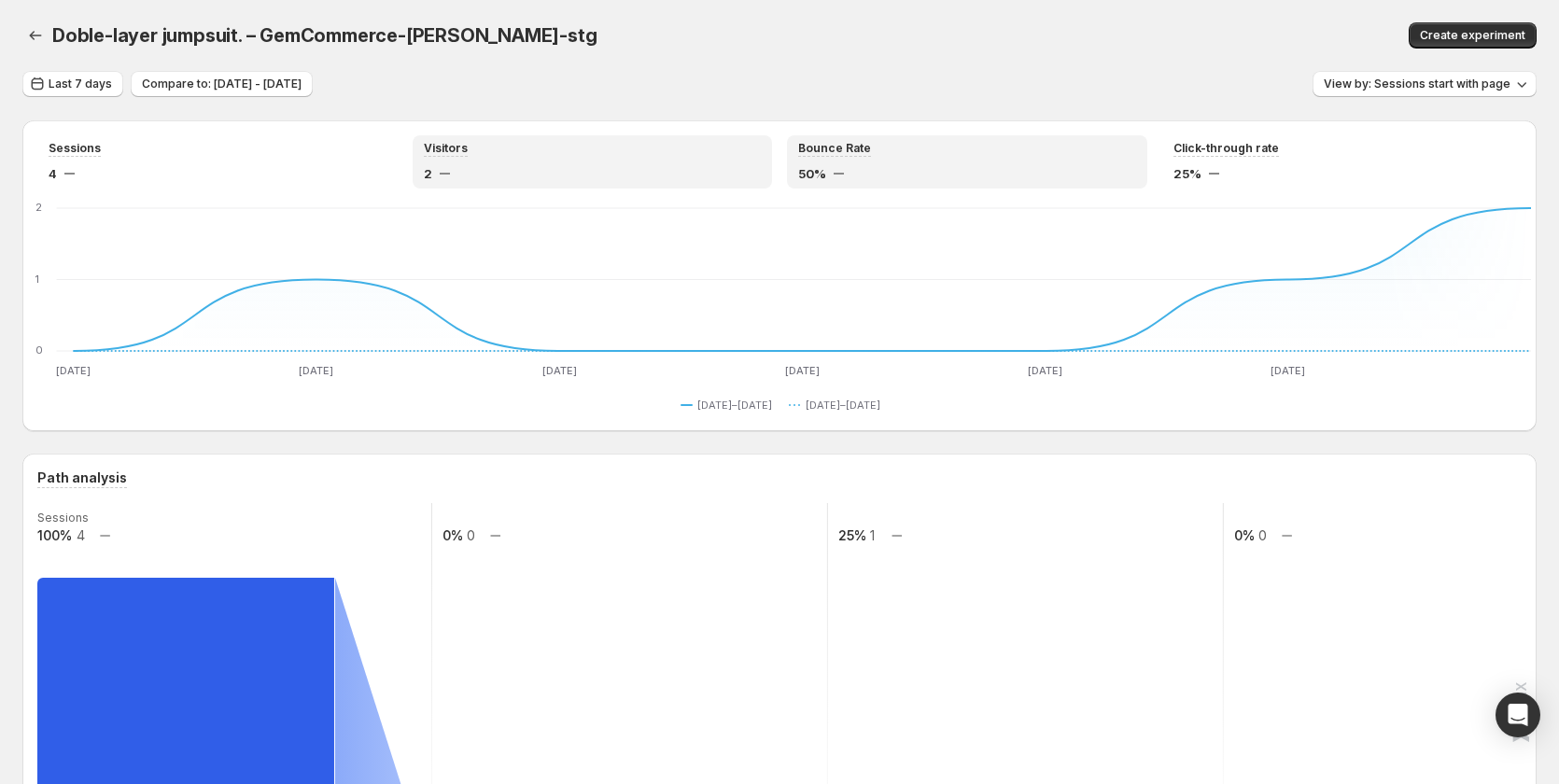
click at [907, 136] on div "Bounce Rate 50%" at bounding box center [967, 162] width 361 height 53
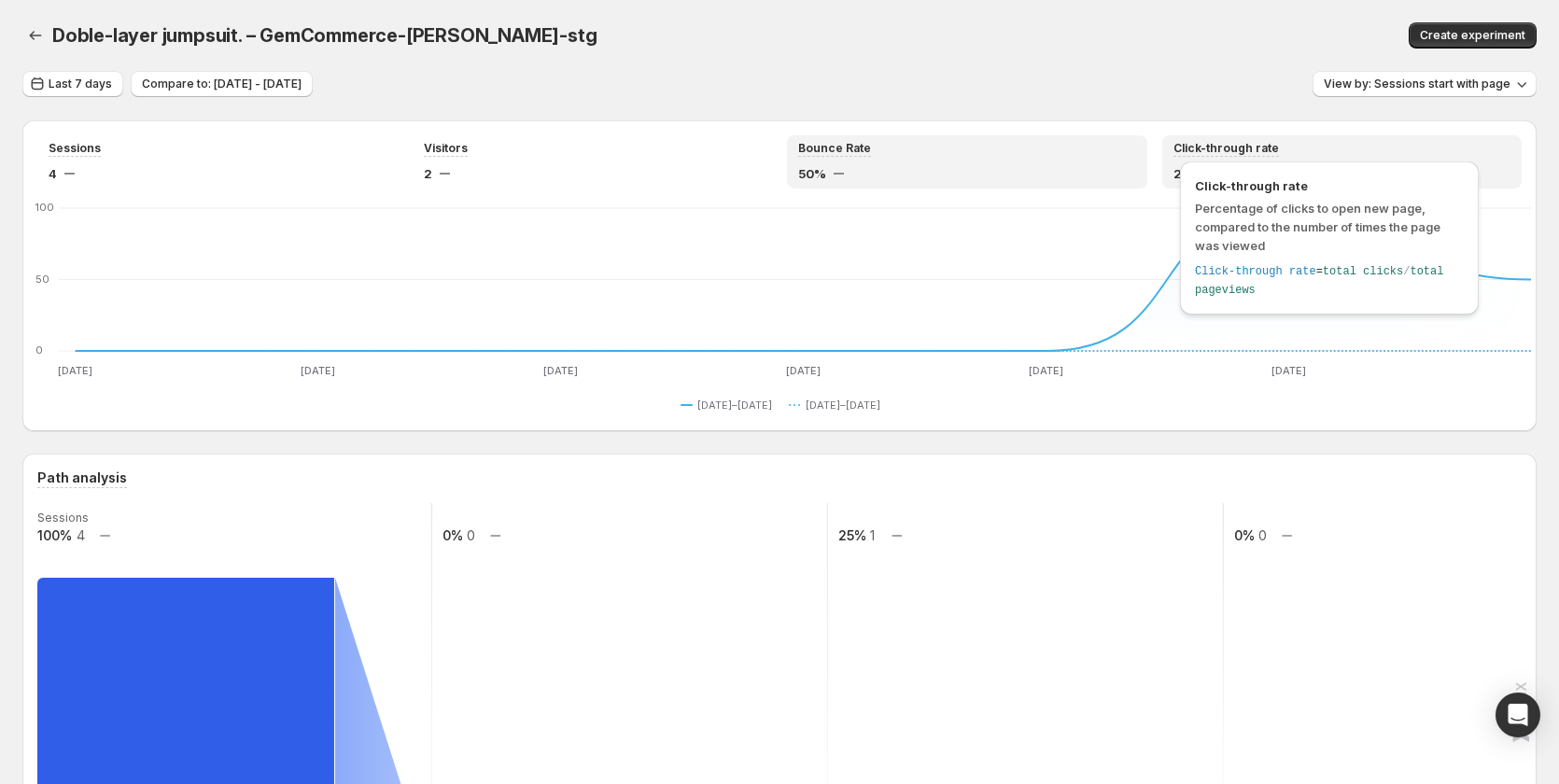
click at [1267, 157] on div "Click-through rate Percentage of clicks to open new page, compared to the numbe…" at bounding box center [1329, 243] width 313 height 173
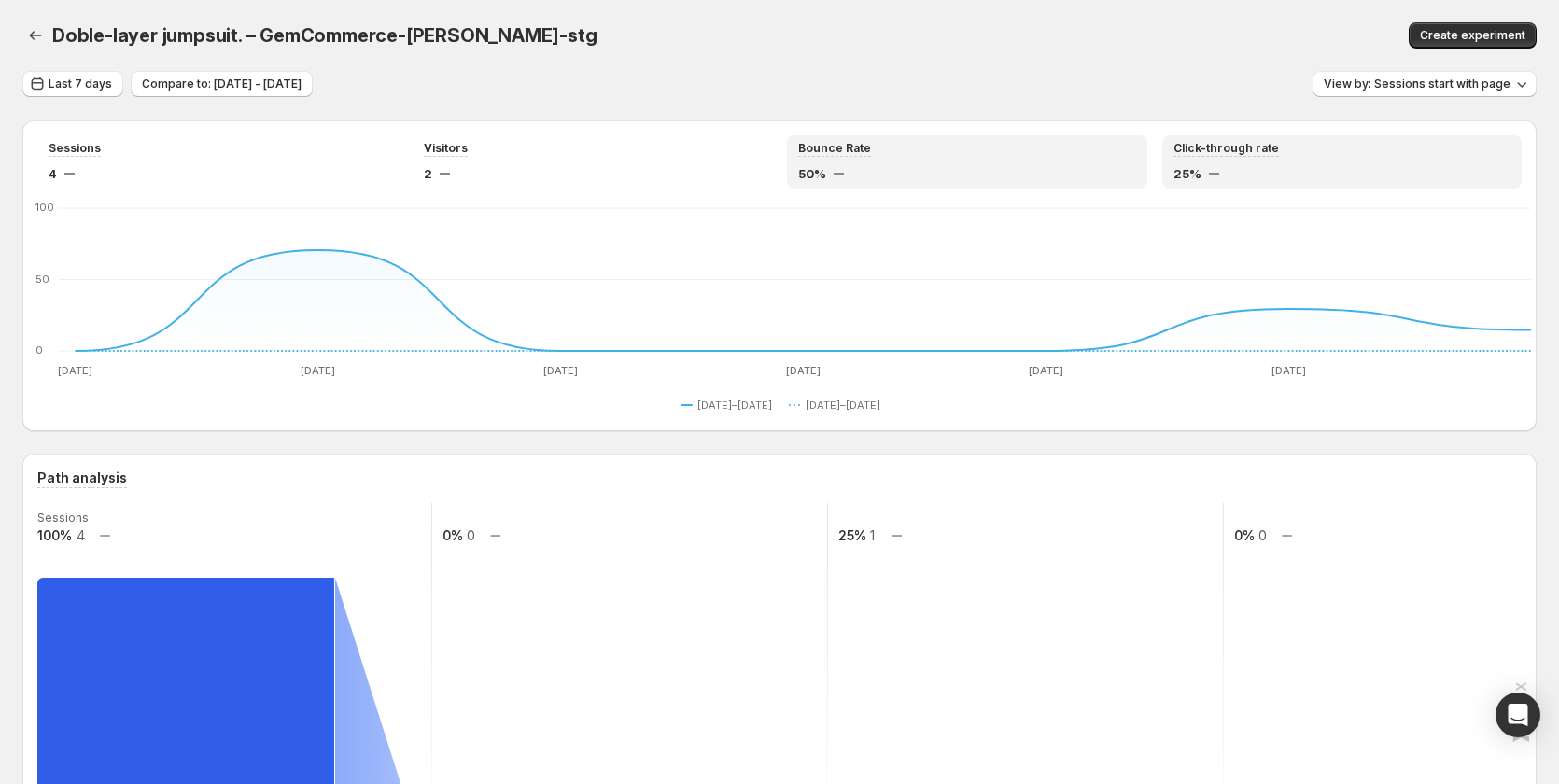
click at [985, 175] on div "50%" at bounding box center [967, 173] width 338 height 19
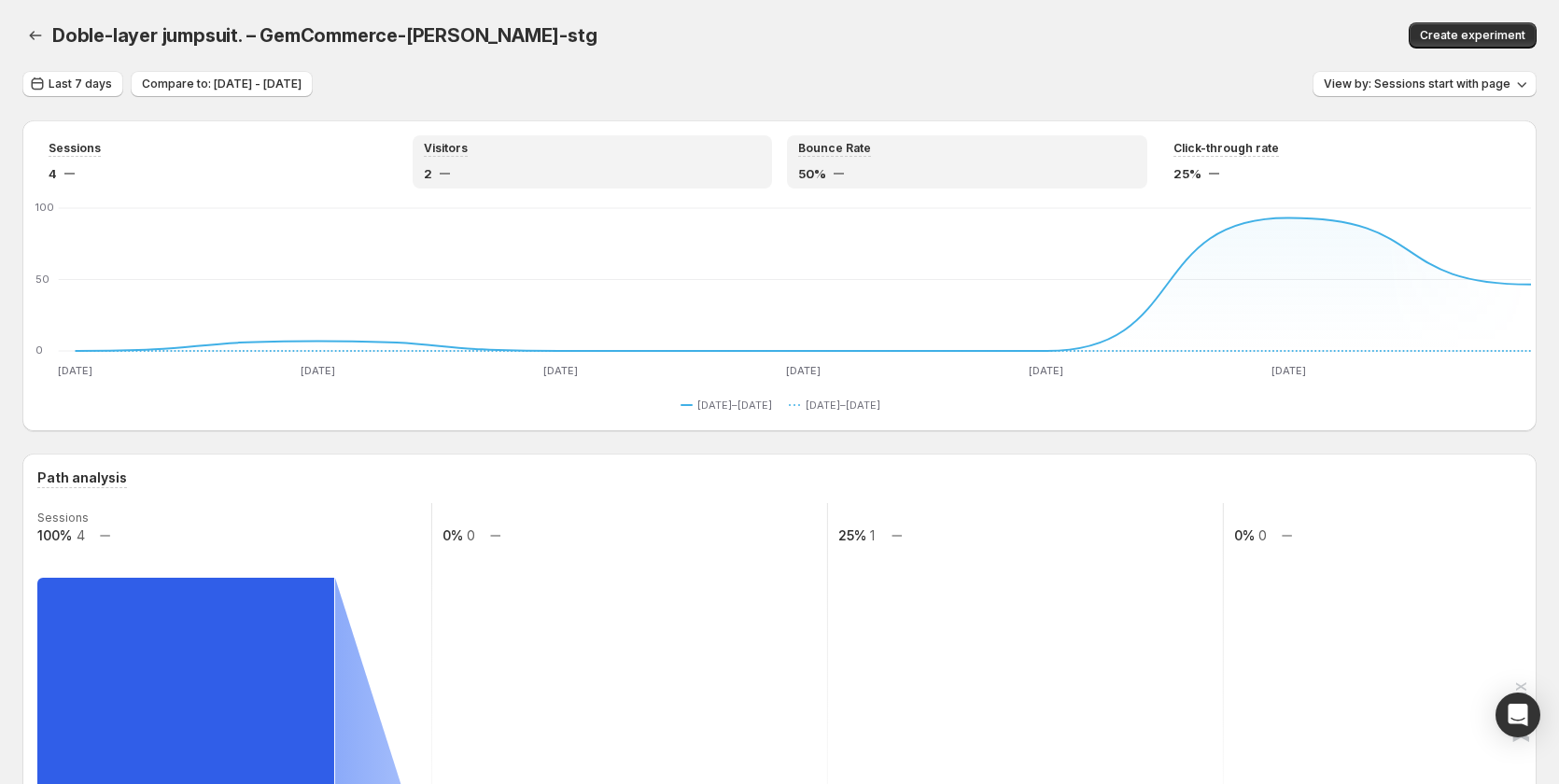
click at [538, 175] on div "2" at bounding box center [593, 173] width 338 height 19
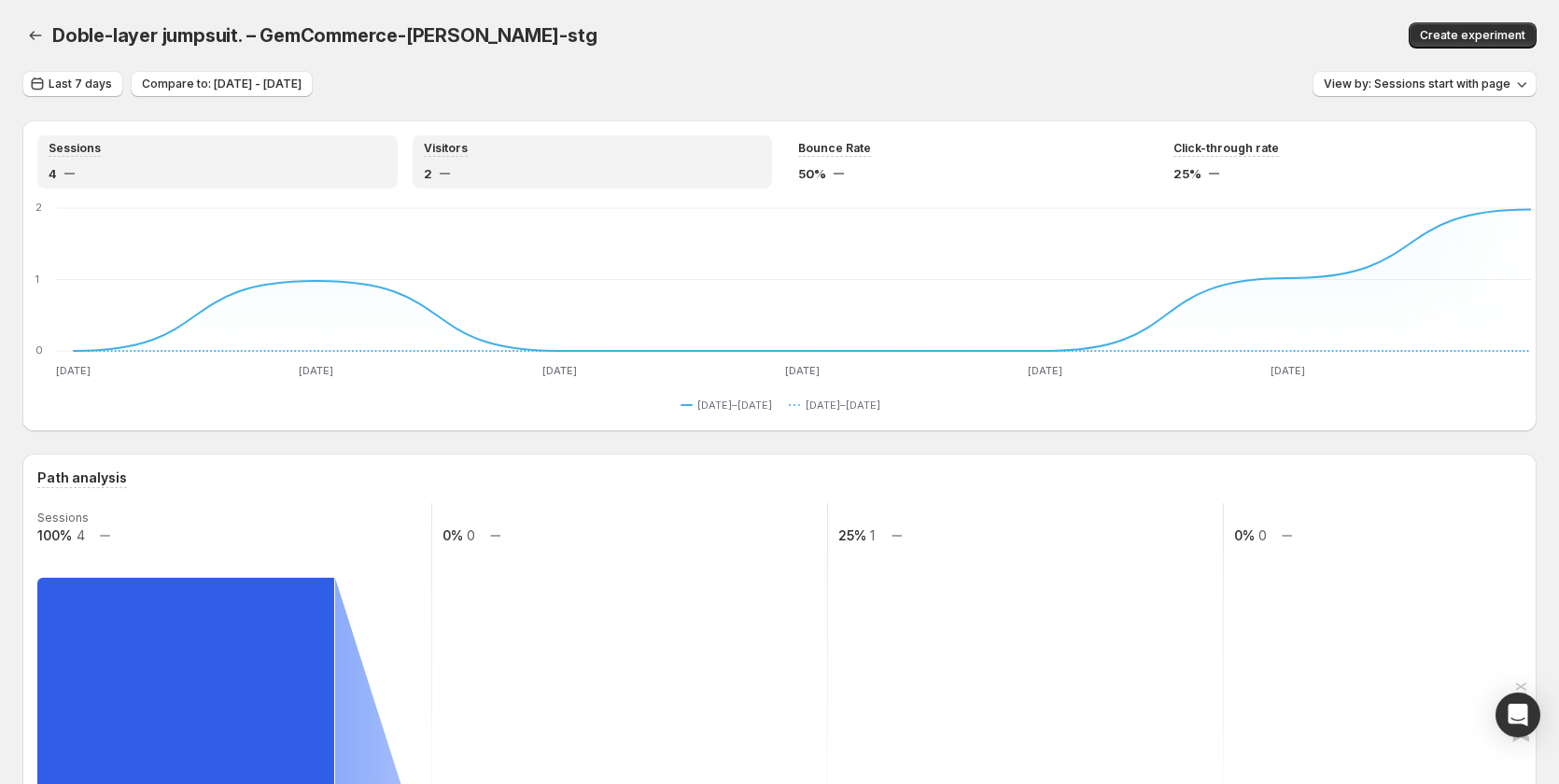
click at [117, 180] on div "4" at bounding box center [217, 173] width 338 height 19
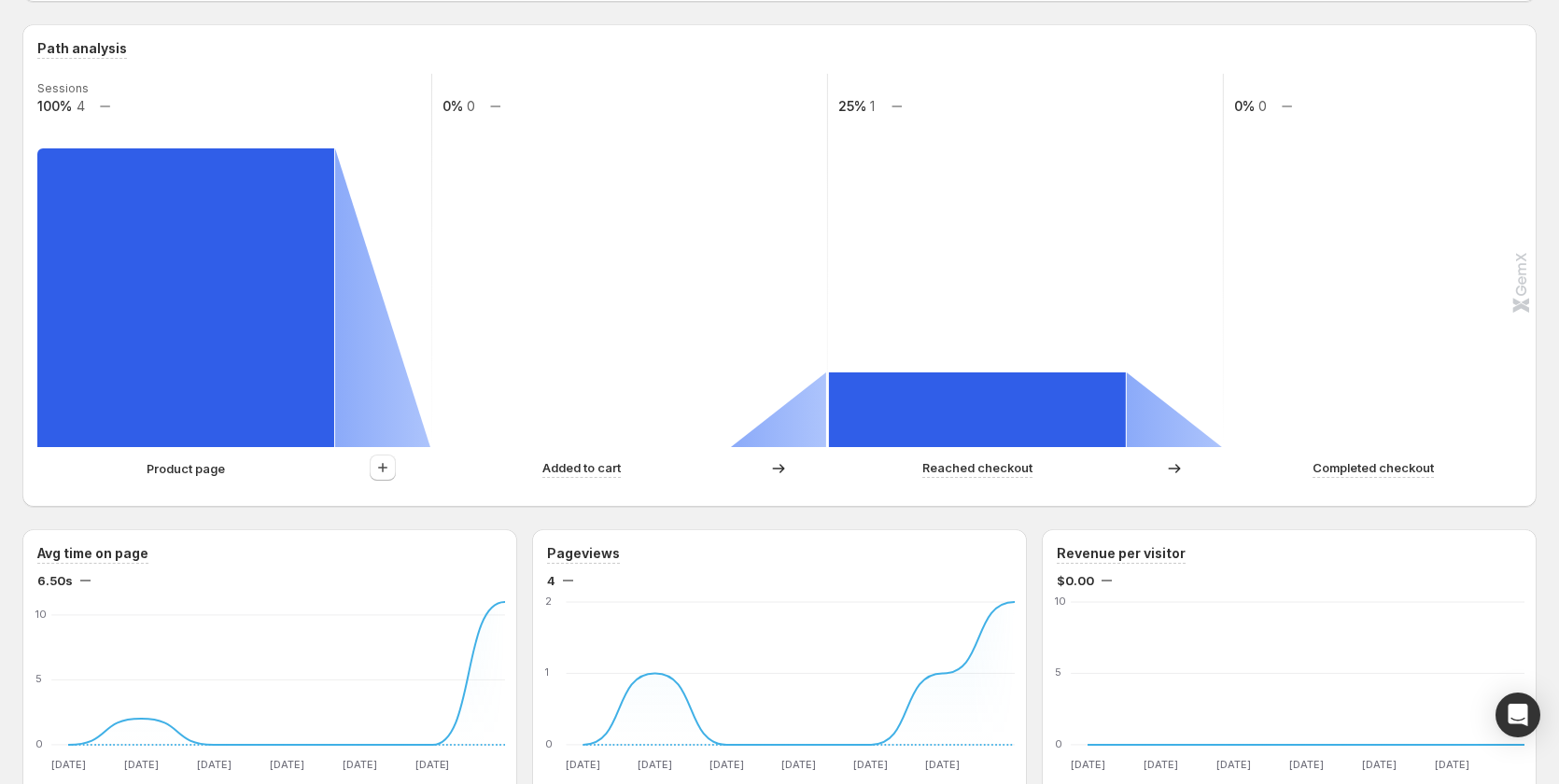
scroll to position [560, 0]
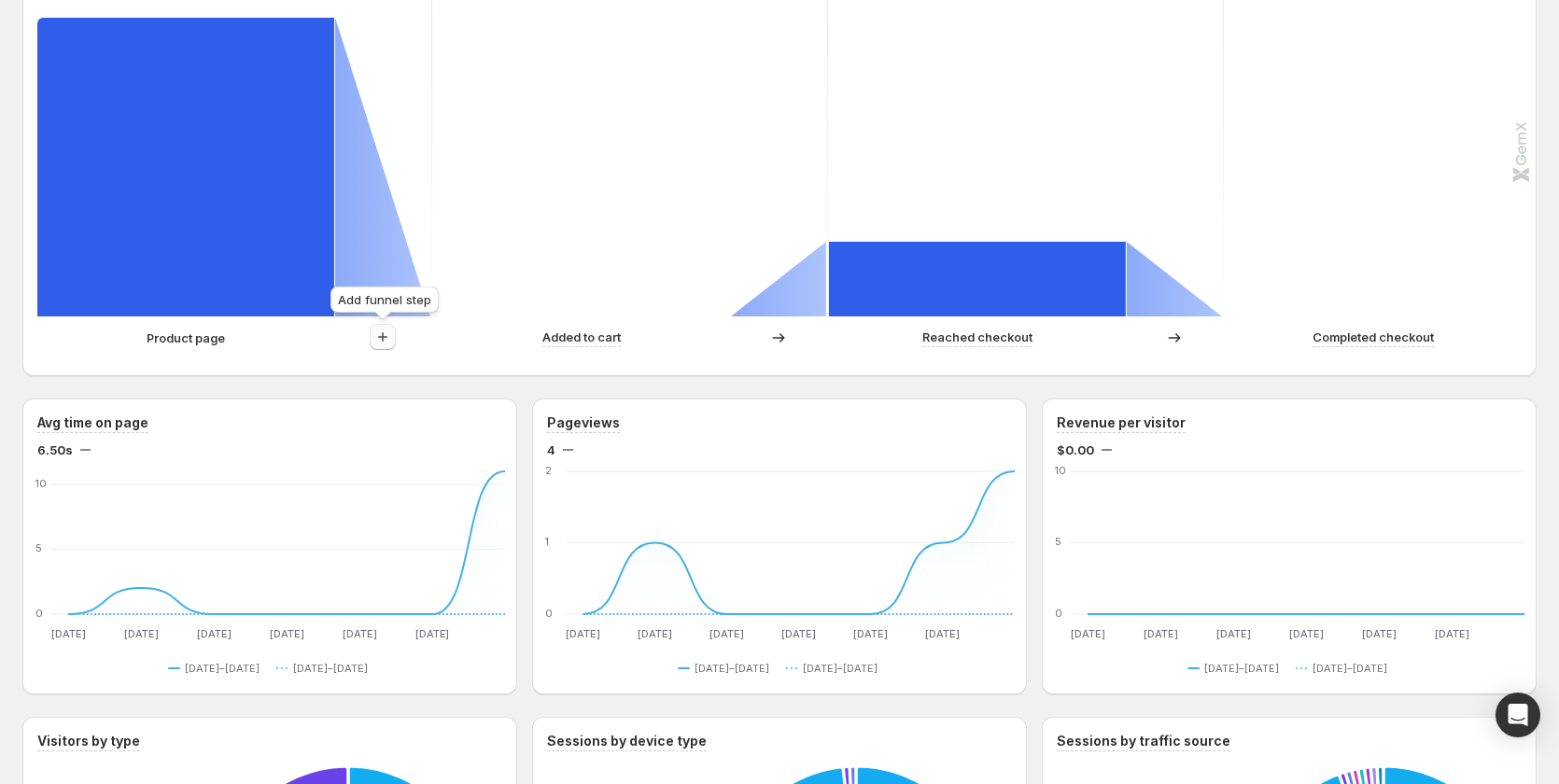
click at [386, 335] on icon "button" at bounding box center [382, 337] width 19 height 19
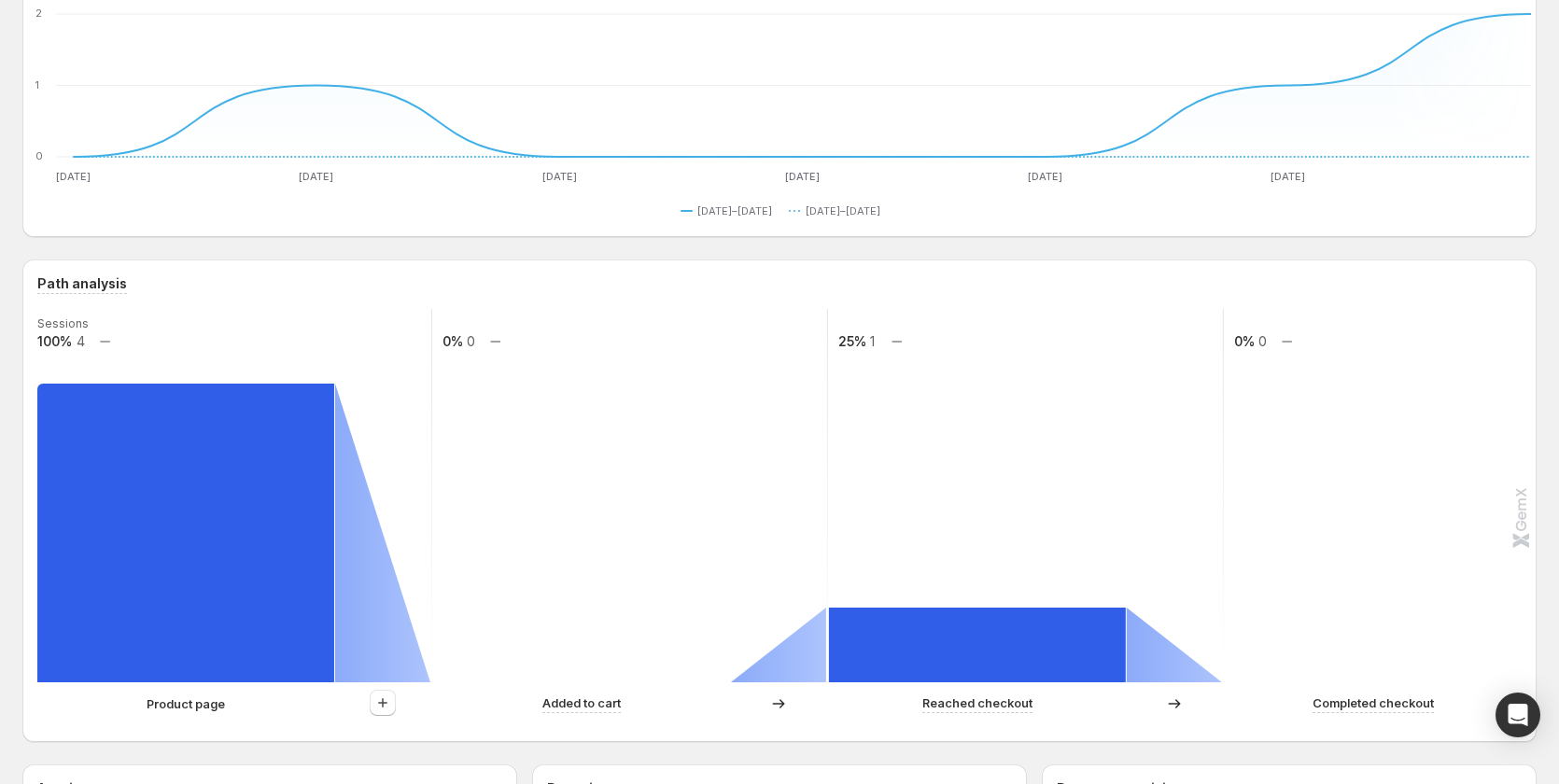
scroll to position [373, 0]
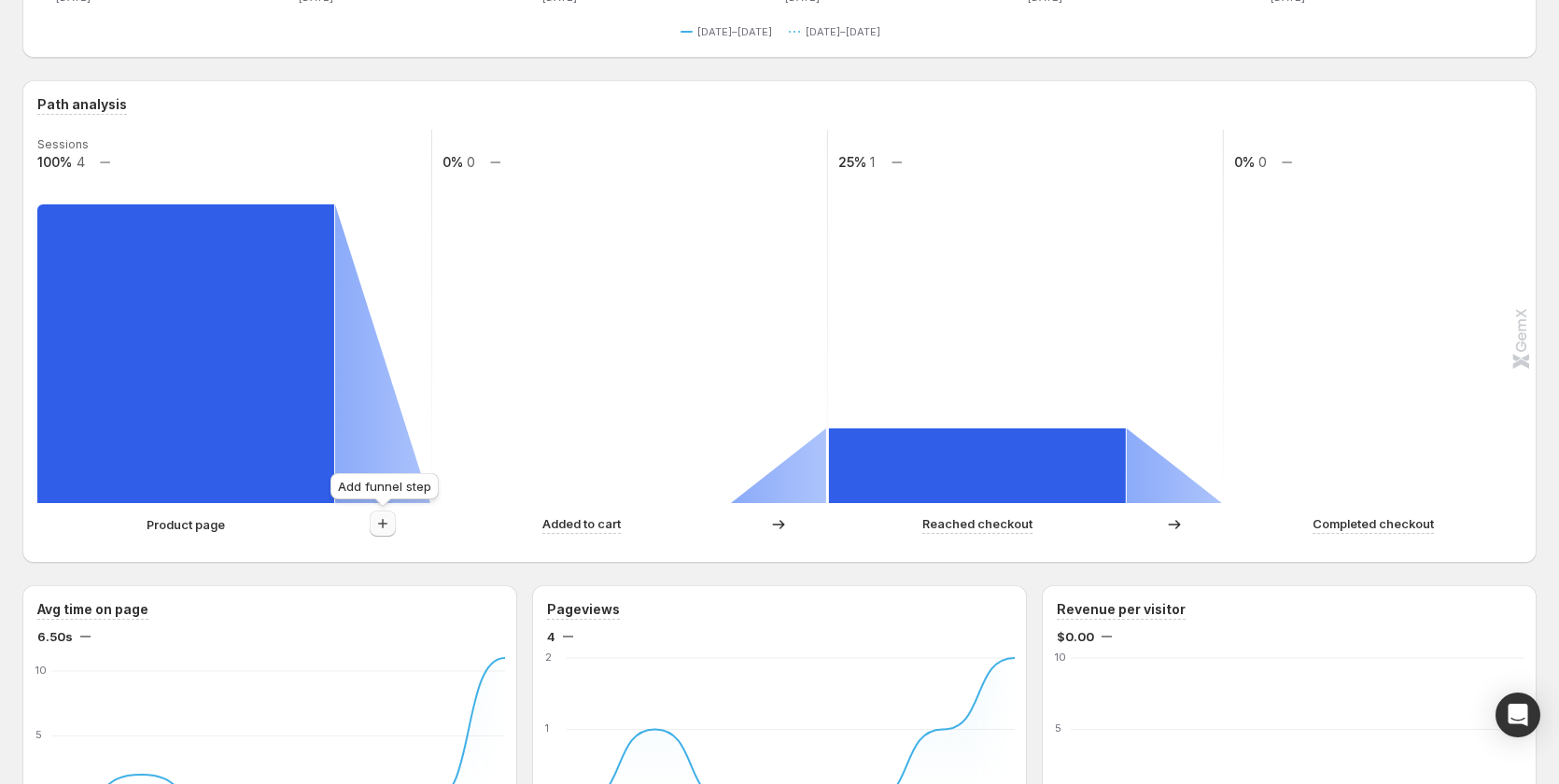
click at [386, 520] on icon "button" at bounding box center [382, 523] width 19 height 19
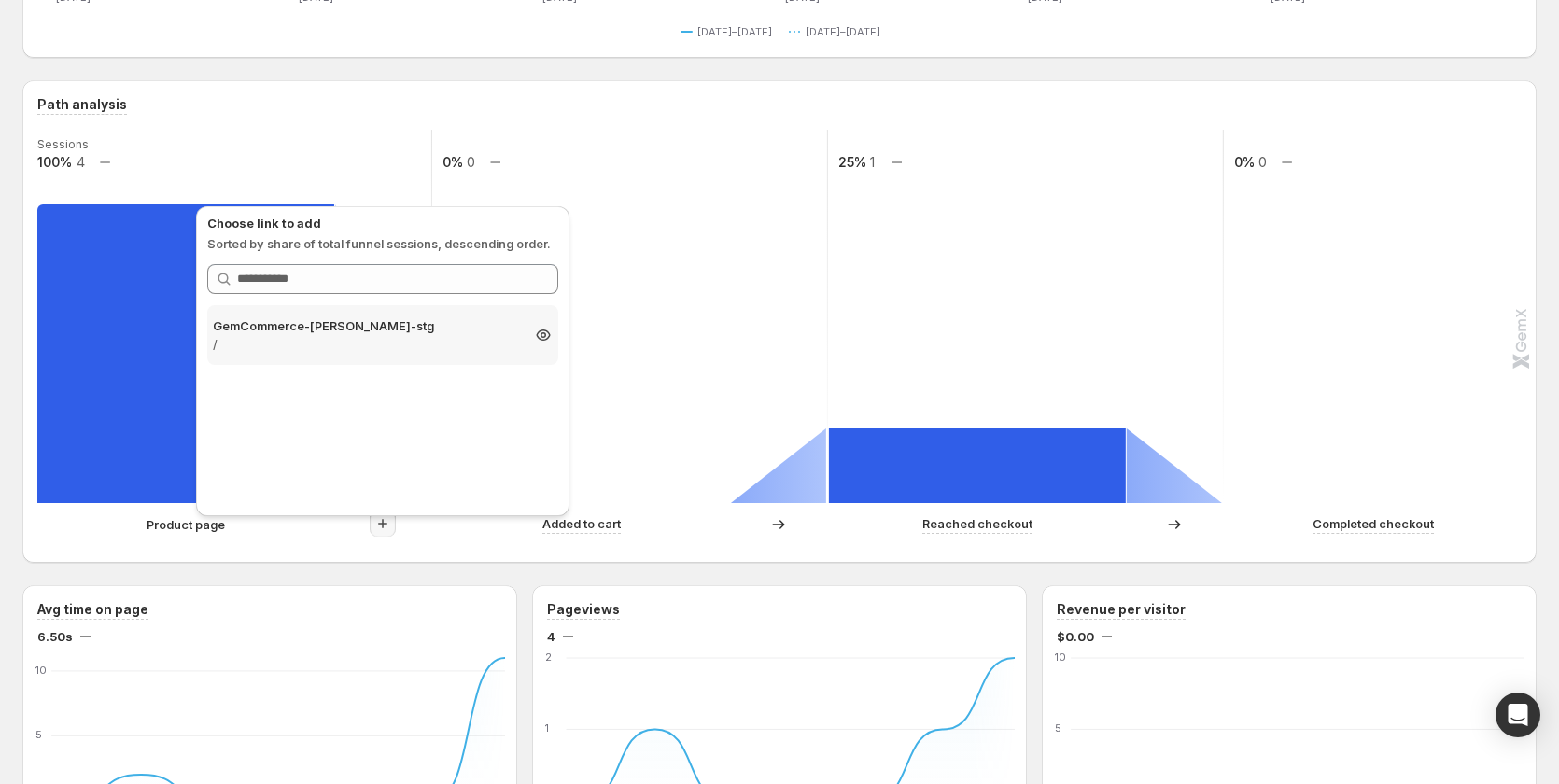
click at [368, 335] on p "/" at bounding box center [366, 344] width 306 height 19
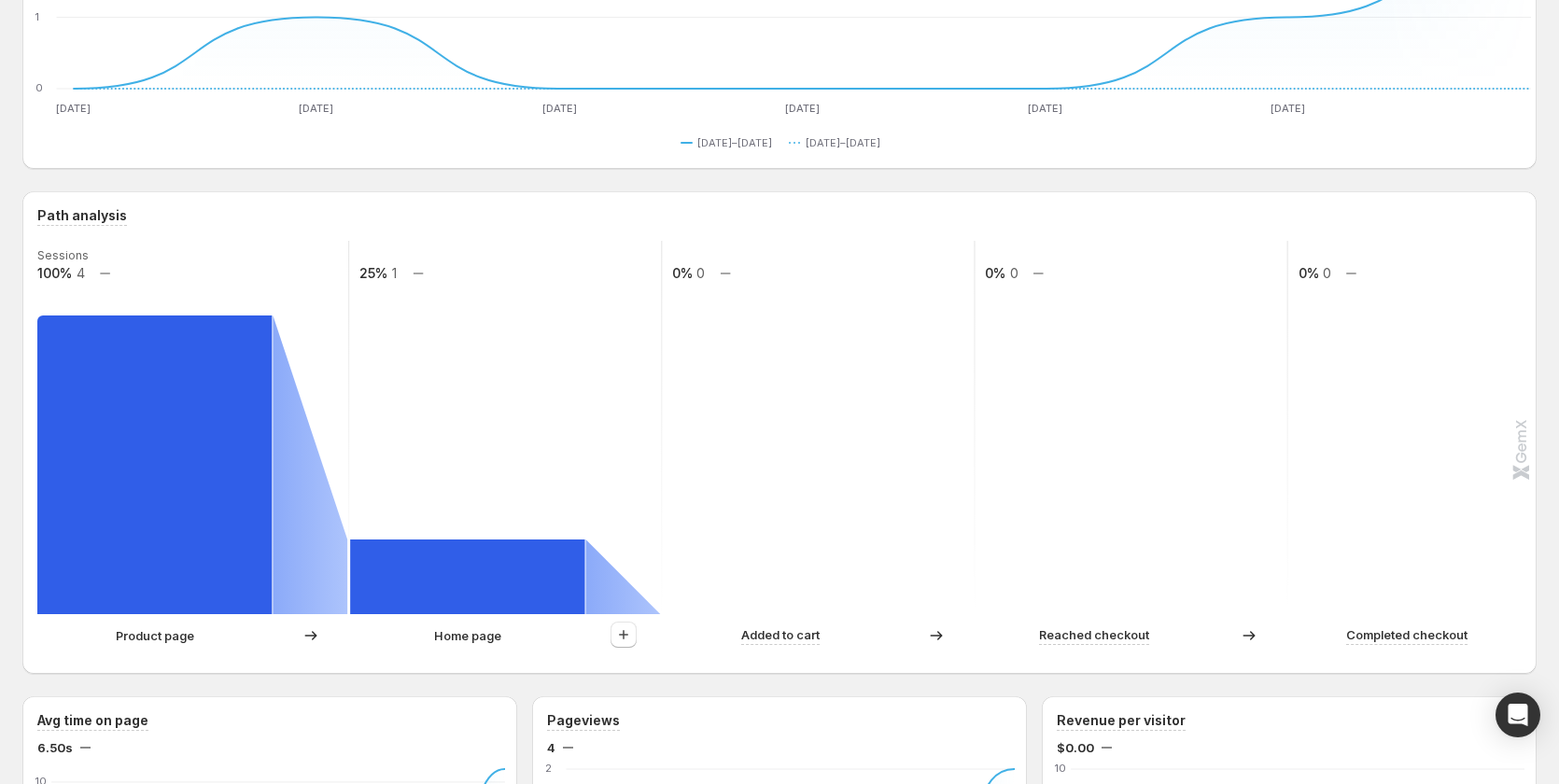
scroll to position [0, 0]
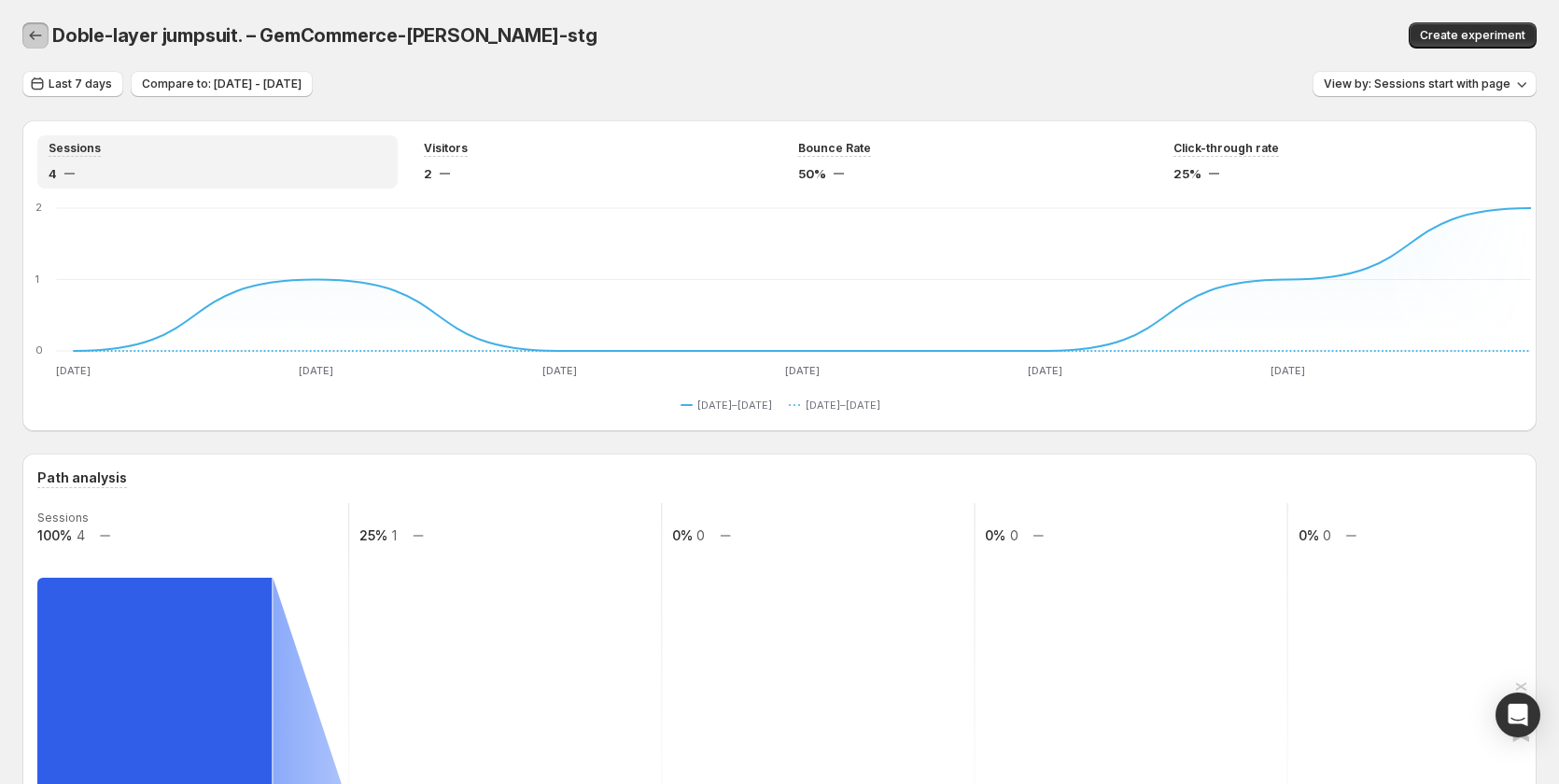
click at [42, 38] on icon "button" at bounding box center [35, 35] width 19 height 19
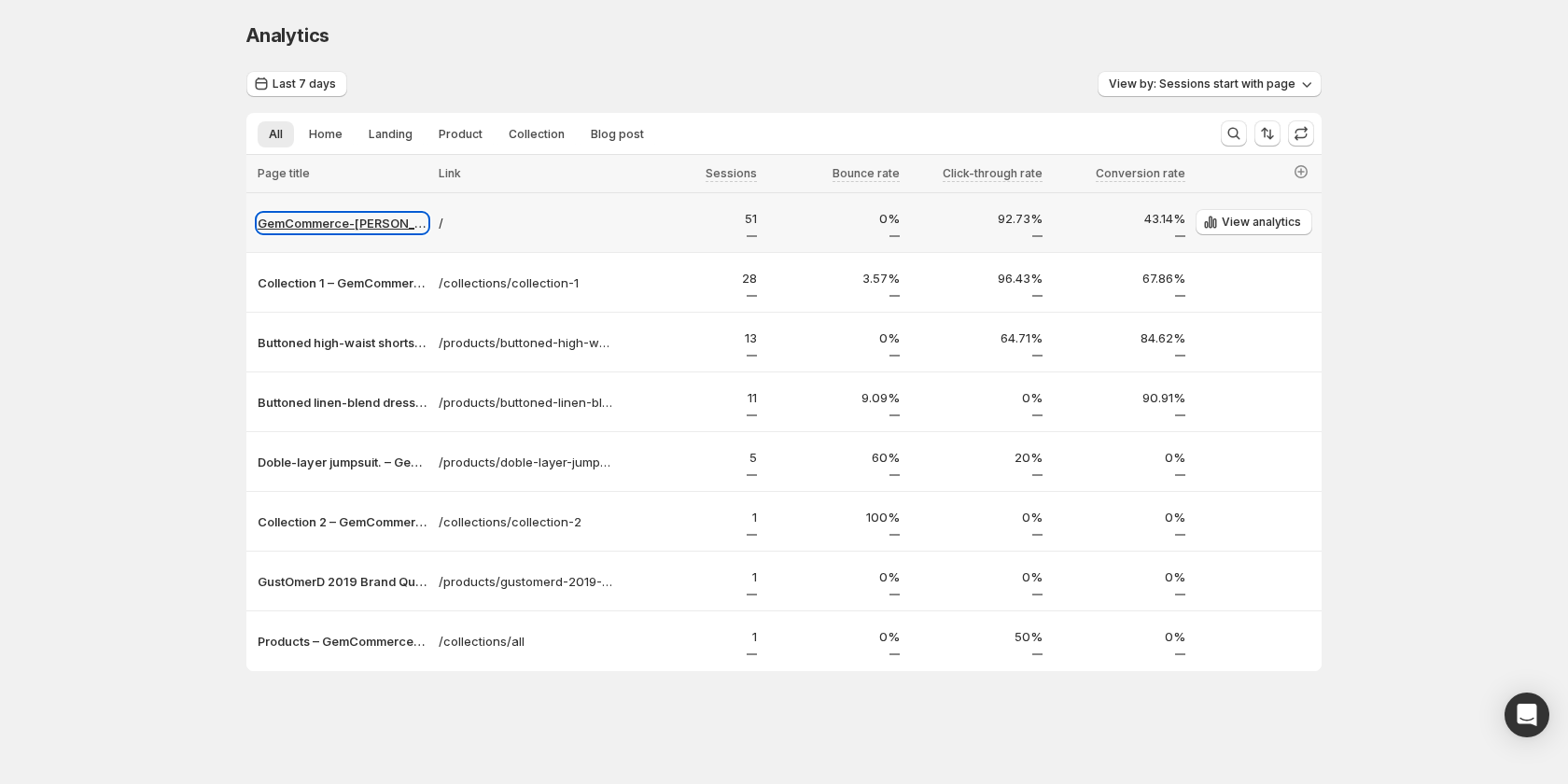
click at [333, 213] on p "GemCommerce-sandy-stg" at bounding box center [343, 222] width 170 height 19
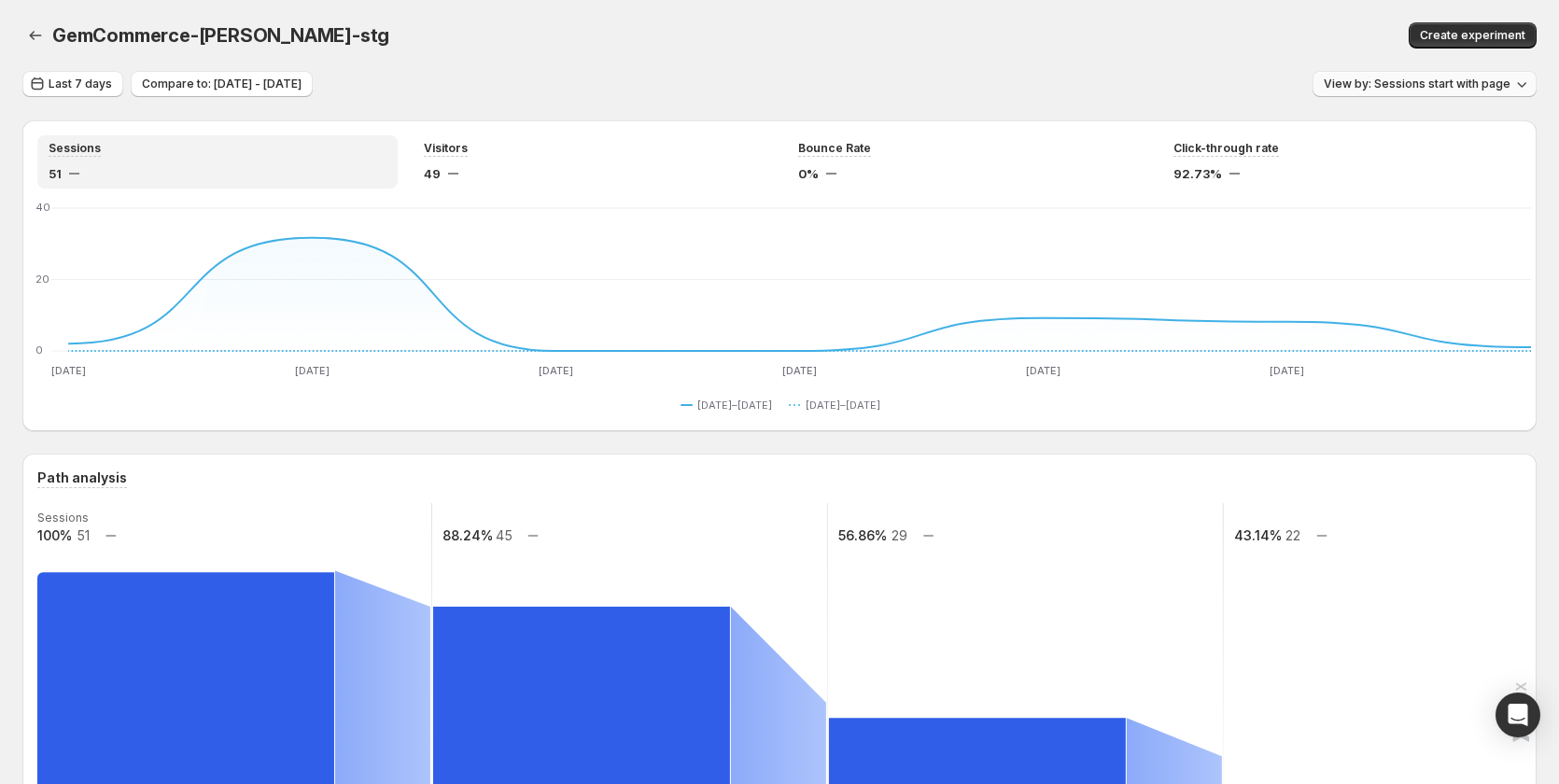
click at [1400, 85] on span "View by: Sessions start with page" at bounding box center [1417, 83] width 187 height 15
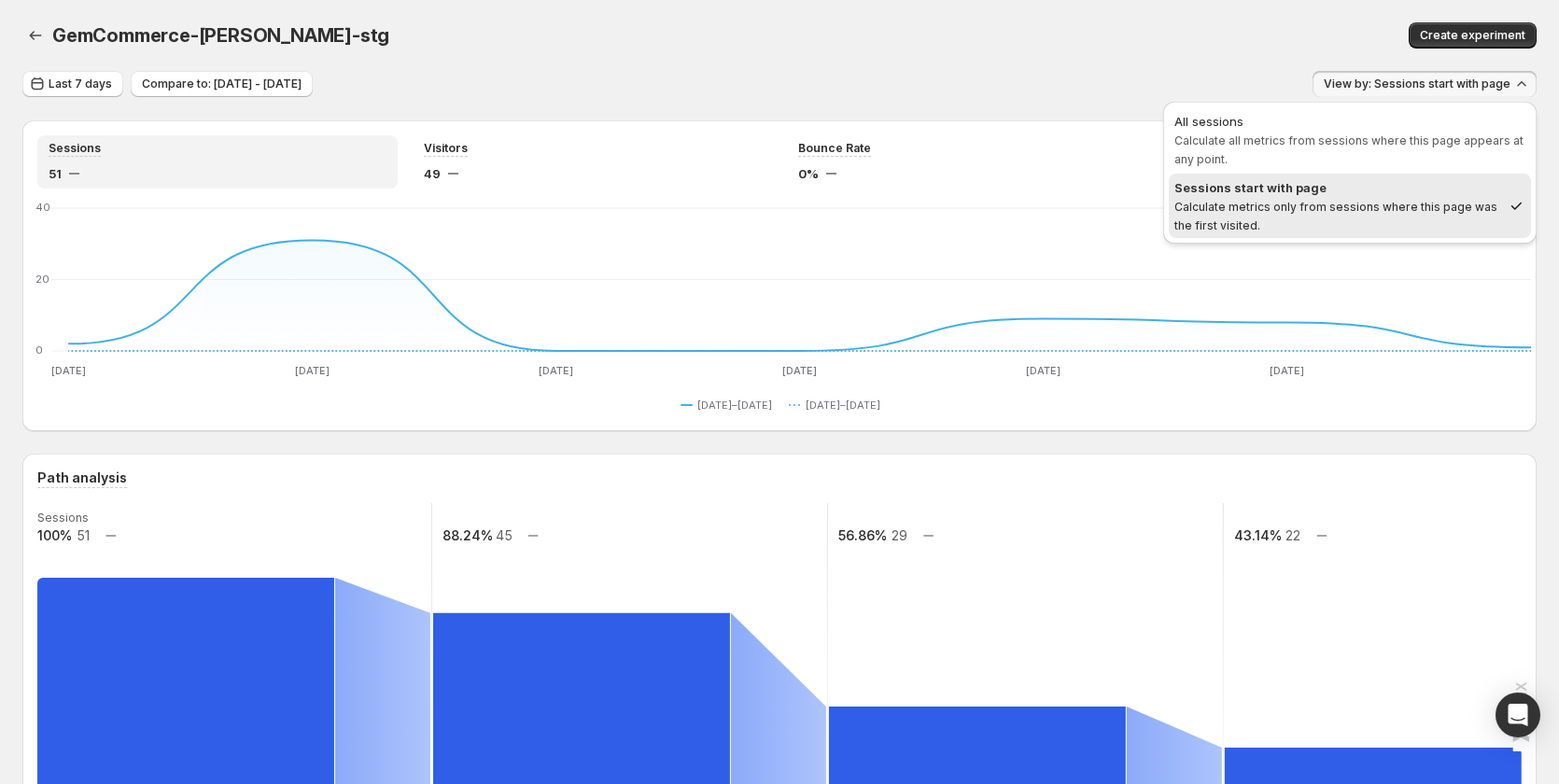
click at [1023, 34] on div "Create experiment" at bounding box center [1221, 36] width 630 height 26
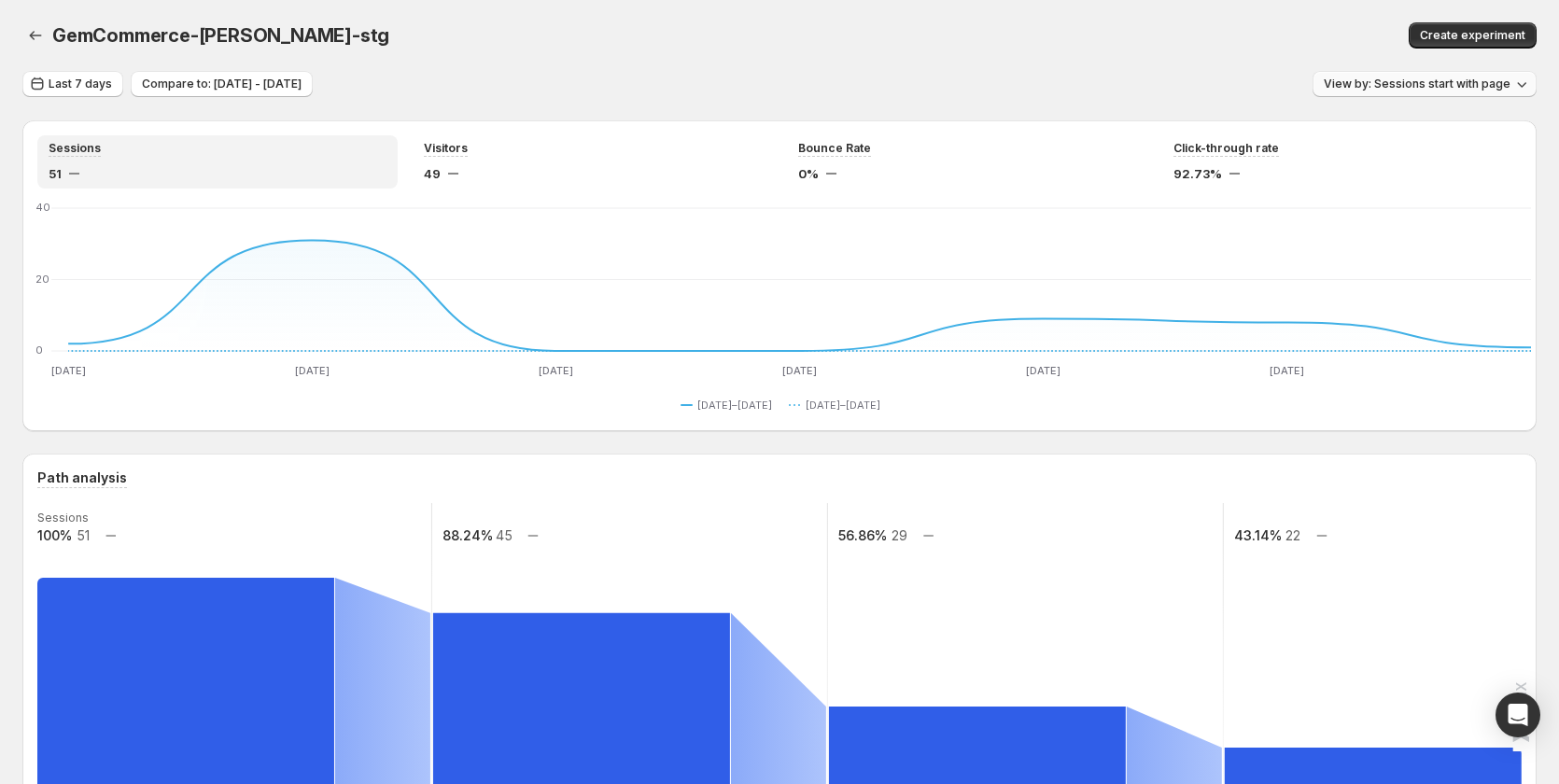
click at [1388, 91] on span "View by: Sessions start with page" at bounding box center [1417, 83] width 187 height 15
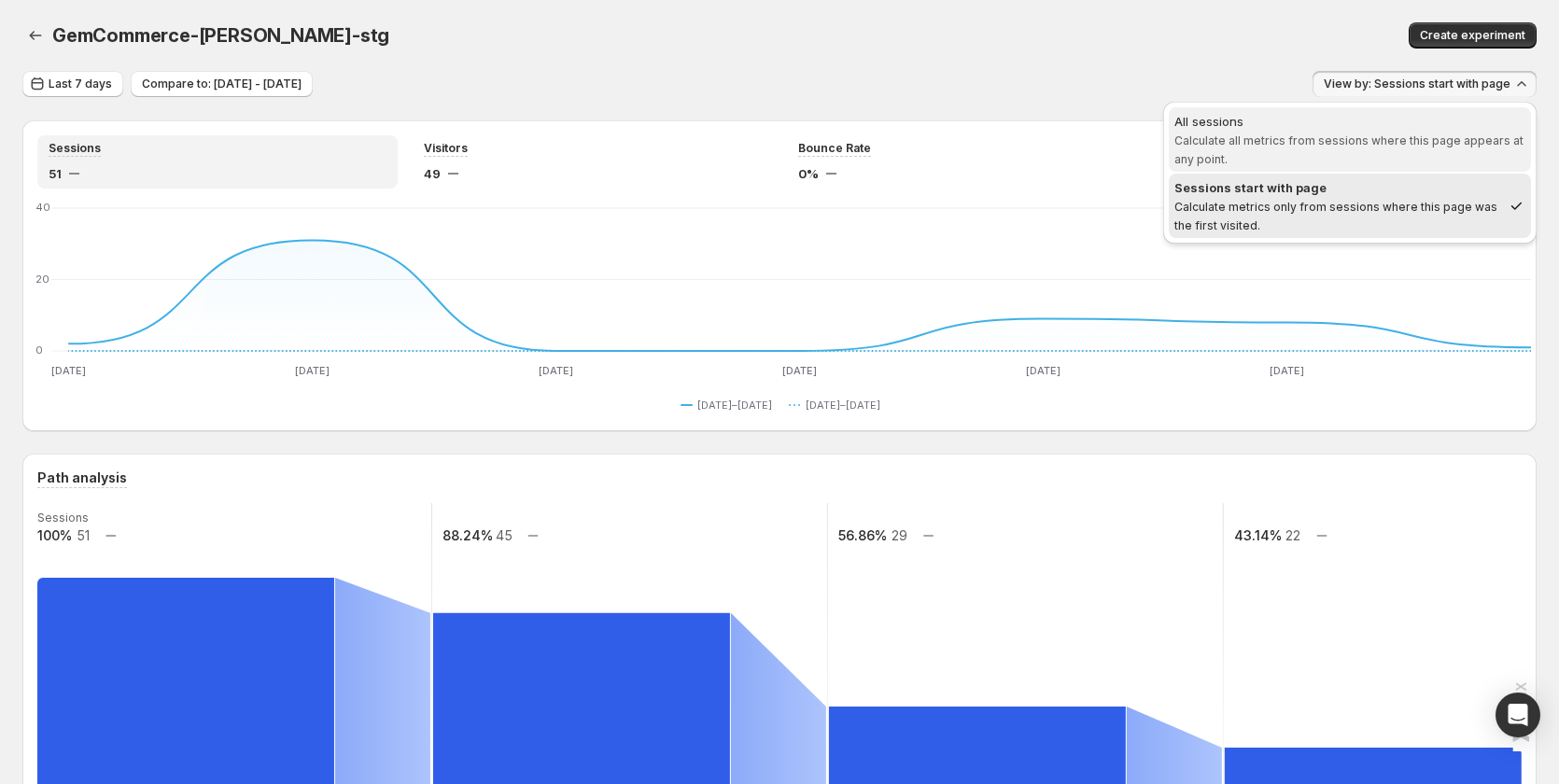
click at [1353, 126] on div "All sessions" at bounding box center [1350, 120] width 351 height 19
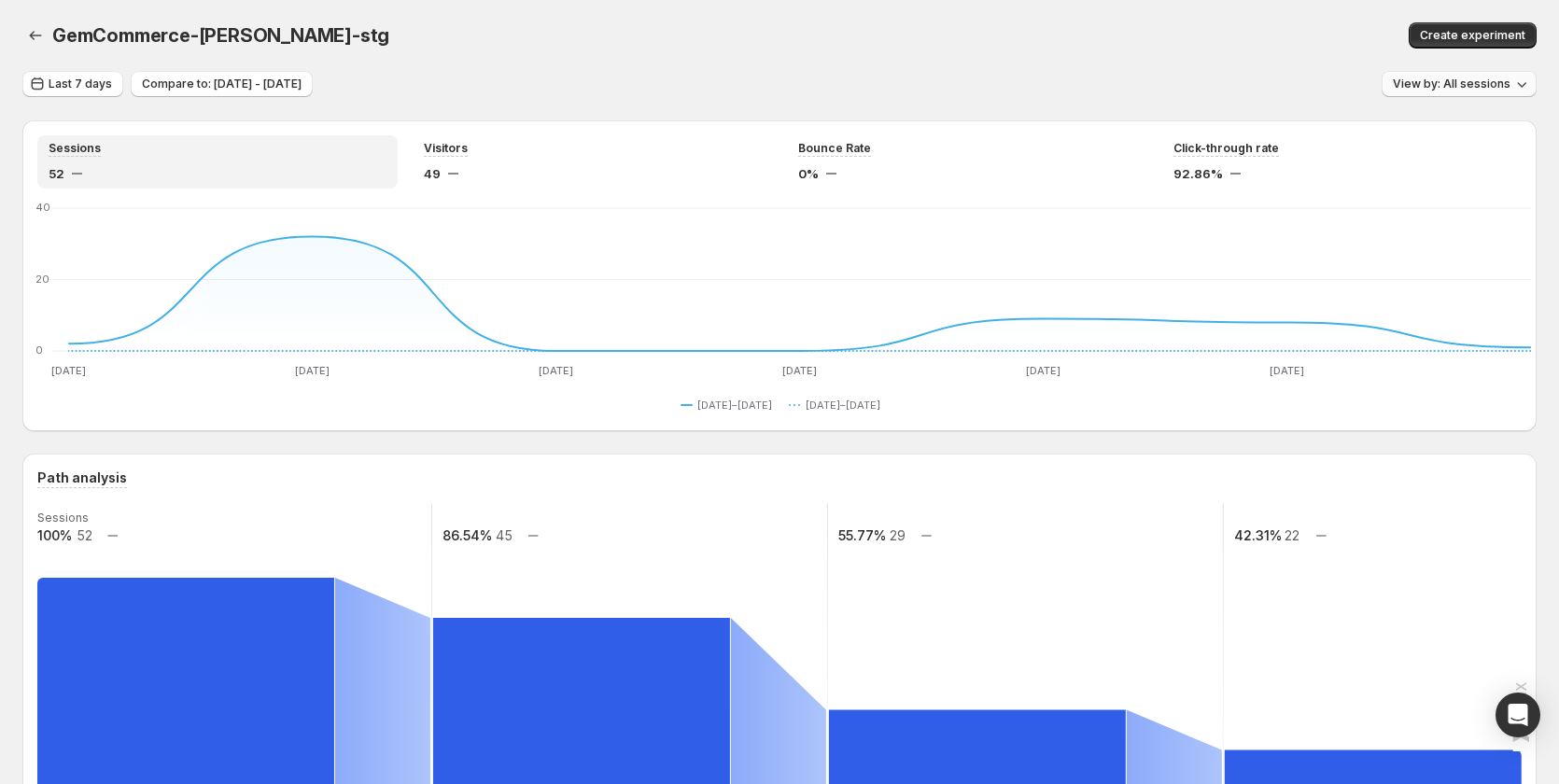
click at [1430, 80] on span "View by: All sessions" at bounding box center [1451, 83] width 118 height 15
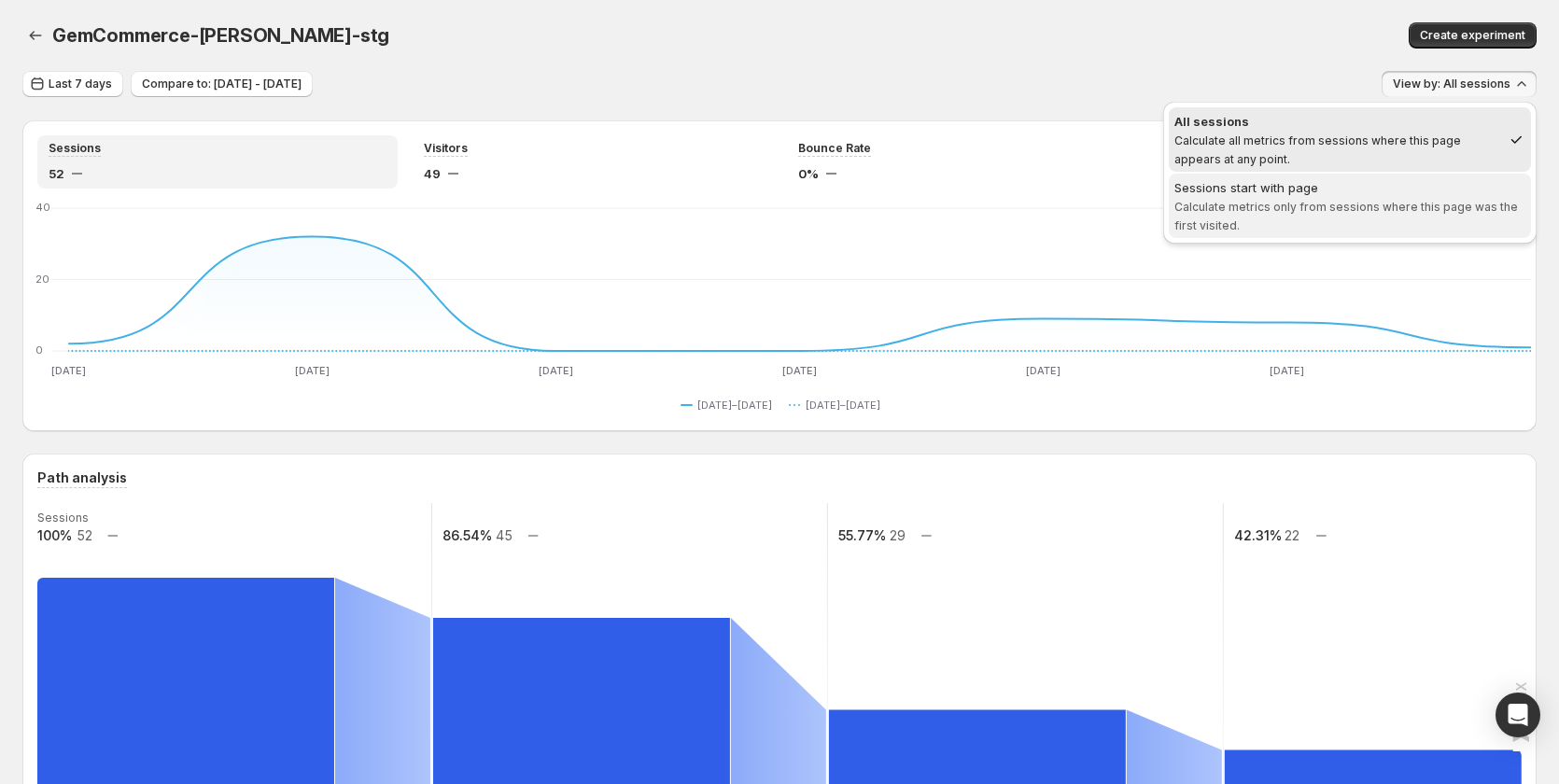
click at [1377, 197] on span "Sessions start with page Calculate metrics only from sessions where this page w…" at bounding box center [1350, 205] width 351 height 56
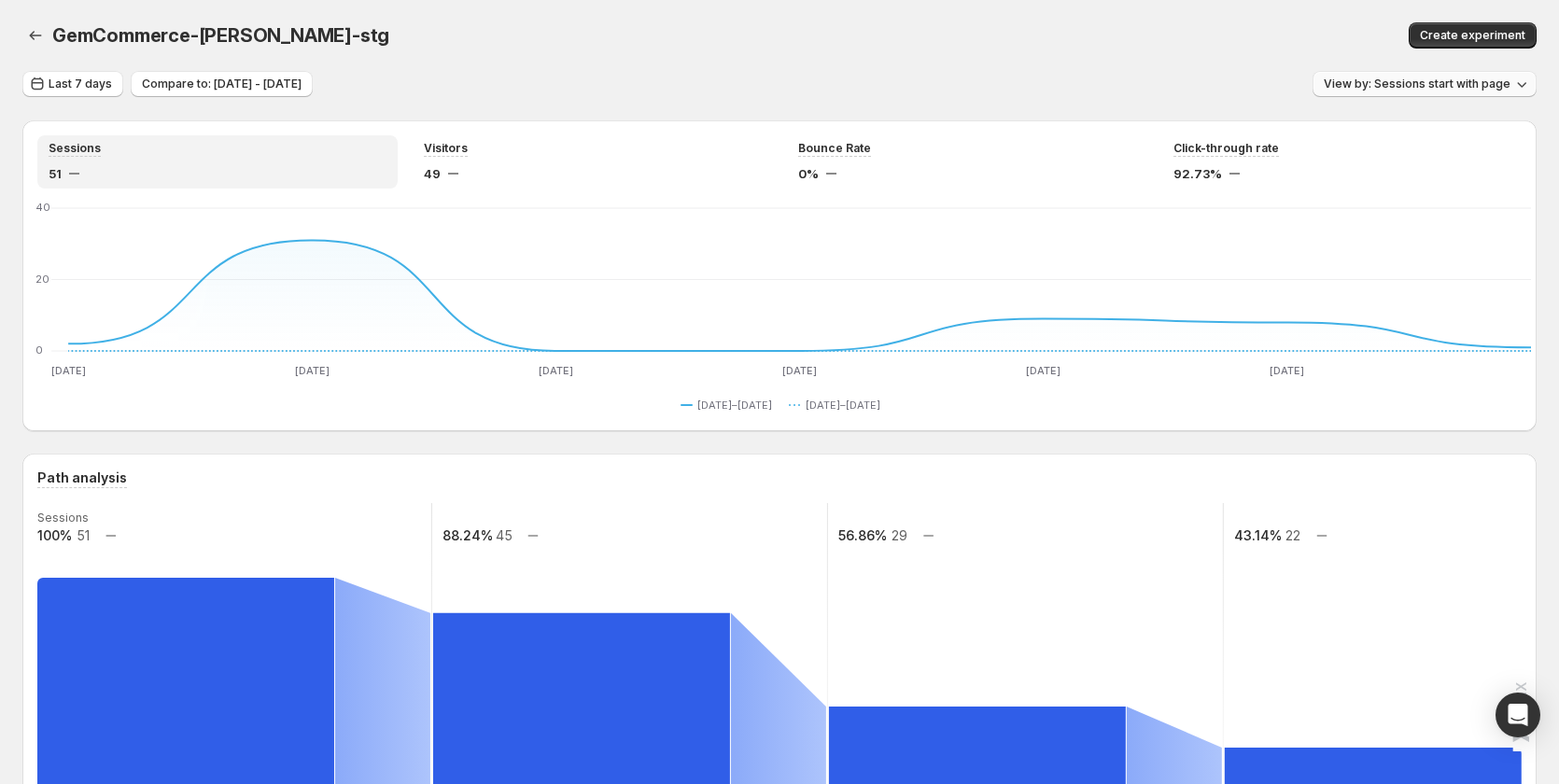
click at [1411, 86] on span "View by: Sessions start with page" at bounding box center [1417, 83] width 187 height 15
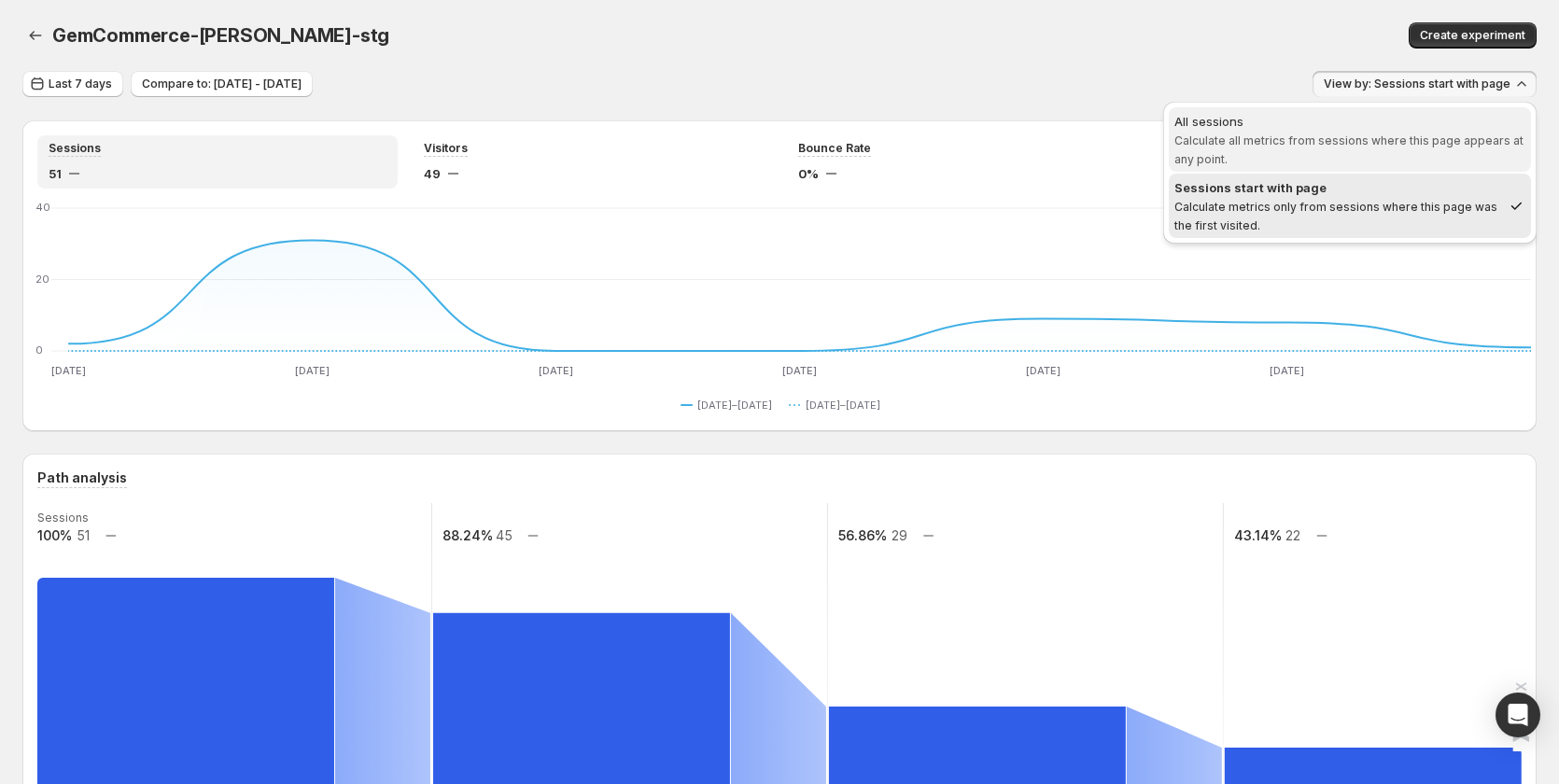
click at [1282, 142] on span "Calculate all metrics from sessions where this page appears at any point." at bounding box center [1349, 149] width 349 height 33
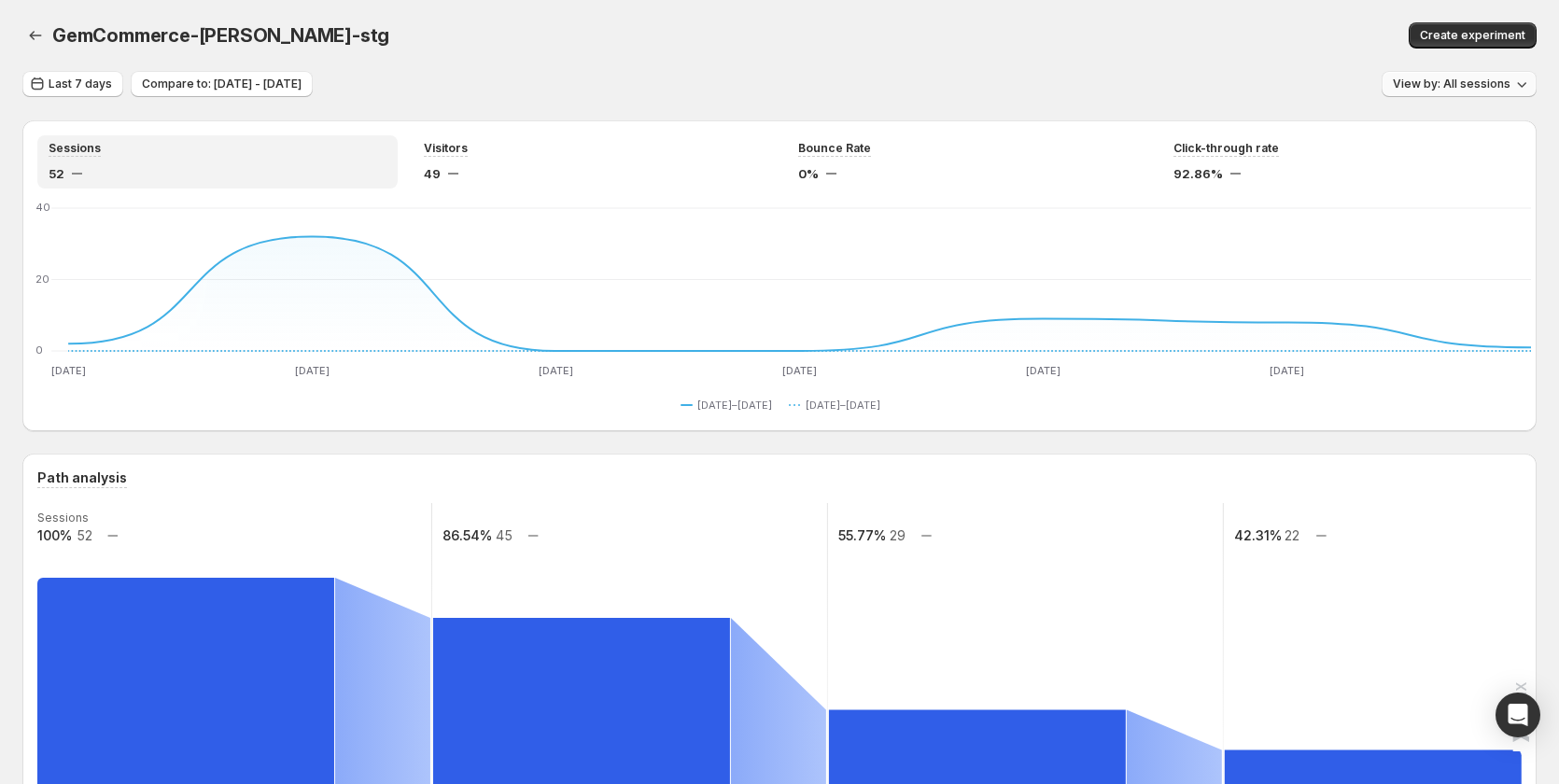
click at [1464, 83] on span "View by: All sessions" at bounding box center [1451, 83] width 118 height 15
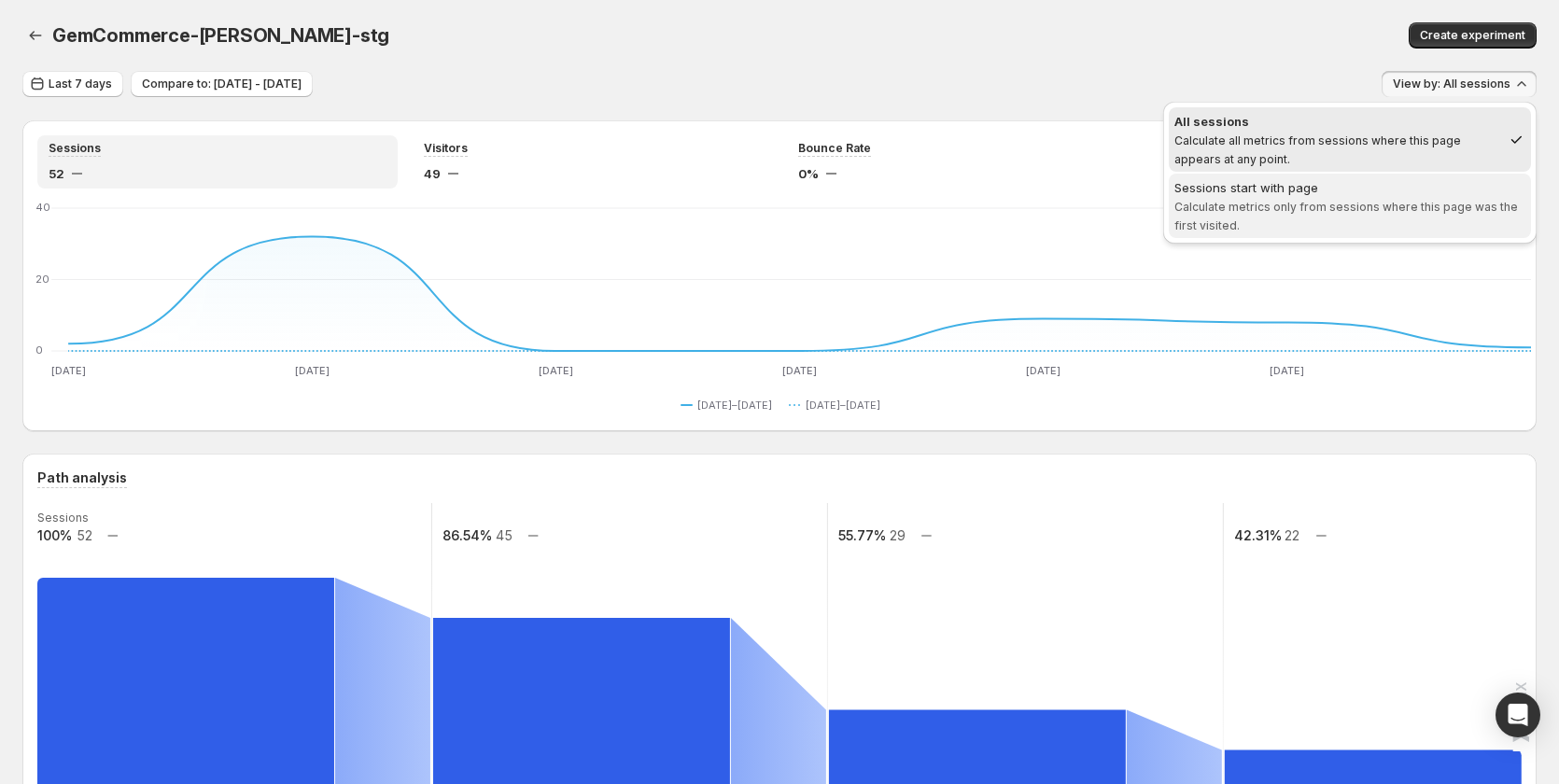
click at [1406, 215] on span "Sessions start with page Calculate metrics only from sessions where this page w…" at bounding box center [1350, 205] width 351 height 56
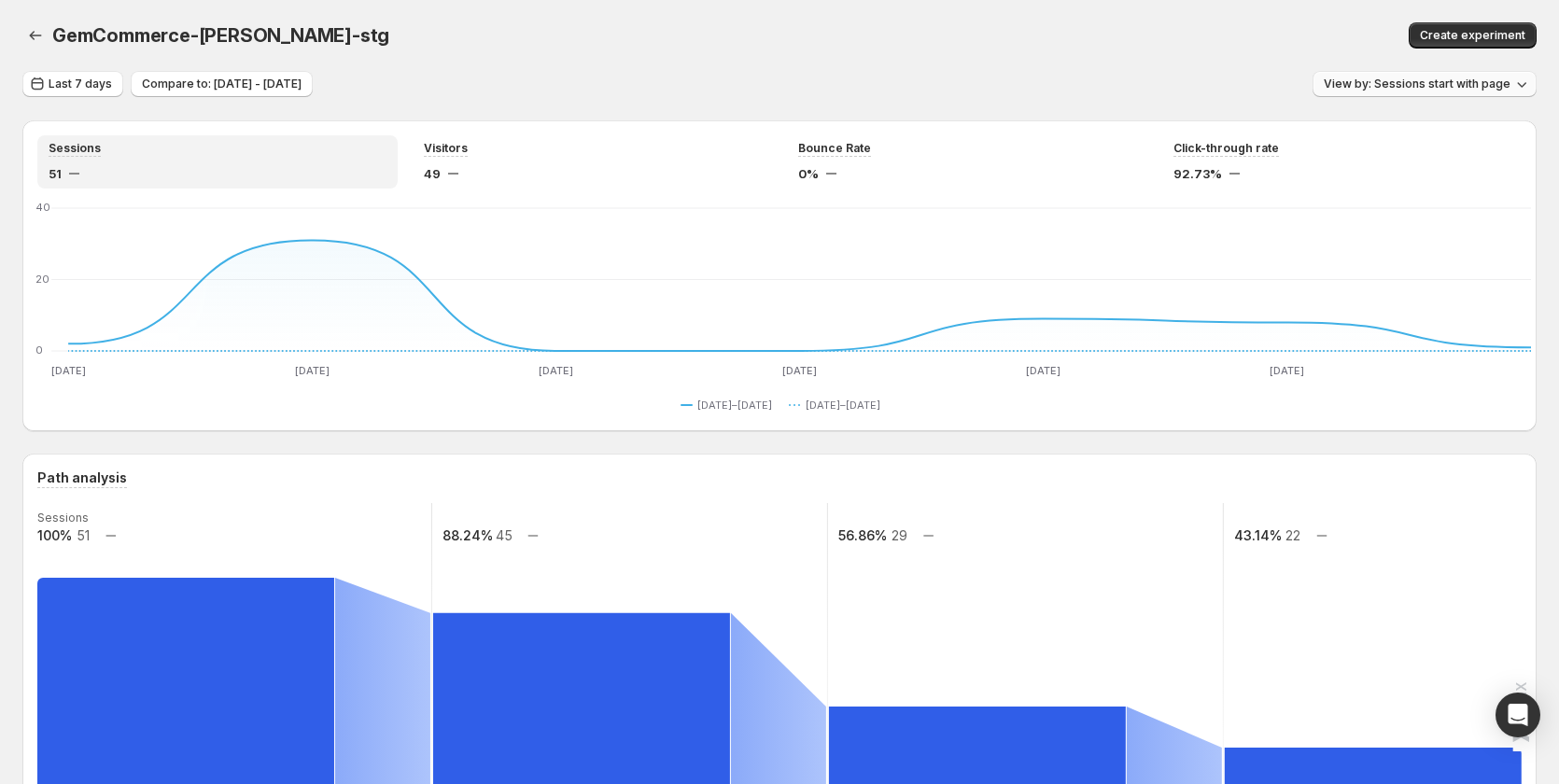
click at [1486, 86] on span "View by: Sessions start with page" at bounding box center [1417, 83] width 187 height 15
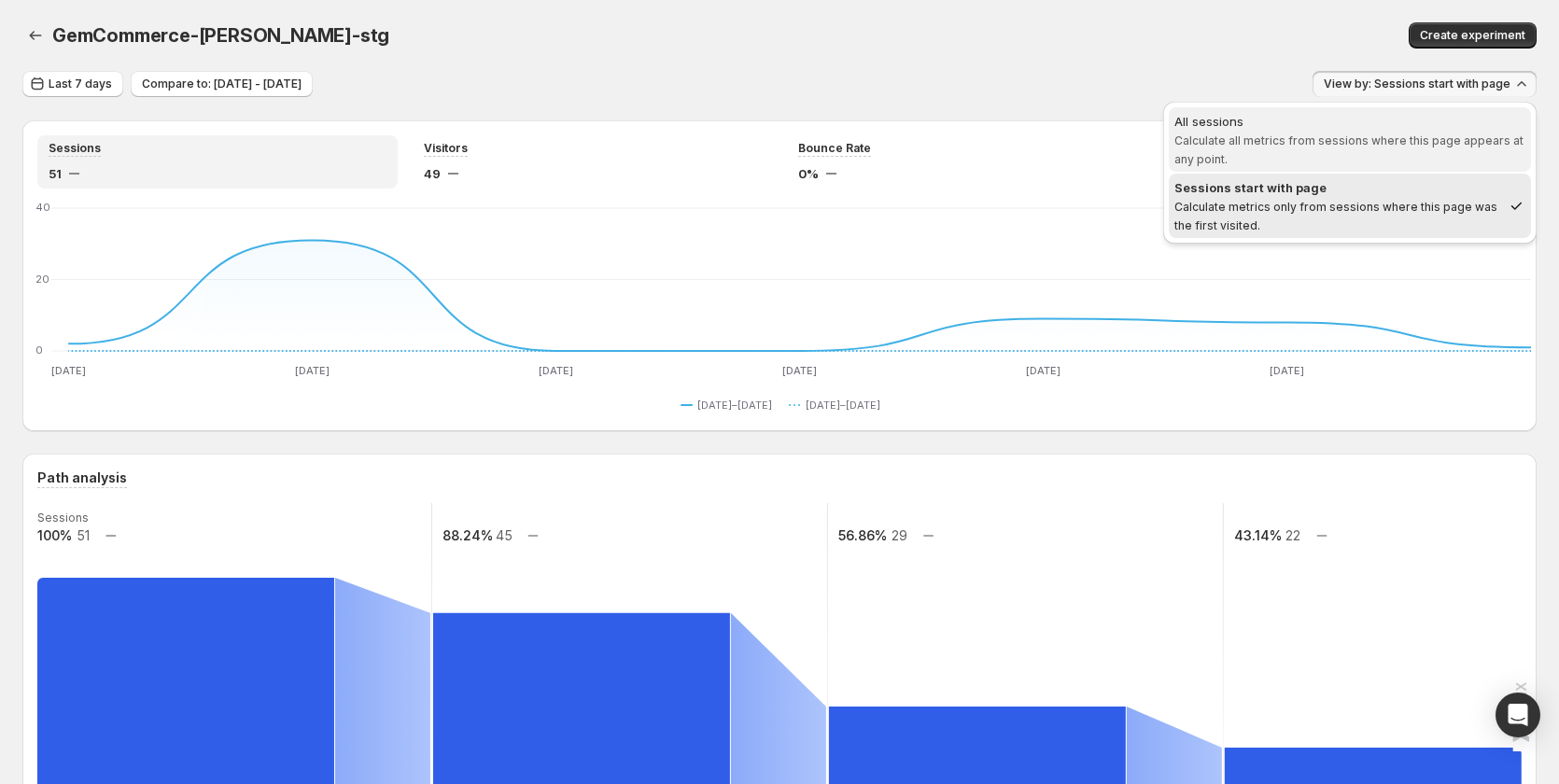
click at [1367, 126] on div "All sessions" at bounding box center [1350, 120] width 351 height 19
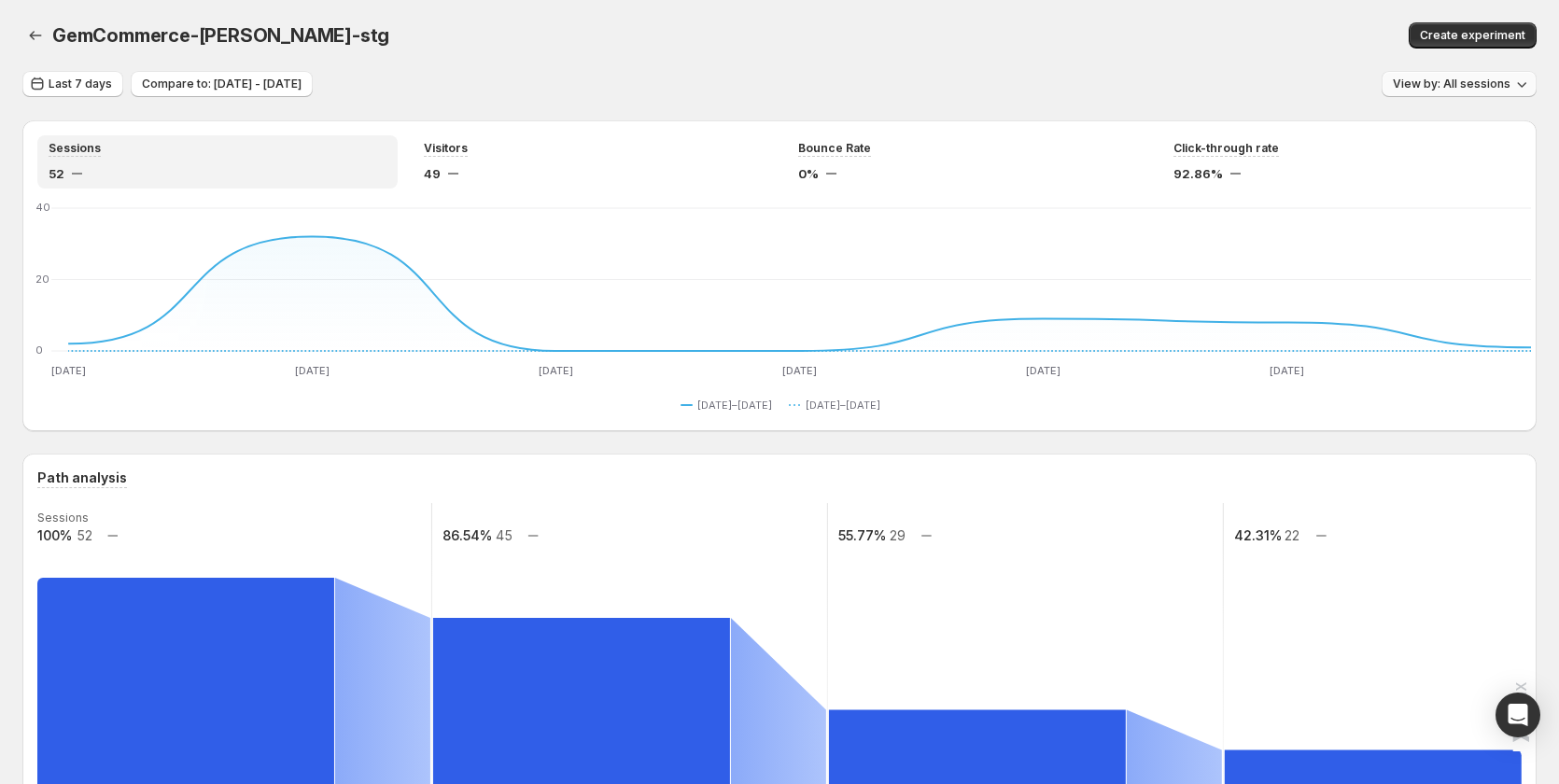
click at [1511, 86] on span "View by: All sessions" at bounding box center [1451, 83] width 118 height 15
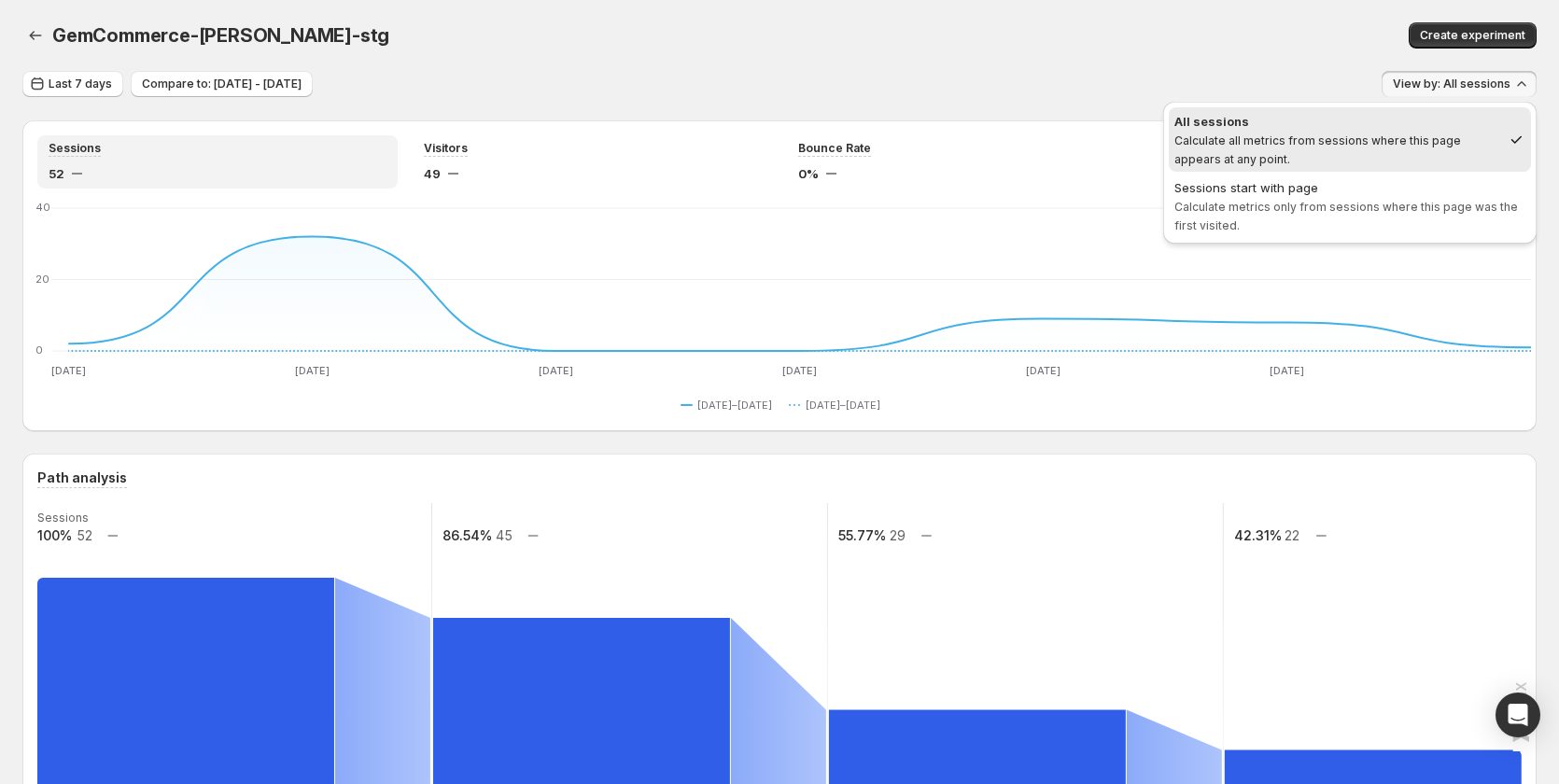
drag, startPoint x: 1397, startPoint y: 202, endPoint x: 1058, endPoint y: 264, distance: 344.6
click at [1393, 209] on span "Calculate metrics only from sessions where this page was the first visited." at bounding box center [1347, 215] width 344 height 33
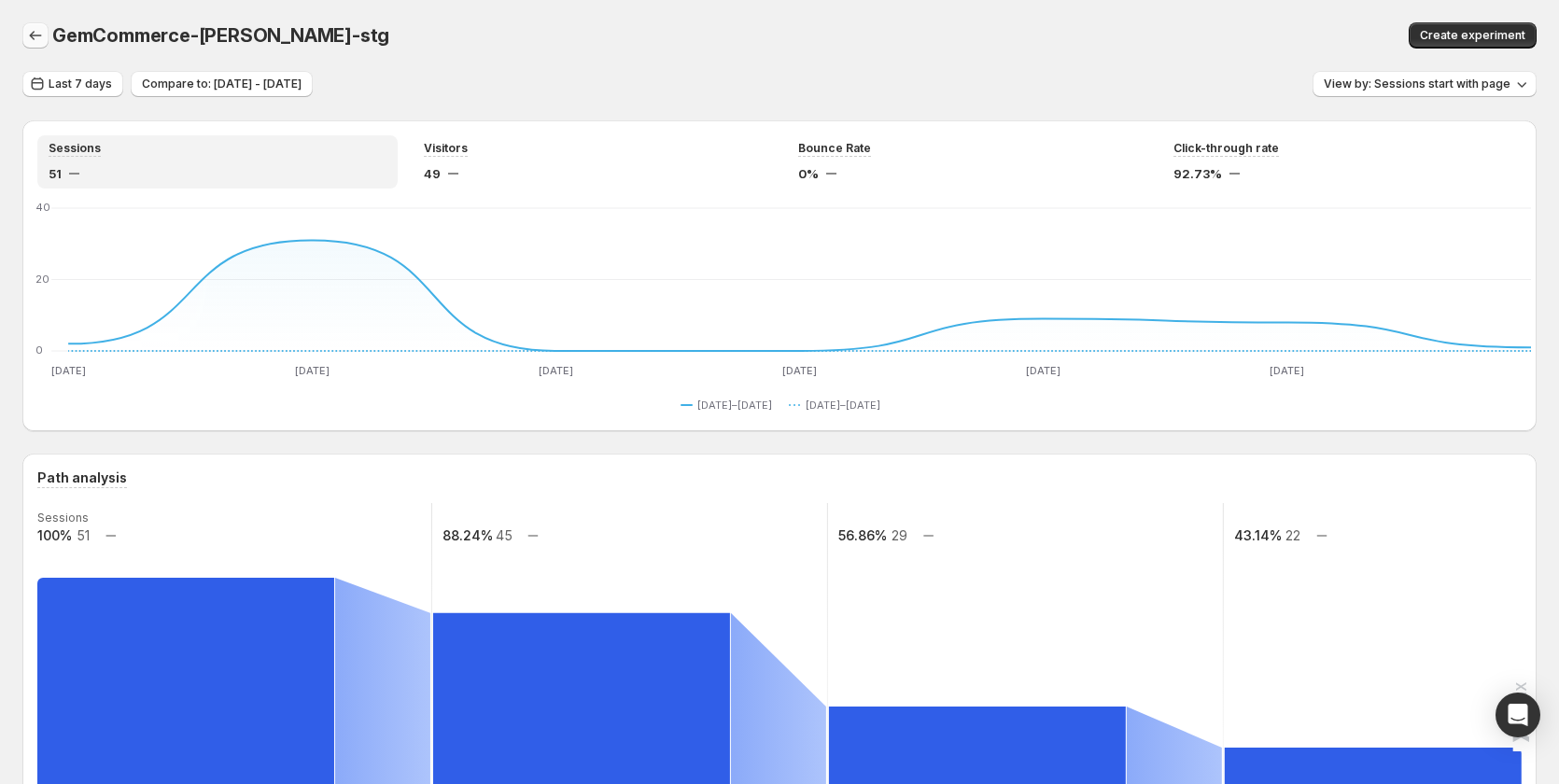
click at [46, 31] on button "button" at bounding box center [36, 36] width 26 height 26
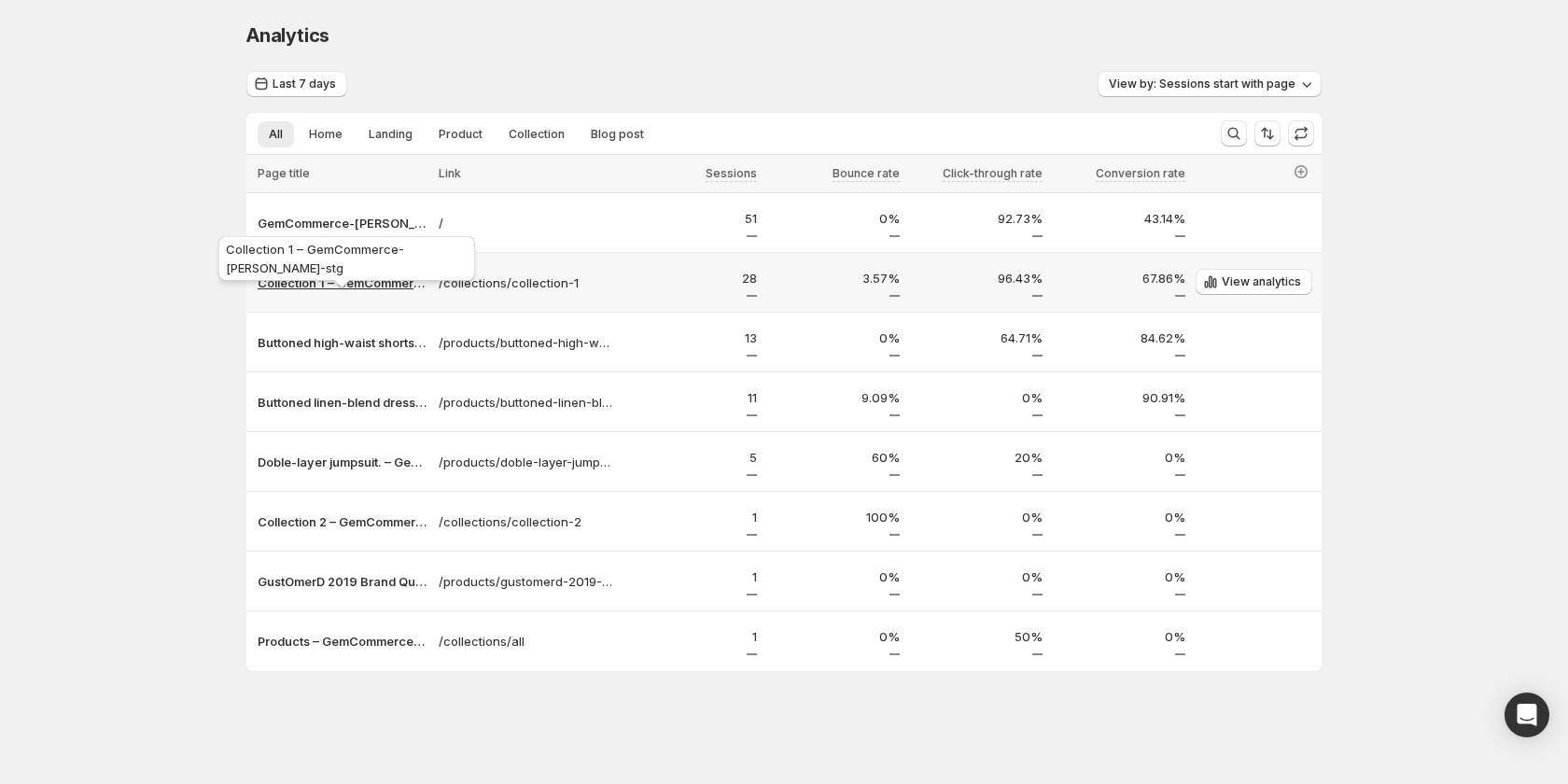
click at [328, 279] on p "Collection 1 – GemCommerce-sandy-stg" at bounding box center [343, 282] width 170 height 19
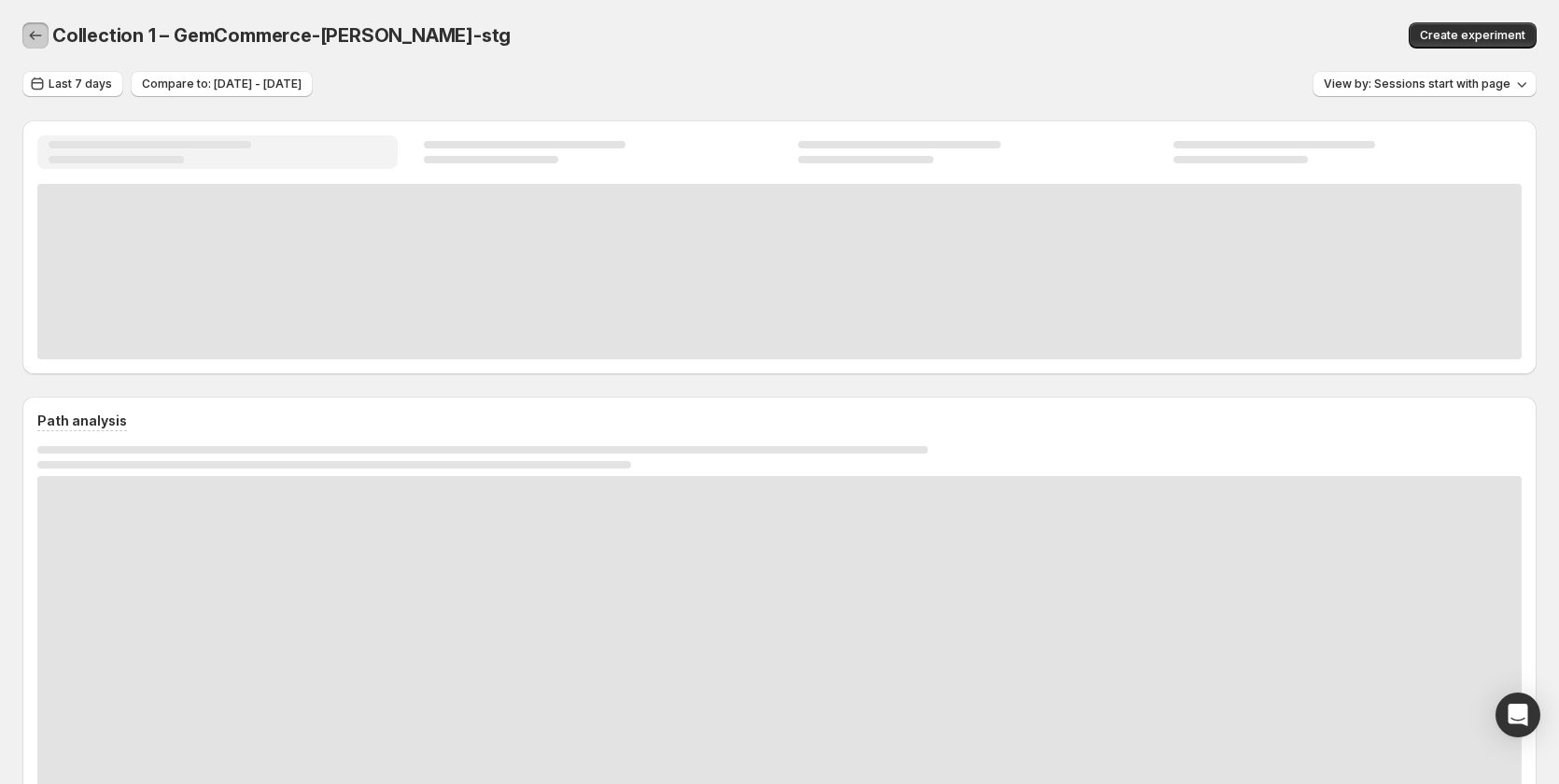
click at [32, 33] on icon "button" at bounding box center [35, 35] width 19 height 19
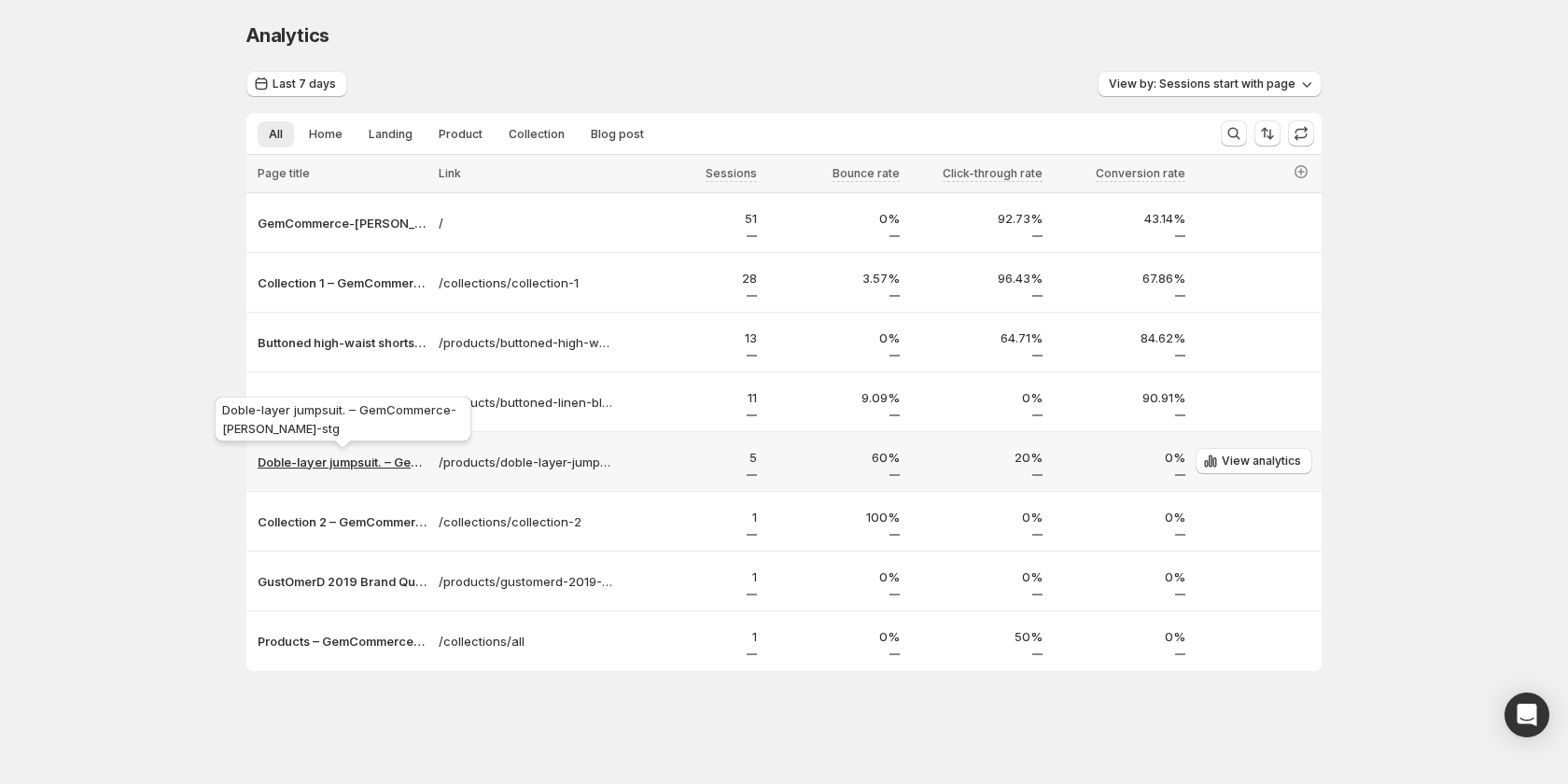
click at [359, 464] on p "Doble-layer jumpsuit. – GemCommerce-sandy-stg" at bounding box center [343, 461] width 170 height 19
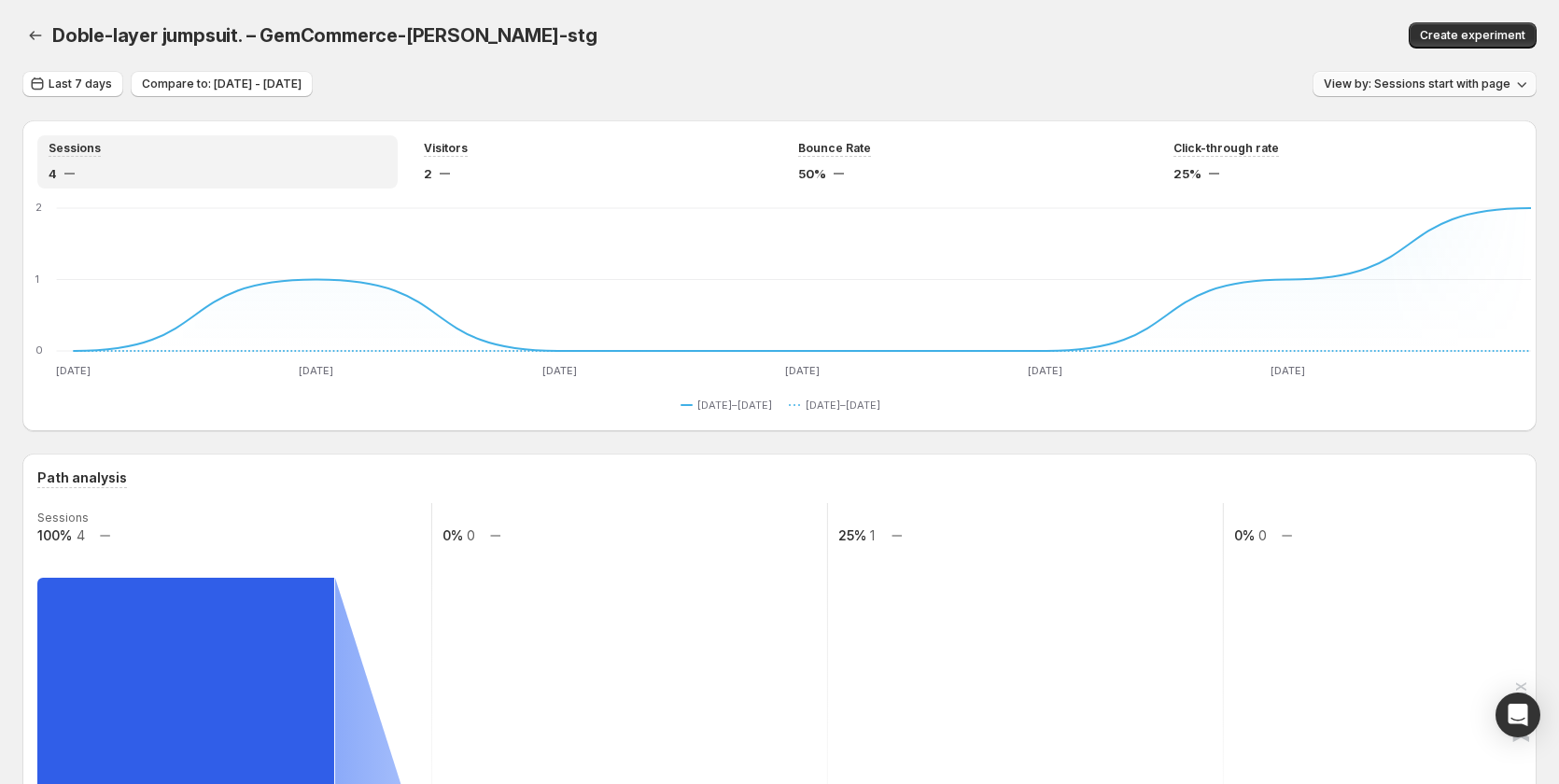
click at [1434, 73] on button "View by: Sessions start with page" at bounding box center [1425, 84] width 224 height 26
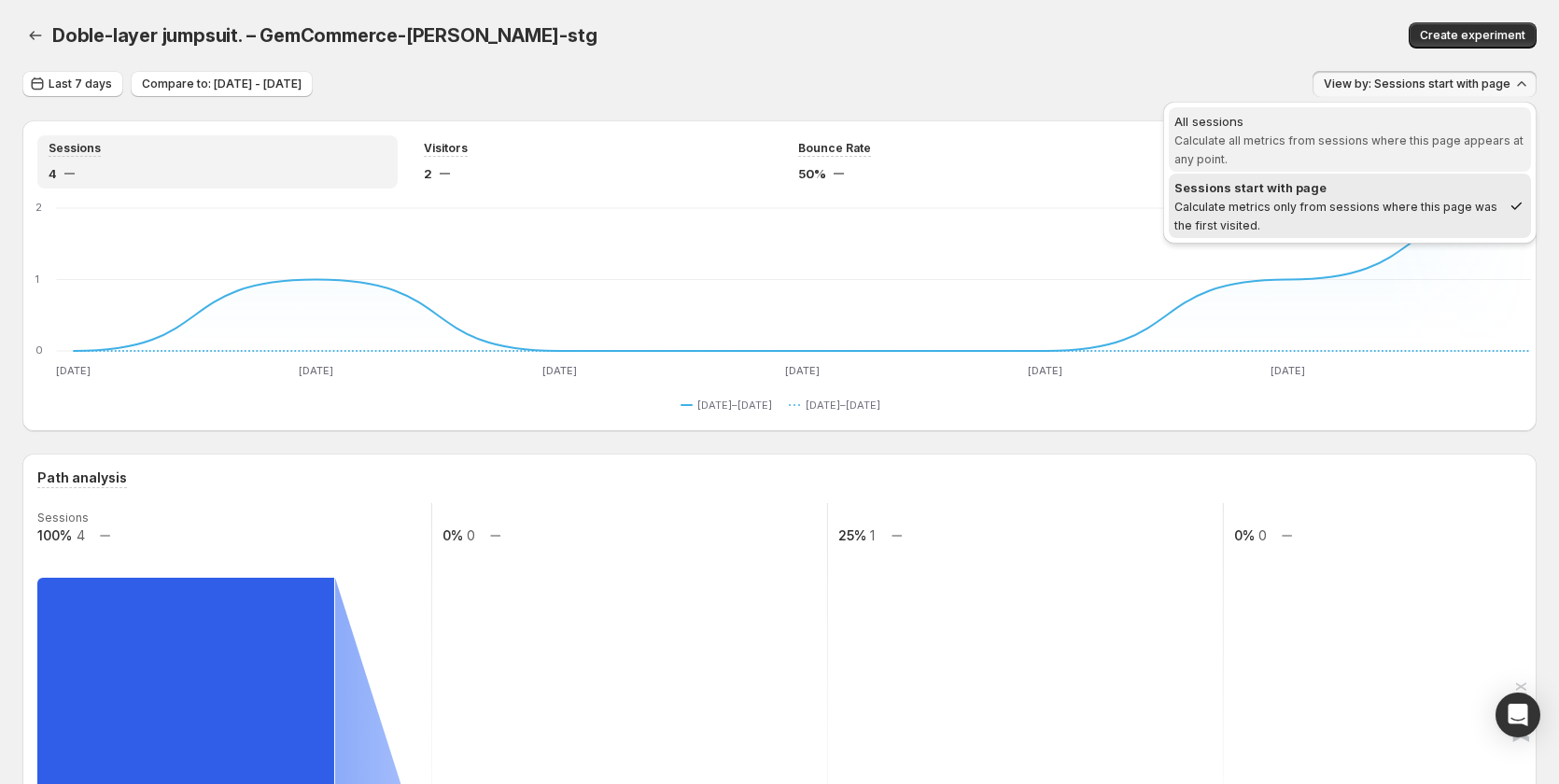
click at [1360, 140] on span "Calculate all metrics from sessions where this page appears at any point." at bounding box center [1349, 149] width 349 height 33
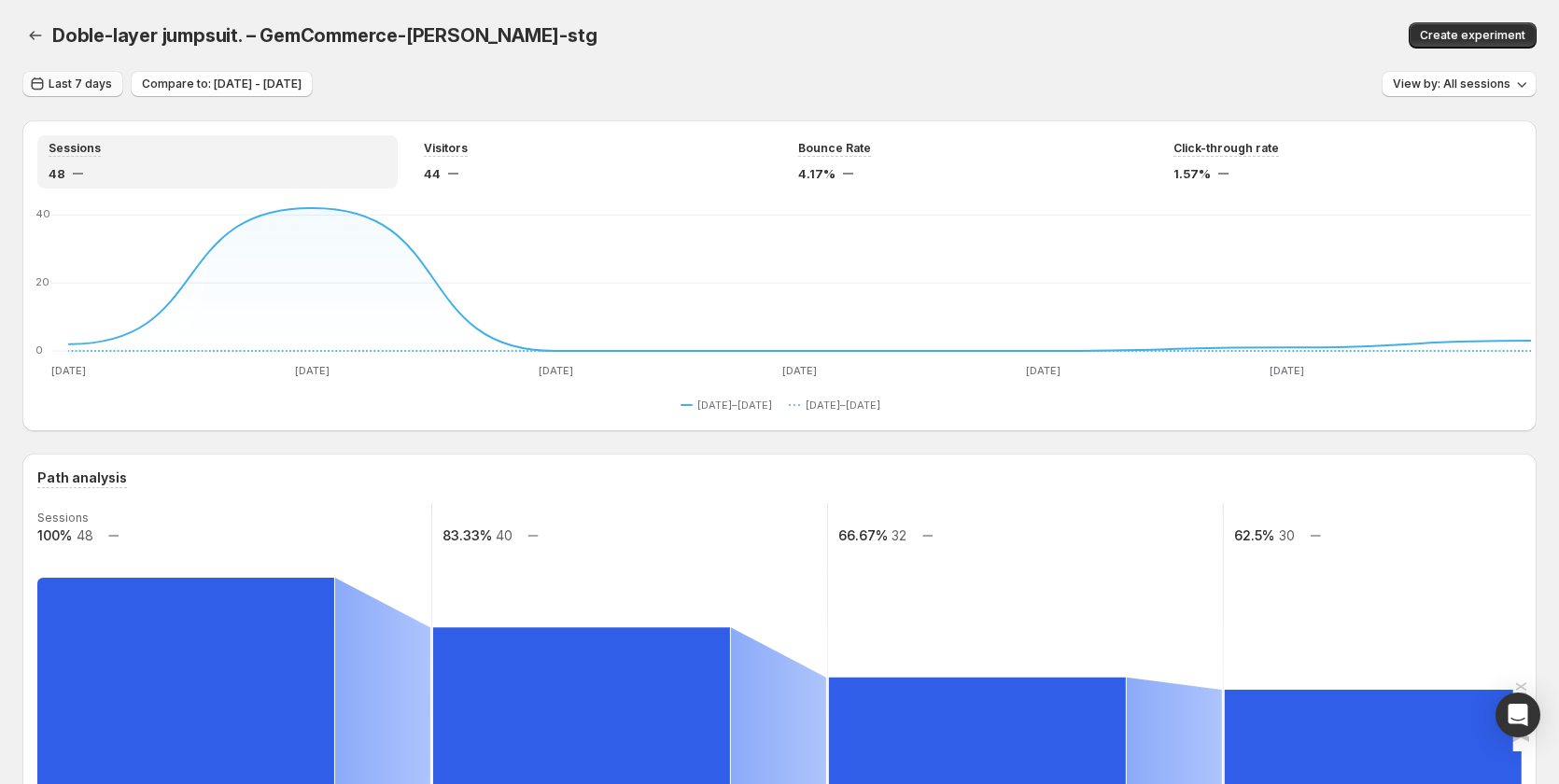
click at [76, 77] on span "Last 7 days" at bounding box center [80, 83] width 63 height 15
